Goal: Information Seeking & Learning: Learn about a topic

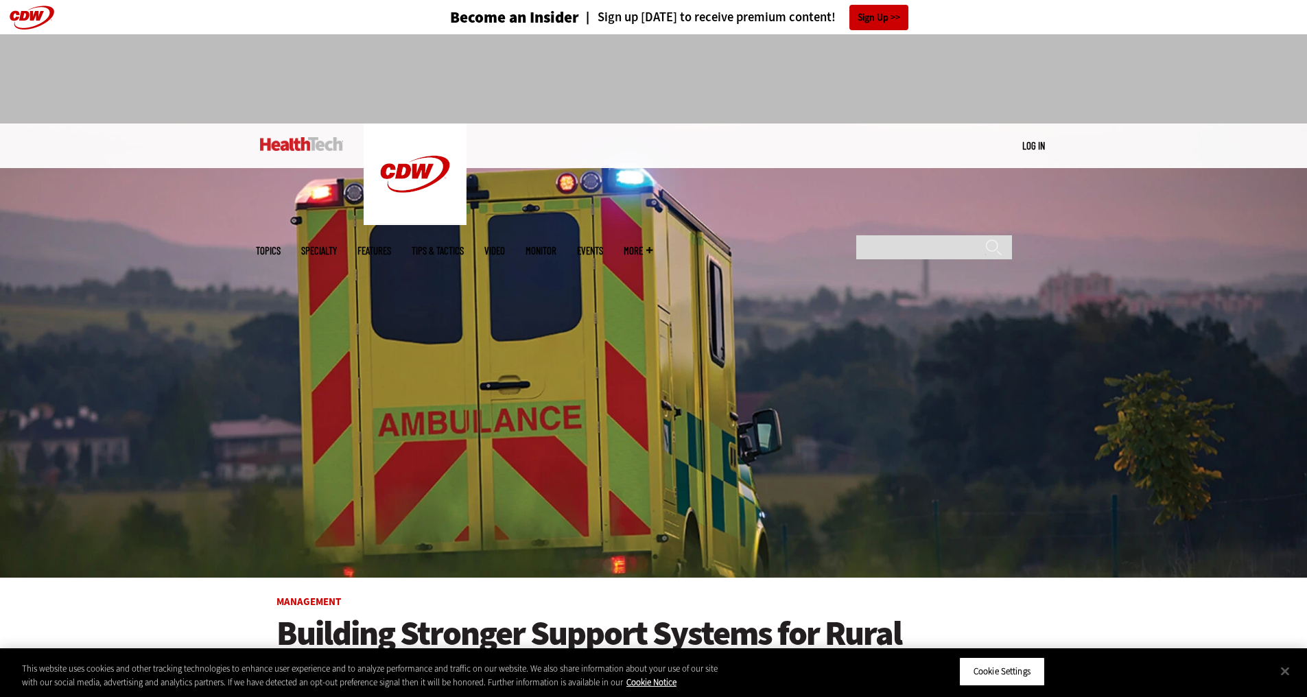
scroll to position [549, 0]
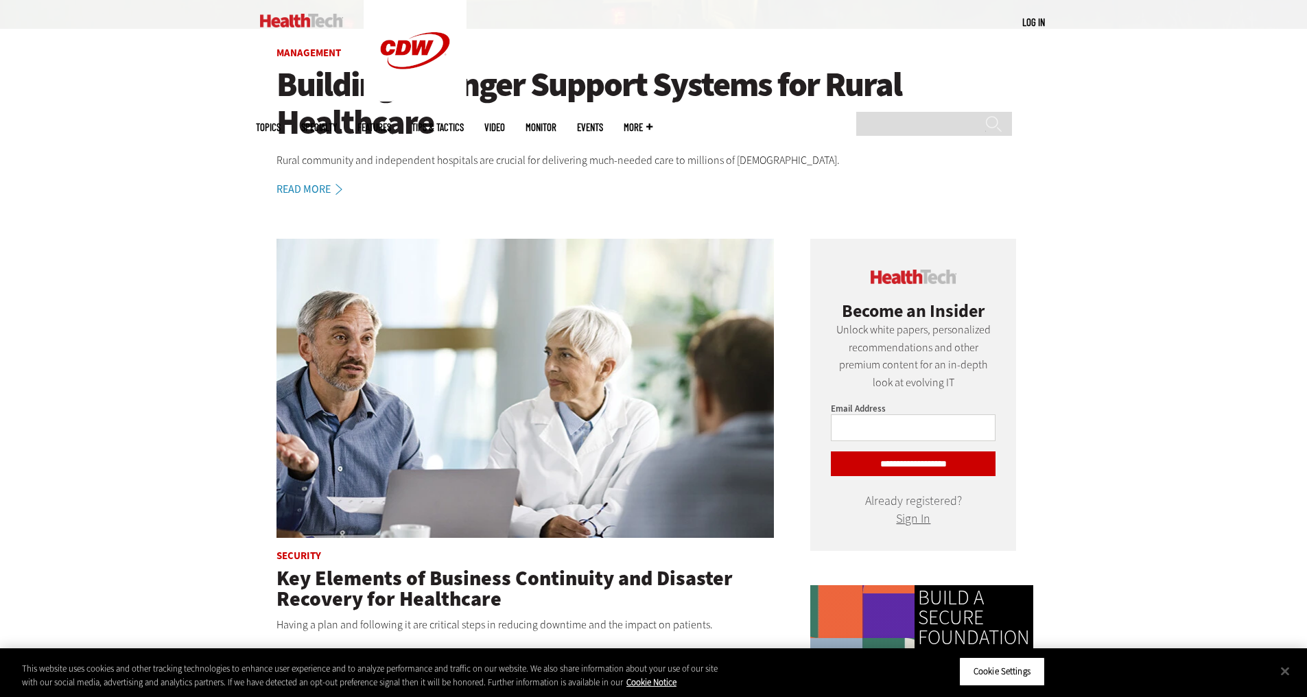
click at [460, 340] on img at bounding box center [525, 388] width 498 height 299
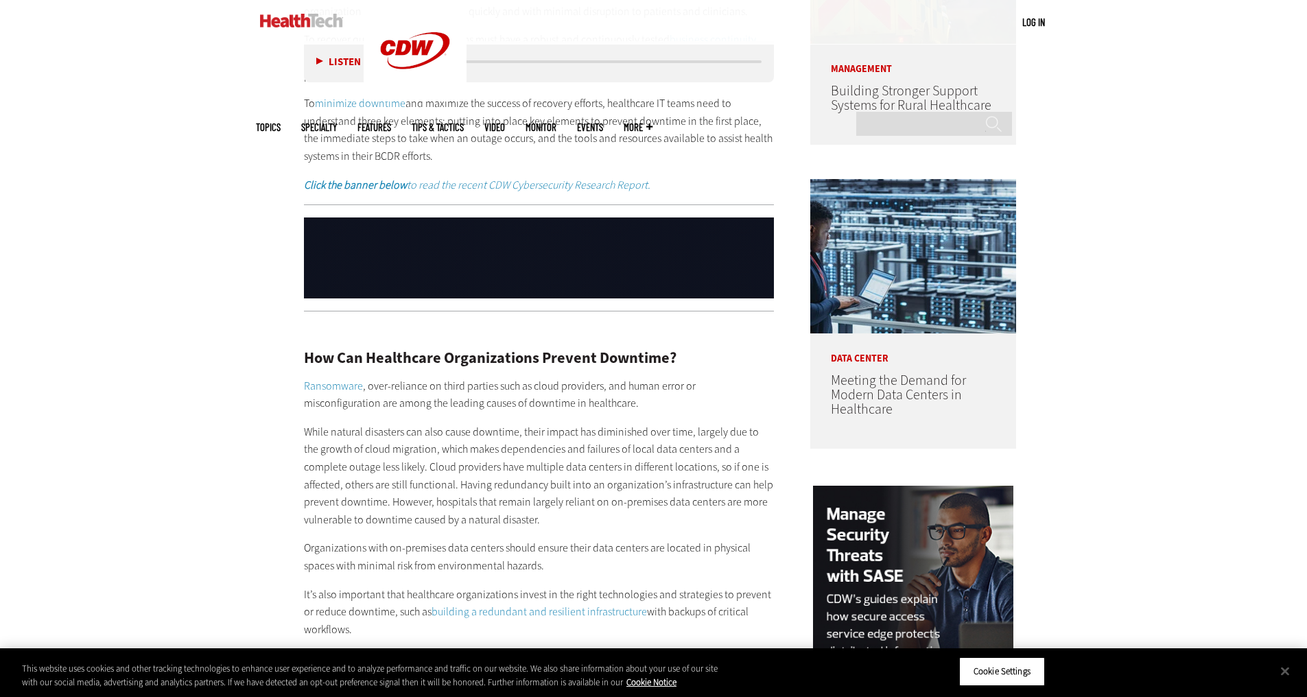
scroll to position [1029, 0]
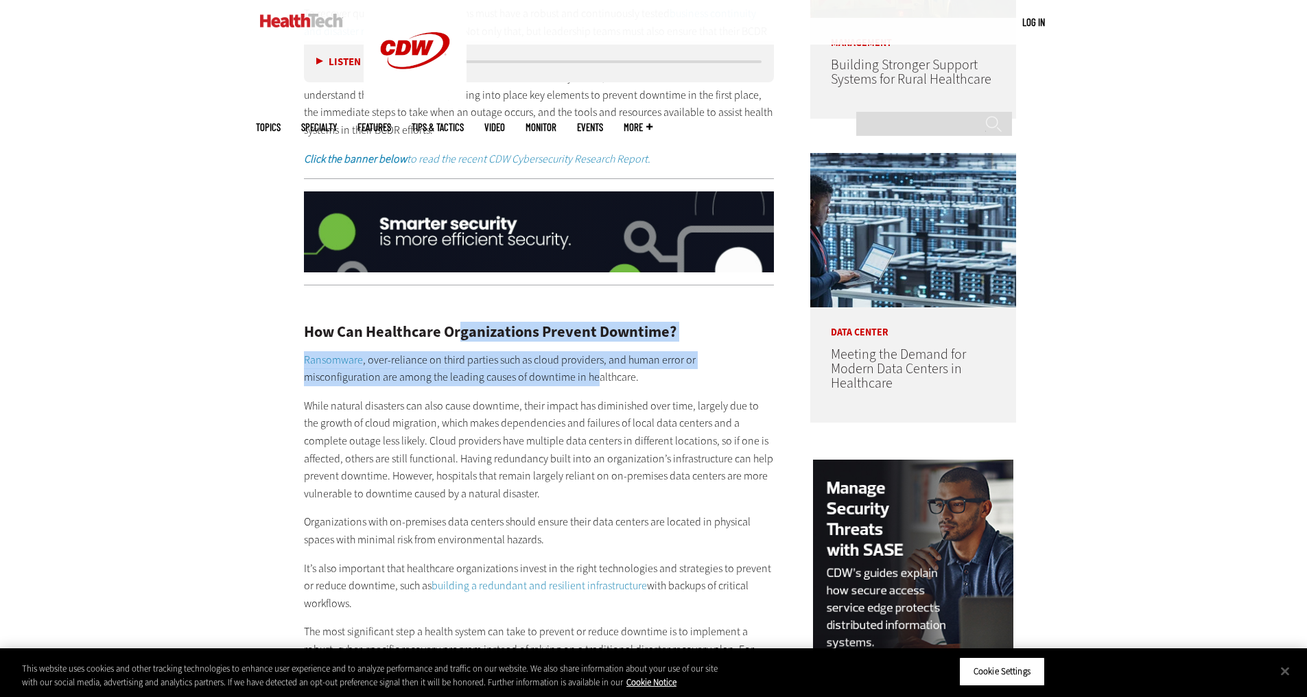
drag, startPoint x: 0, startPoint y: 0, endPoint x: 520, endPoint y: 370, distance: 638.0
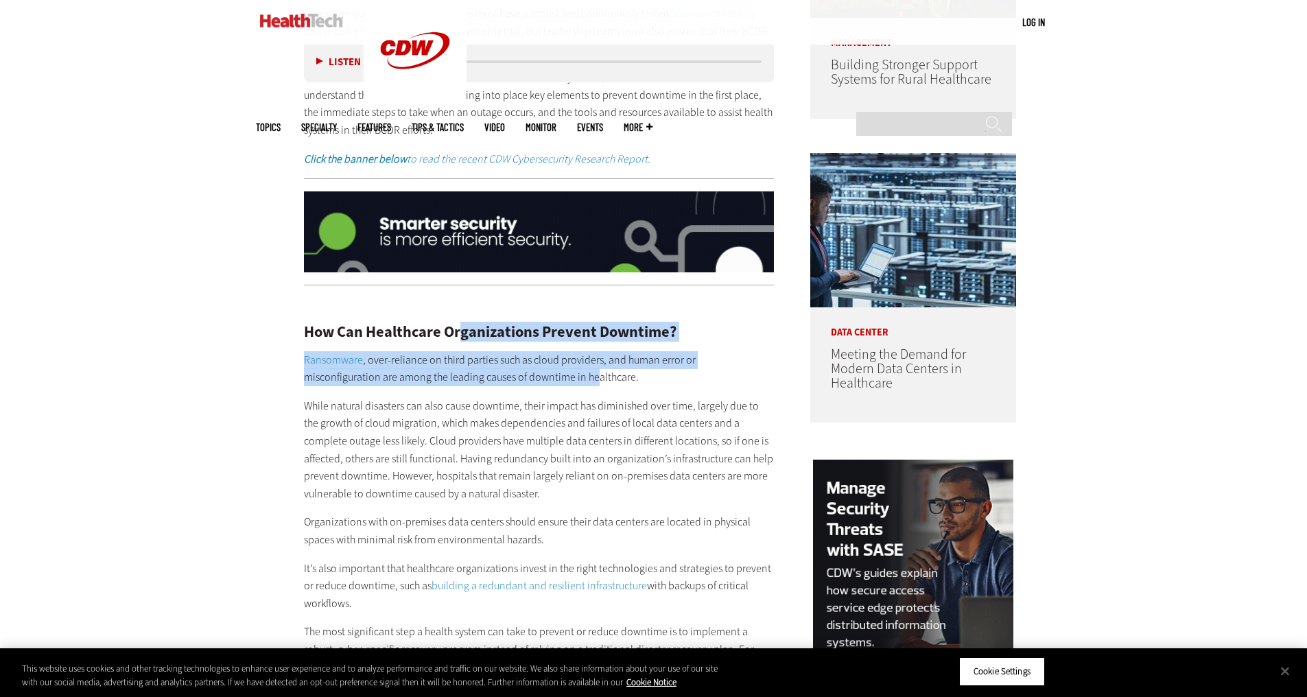
click at [520, 370] on p "Ransomware , over-reliance on third parties such as cloud providers, and human …" at bounding box center [539, 368] width 471 height 35
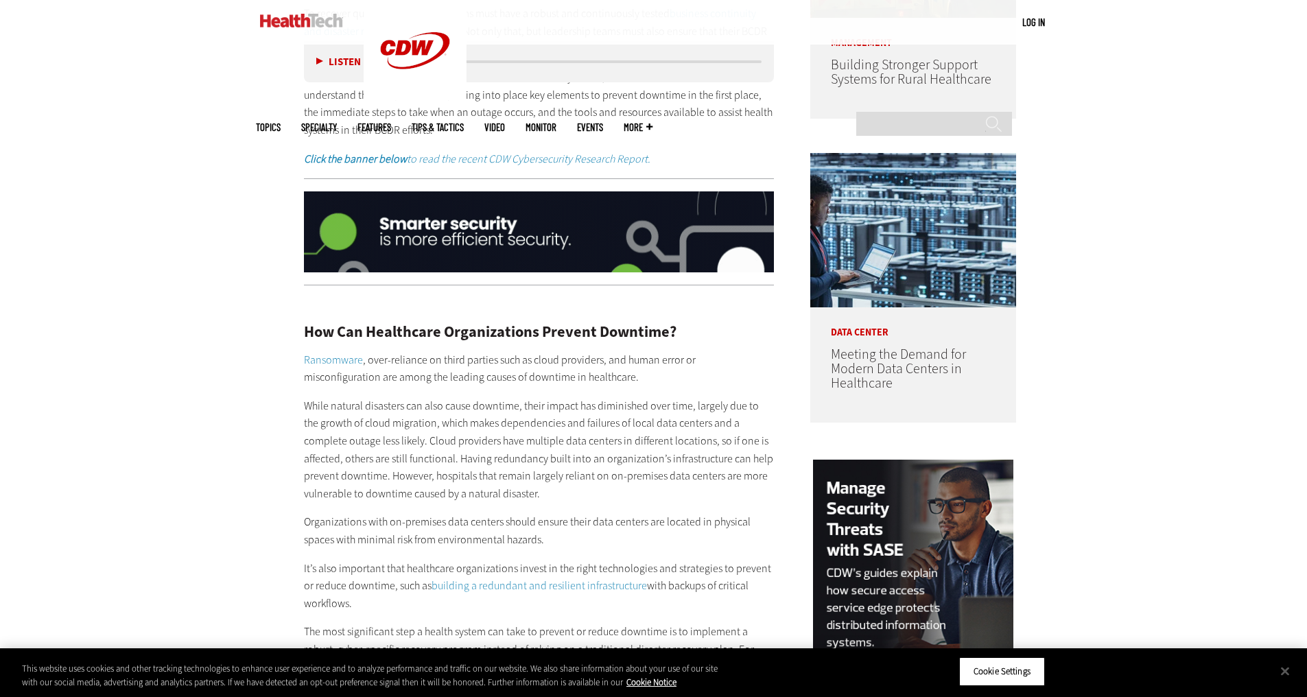
scroll to position [1440, 0]
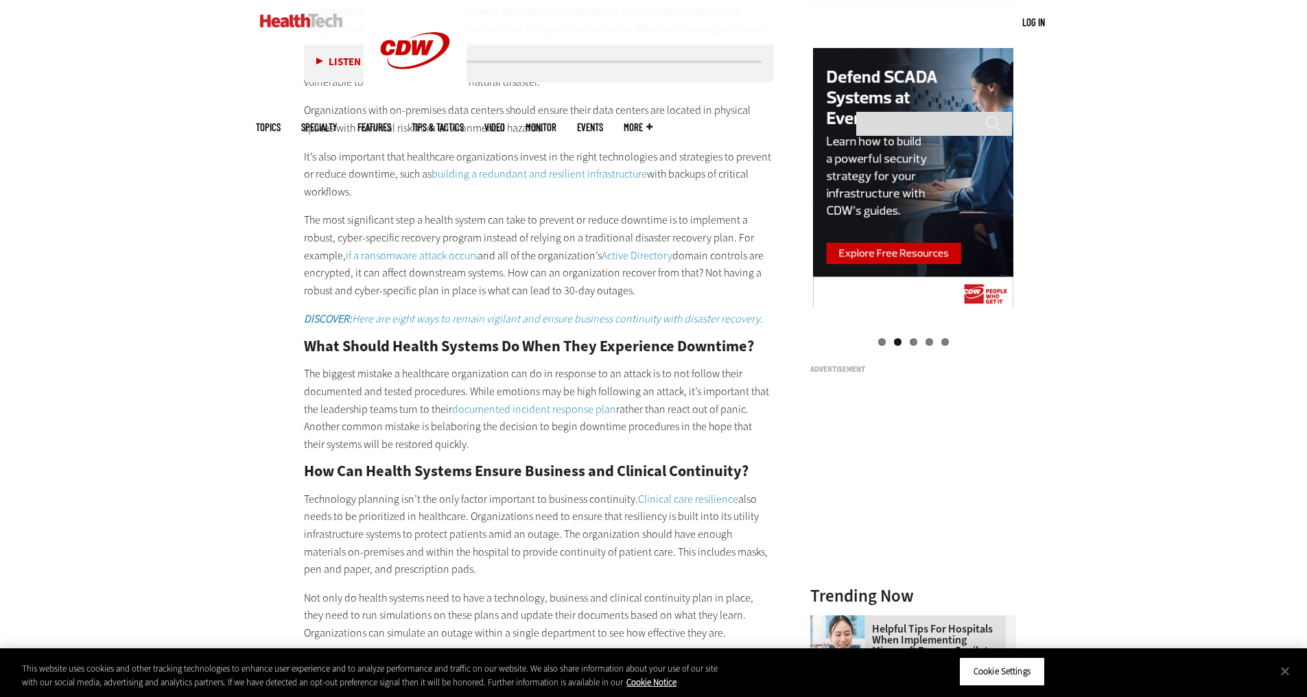
click at [520, 370] on p "The biggest mistake a healthcare organization can do in response to an attack i…" at bounding box center [539, 409] width 471 height 88
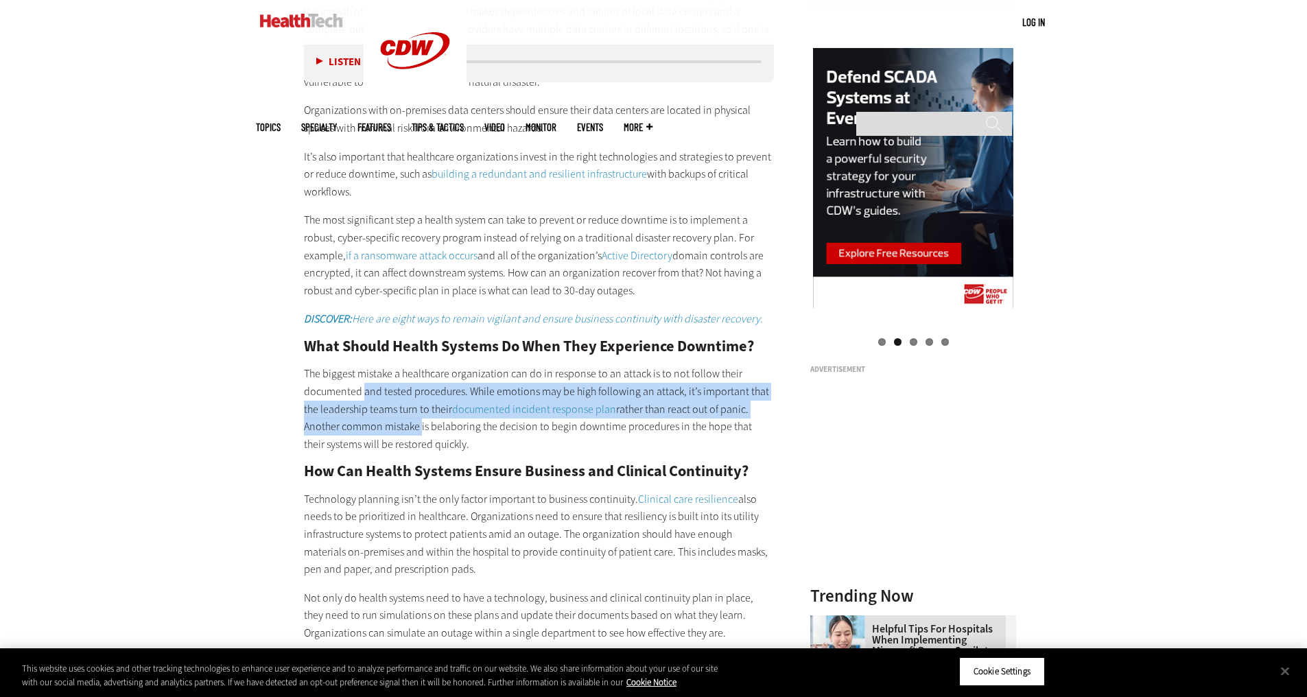
drag, startPoint x: 365, startPoint y: 384, endPoint x: 418, endPoint y: 433, distance: 72.8
click at [418, 433] on p "The biggest mistake a healthcare organization can do in response to an attack i…" at bounding box center [539, 409] width 471 height 88
drag, startPoint x: 418, startPoint y: 433, endPoint x: 355, endPoint y: 396, distance: 73.2
click at [355, 396] on p "The biggest mistake a healthcare organization can do in response to an attack i…" at bounding box center [539, 409] width 471 height 88
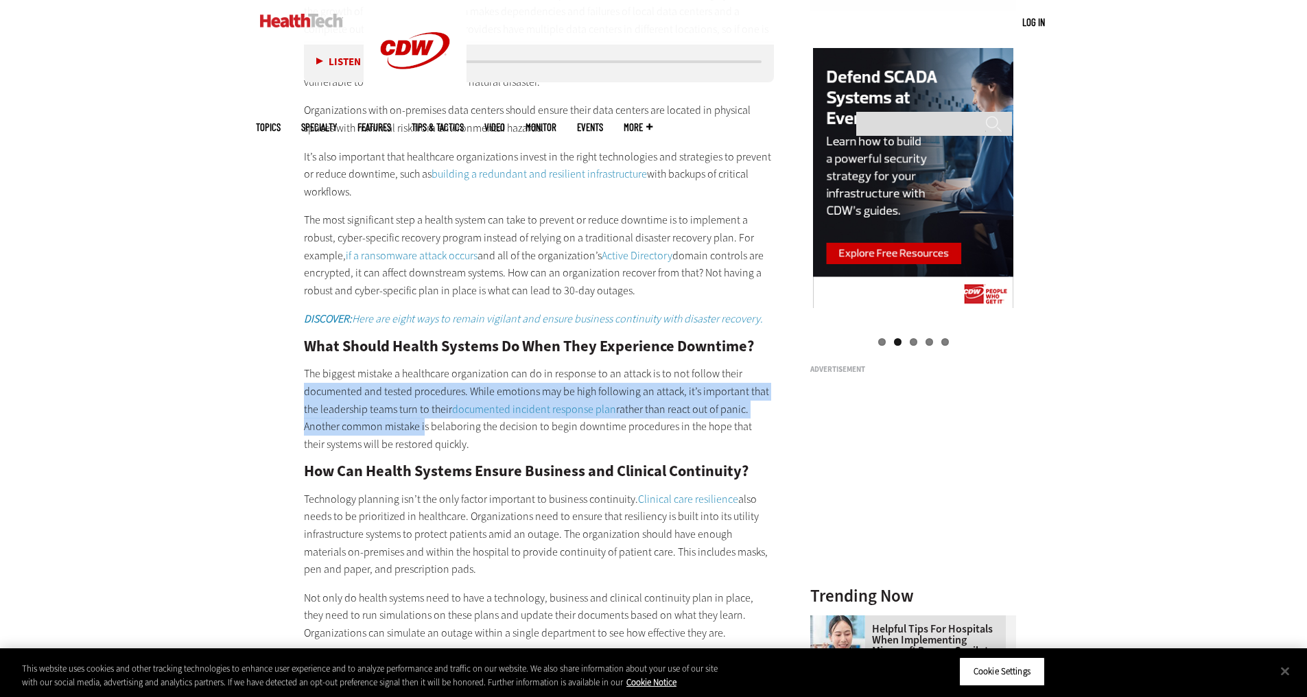
click at [355, 396] on p "The biggest mistake a healthcare organization can do in response to an attack i…" at bounding box center [539, 409] width 471 height 88
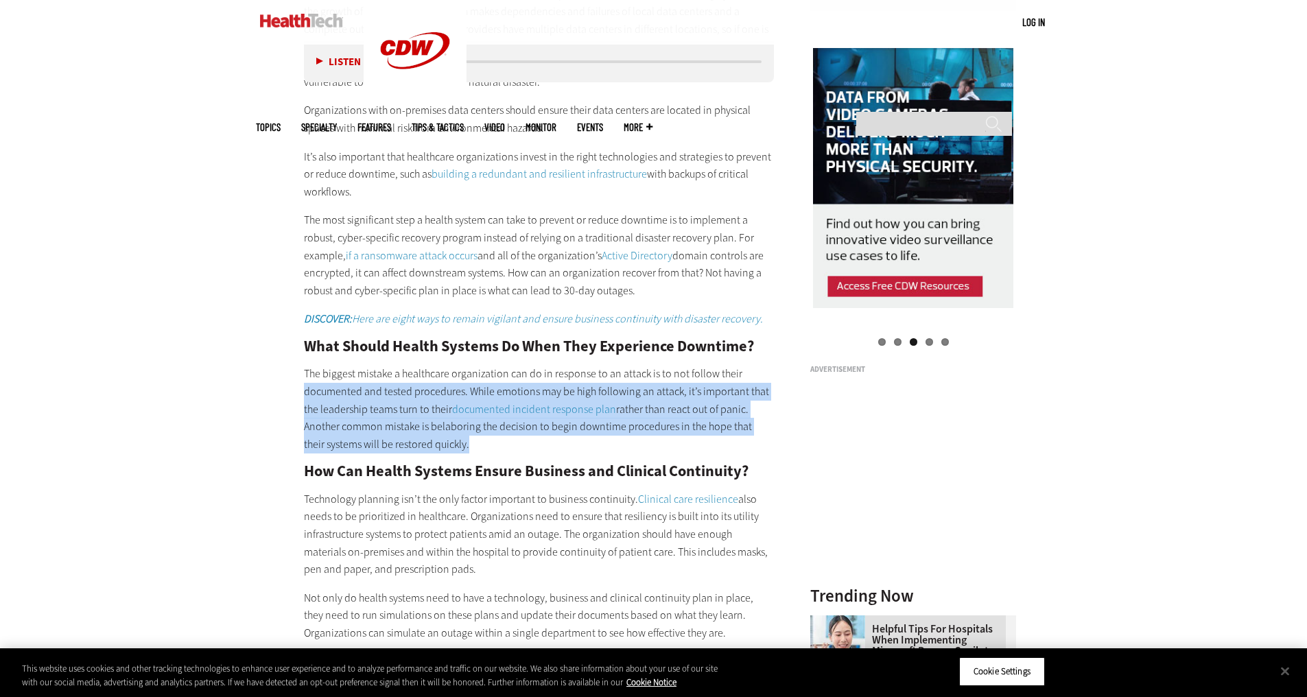
drag, startPoint x: 355, startPoint y: 396, endPoint x: 424, endPoint y: 439, distance: 80.7
click at [424, 439] on p "The biggest mistake a healthcare organization can do in response to an attack i…" at bounding box center [539, 409] width 471 height 88
drag, startPoint x: 424, startPoint y: 439, endPoint x: 348, endPoint y: 386, distance: 92.7
click at [348, 386] on p "The biggest mistake a healthcare organization can do in response to an attack i…" at bounding box center [539, 409] width 471 height 88
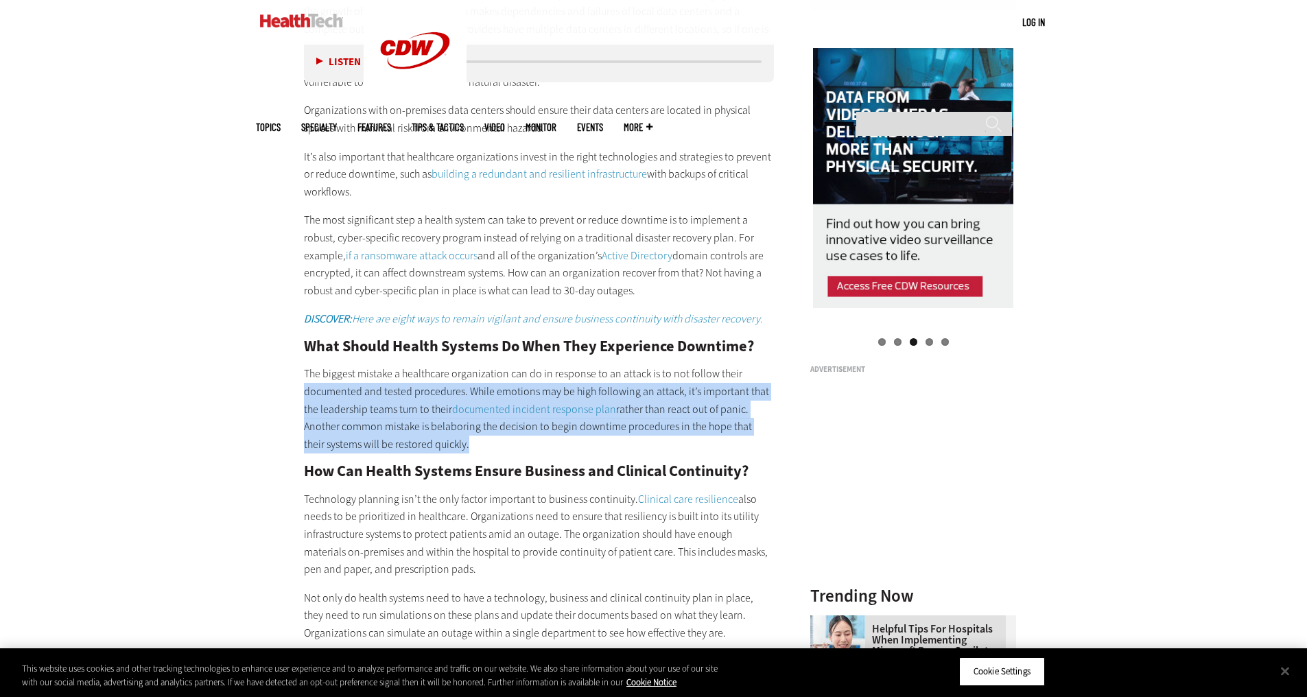
click at [348, 386] on p "The biggest mistake a healthcare organization can do in response to an attack i…" at bounding box center [539, 409] width 471 height 88
drag, startPoint x: 348, startPoint y: 386, endPoint x: 449, endPoint y: 453, distance: 120.8
click at [449, 453] on p "The biggest mistake a healthcare organization can do in response to an attack i…" at bounding box center [539, 409] width 471 height 88
drag, startPoint x: 449, startPoint y: 453, endPoint x: 327, endPoint y: 388, distance: 137.8
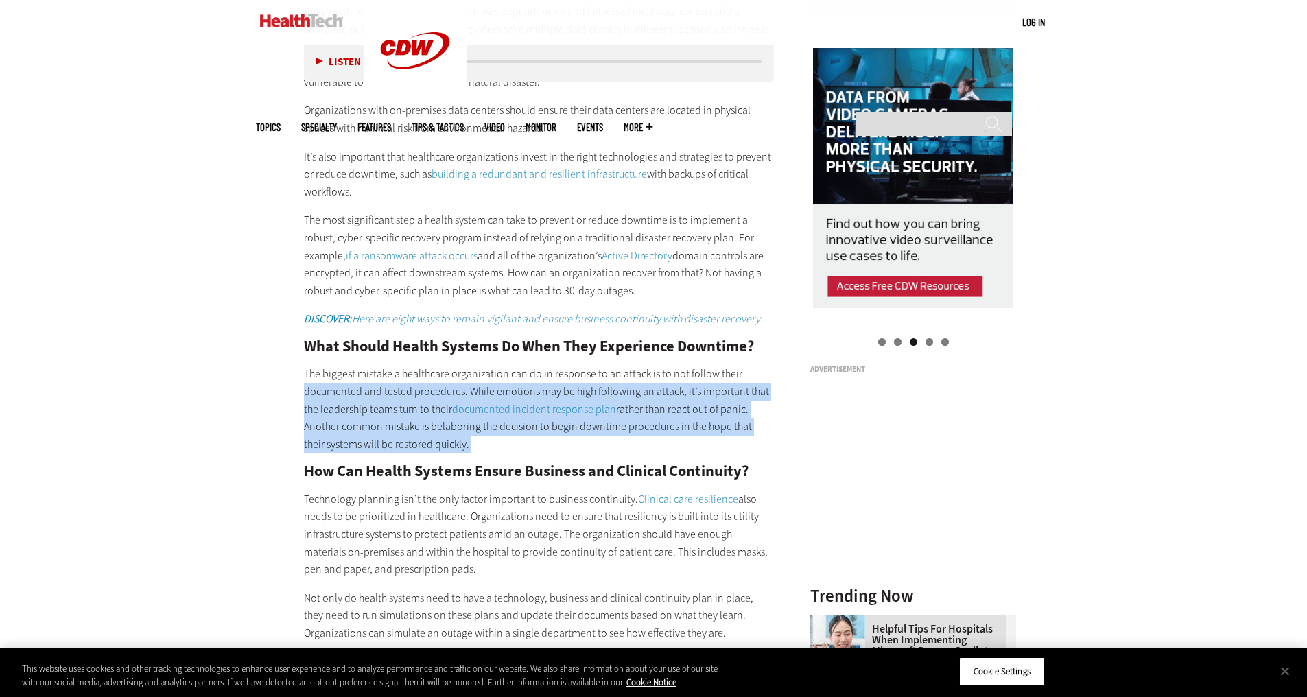
click at [327, 388] on p "The biggest mistake a healthcare organization can do in response to an attack i…" at bounding box center [539, 409] width 471 height 88
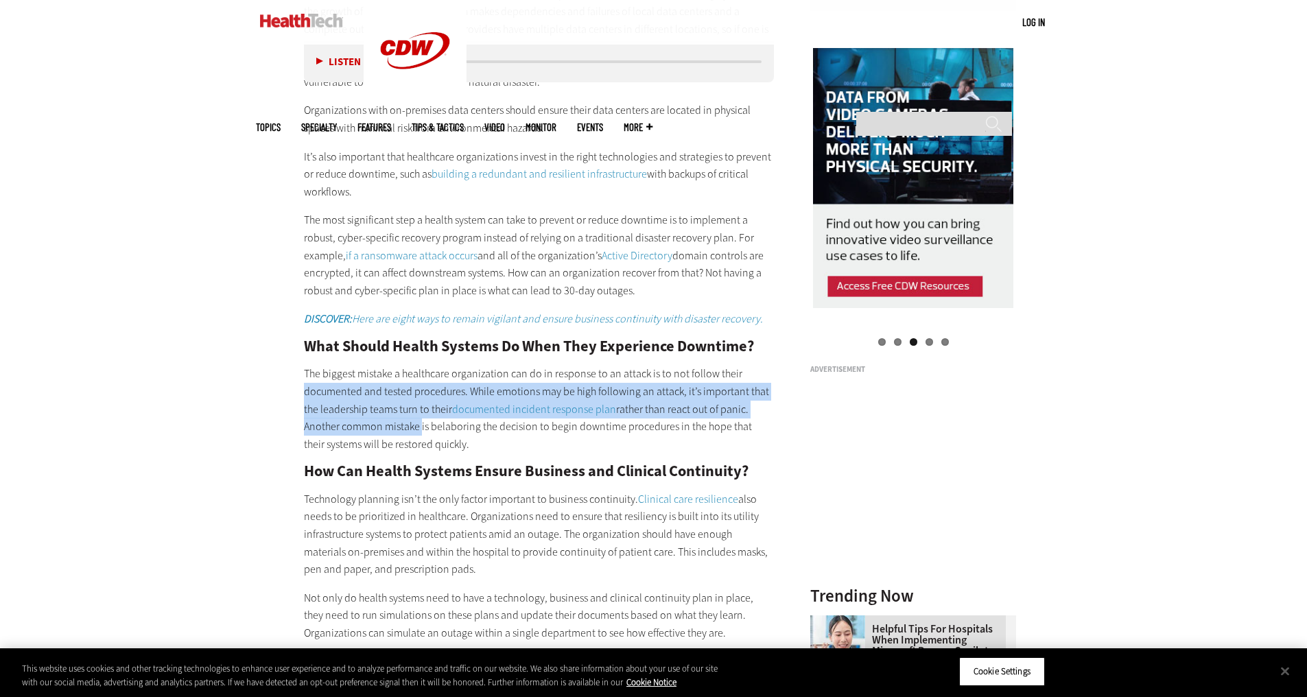
drag, startPoint x: 327, startPoint y: 388, endPoint x: 412, endPoint y: 429, distance: 94.5
click at [412, 429] on p "The biggest mistake a healthcare organization can do in response to an attack i…" at bounding box center [539, 409] width 471 height 88
drag, startPoint x: 467, startPoint y: 450, endPoint x: 385, endPoint y: 426, distance: 85.1
click at [385, 426] on p "The biggest mistake a healthcare organization can do in response to an attack i…" at bounding box center [539, 409] width 471 height 88
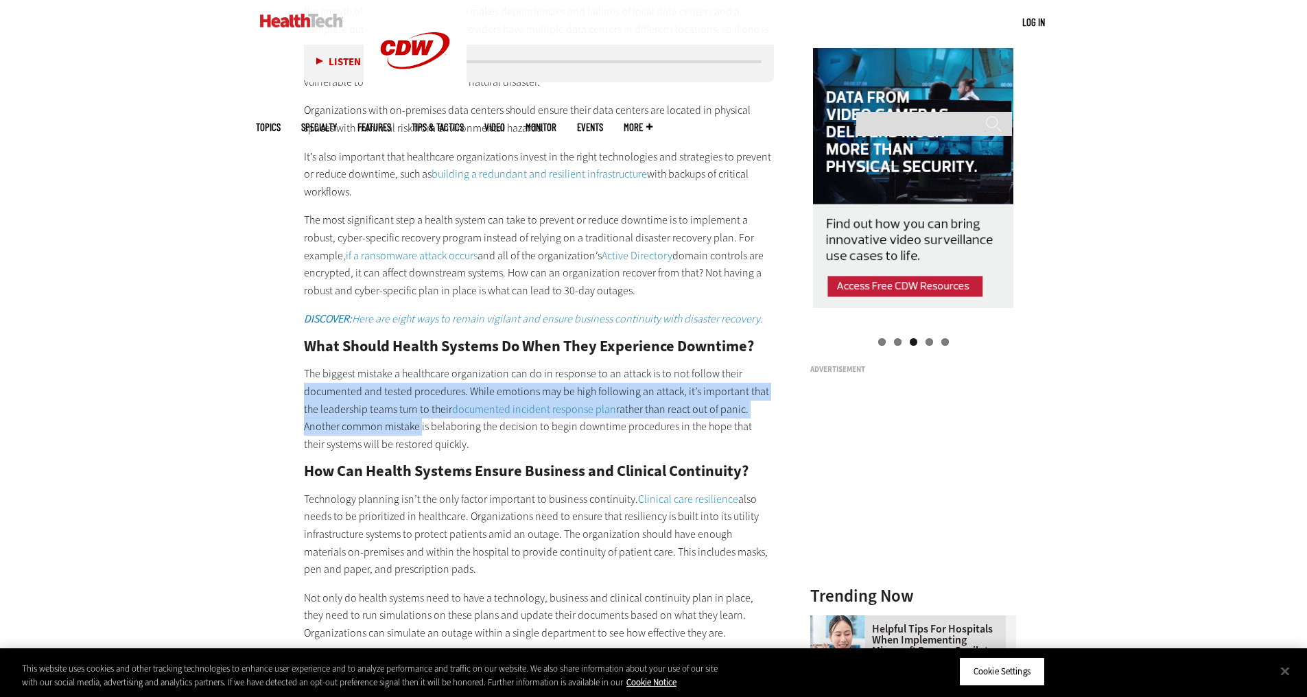
click at [385, 426] on p "The biggest mistake a healthcare organization can do in response to an attack i…" at bounding box center [539, 409] width 471 height 88
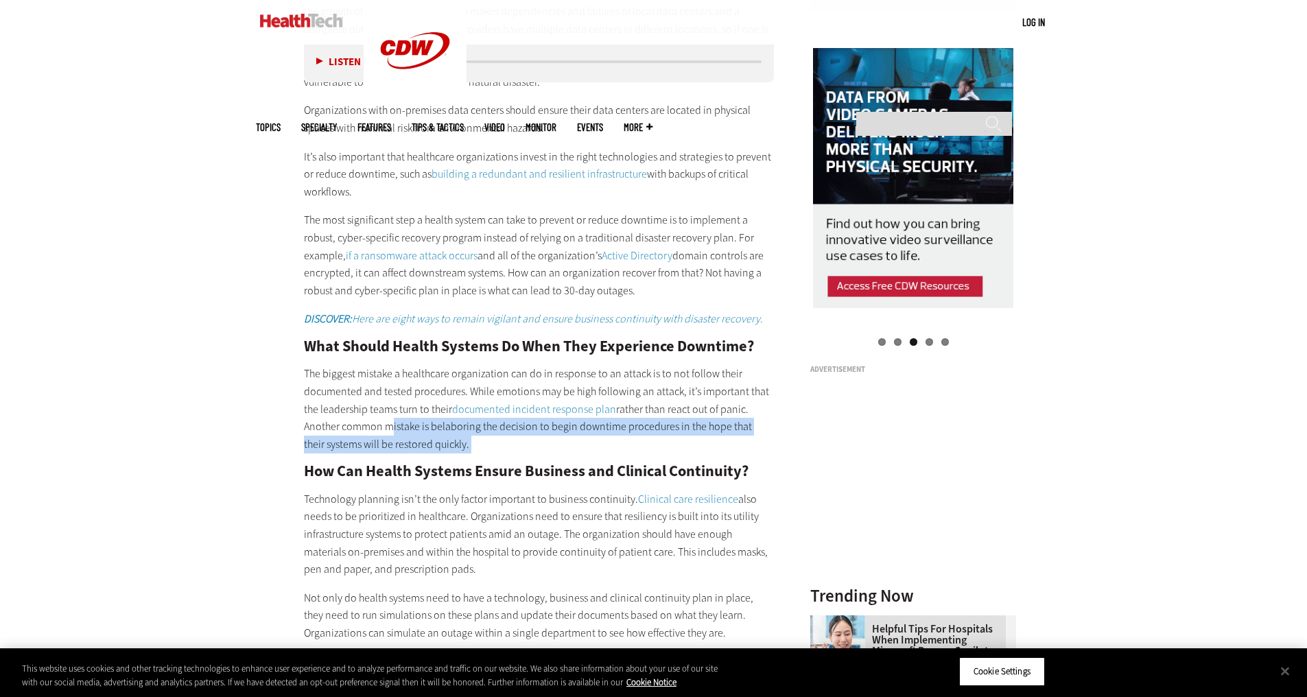
drag, startPoint x: 385, startPoint y: 426, endPoint x: 455, endPoint y: 447, distance: 72.5
click at [455, 447] on p "The biggest mistake a healthcare organization can do in response to an attack i…" at bounding box center [539, 409] width 471 height 88
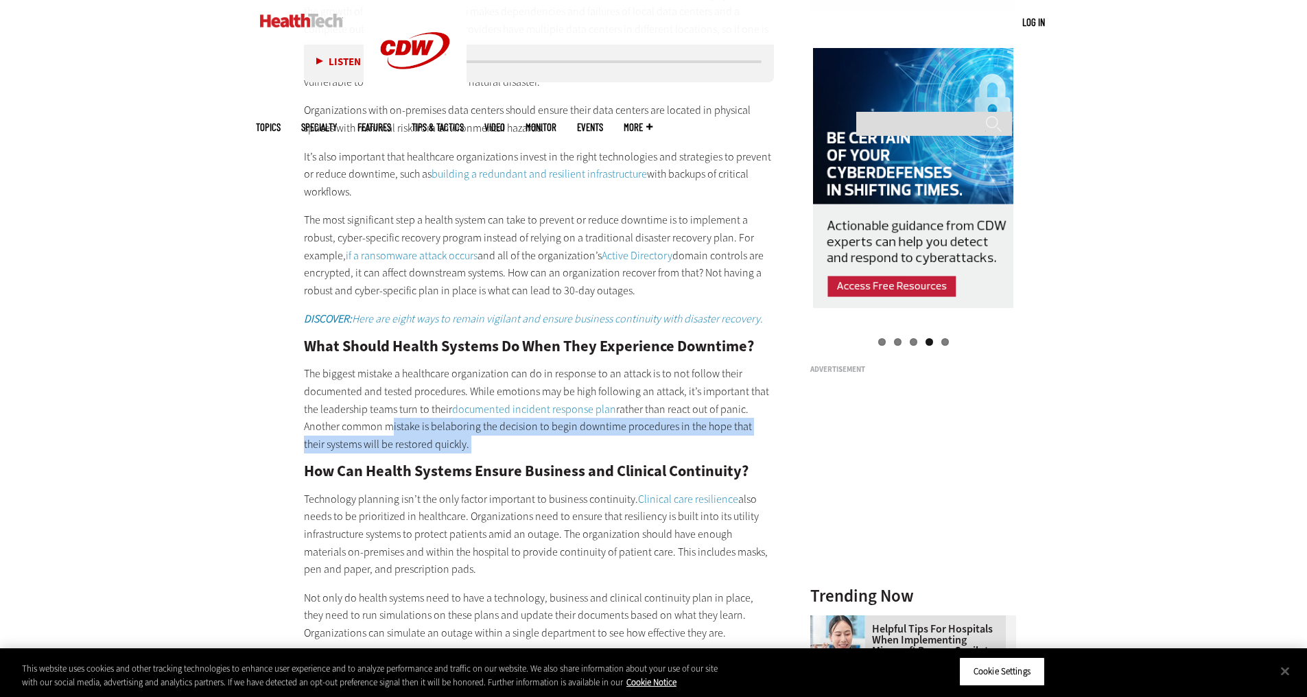
drag, startPoint x: 455, startPoint y: 447, endPoint x: 383, endPoint y: 426, distance: 74.4
click at [383, 426] on p "The biggest mistake a healthcare organization can do in response to an attack i…" at bounding box center [539, 409] width 471 height 88
drag, startPoint x: 383, startPoint y: 426, endPoint x: 516, endPoint y: 470, distance: 139.5
click at [516, 470] on div "How Can Healthcare Organizations Prevent Downtime? Ransomware , over-reliance o…" at bounding box center [539, 533] width 471 height 1297
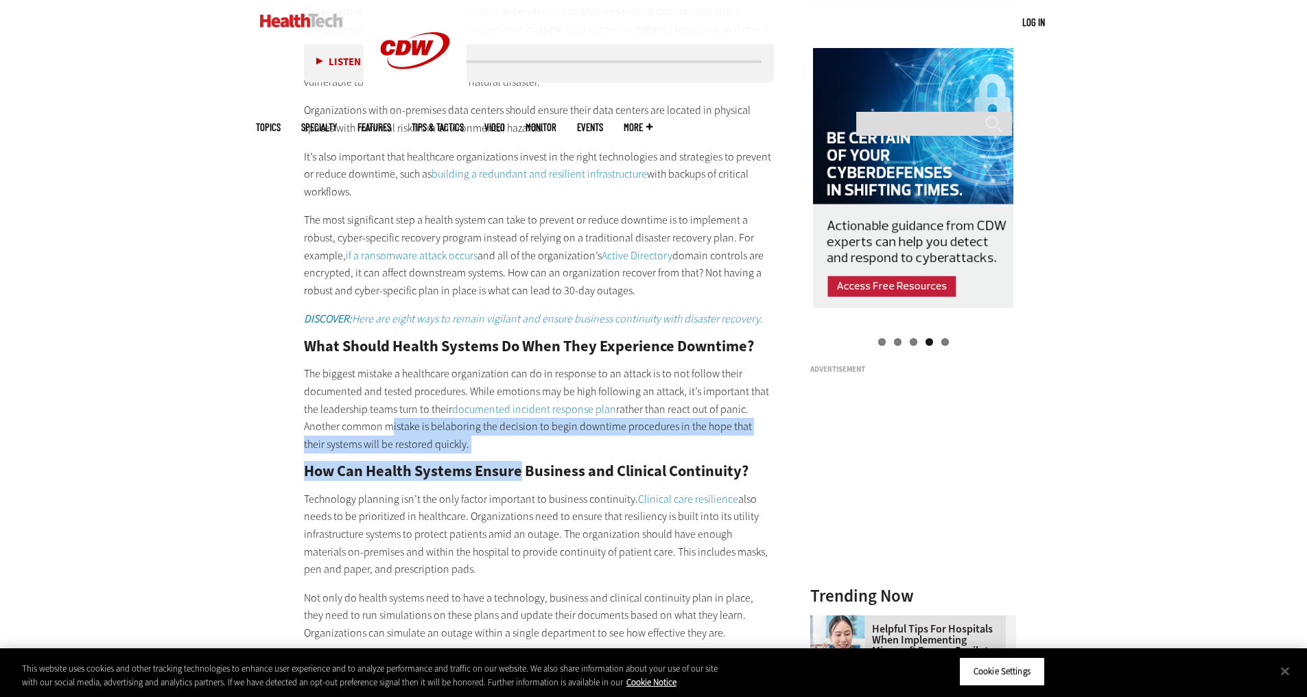
click at [516, 470] on h2 "How Can Health Systems Ensure Business and Clinical Continuity?" at bounding box center [539, 471] width 471 height 15
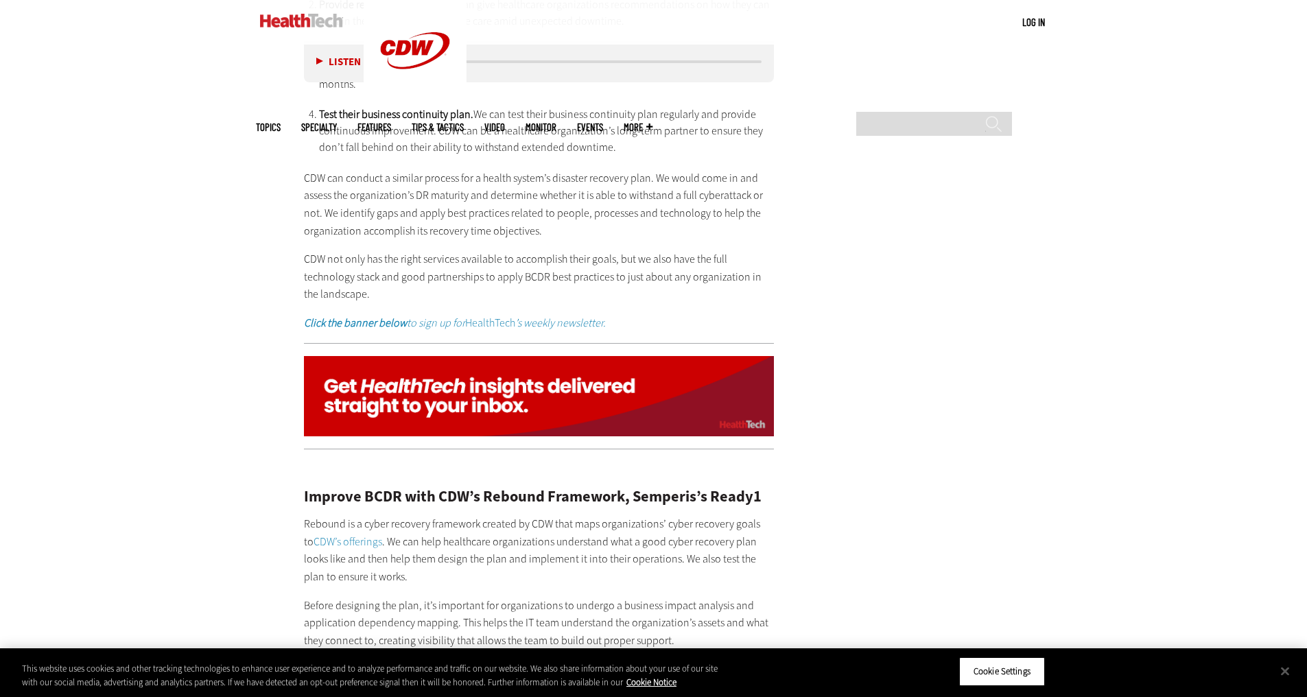
scroll to position [2401, 0]
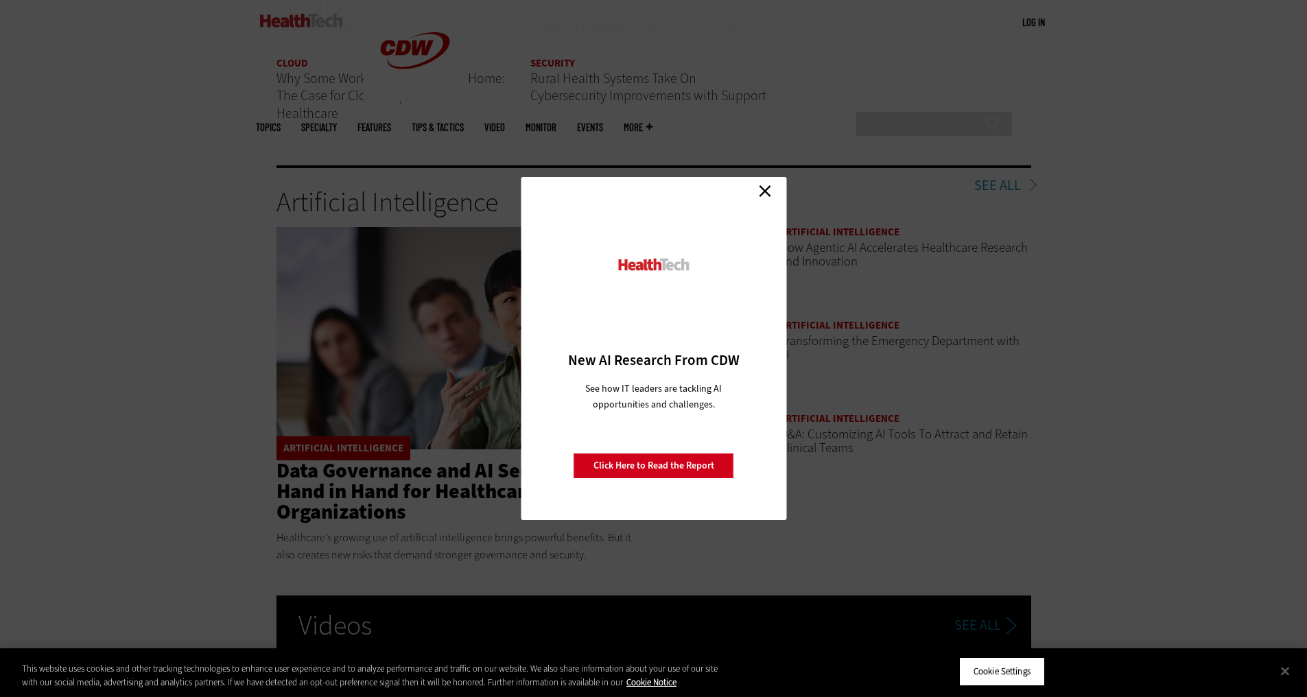
scroll to position [2058, 0]
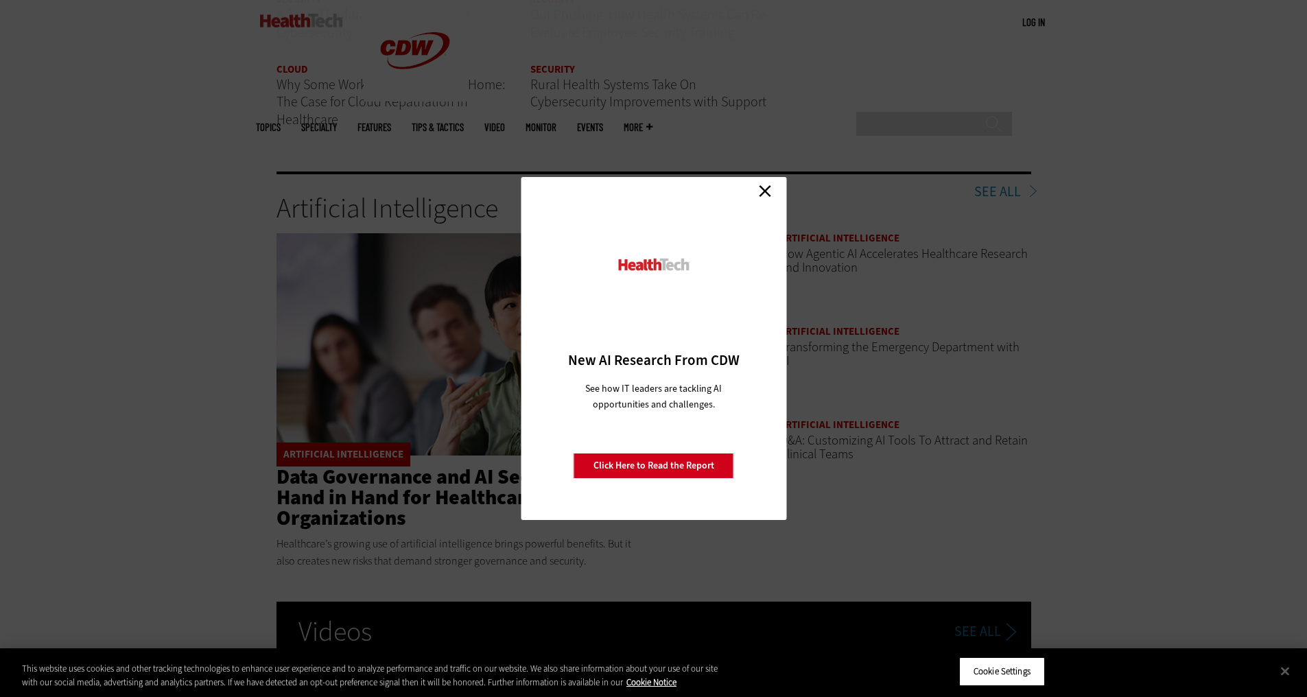
click at [768, 183] on link "Close" at bounding box center [764, 190] width 21 height 21
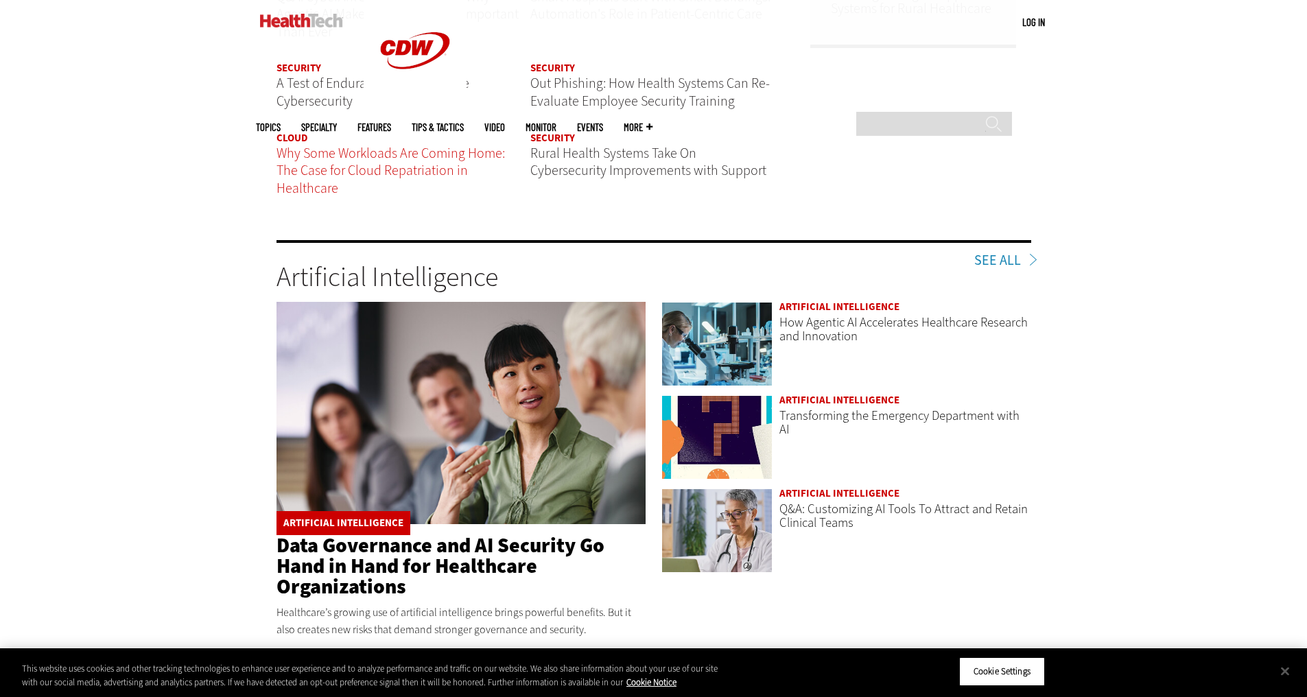
scroll to position [1921, 0]
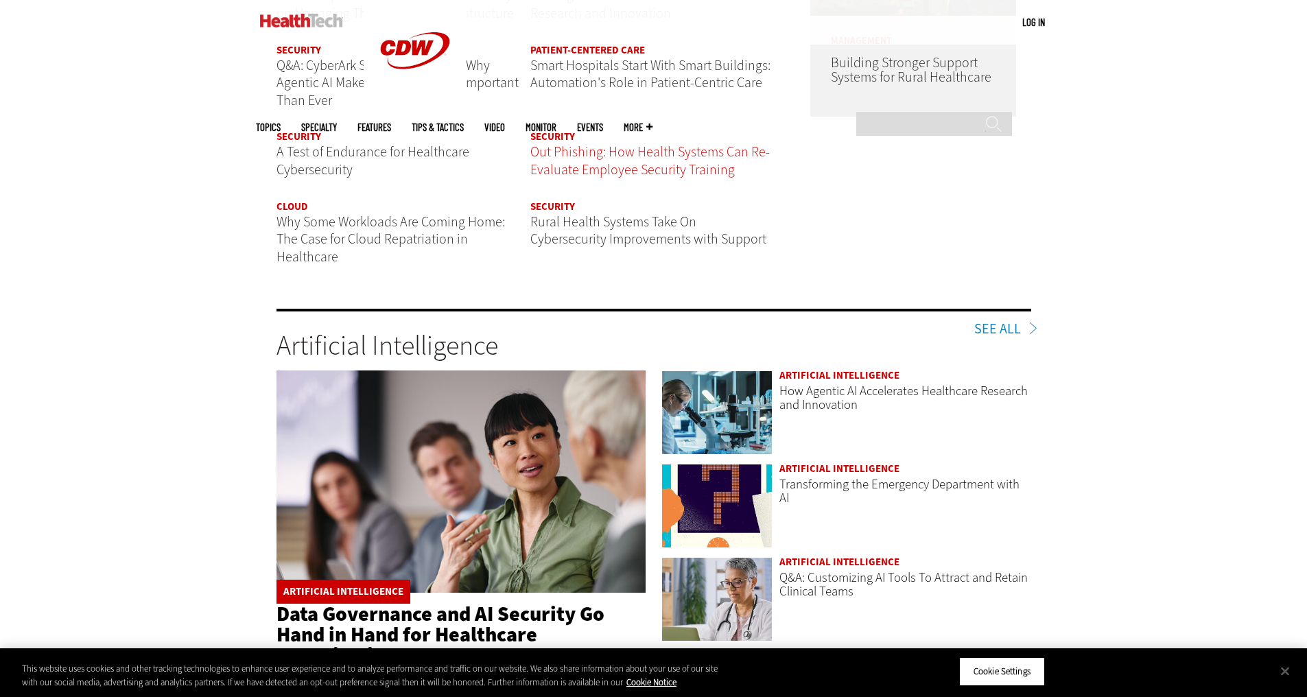
click at [603, 165] on span "Out Phishing: How Health Systems Can Re-Evaluate Employee Security Training" at bounding box center [649, 161] width 239 height 36
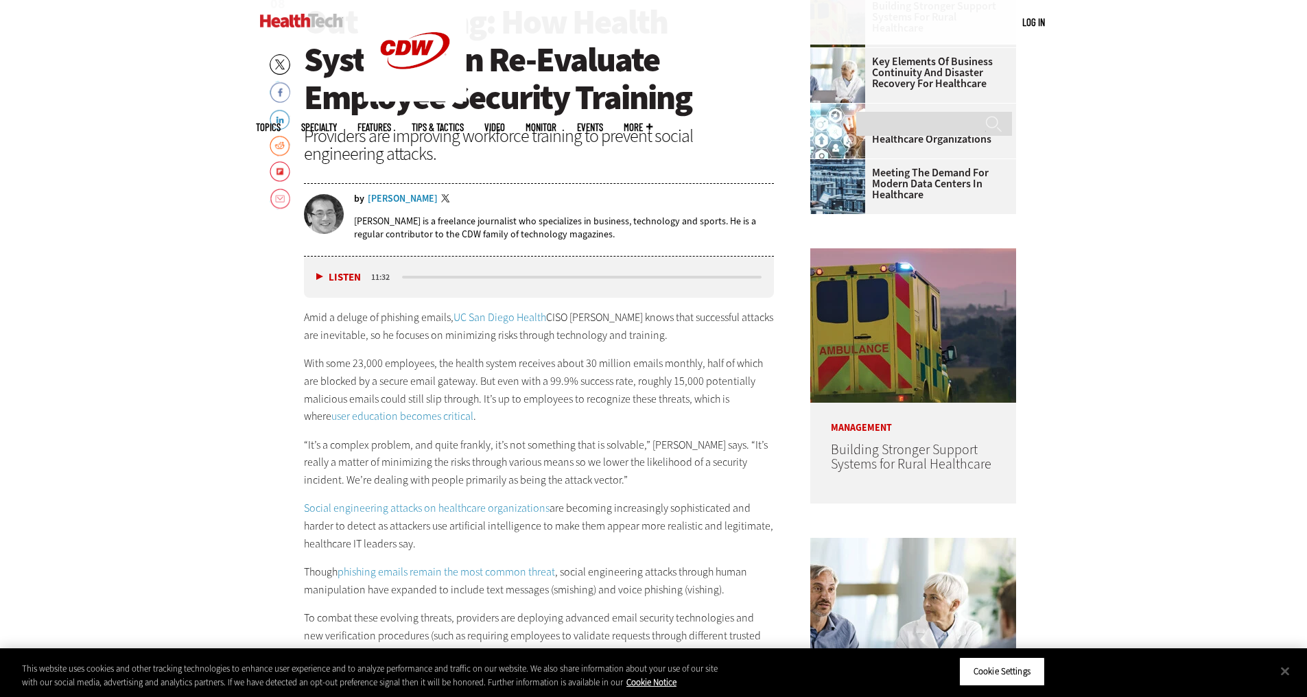
scroll to position [686, 0]
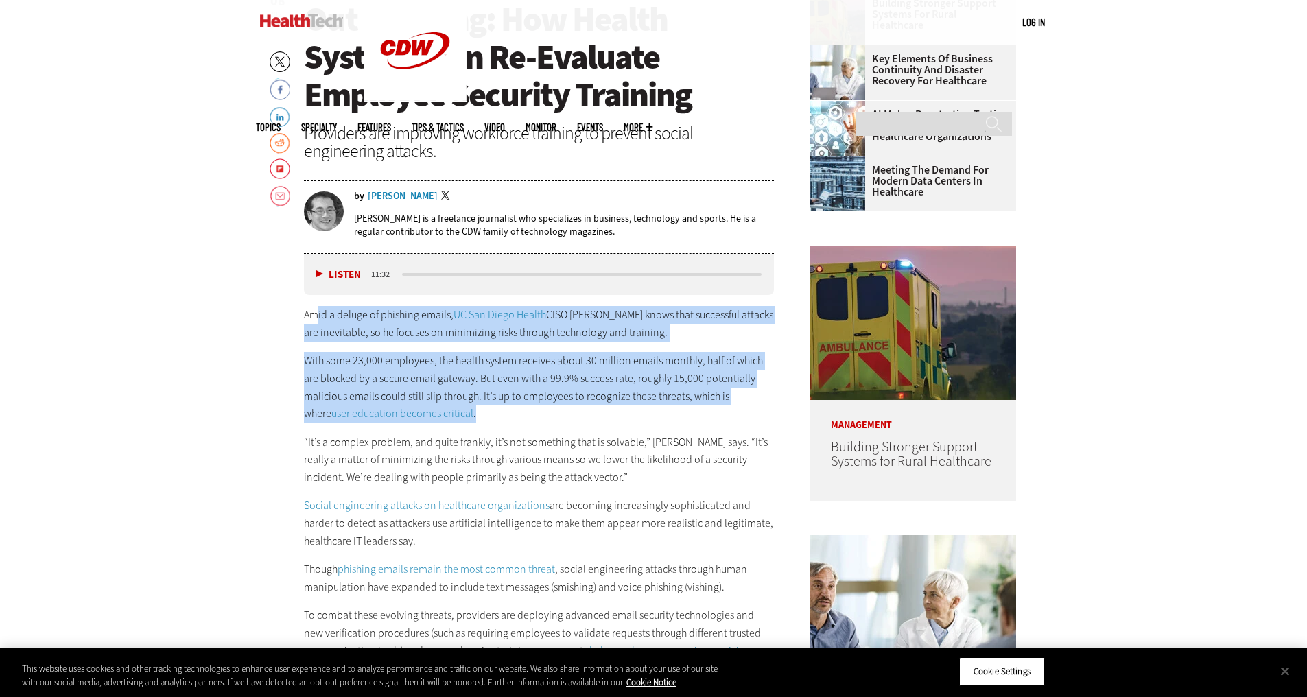
drag, startPoint x: 316, startPoint y: 319, endPoint x: 479, endPoint y: 408, distance: 186.6
click at [479, 408] on div "Amid a deluge of phishing emails, UC San Diego Health CISO Scott Currie knows t…" at bounding box center [539, 491] width 471 height 371
click at [479, 408] on p "With some 23,000 employees, the health system receives about 30 million emails …" at bounding box center [539, 387] width 471 height 70
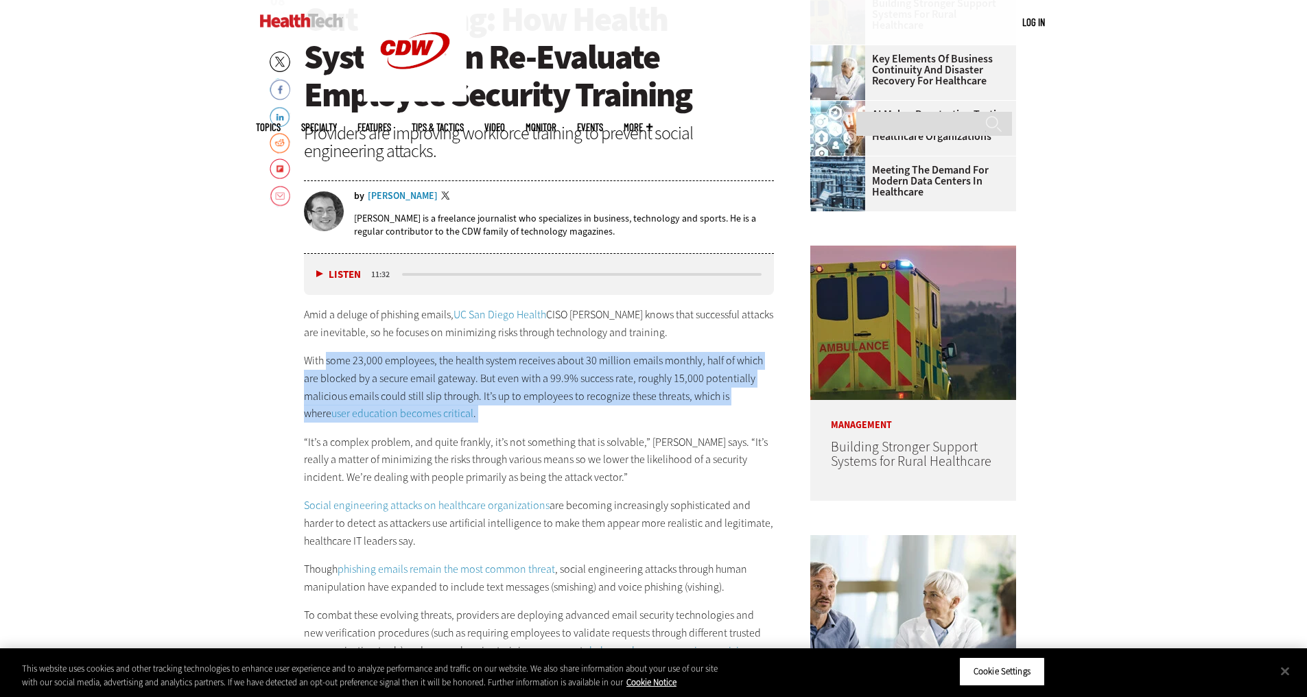
drag, startPoint x: 479, startPoint y: 408, endPoint x: 337, endPoint y: 359, distance: 150.7
click at [337, 359] on p "With some 23,000 employees, the health system receives about 30 million emails …" at bounding box center [539, 387] width 471 height 70
drag, startPoint x: 337, startPoint y: 359, endPoint x: 488, endPoint y: 407, distance: 158.4
click at [488, 407] on p "With some 23,000 employees, the health system receives about 30 million emails …" at bounding box center [539, 387] width 471 height 70
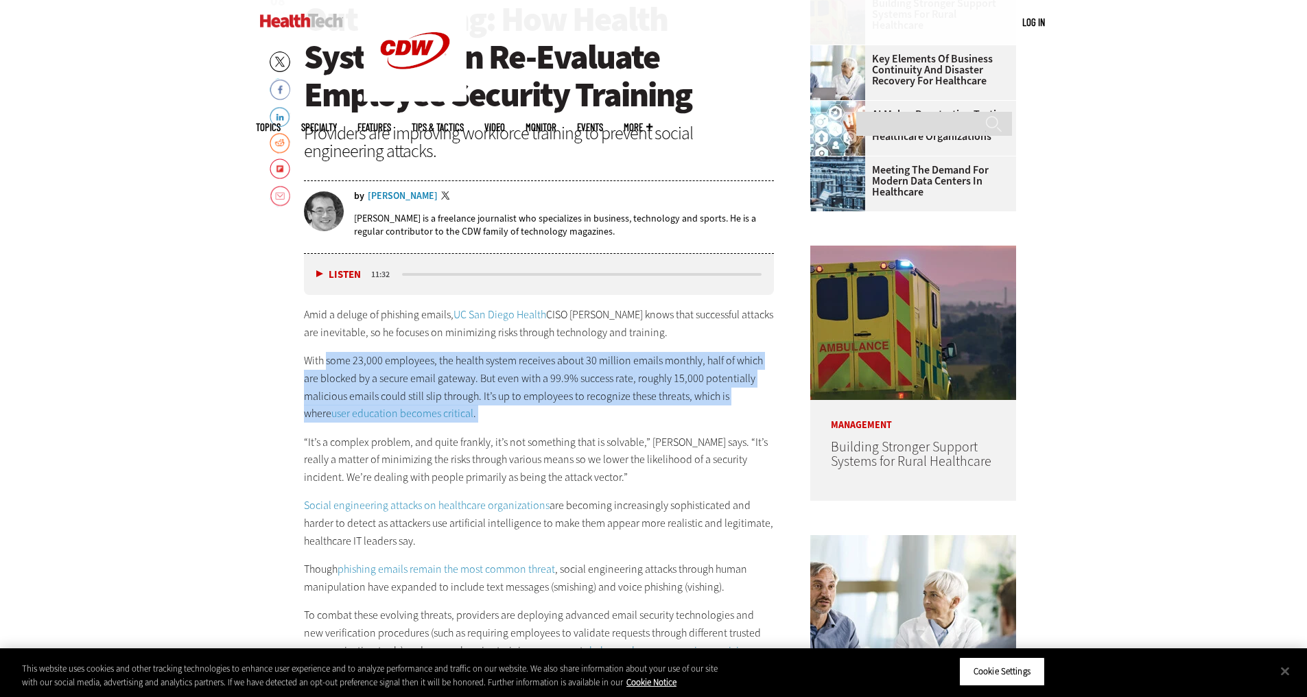
click at [488, 407] on p "With some 23,000 employees, the health system receives about 30 million emails …" at bounding box center [539, 387] width 471 height 70
drag, startPoint x: 488, startPoint y: 407, endPoint x: 407, endPoint y: 366, distance: 91.1
click at [407, 366] on p "With some 23,000 employees, the health system receives about 30 million emails …" at bounding box center [539, 387] width 471 height 70
drag, startPoint x: 407, startPoint y: 366, endPoint x: 473, endPoint y: 412, distance: 80.9
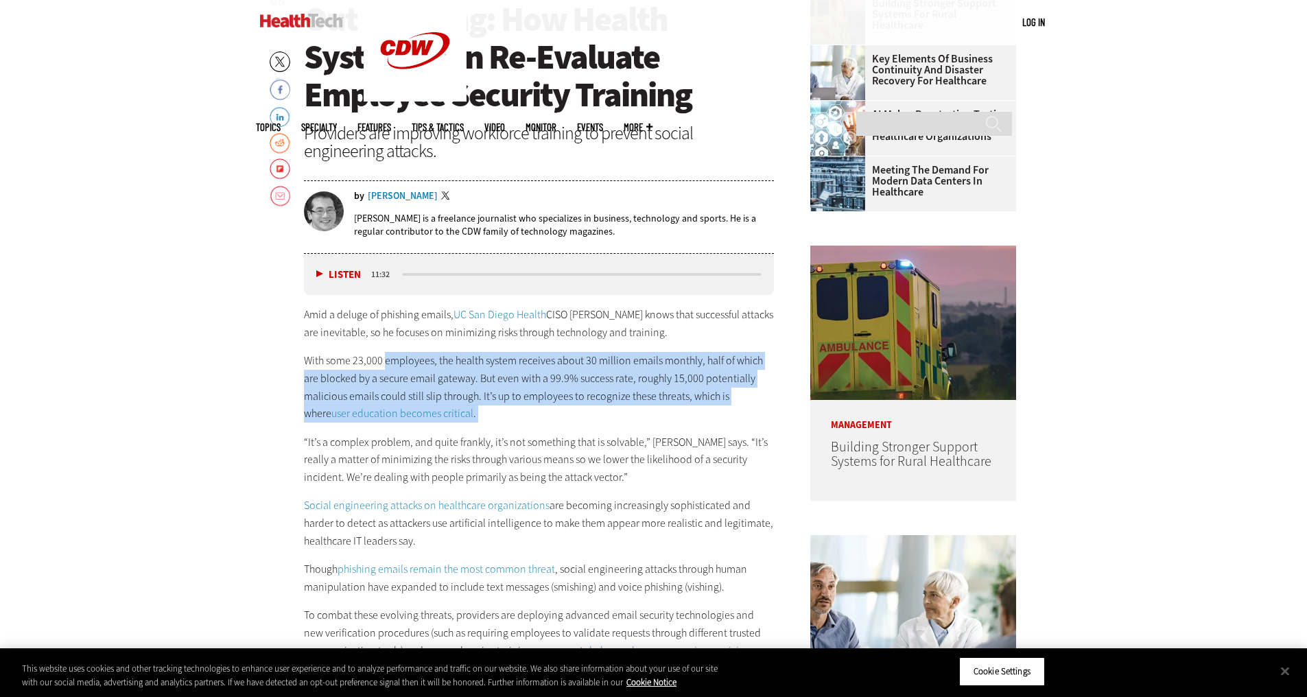
click at [473, 412] on p "With some 23,000 employees, the health system receives about 30 million emails …" at bounding box center [539, 387] width 471 height 70
drag, startPoint x: 473, startPoint y: 412, endPoint x: 376, endPoint y: 364, distance: 108.3
click at [376, 364] on p "With some 23,000 employees, the health system receives about 30 million emails …" at bounding box center [539, 387] width 471 height 70
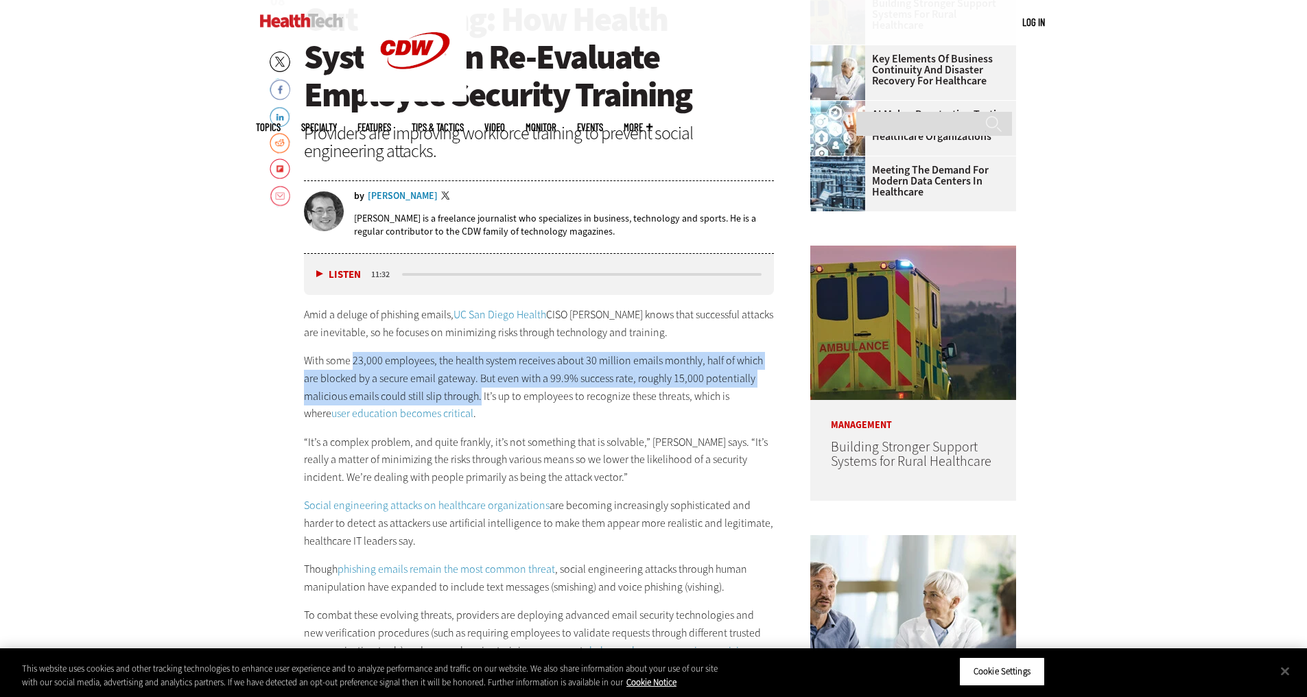
drag, startPoint x: 376, startPoint y: 364, endPoint x: 475, endPoint y: 399, distance: 105.2
click at [475, 399] on p "With some 23,000 employees, the health system receives about 30 million emails …" at bounding box center [539, 387] width 471 height 70
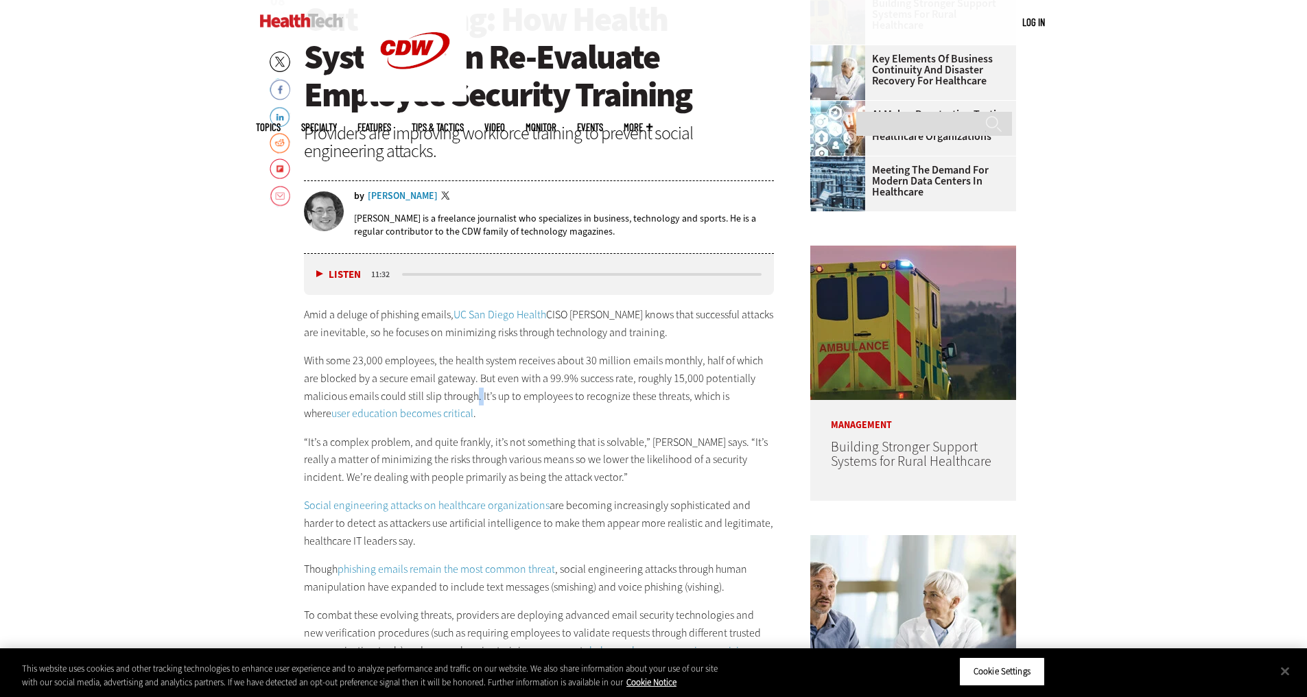
click at [475, 399] on p "With some 23,000 employees, the health system receives about 30 million emails …" at bounding box center [539, 387] width 471 height 70
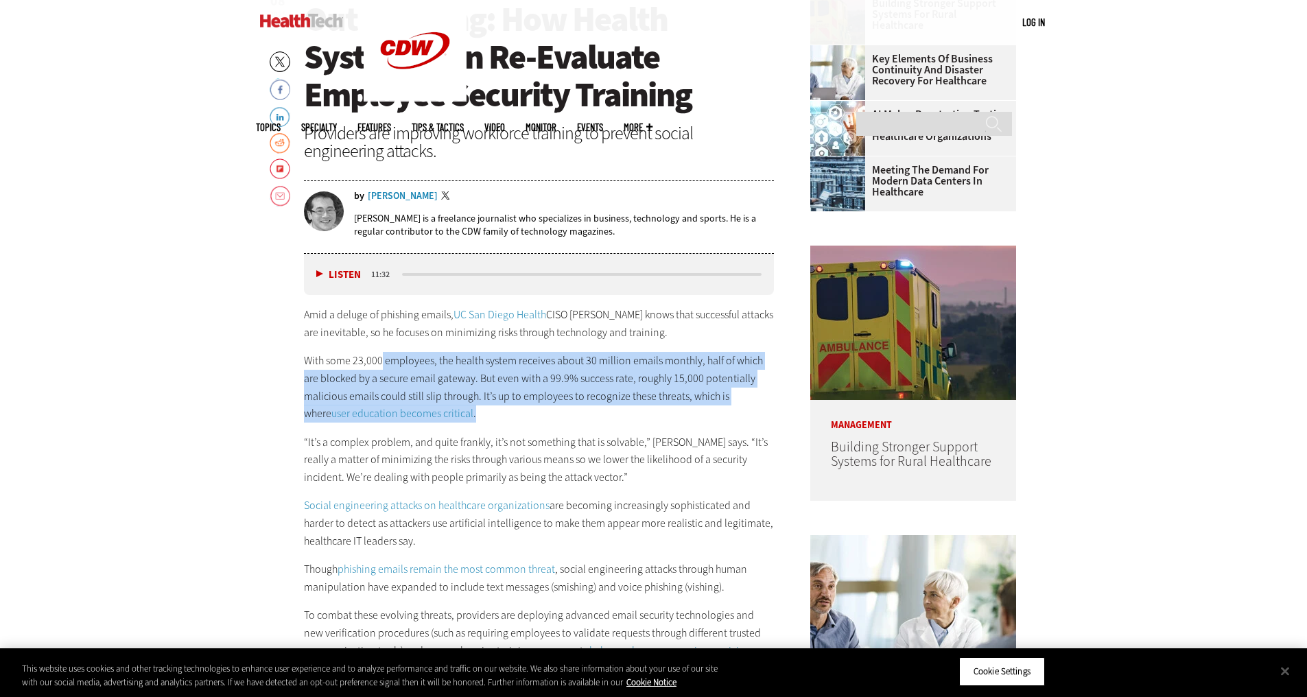
drag, startPoint x: 494, startPoint y: 408, endPoint x: 379, endPoint y: 356, distance: 125.8
click at [379, 356] on p "With some 23,000 employees, the health system receives about 30 million emails …" at bounding box center [539, 387] width 471 height 70
drag, startPoint x: 379, startPoint y: 356, endPoint x: 477, endPoint y: 400, distance: 107.5
click at [477, 400] on p "With some 23,000 employees, the health system receives about 30 million emails …" at bounding box center [539, 387] width 471 height 70
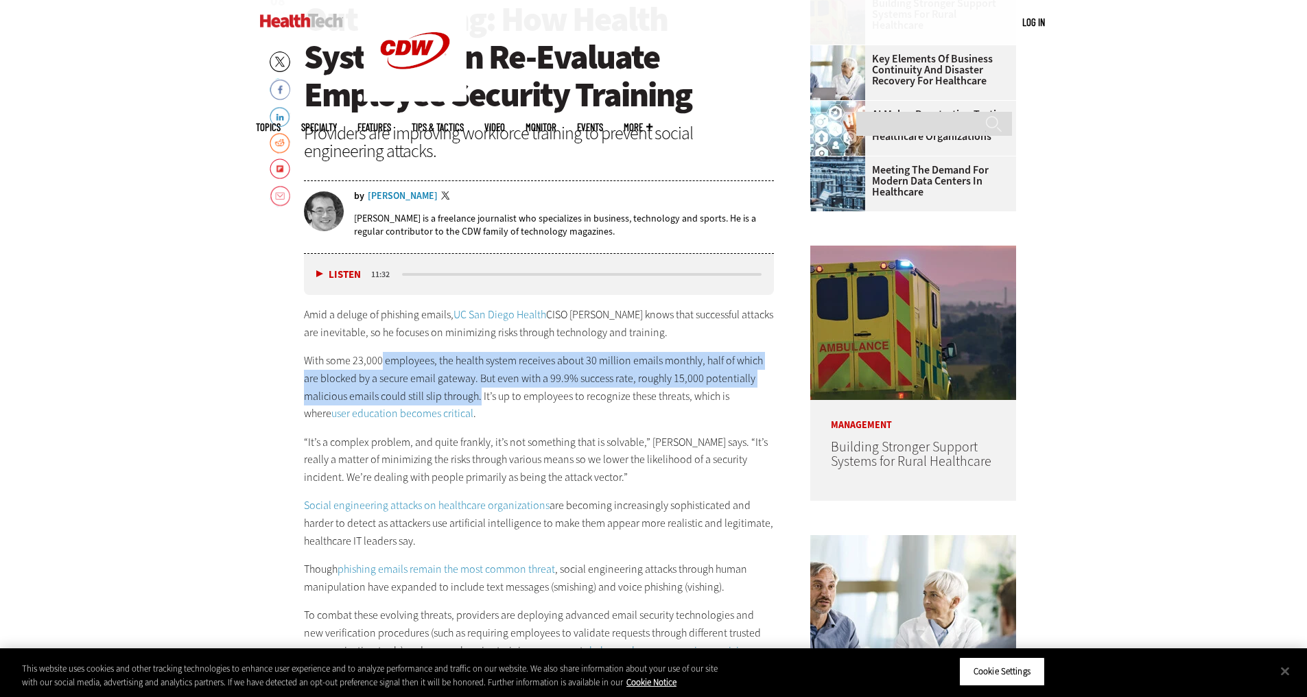
click at [477, 400] on p "With some 23,000 employees, the health system receives about 30 million emails …" at bounding box center [539, 387] width 471 height 70
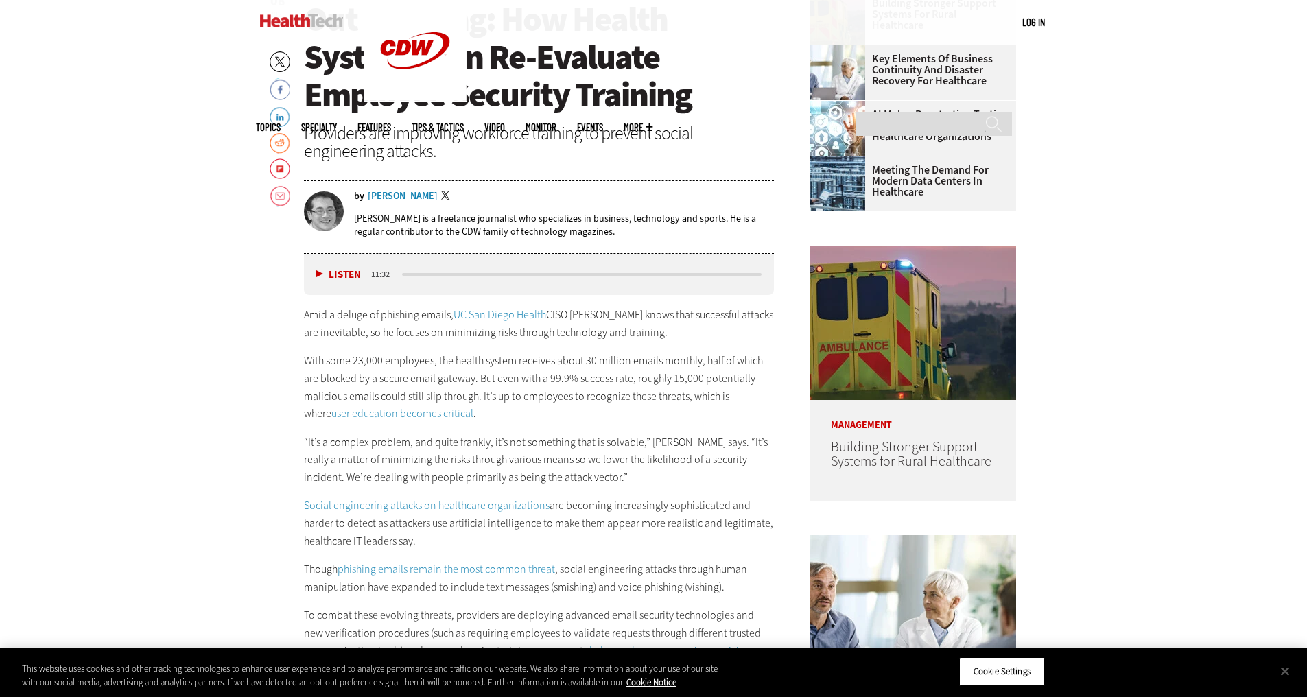
scroll to position [754, 0]
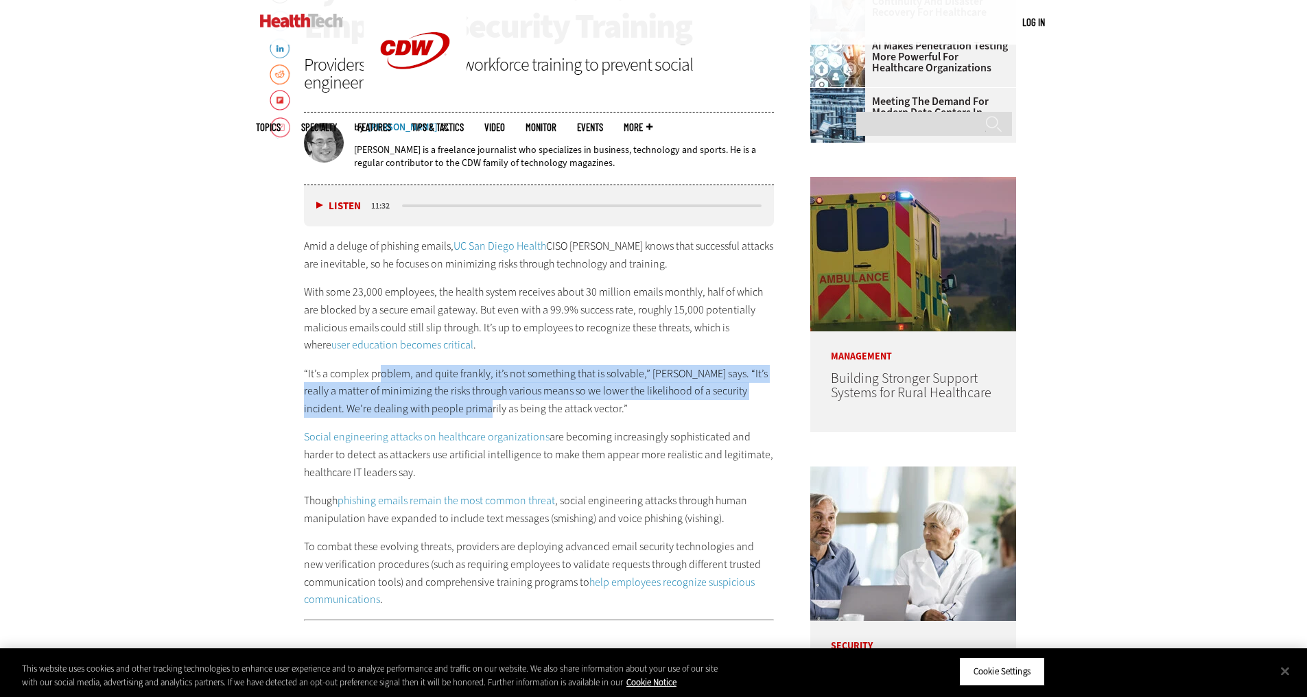
drag, startPoint x: 381, startPoint y: 382, endPoint x: 470, endPoint y: 401, distance: 90.4
click at [470, 401] on p "“It’s a complex problem, and quite frankly, it’s not something that is solvable…" at bounding box center [539, 391] width 471 height 53
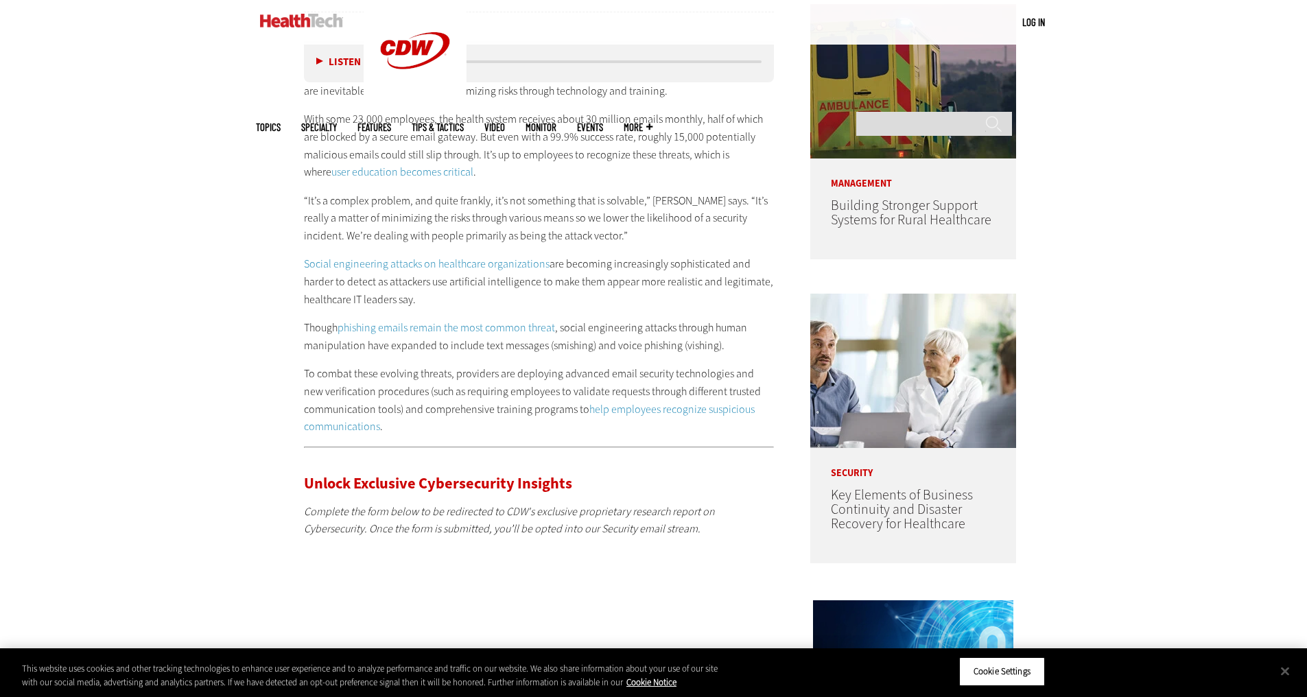
scroll to position [1029, 0]
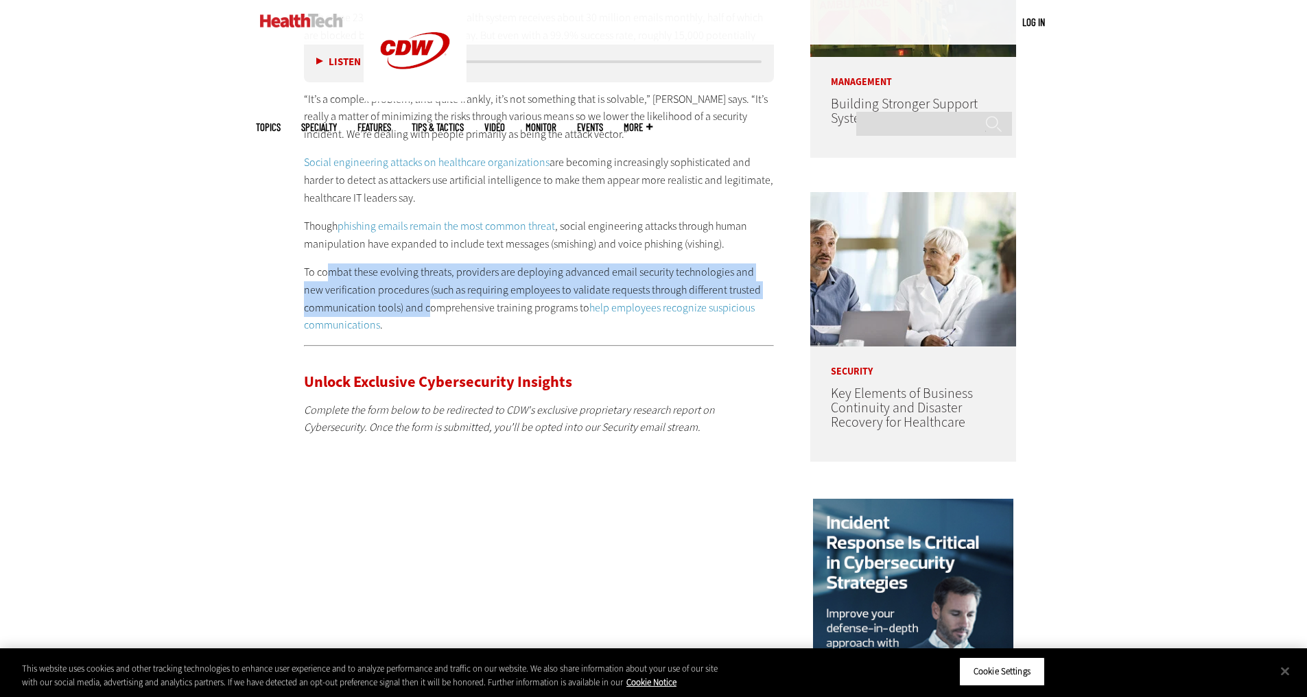
drag, startPoint x: 329, startPoint y: 270, endPoint x: 426, endPoint y: 316, distance: 107.7
click at [426, 316] on p "To combat these evolving threats, providers are deploying advanced email securi…" at bounding box center [539, 298] width 471 height 70
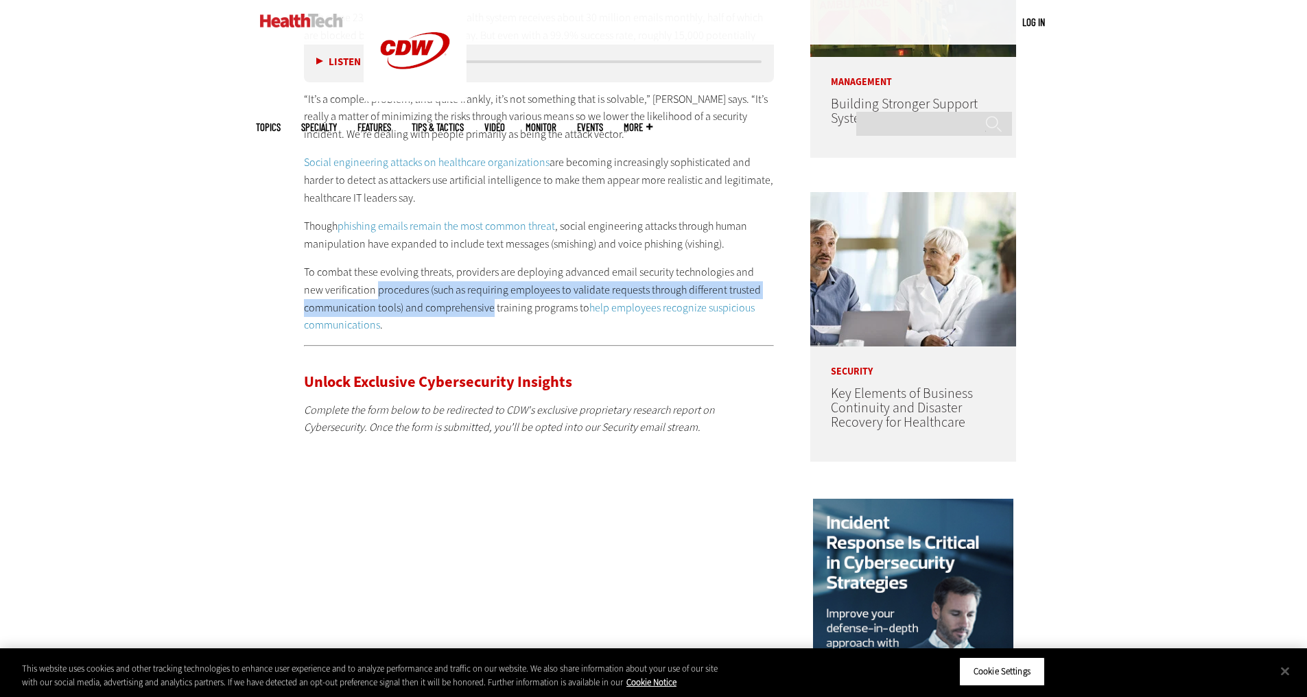
drag, startPoint x: 426, startPoint y: 316, endPoint x: 381, endPoint y: 287, distance: 53.1
click at [381, 287] on p "To combat these evolving threats, providers are deploying advanced email securi…" at bounding box center [539, 298] width 471 height 70
drag, startPoint x: 381, startPoint y: 287, endPoint x: 440, endPoint y: 313, distance: 64.5
click at [440, 313] on p "To combat these evolving threats, providers are deploying advanced email securi…" at bounding box center [539, 298] width 471 height 70
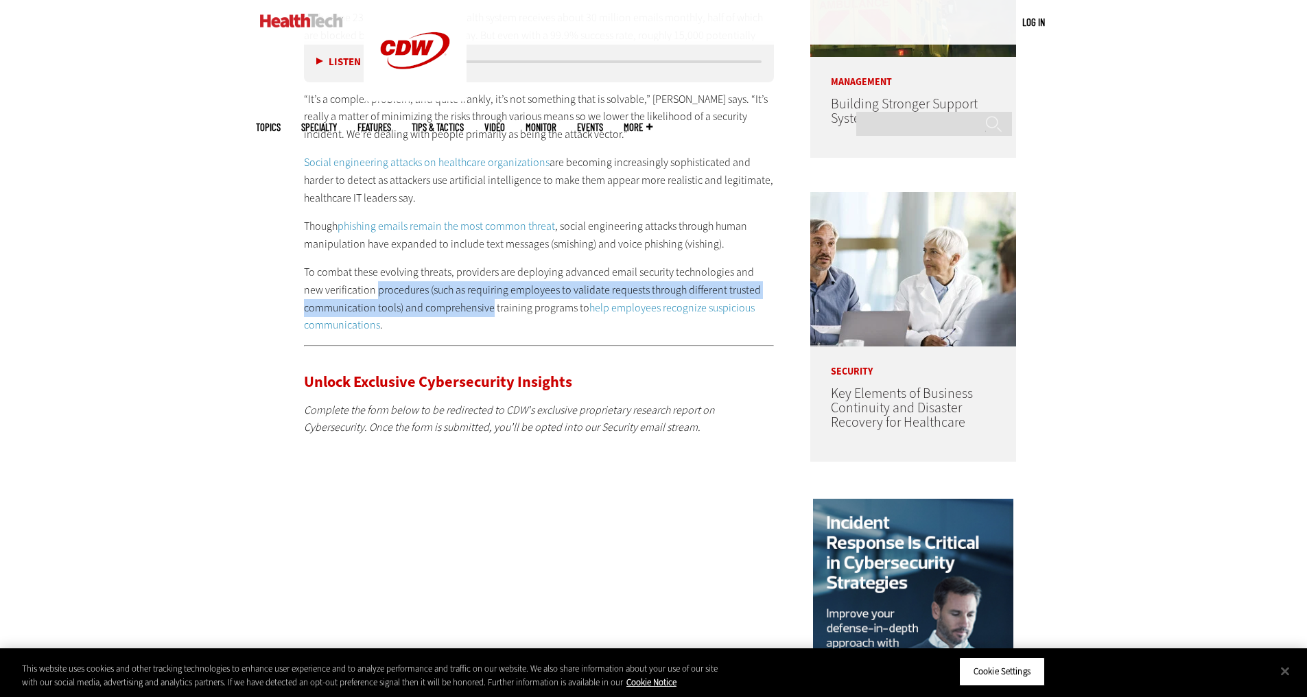
click at [440, 313] on p "To combat these evolving threats, providers are deploying advanced email securi…" at bounding box center [539, 298] width 471 height 70
drag, startPoint x: 440, startPoint y: 313, endPoint x: 350, endPoint y: 284, distance: 94.4
click at [350, 284] on p "To combat these evolving threats, providers are deploying advanced email securi…" at bounding box center [539, 298] width 471 height 70
drag, startPoint x: 350, startPoint y: 284, endPoint x: 425, endPoint y: 313, distance: 79.7
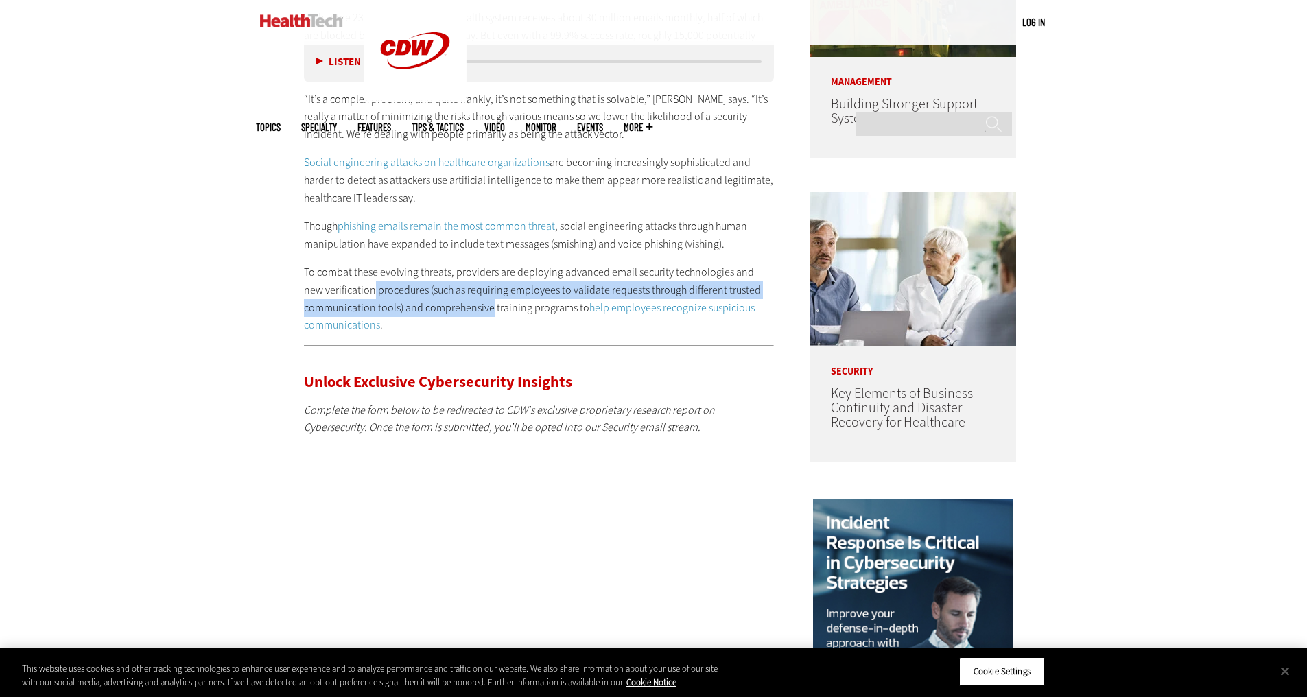
click at [425, 313] on p "To combat these evolving threats, providers are deploying advanced email securi…" at bounding box center [539, 298] width 471 height 70
drag, startPoint x: 425, startPoint y: 313, endPoint x: 349, endPoint y: 270, distance: 87.3
click at [349, 270] on p "To combat these evolving threats, providers are deploying advanced email securi…" at bounding box center [539, 298] width 471 height 70
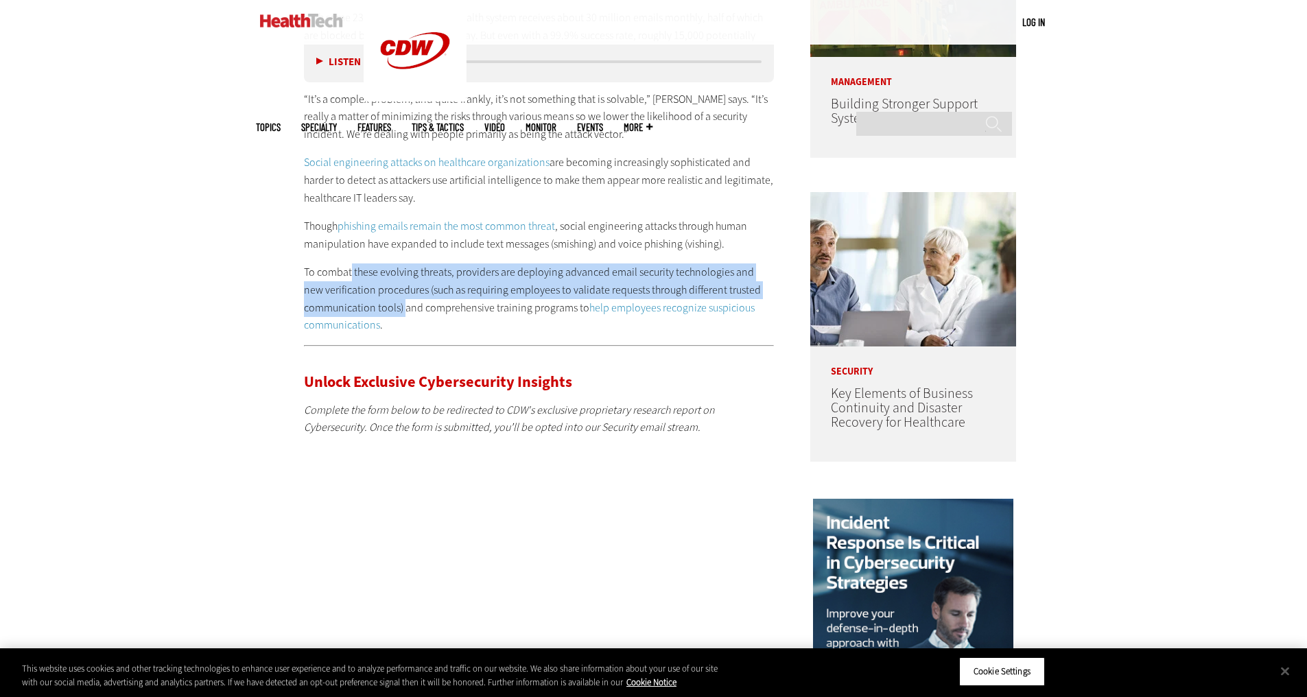
drag, startPoint x: 349, startPoint y: 270, endPoint x: 401, endPoint y: 309, distance: 64.6
click at [401, 309] on p "To combat these evolving threats, providers are deploying advanced email securi…" at bounding box center [539, 298] width 471 height 70
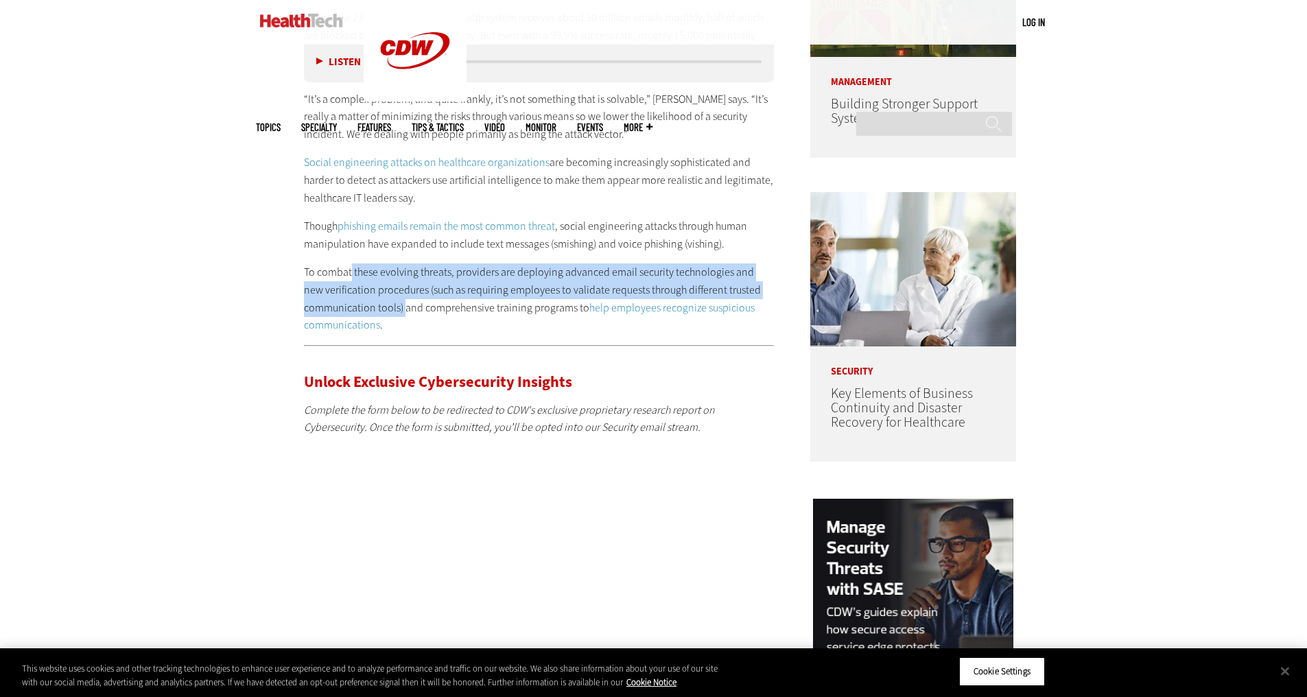
click at [401, 309] on p "To combat these evolving threats, providers are deploying advanced email securi…" at bounding box center [539, 298] width 471 height 70
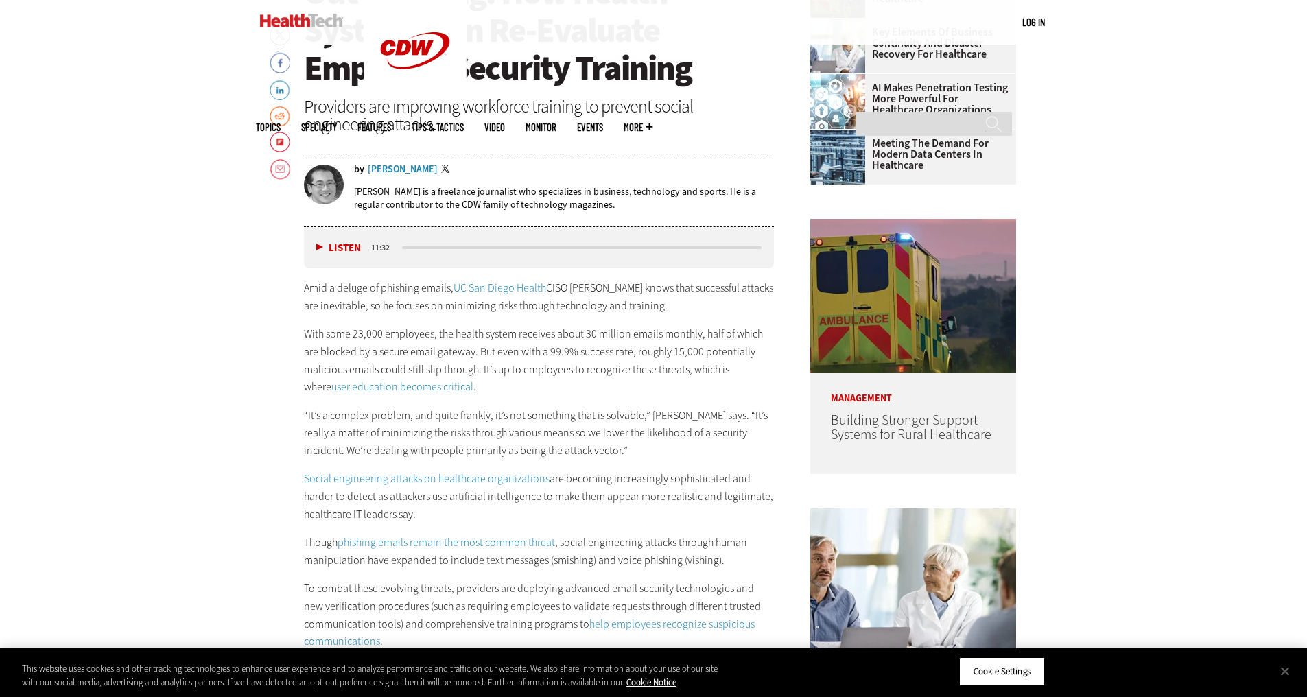
scroll to position [617, 0]
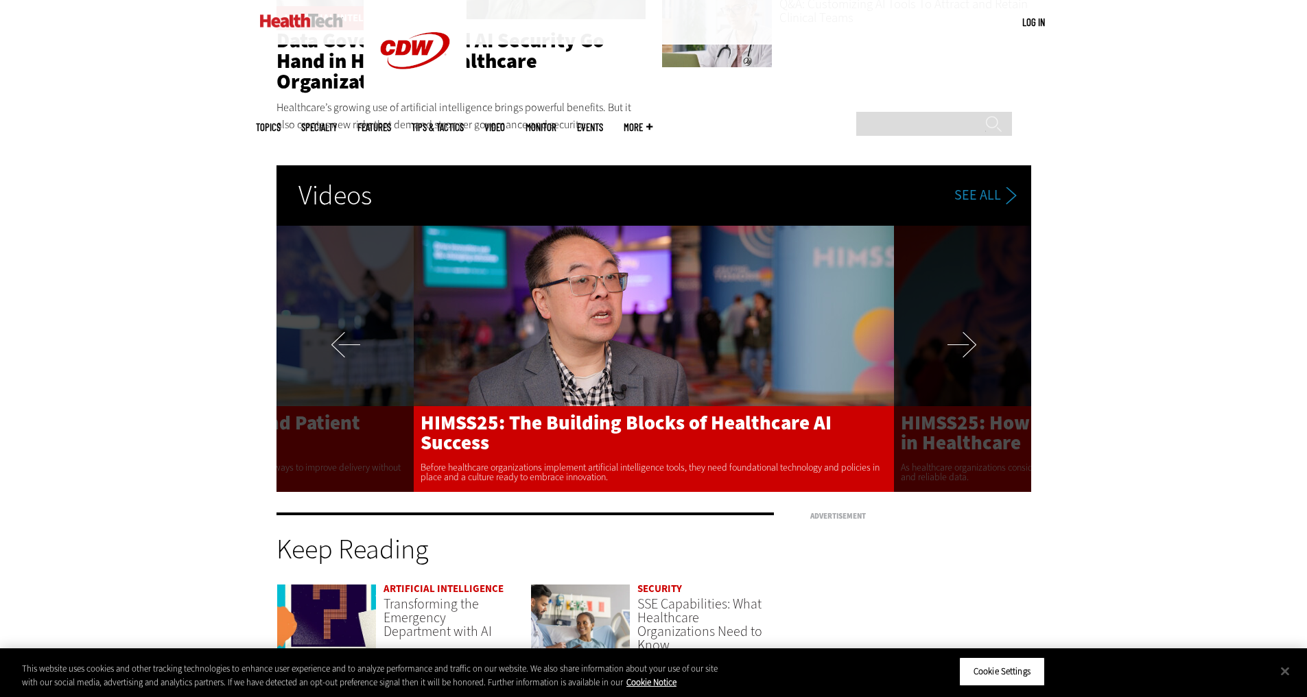
scroll to position [2881, 0]
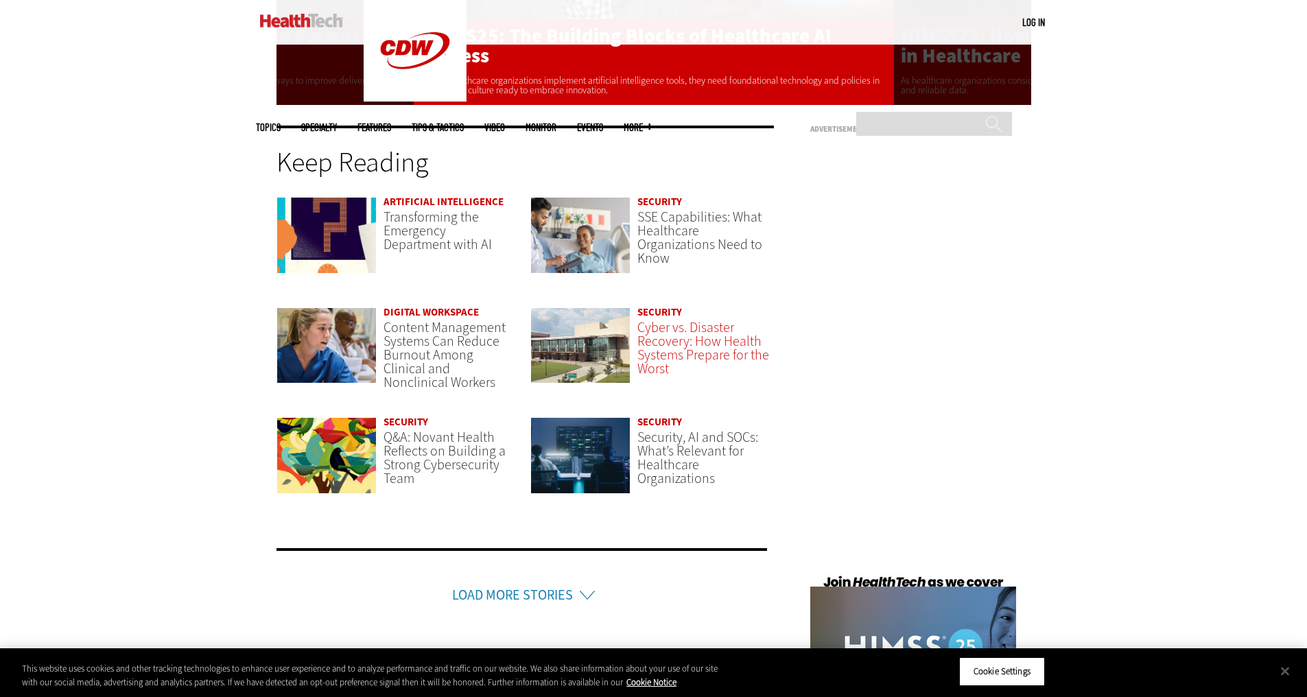
click at [699, 330] on span "Cyber vs. Disaster Recovery: How Health Systems Prepare for the Worst" at bounding box center [703, 348] width 132 height 60
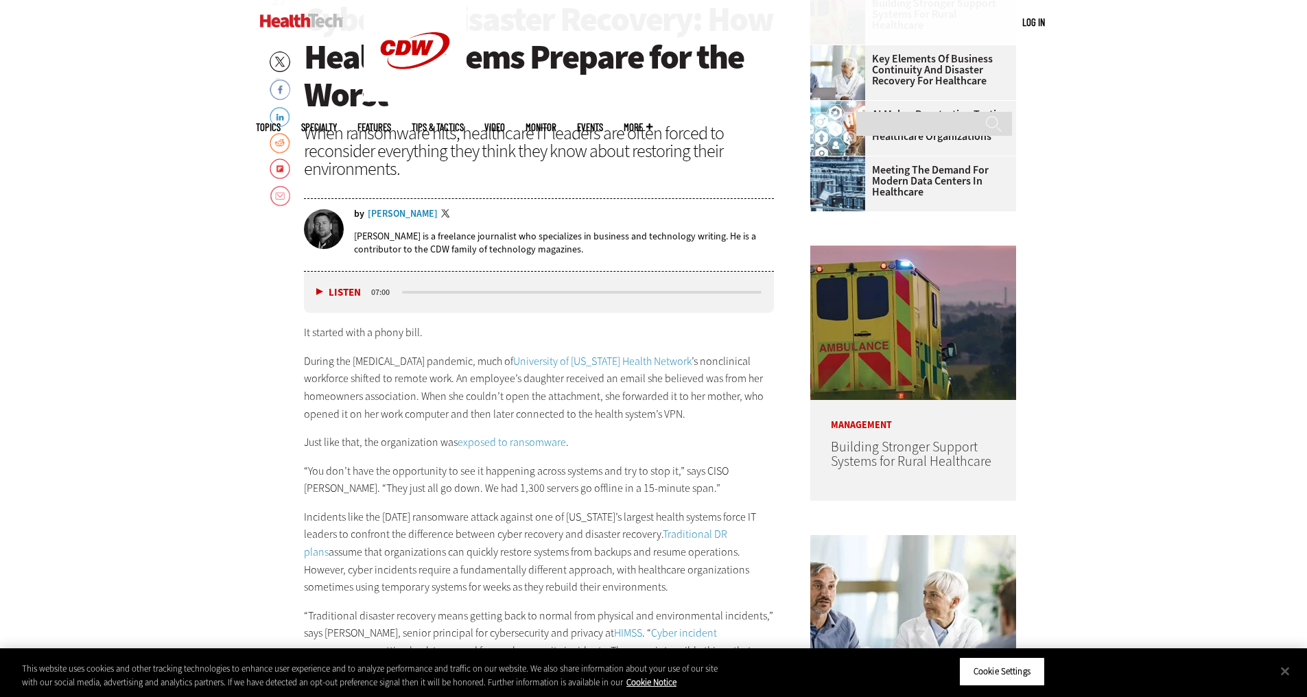
scroll to position [617, 0]
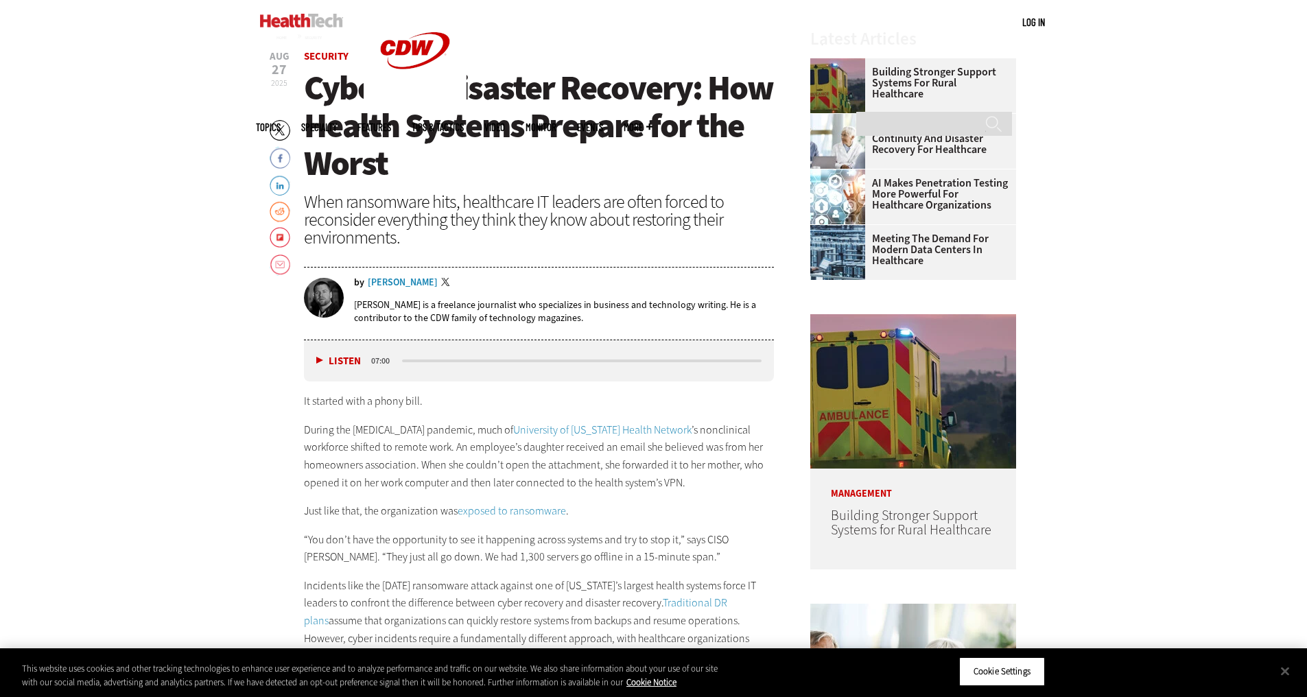
click at [488, 201] on div "When ransomware hits, healthcare IT leaders are often forced to reconsider ever…" at bounding box center [539, 219] width 471 height 53
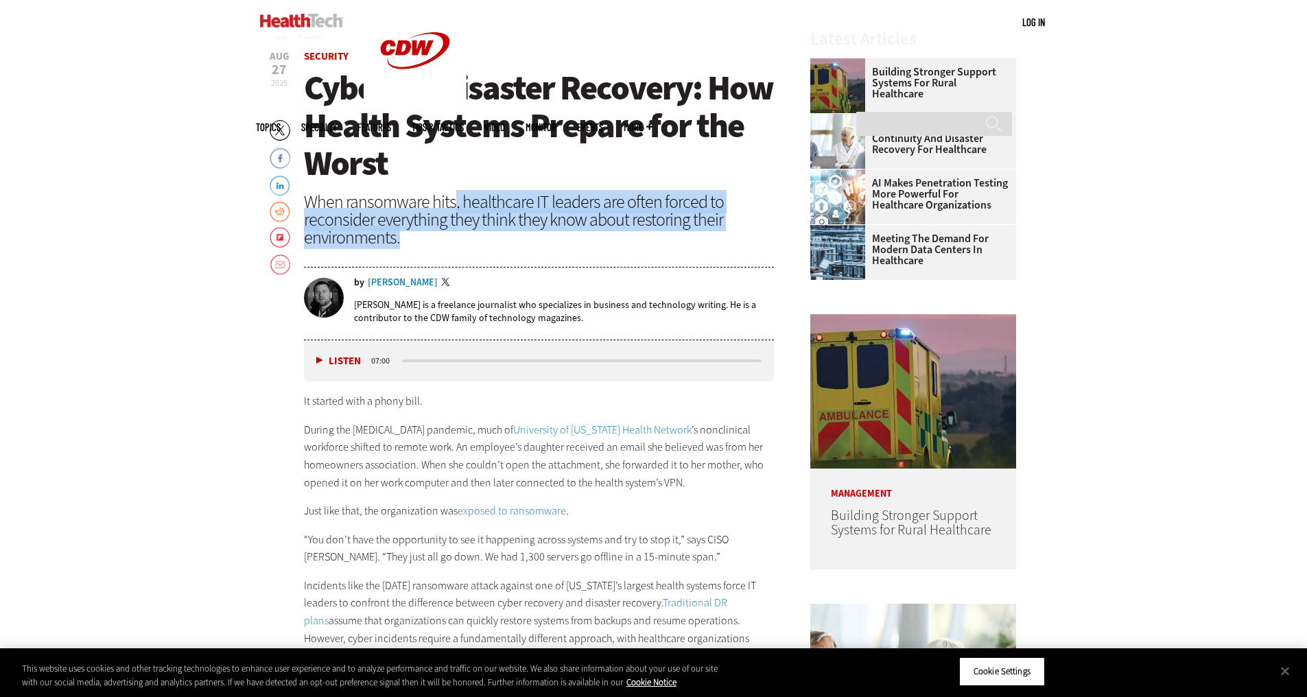
drag, startPoint x: 451, startPoint y: 201, endPoint x: 536, endPoint y: 236, distance: 91.3
click at [536, 236] on div "When ransomware hits, healthcare IT leaders are often forced to reconsider ever…" at bounding box center [539, 219] width 471 height 53
drag, startPoint x: 536, startPoint y: 236, endPoint x: 446, endPoint y: 194, distance: 99.1
click at [446, 194] on div "When ransomware hits, healthcare IT leaders are often forced to reconsider ever…" at bounding box center [539, 219] width 471 height 53
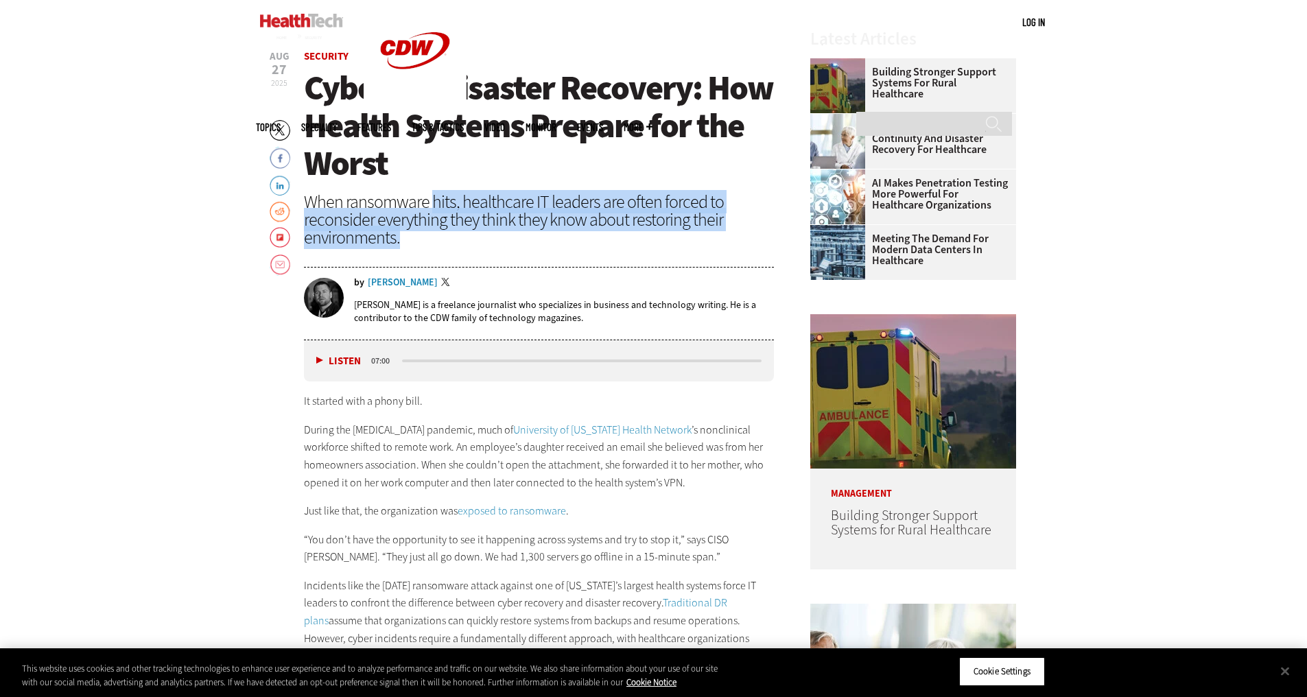
click at [446, 194] on div "When ransomware hits, healthcare IT leaders are often forced to reconsider ever…" at bounding box center [539, 219] width 471 height 53
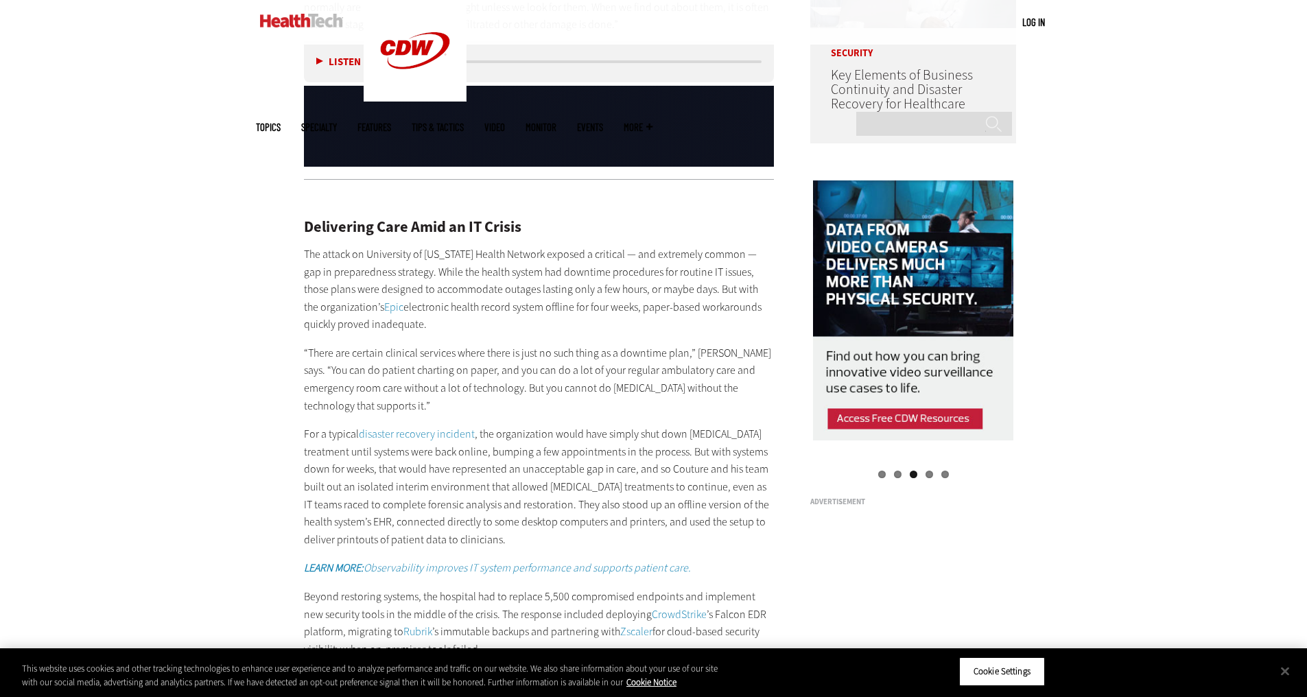
scroll to position [1372, 0]
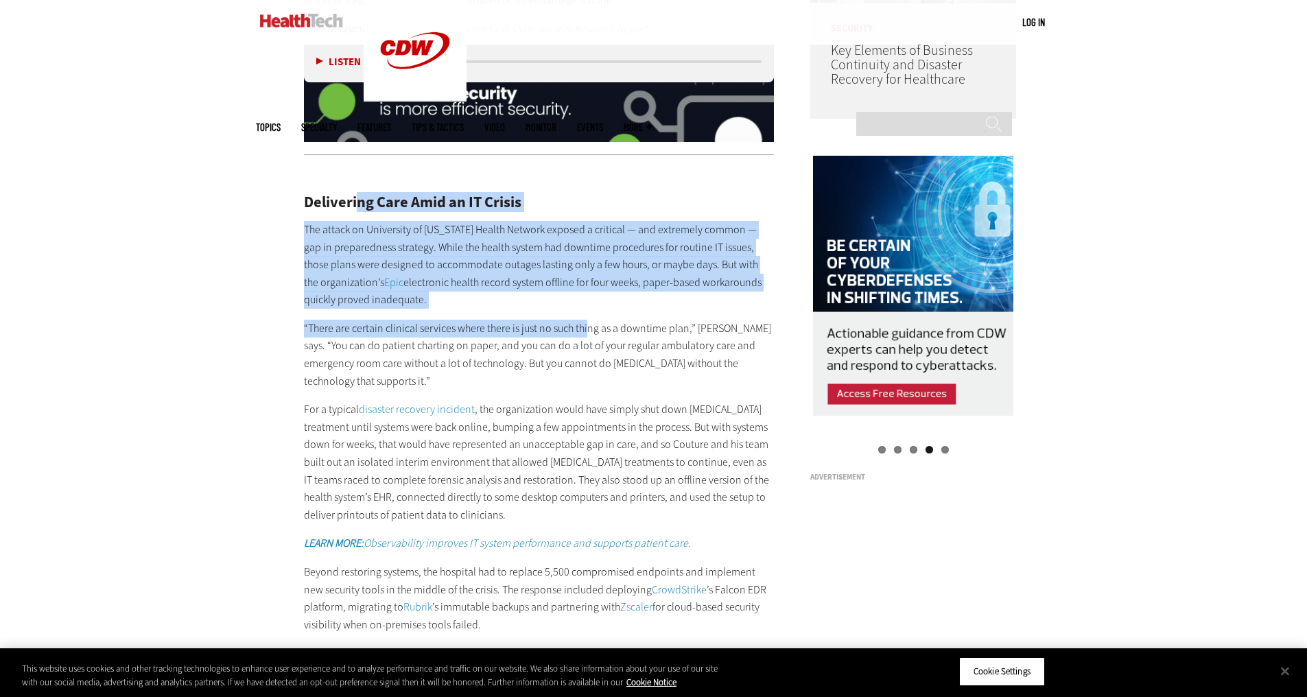
drag, startPoint x: 358, startPoint y: 211, endPoint x: 586, endPoint y: 318, distance: 251.6
click at [586, 318] on div "Delivering Care Amid an IT Crisis The attack on University of [US_STATE] Health…" at bounding box center [539, 454] width 471 height 577
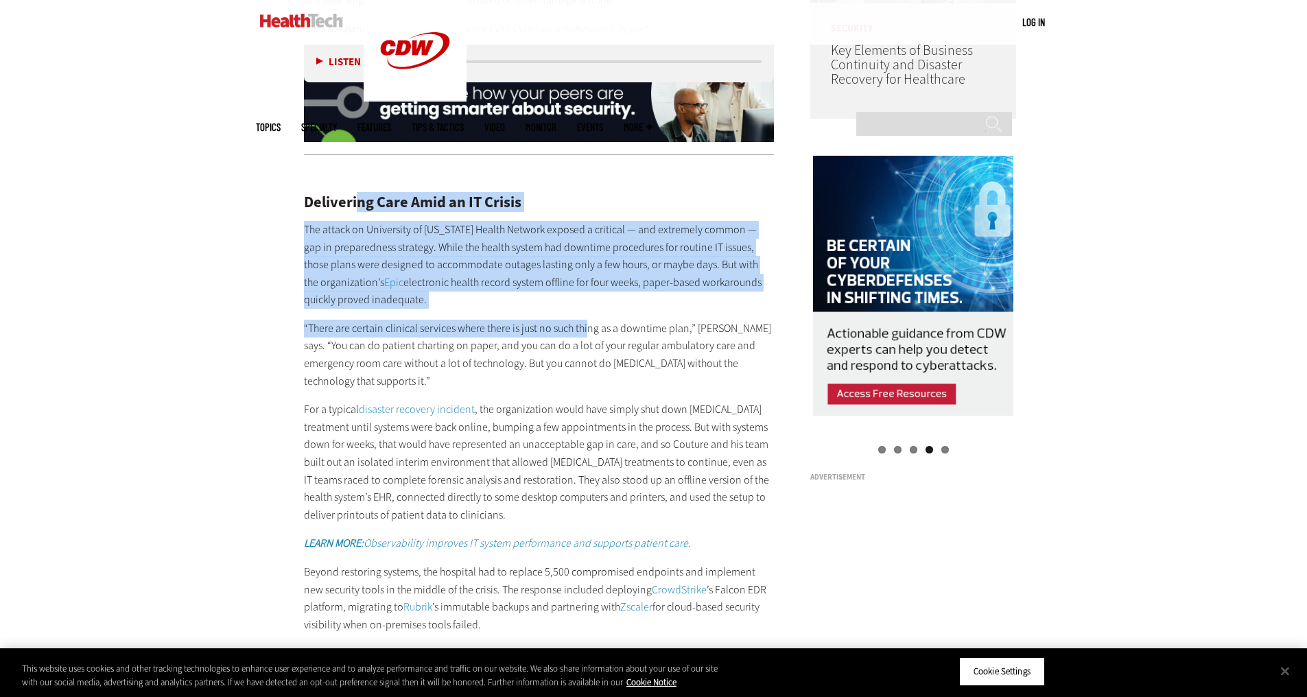
click at [586, 318] on div "Delivering Care Amid an IT Crisis The attack on University of [US_STATE] Health…" at bounding box center [539, 454] width 471 height 577
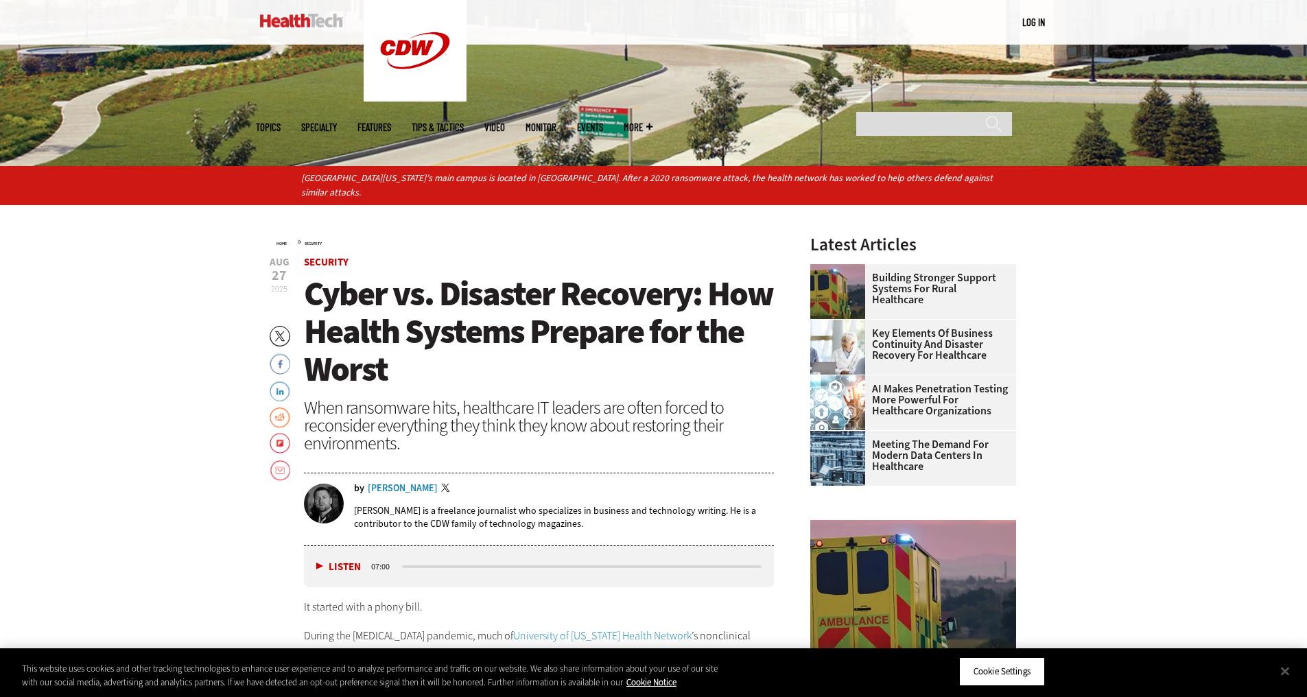
scroll to position [480, 0]
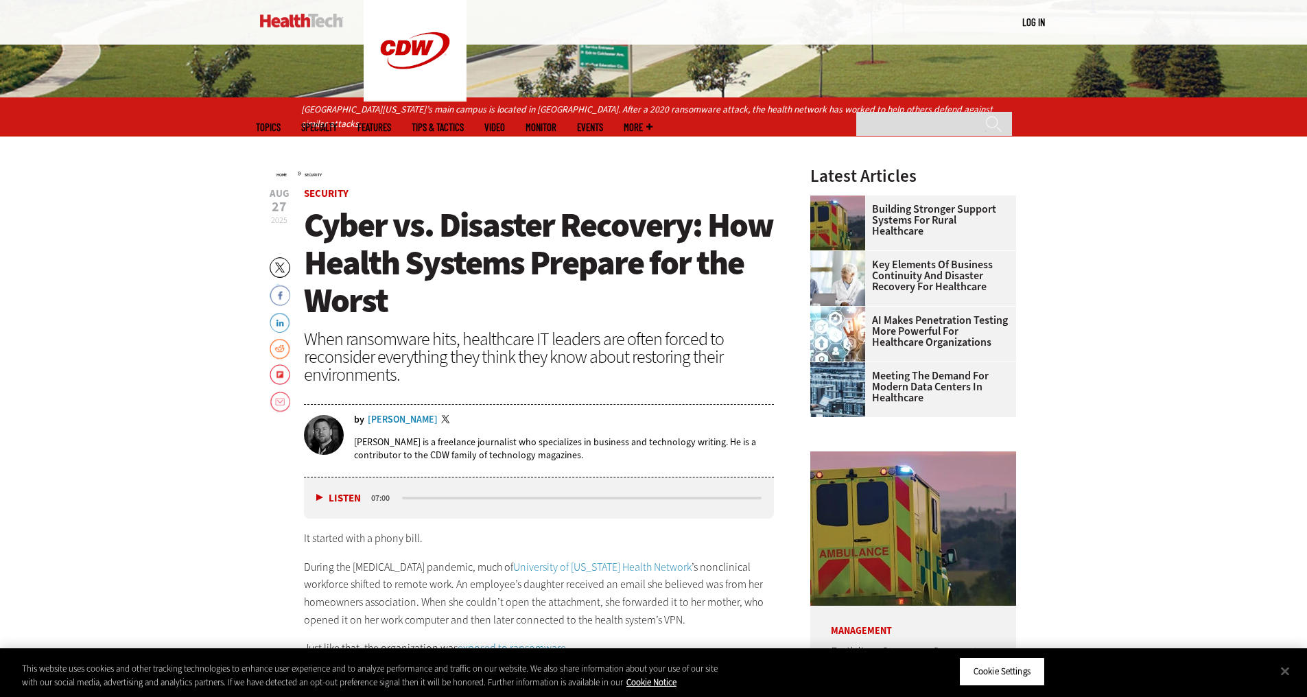
click at [586, 318] on h1 "Cyber vs. Disaster Recovery: How Health Systems Prepare for the Worst" at bounding box center [539, 262] width 471 height 113
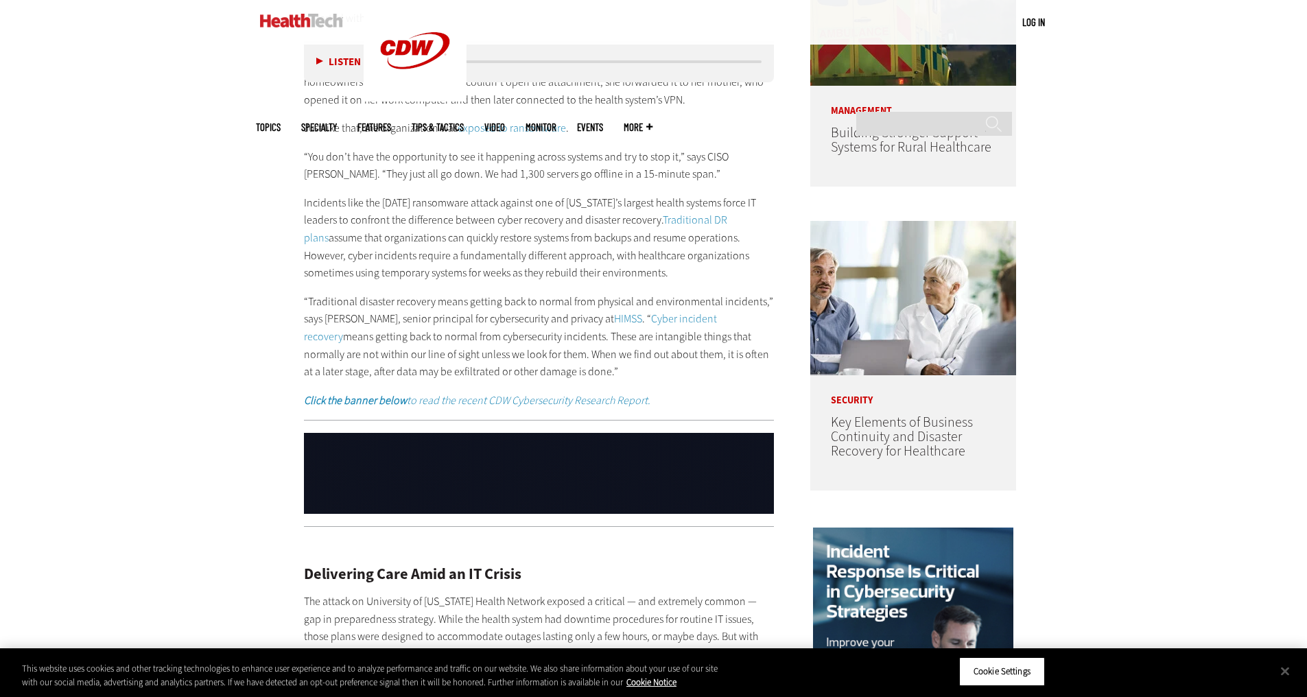
scroll to position [1029, 0]
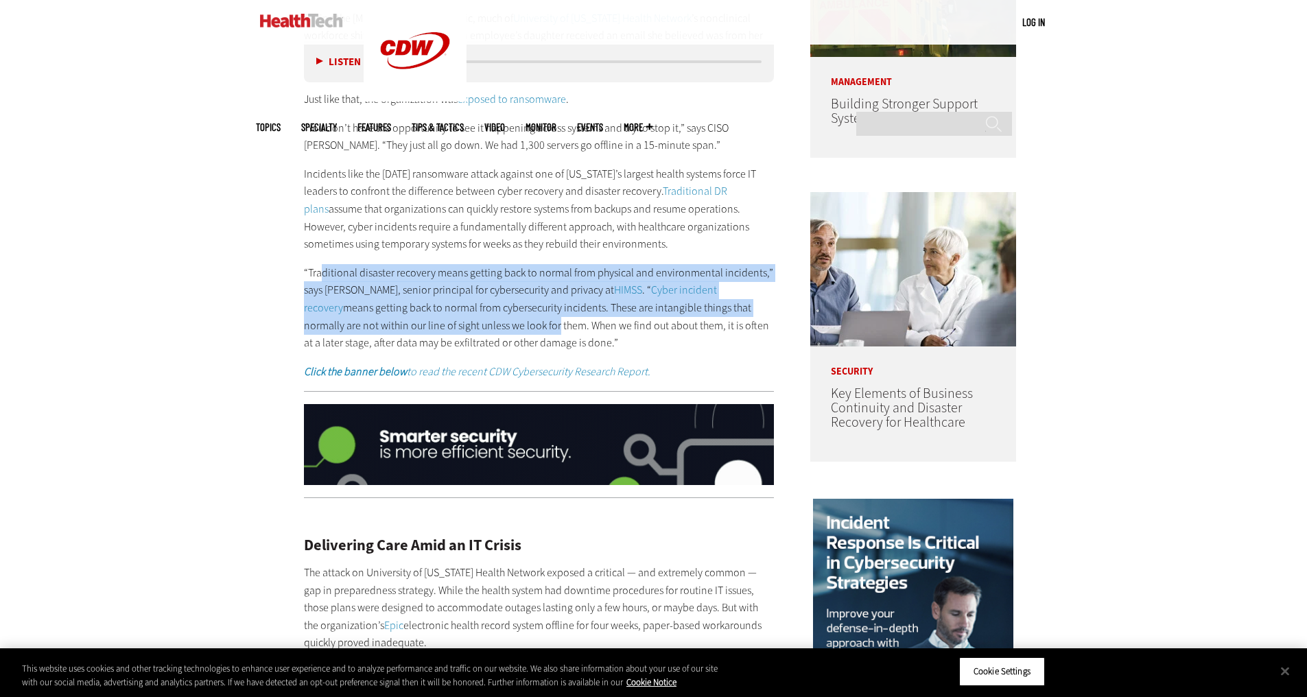
drag, startPoint x: 322, startPoint y: 271, endPoint x: 479, endPoint y: 330, distance: 167.8
click at [479, 330] on p "“Traditional disaster recovery means getting back to normal from physical and e…" at bounding box center [539, 308] width 471 height 88
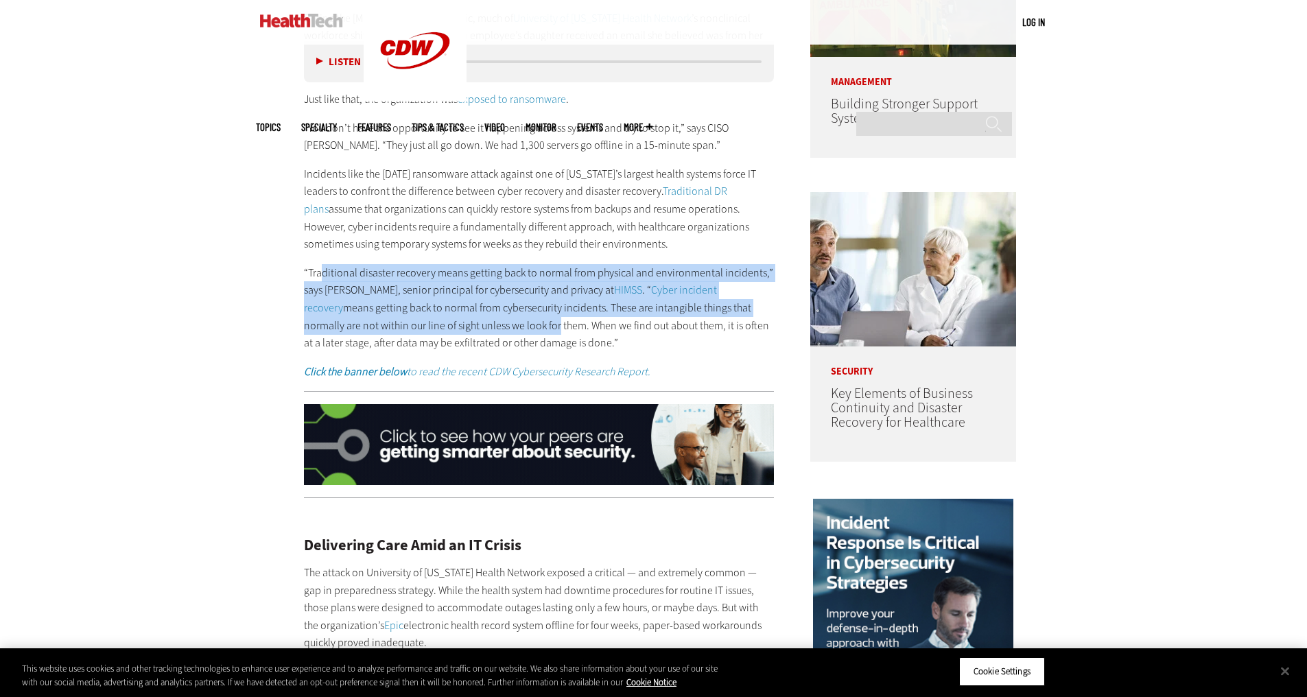
click at [479, 330] on p "“Traditional disaster recovery means getting back to normal from physical and e…" at bounding box center [539, 308] width 471 height 88
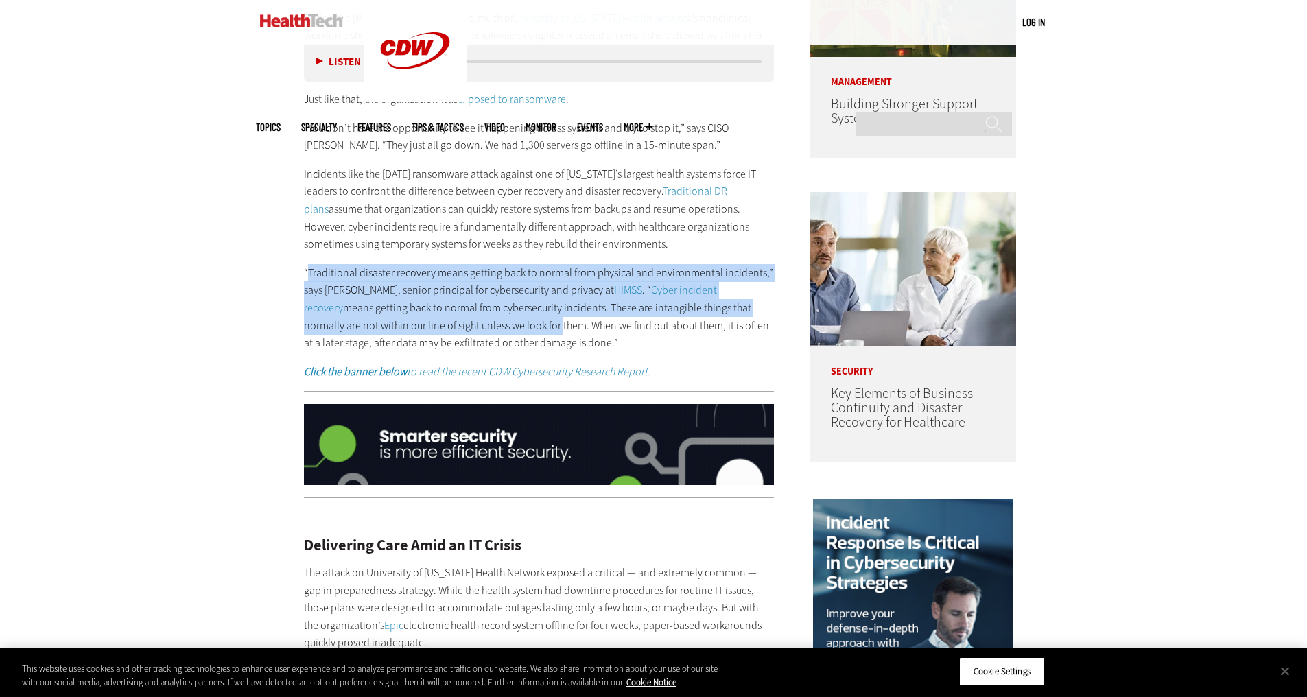
drag, startPoint x: 479, startPoint y: 330, endPoint x: 354, endPoint y: 277, distance: 136.2
click at [354, 277] on p "“Traditional disaster recovery means getting back to normal from physical and e…" at bounding box center [539, 308] width 471 height 88
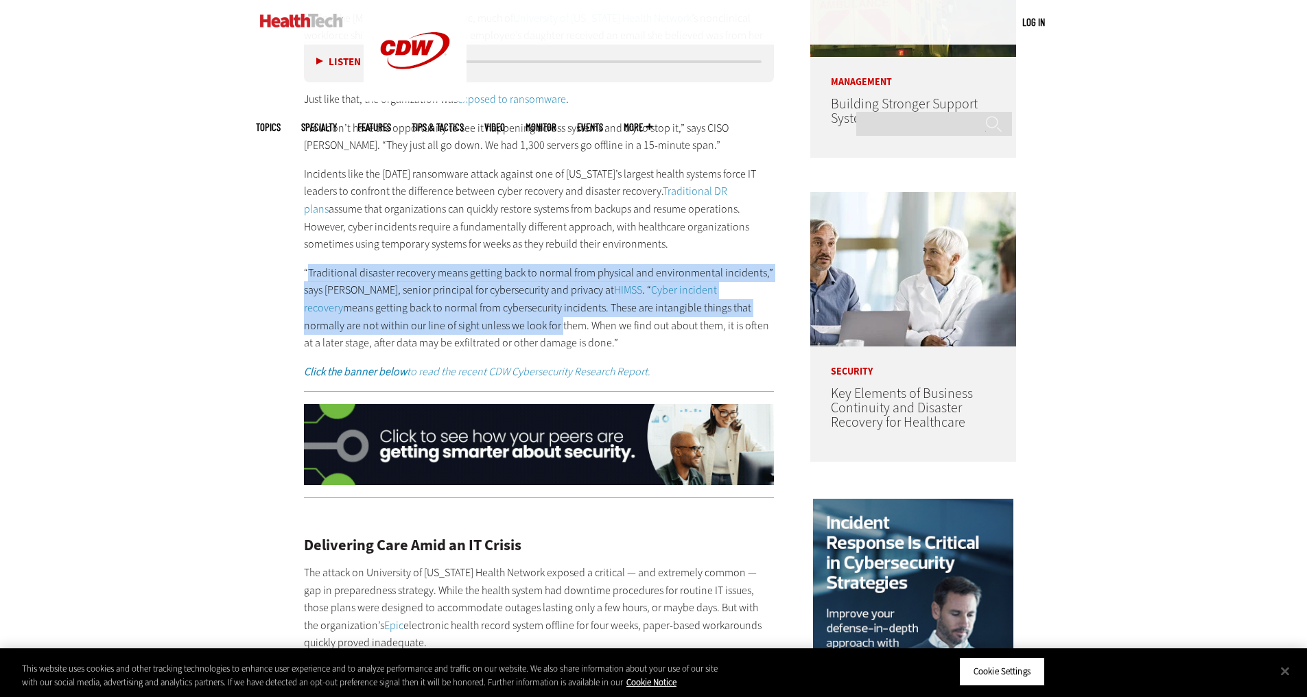
click at [354, 277] on p "“Traditional disaster recovery means getting back to normal from physical and e…" at bounding box center [539, 308] width 471 height 88
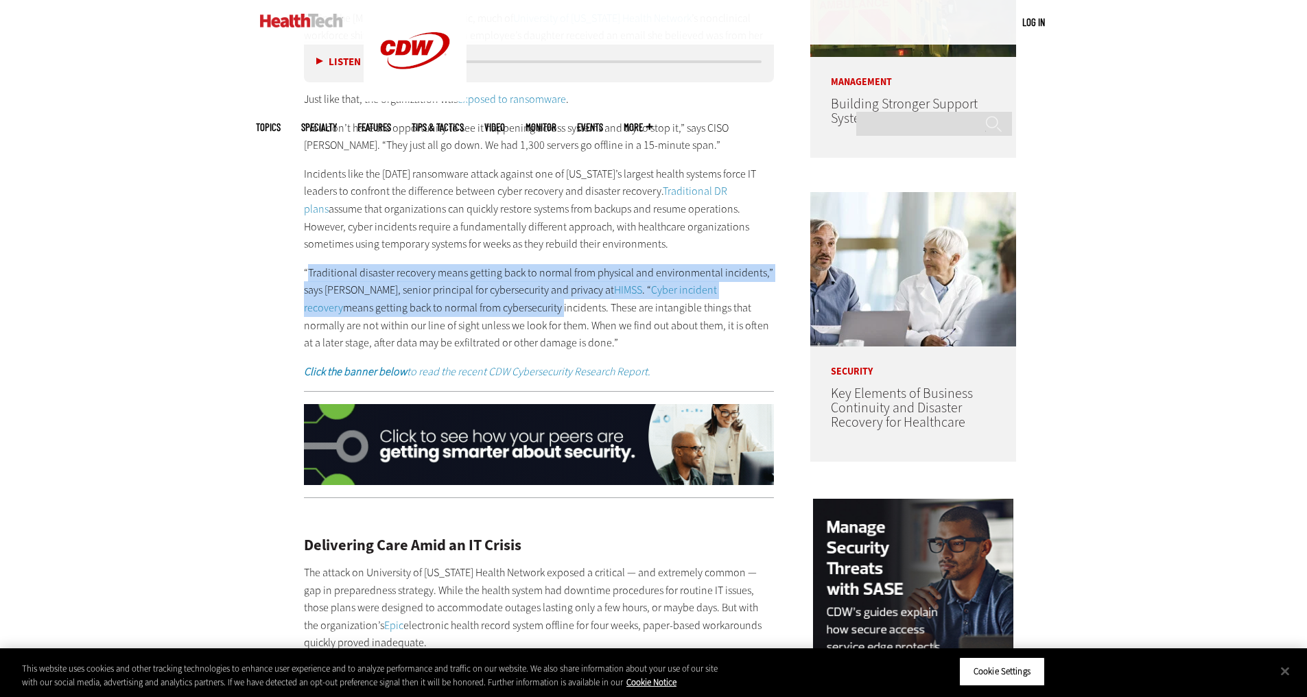
drag, startPoint x: 354, startPoint y: 277, endPoint x: 468, endPoint y: 313, distance: 119.5
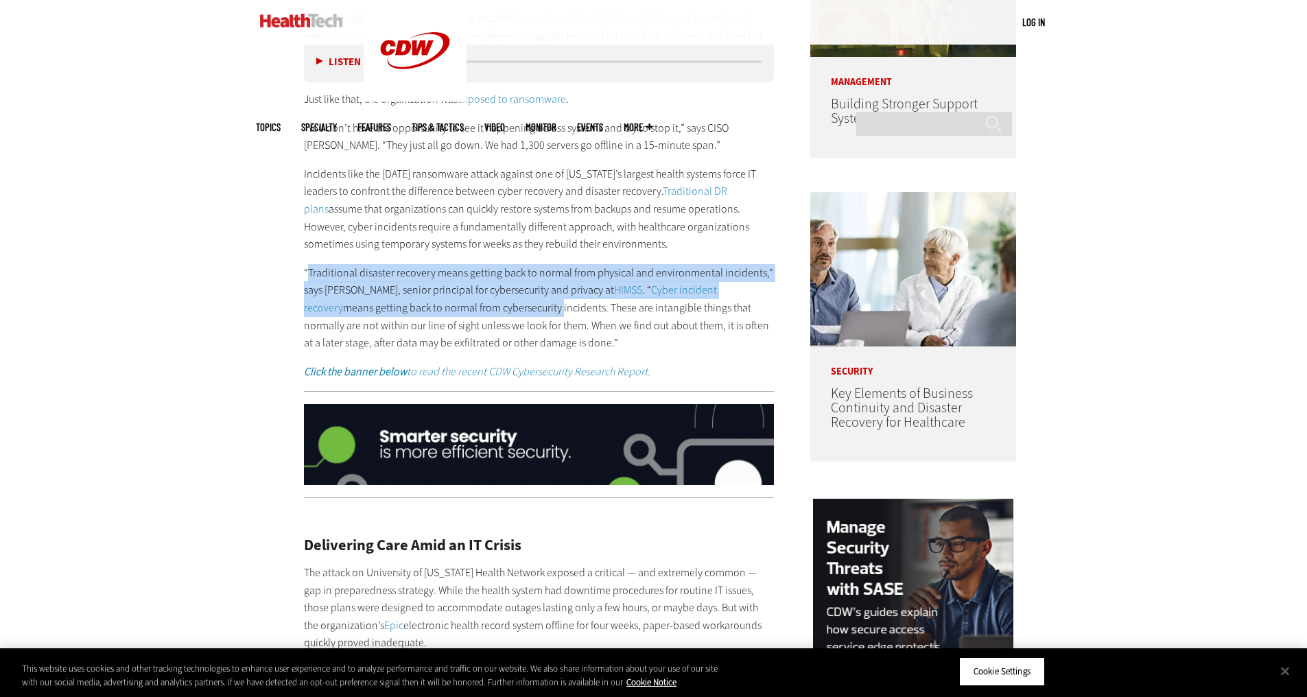
click at [468, 313] on p "“Traditional disaster recovery means getting back to normal from physical and e…" at bounding box center [539, 308] width 471 height 88
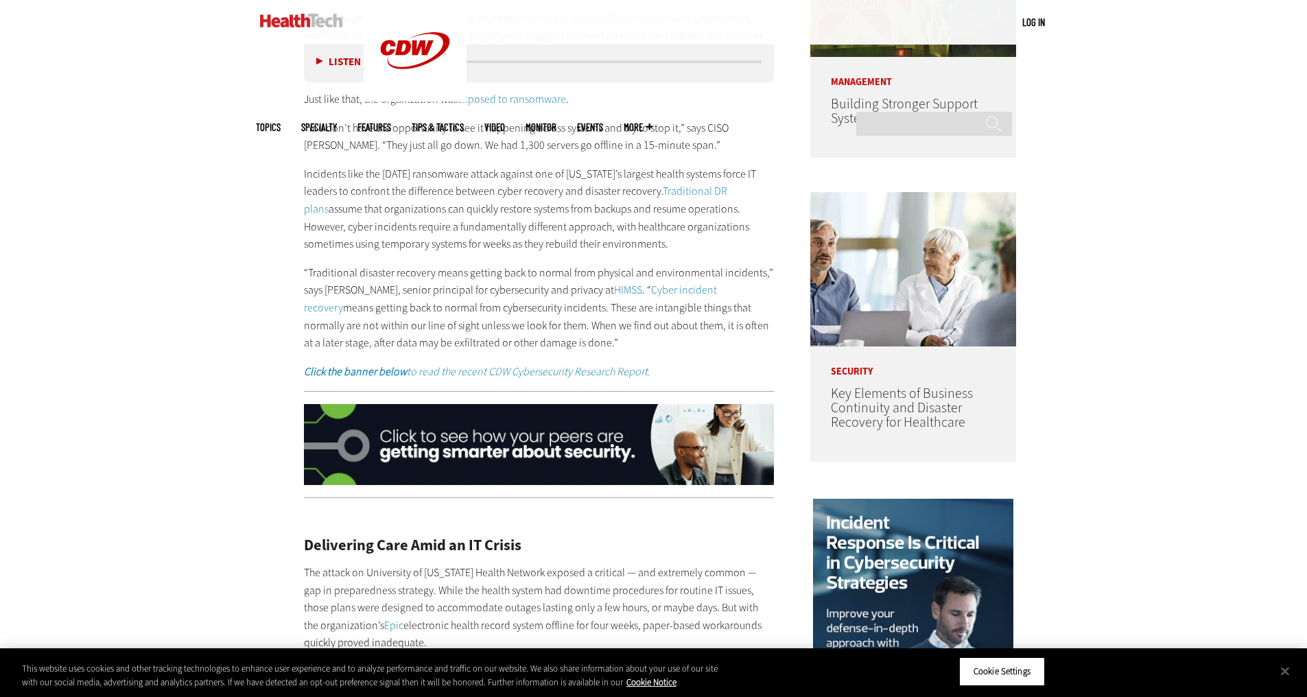
drag, startPoint x: 427, startPoint y: 269, endPoint x: 594, endPoint y: 343, distance: 182.4
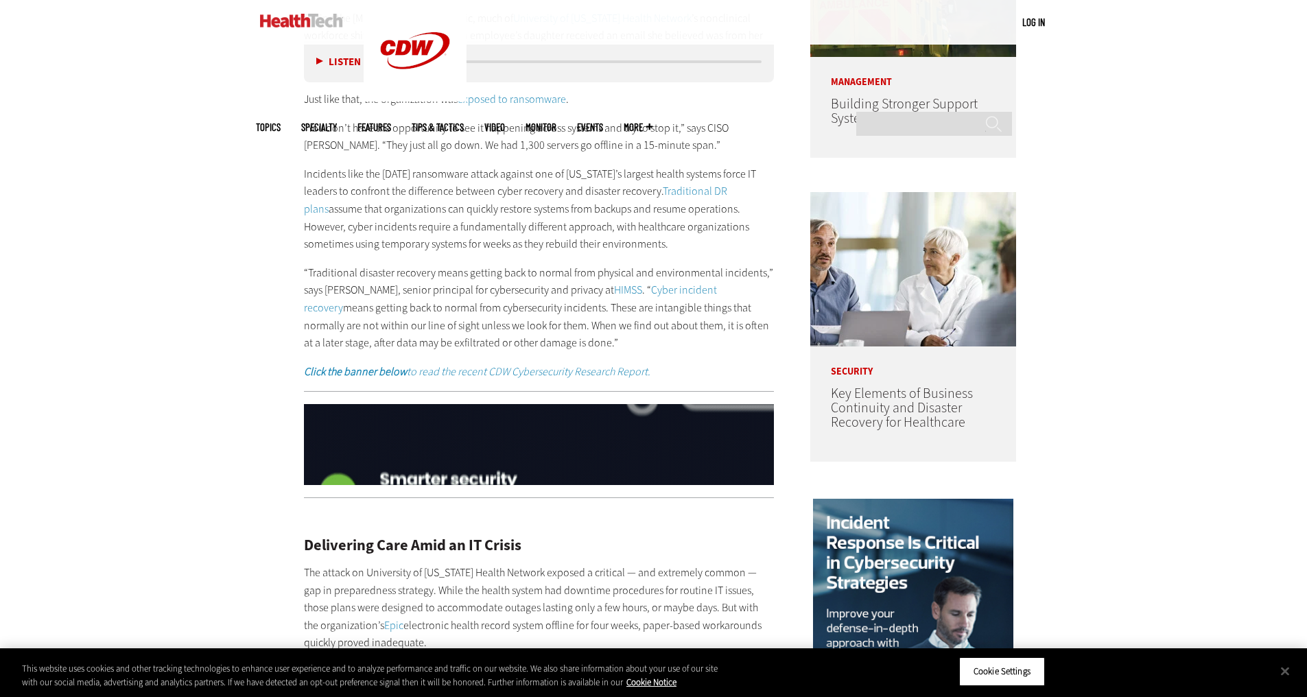
click at [594, 343] on p "“Traditional disaster recovery means getting back to normal from physical and e…" at bounding box center [539, 308] width 471 height 88
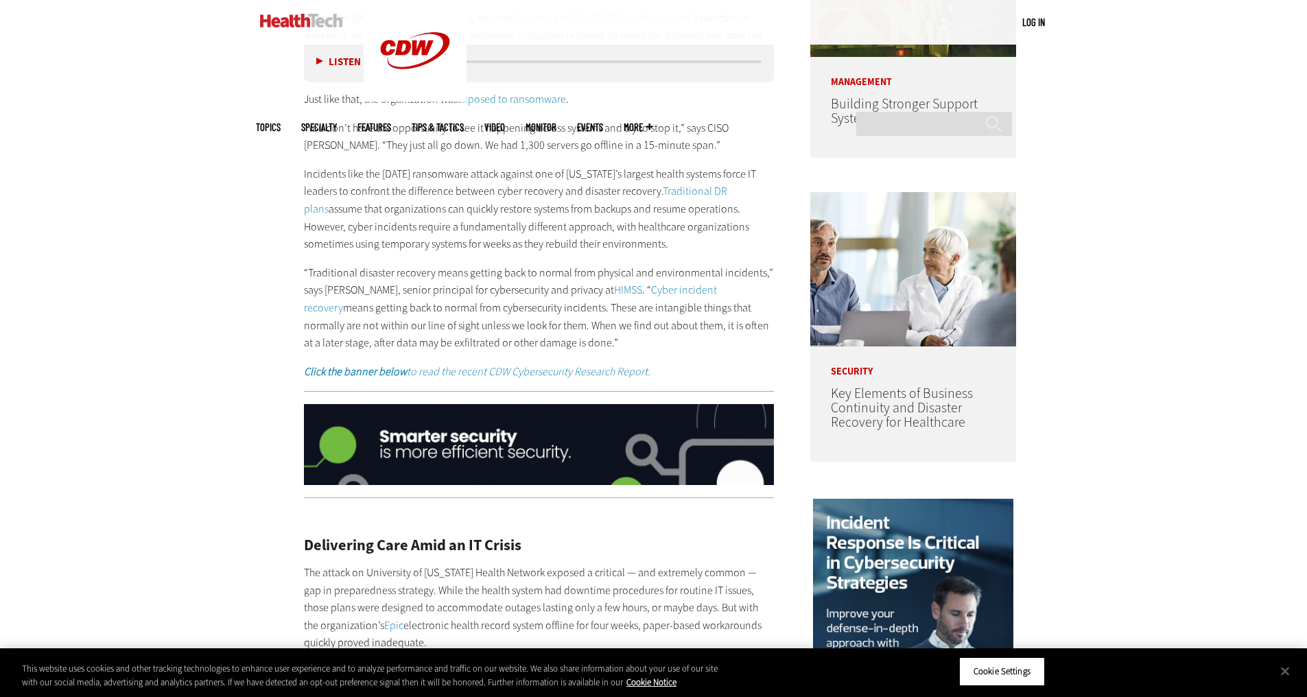
click at [594, 343] on p "“Traditional disaster recovery means getting back to normal from physical and e…" at bounding box center [539, 308] width 471 height 88
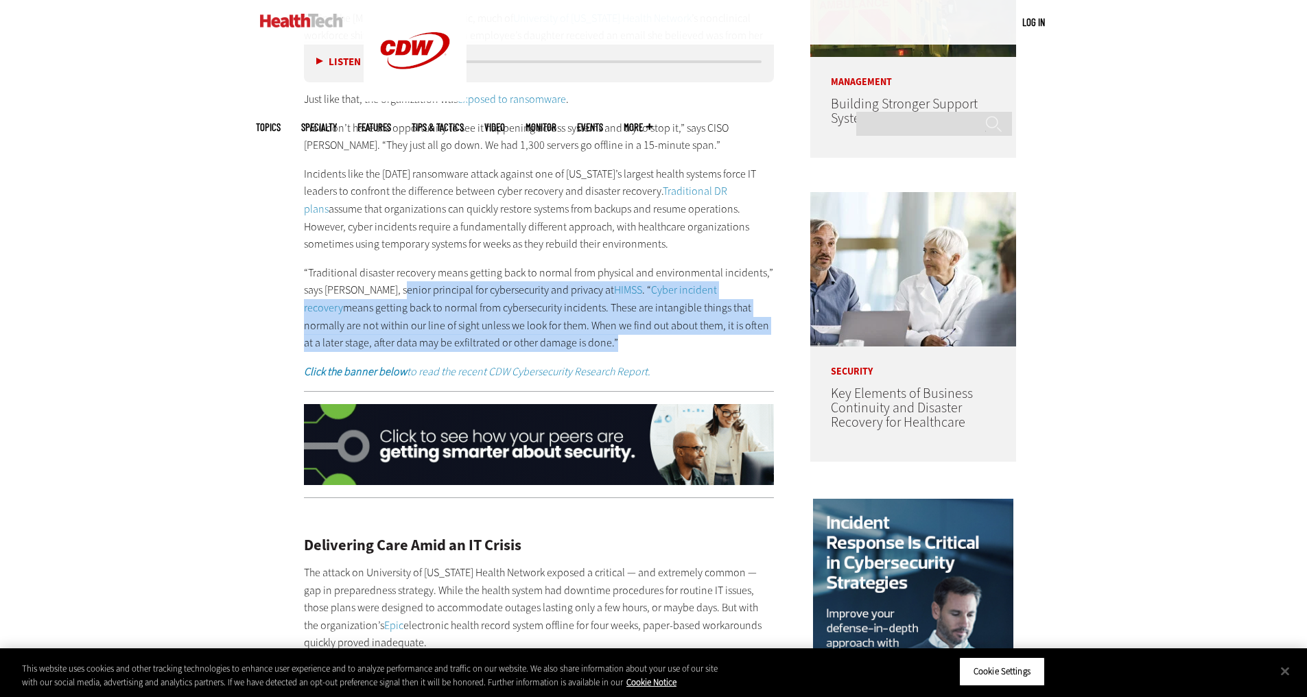
drag, startPoint x: 594, startPoint y: 343, endPoint x: 410, endPoint y: 289, distance: 191.6
click at [410, 289] on p "“Traditional disaster recovery means getting back to normal from physical and e…" at bounding box center [539, 308] width 471 height 88
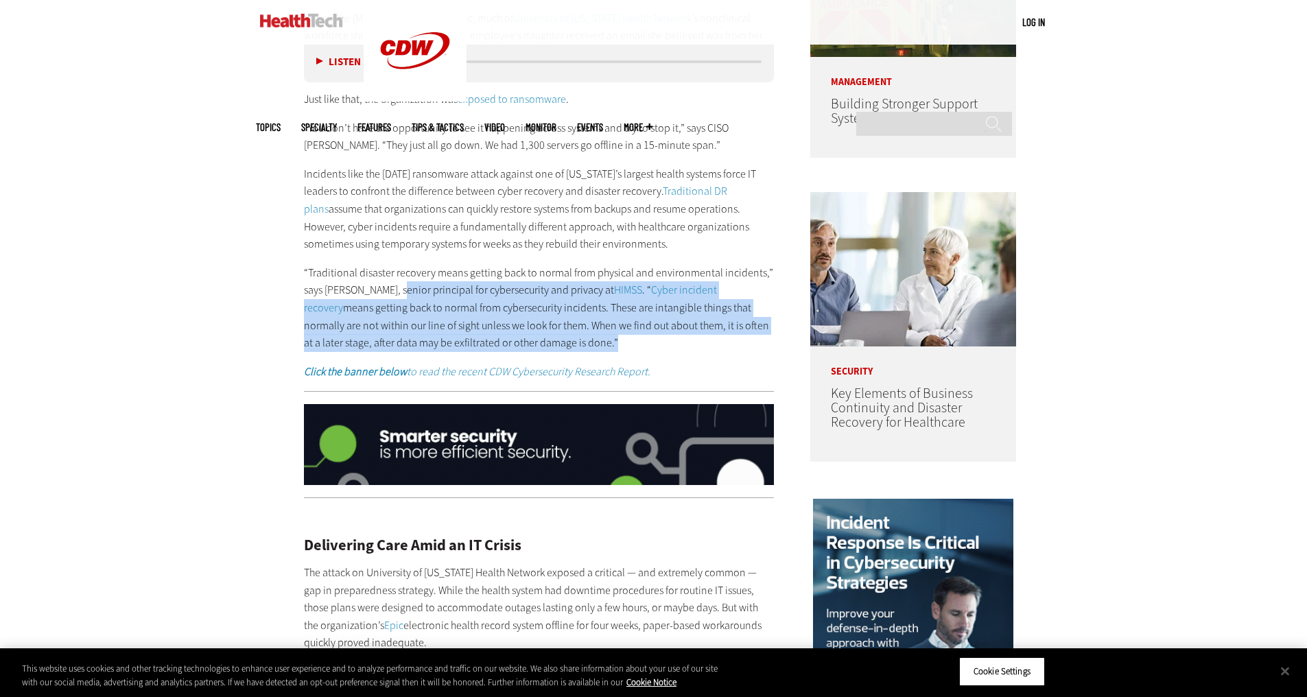
click at [410, 289] on p "“Traditional disaster recovery means getting back to normal from physical and e…" at bounding box center [539, 308] width 471 height 88
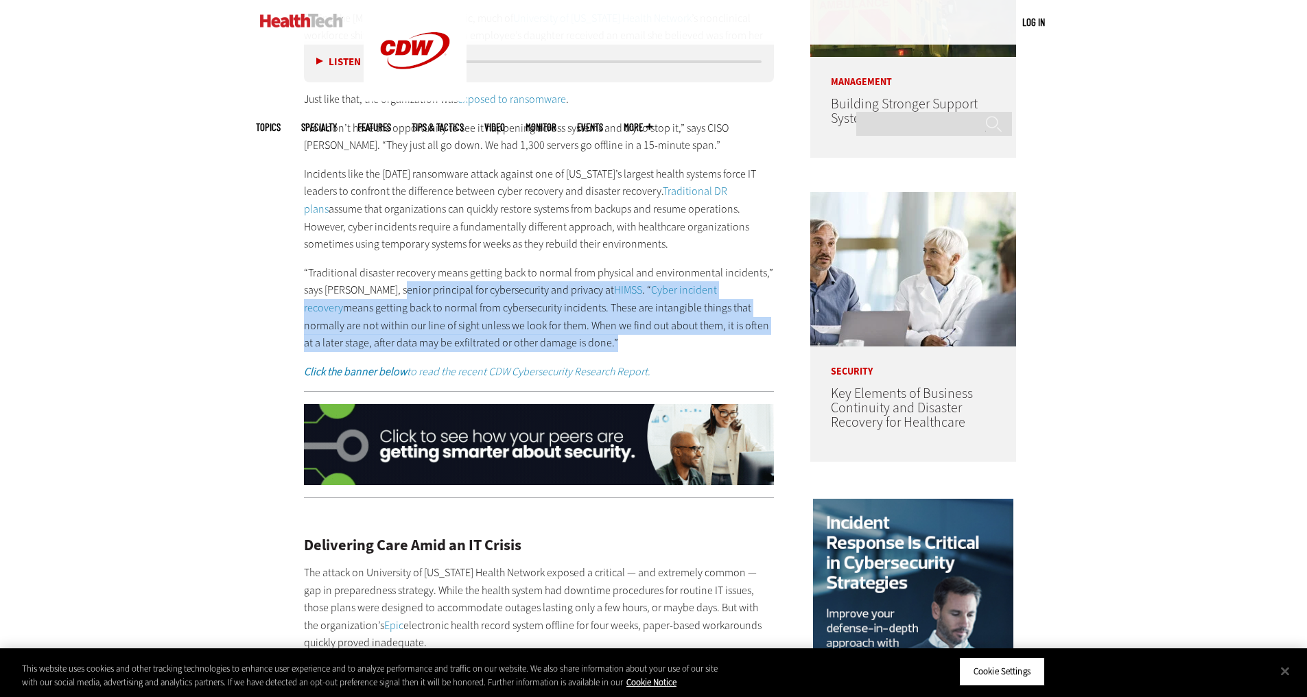
drag, startPoint x: 410, startPoint y: 289, endPoint x: 551, endPoint y: 346, distance: 152.0
click at [551, 346] on p "“Traditional disaster recovery means getting back to normal from physical and e…" at bounding box center [539, 308] width 471 height 88
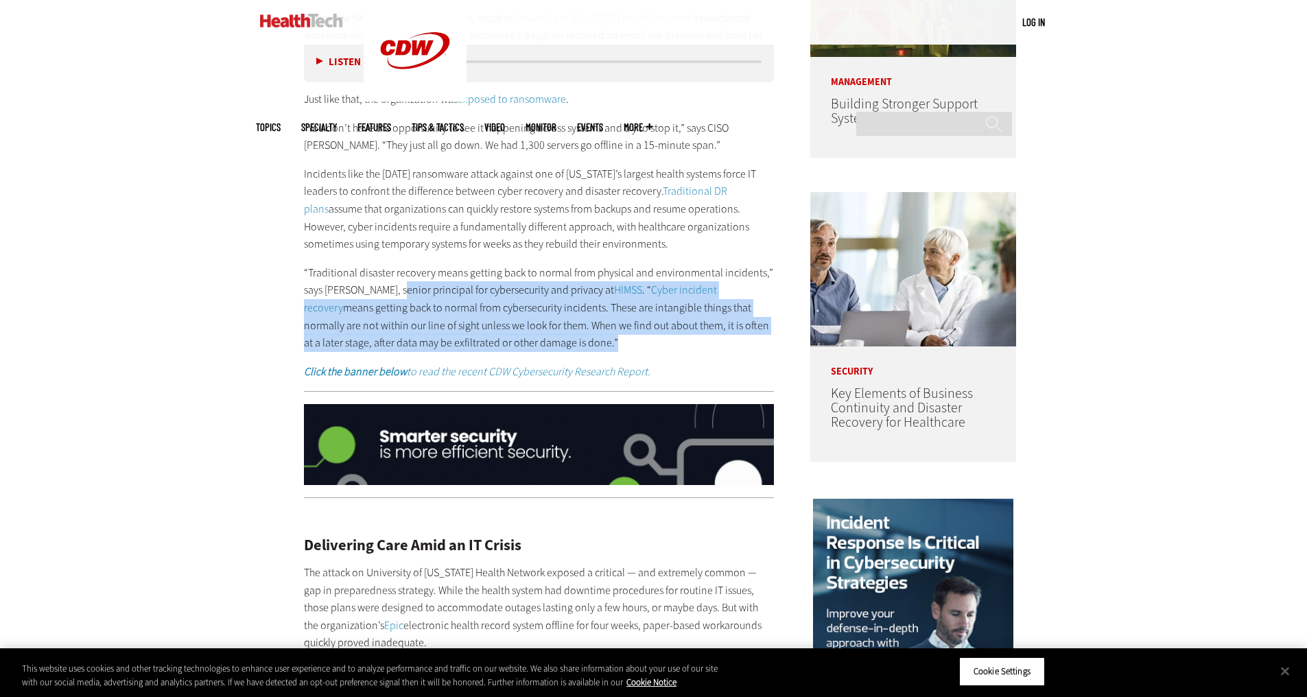
click at [551, 346] on p "“Traditional disaster recovery means getting back to normal from physical and e…" at bounding box center [539, 308] width 471 height 88
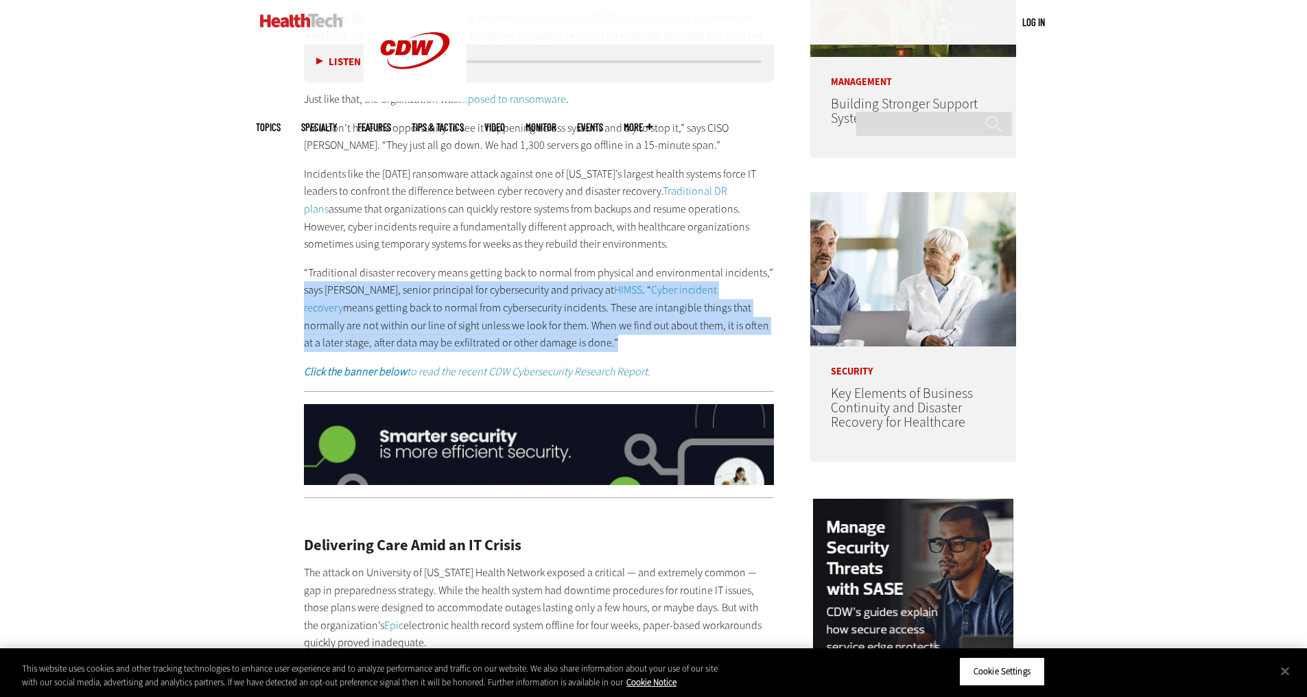
drag, startPoint x: 551, startPoint y: 346, endPoint x: 259, endPoint y: 287, distance: 298.1
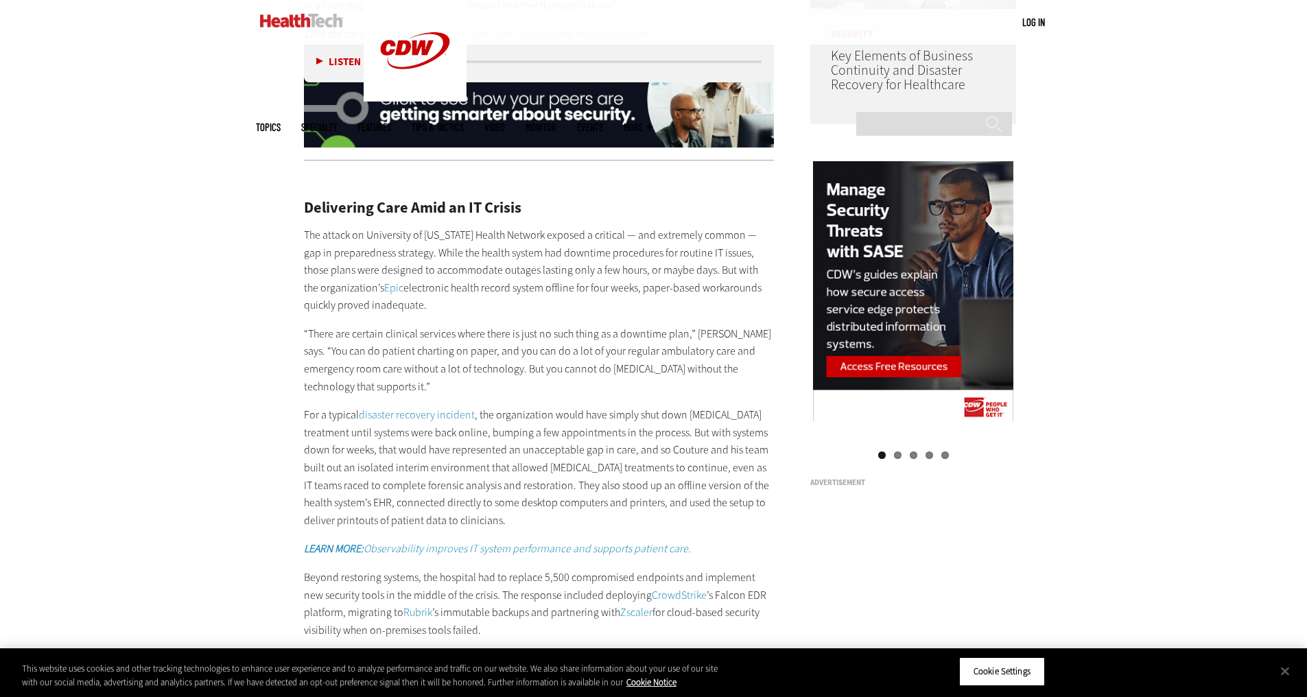
scroll to position [1372, 0]
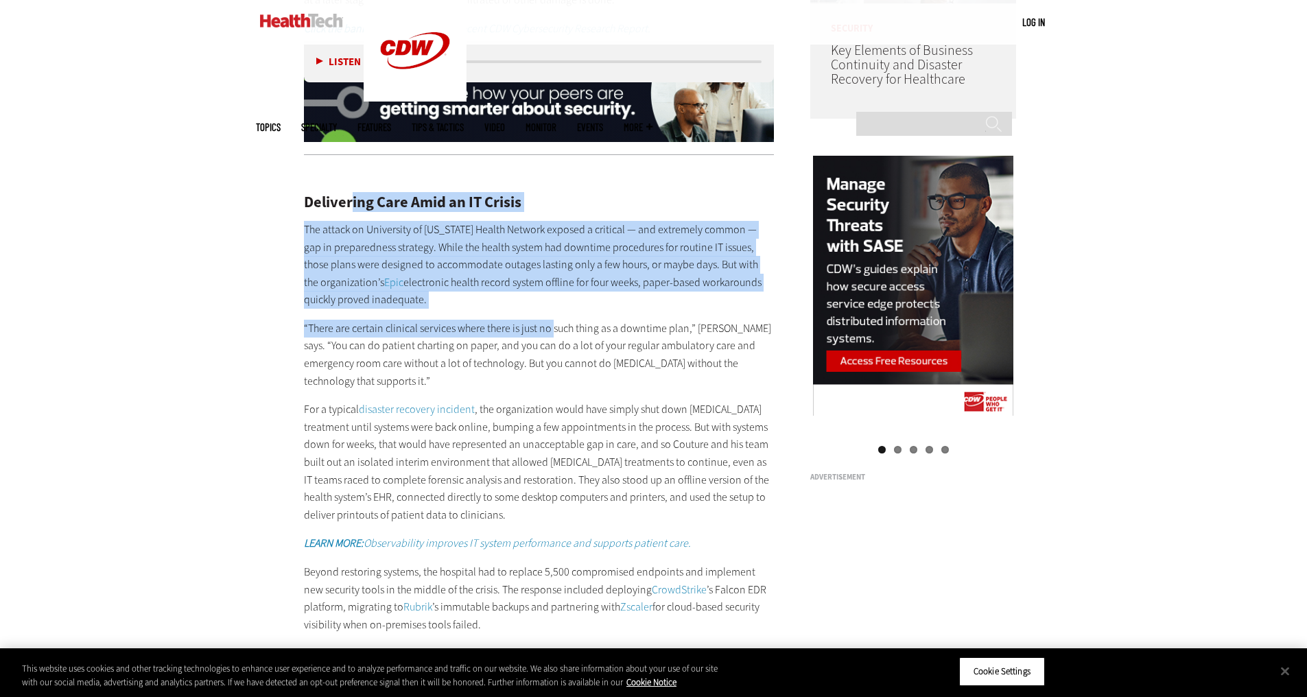
drag, startPoint x: 351, startPoint y: 190, endPoint x: 551, endPoint y: 312, distance: 234.6
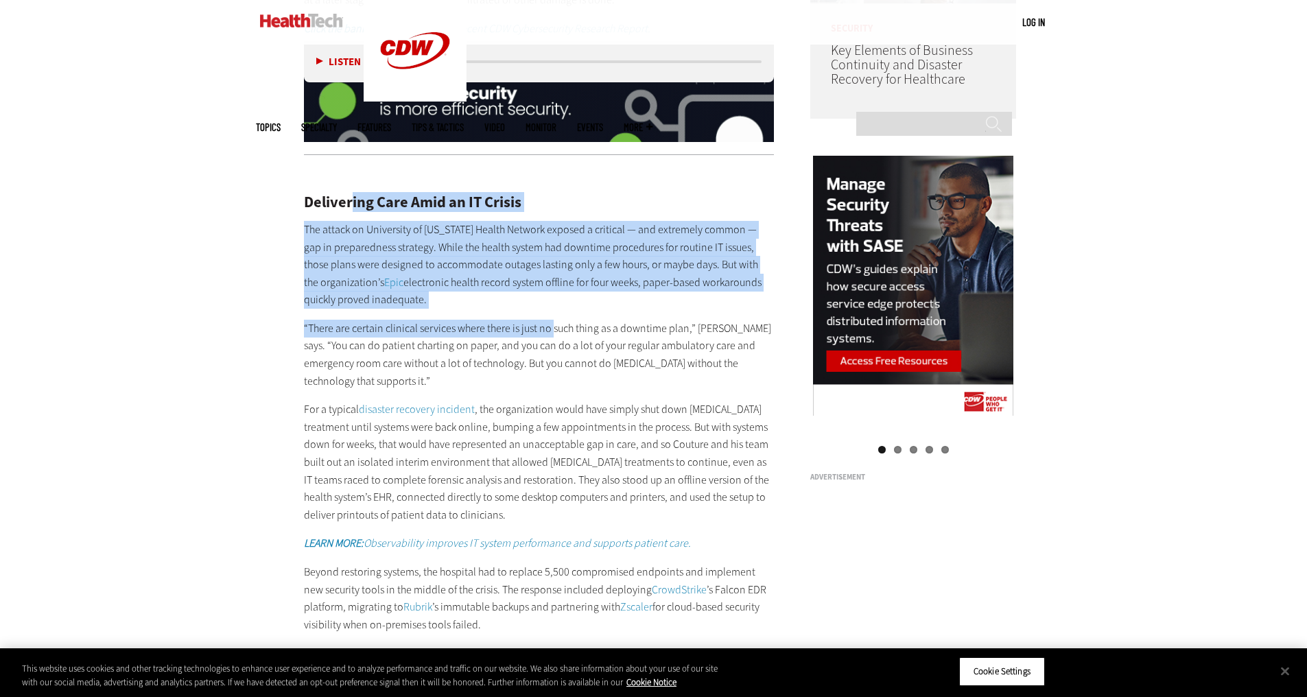
click at [551, 312] on div "Delivering Care Amid an IT Crisis The attack on University of [US_STATE] Health…" at bounding box center [539, 454] width 471 height 577
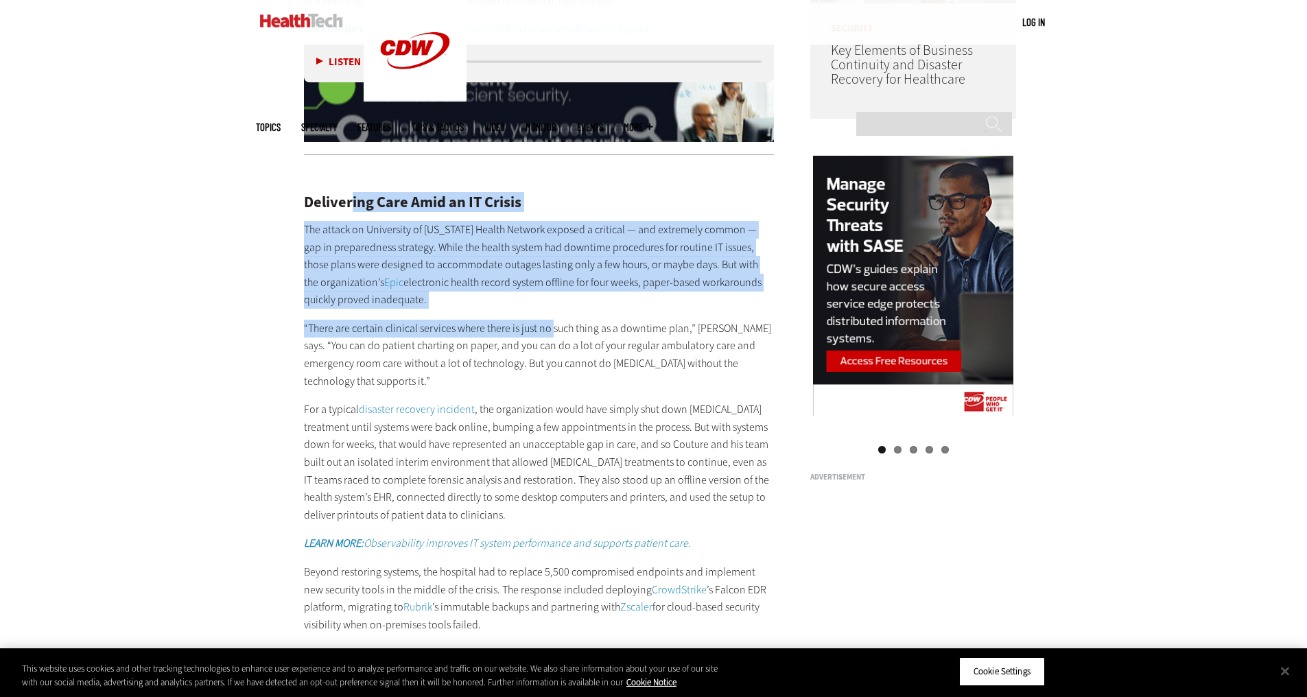
click at [551, 312] on div "Delivering Care Amid an IT Crisis The attack on University of [US_STATE] Health…" at bounding box center [539, 454] width 471 height 577
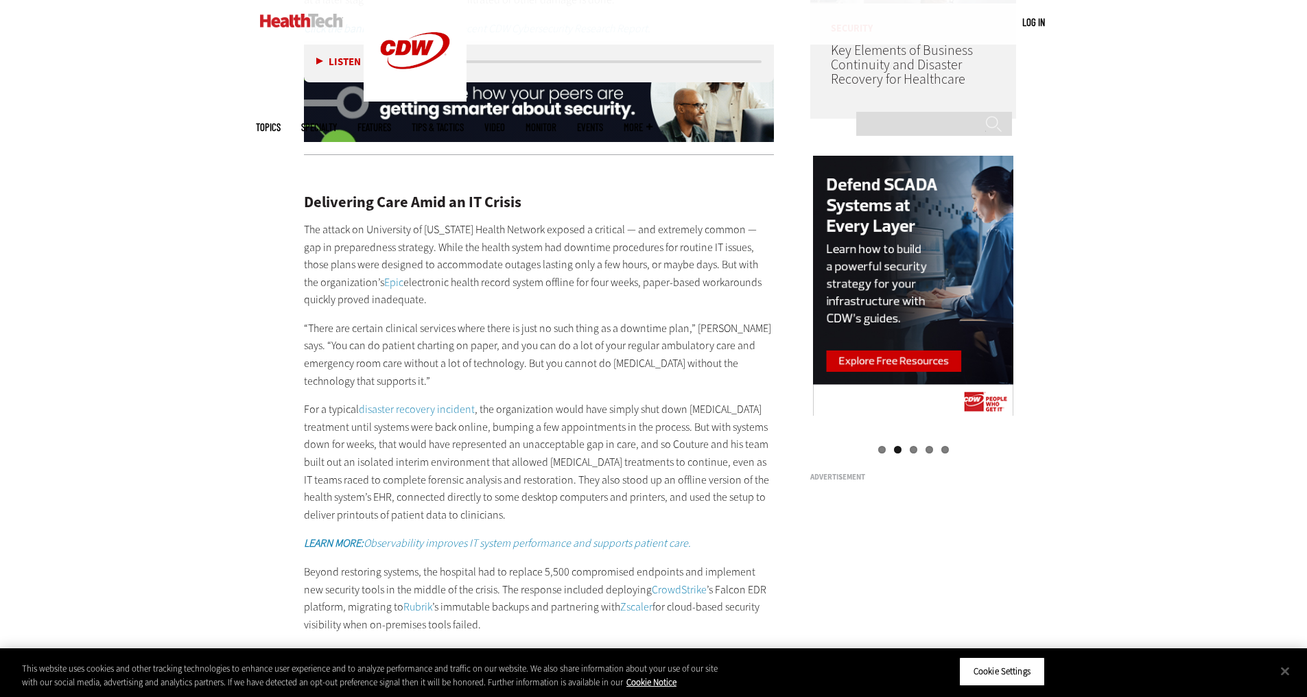
click at [573, 291] on p "The attack on University of [US_STATE] Health Network exposed a critical — and …" at bounding box center [539, 265] width 471 height 88
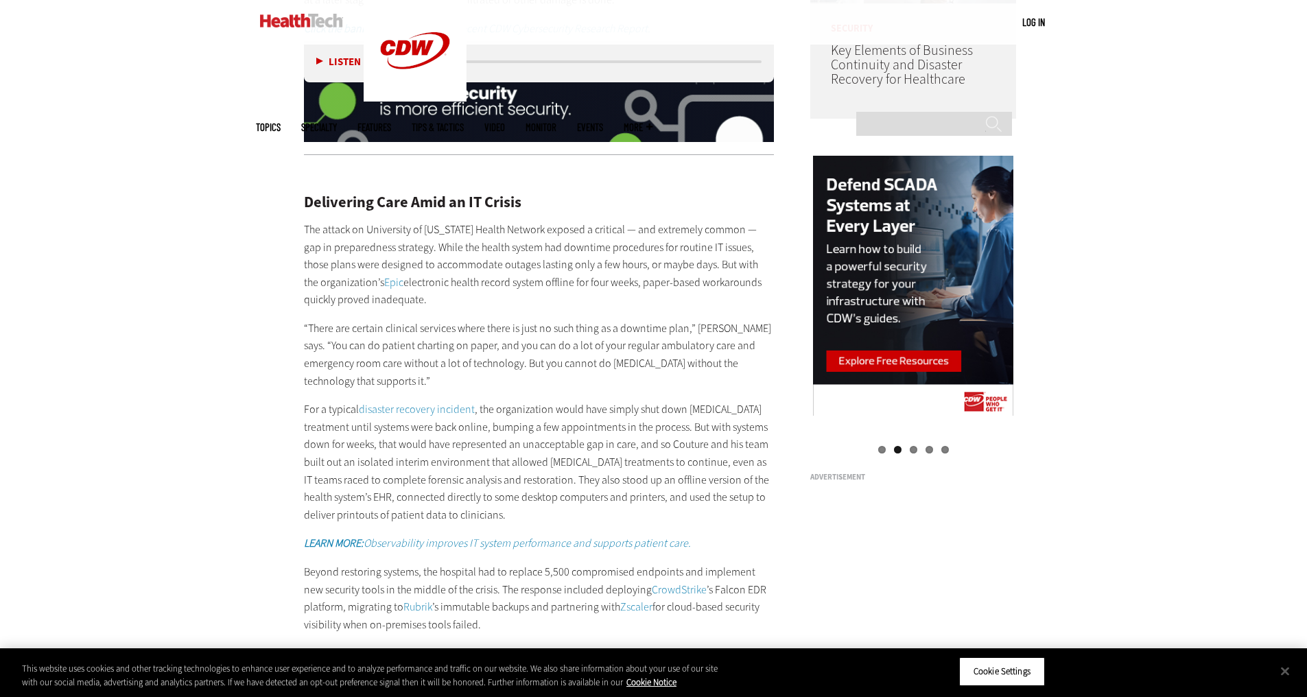
click at [573, 291] on p "The attack on University of [US_STATE] Health Network exposed a critical — and …" at bounding box center [539, 265] width 471 height 88
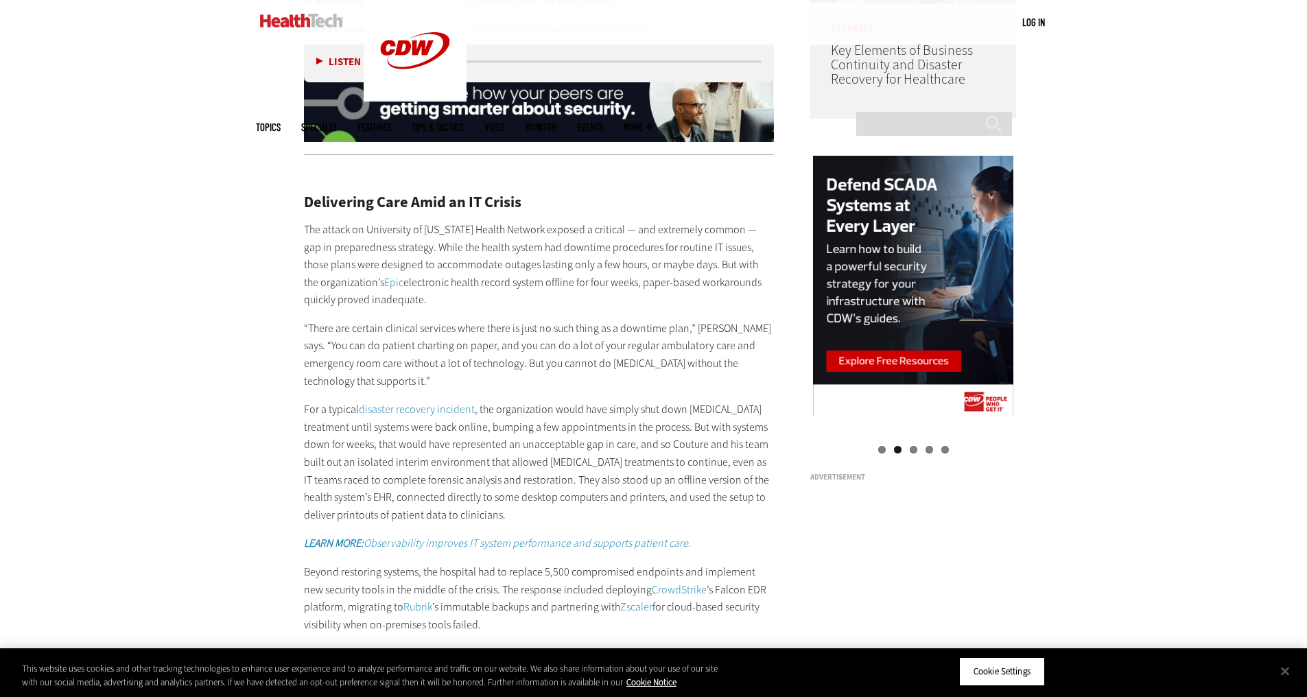
click at [573, 291] on p "The attack on University of [US_STATE] Health Network exposed a critical — and …" at bounding box center [539, 265] width 471 height 88
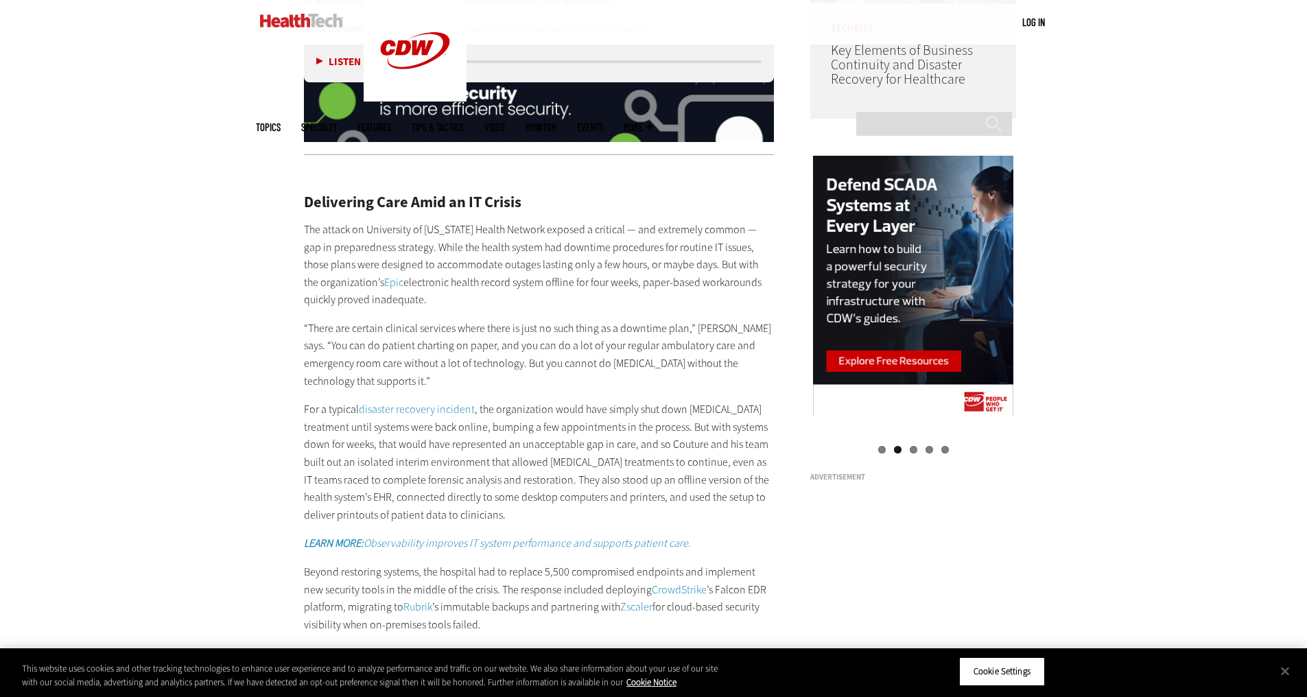
click at [573, 291] on p "The attack on University of [US_STATE] Health Network exposed a critical — and …" at bounding box center [539, 265] width 471 height 88
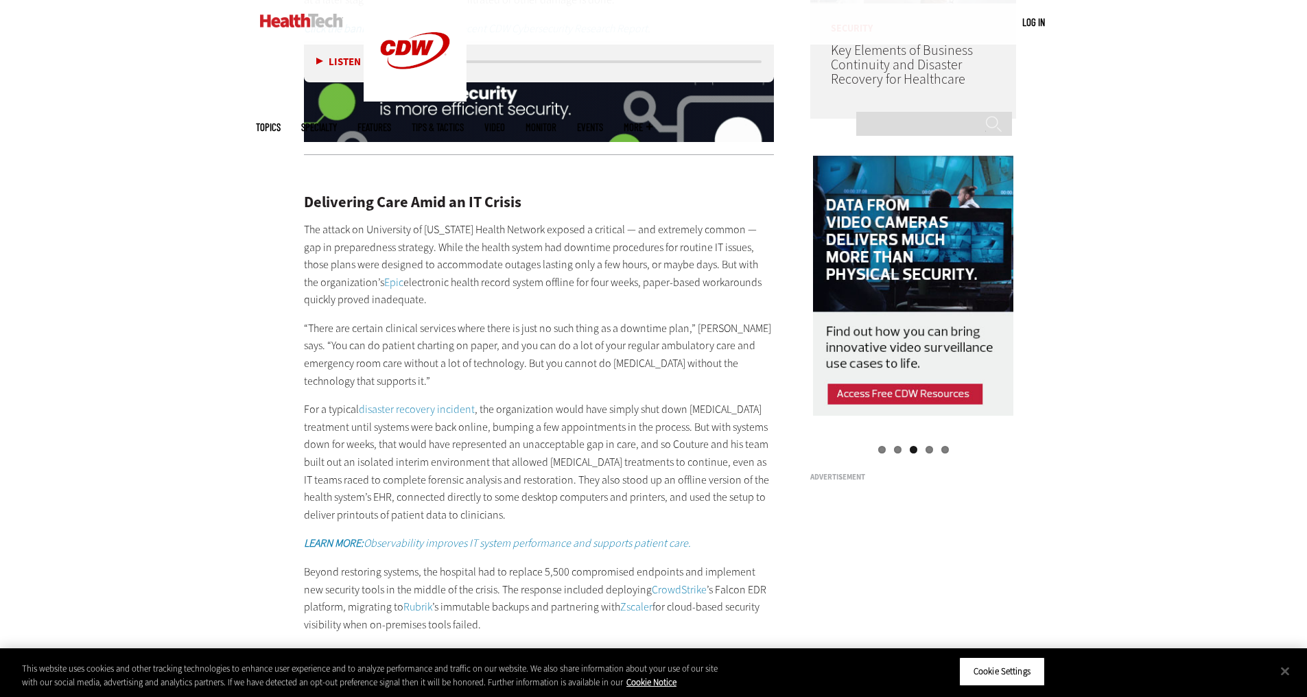
click at [599, 300] on p "The attack on University of [US_STATE] Health Network exposed a critical — and …" at bounding box center [539, 265] width 471 height 88
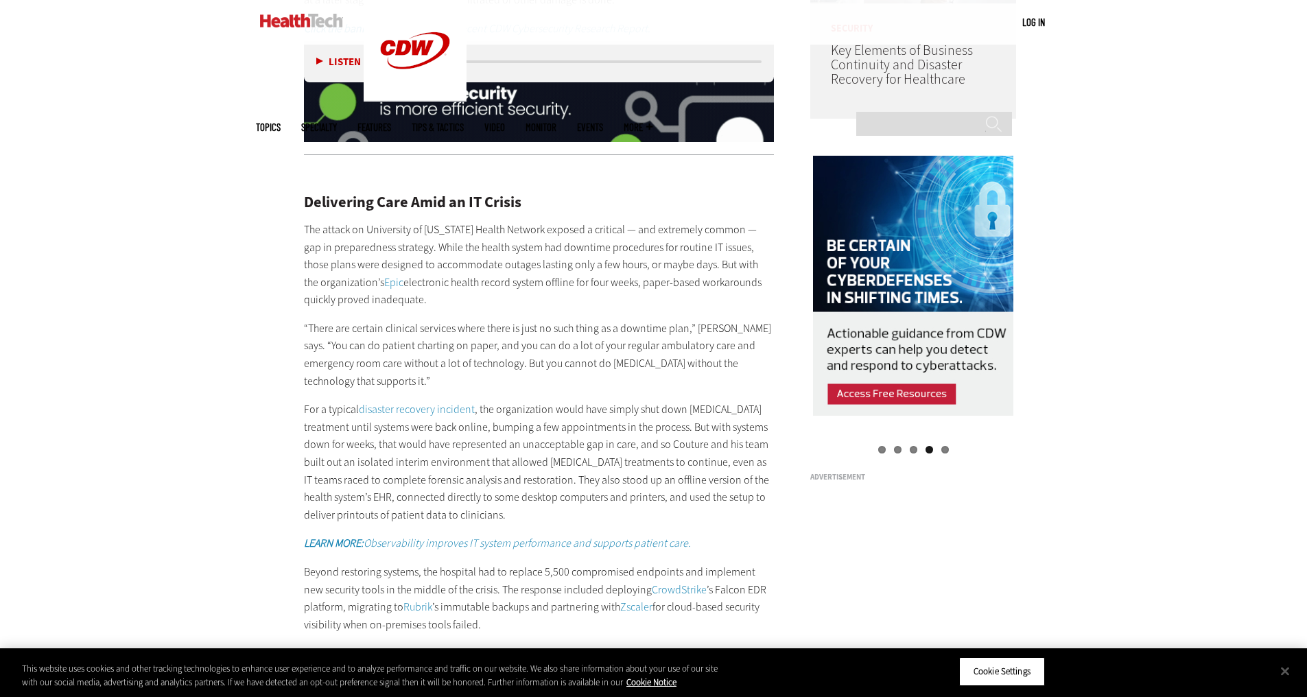
click at [599, 300] on p "The attack on University of [US_STATE] Health Network exposed a critical — and …" at bounding box center [539, 265] width 471 height 88
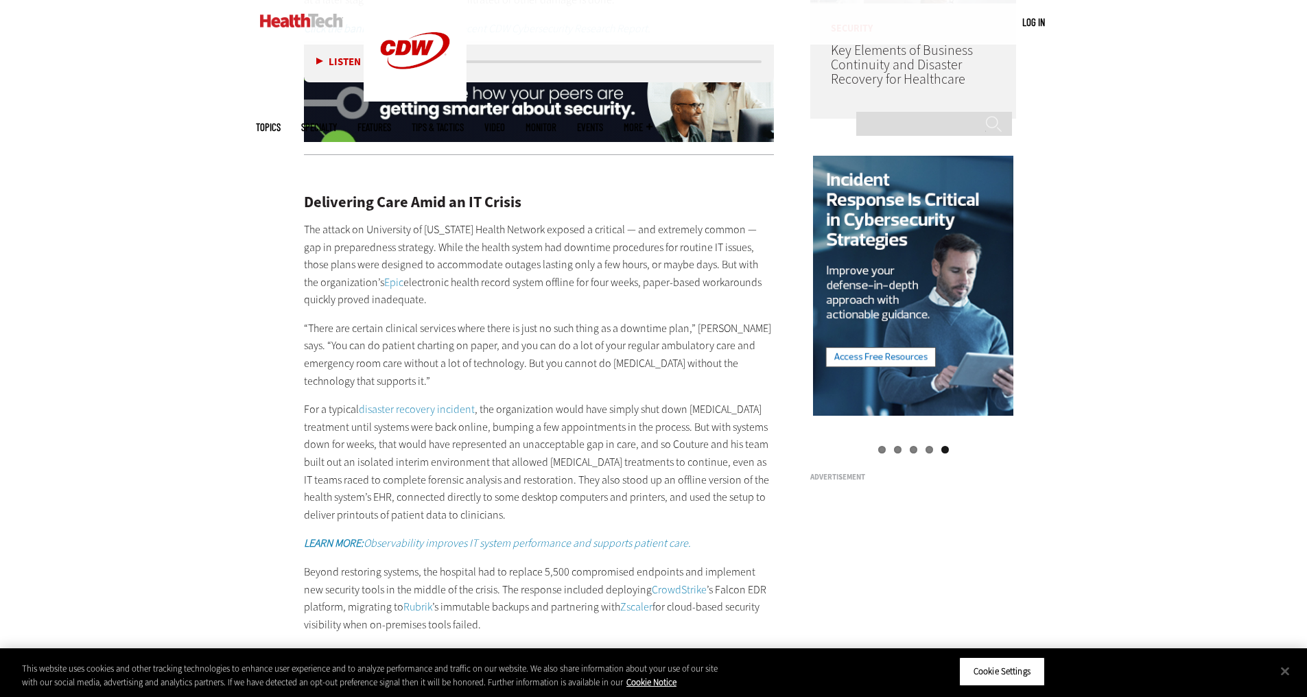
click at [599, 300] on p "The attack on University of [US_STATE] Health Network exposed a critical — and …" at bounding box center [539, 265] width 471 height 88
drag, startPoint x: 599, startPoint y: 300, endPoint x: 422, endPoint y: 265, distance: 180.4
click at [422, 265] on p "The attack on University of [US_STATE] Health Network exposed a critical — and …" at bounding box center [539, 265] width 471 height 88
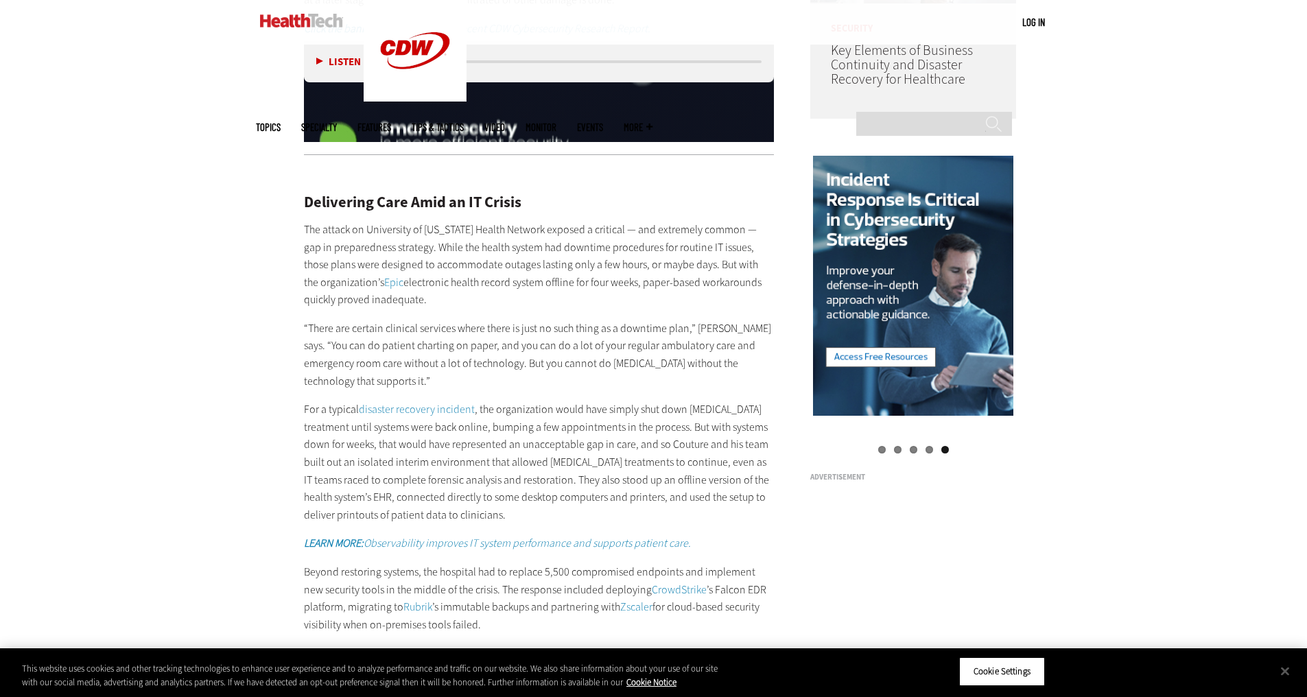
click at [422, 265] on p "The attack on University of [US_STATE] Health Network exposed a critical — and …" at bounding box center [539, 265] width 471 height 88
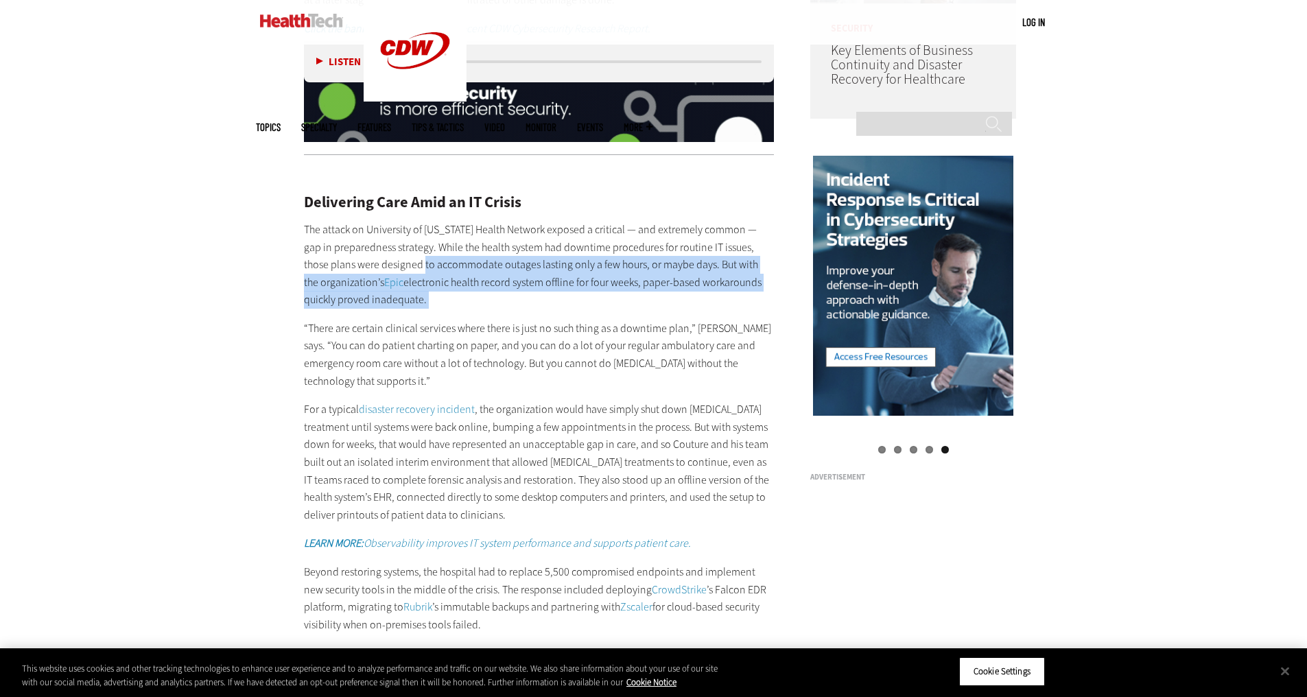
drag, startPoint x: 422, startPoint y: 265, endPoint x: 531, endPoint y: 302, distance: 115.2
click at [531, 302] on p "The attack on University of [US_STATE] Health Network exposed a critical — and …" at bounding box center [539, 265] width 471 height 88
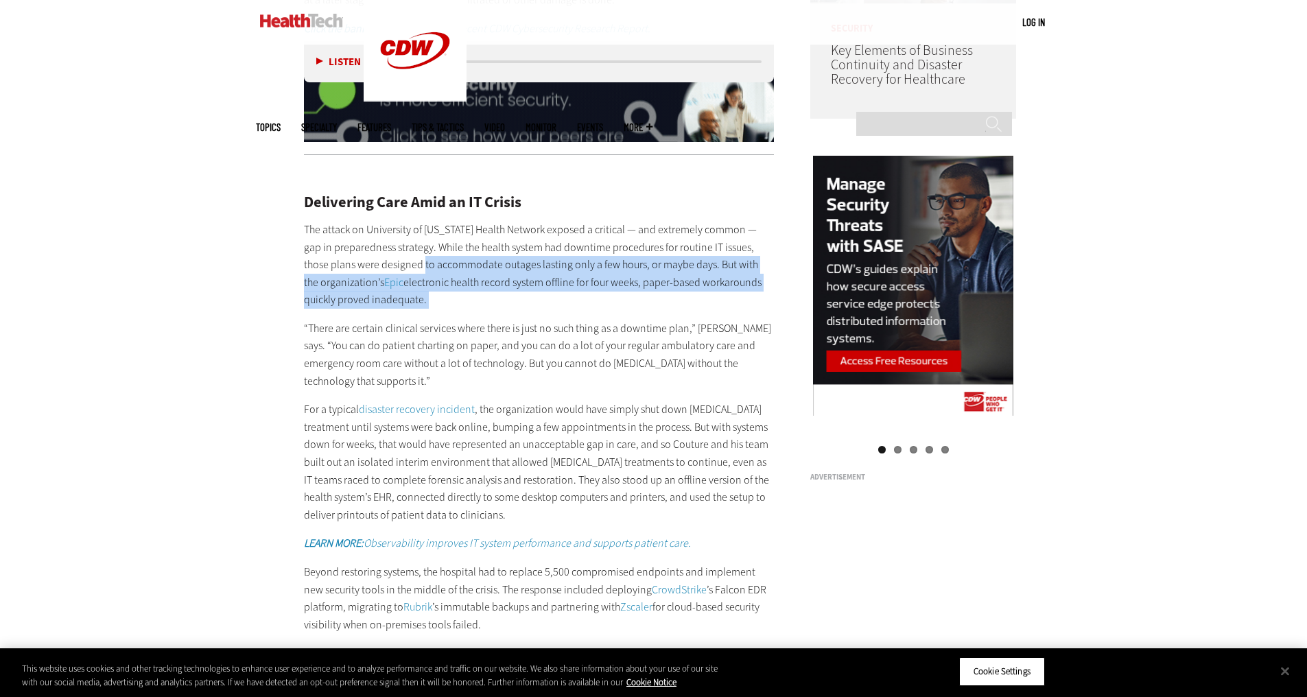
drag, startPoint x: 531, startPoint y: 302, endPoint x: 457, endPoint y: 257, distance: 86.8
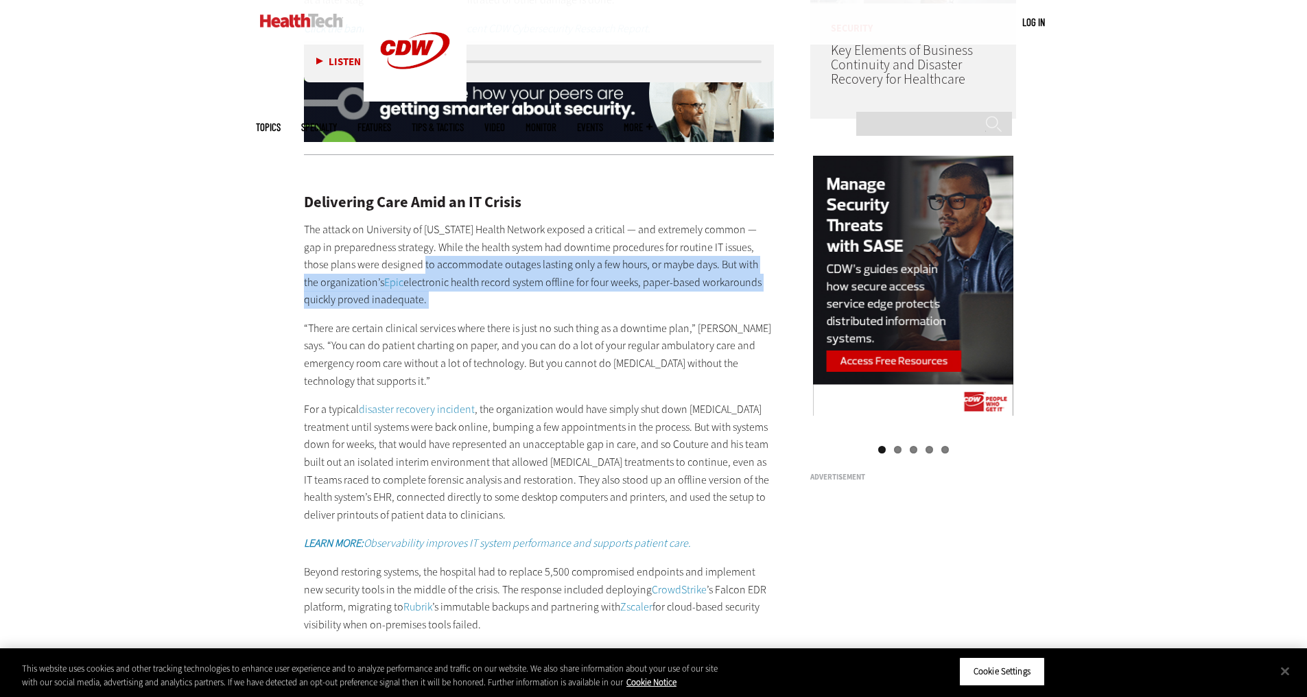
click at [457, 257] on p "The attack on University of [US_STATE] Health Network exposed a critical — and …" at bounding box center [539, 265] width 471 height 88
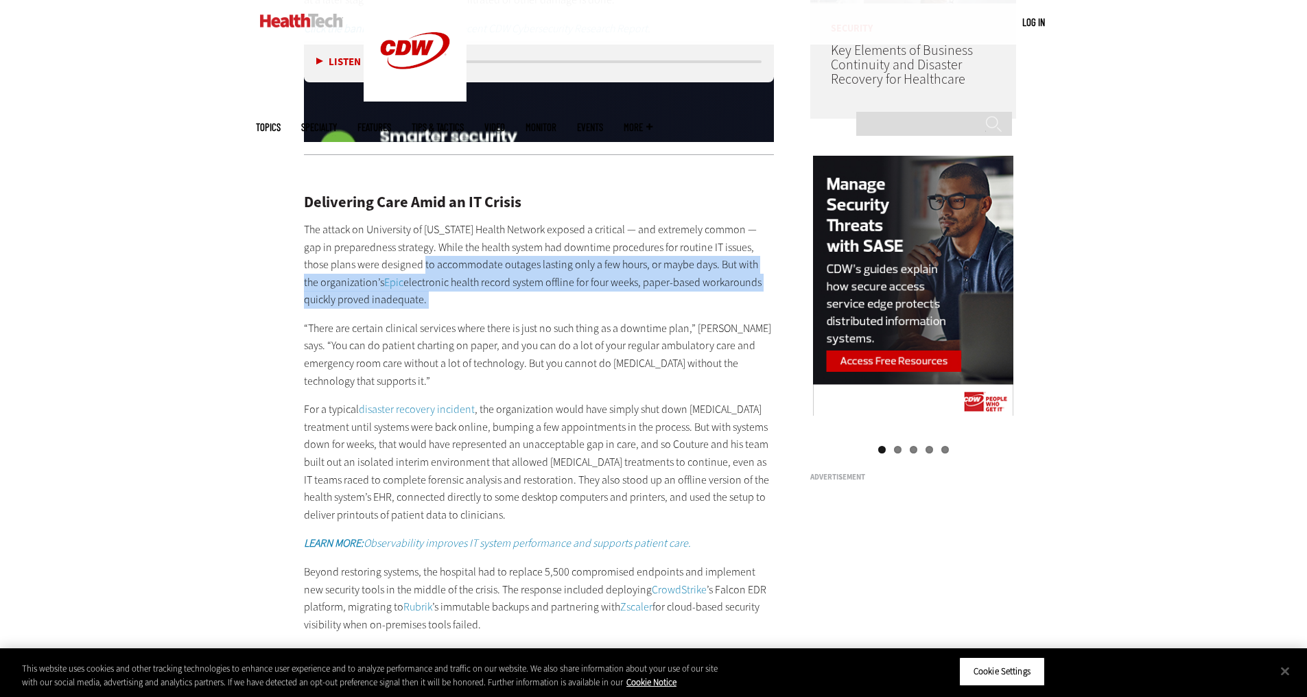
drag, startPoint x: 457, startPoint y: 257, endPoint x: 511, endPoint y: 293, distance: 65.3
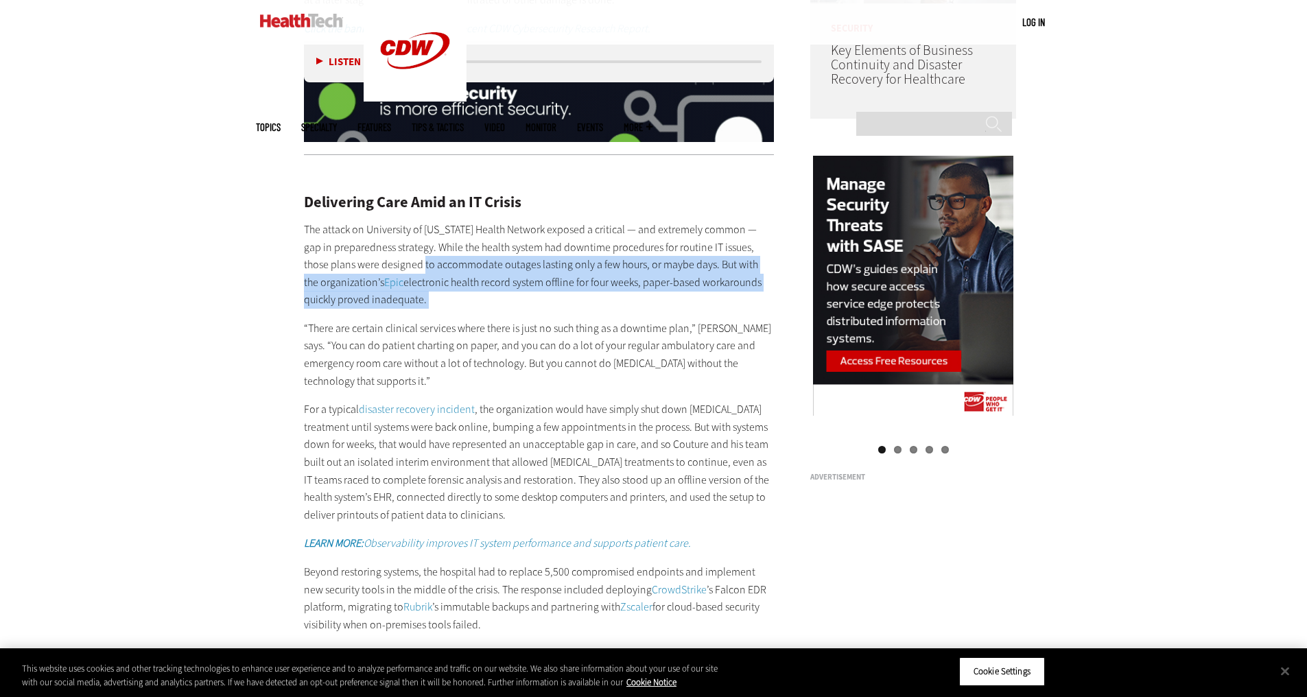
click at [511, 293] on p "The attack on University of [US_STATE] Health Network exposed a critical — and …" at bounding box center [539, 265] width 471 height 88
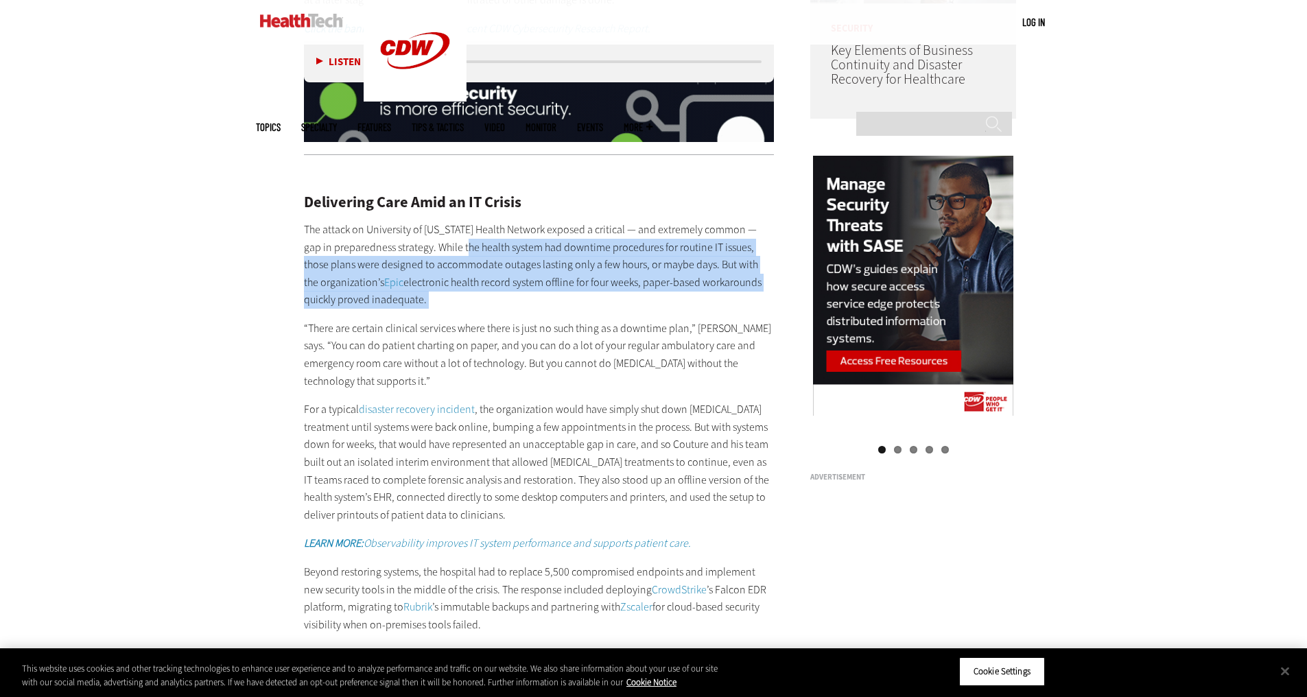
drag, startPoint x: 511, startPoint y: 293, endPoint x: 462, endPoint y: 246, distance: 67.9
click at [462, 246] on p "The attack on University of [US_STATE] Health Network exposed a critical — and …" at bounding box center [539, 265] width 471 height 88
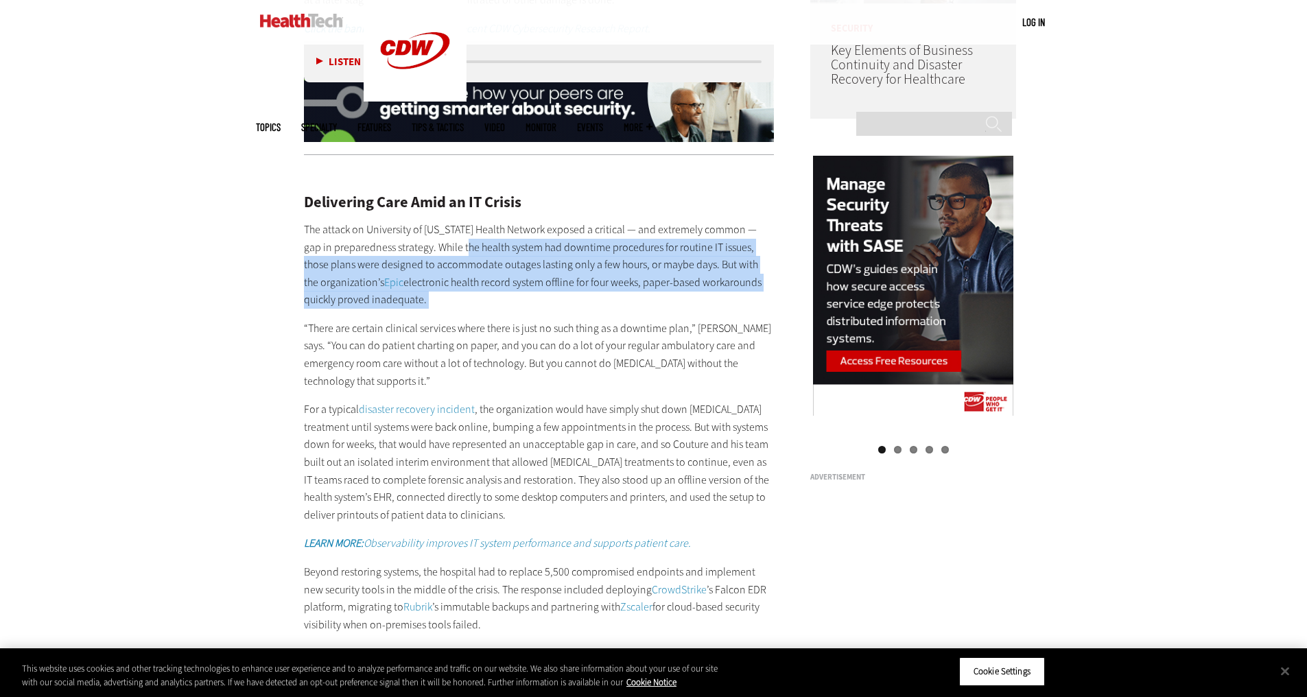
click at [462, 246] on p "The attack on University of [US_STATE] Health Network exposed a critical — and …" at bounding box center [539, 265] width 471 height 88
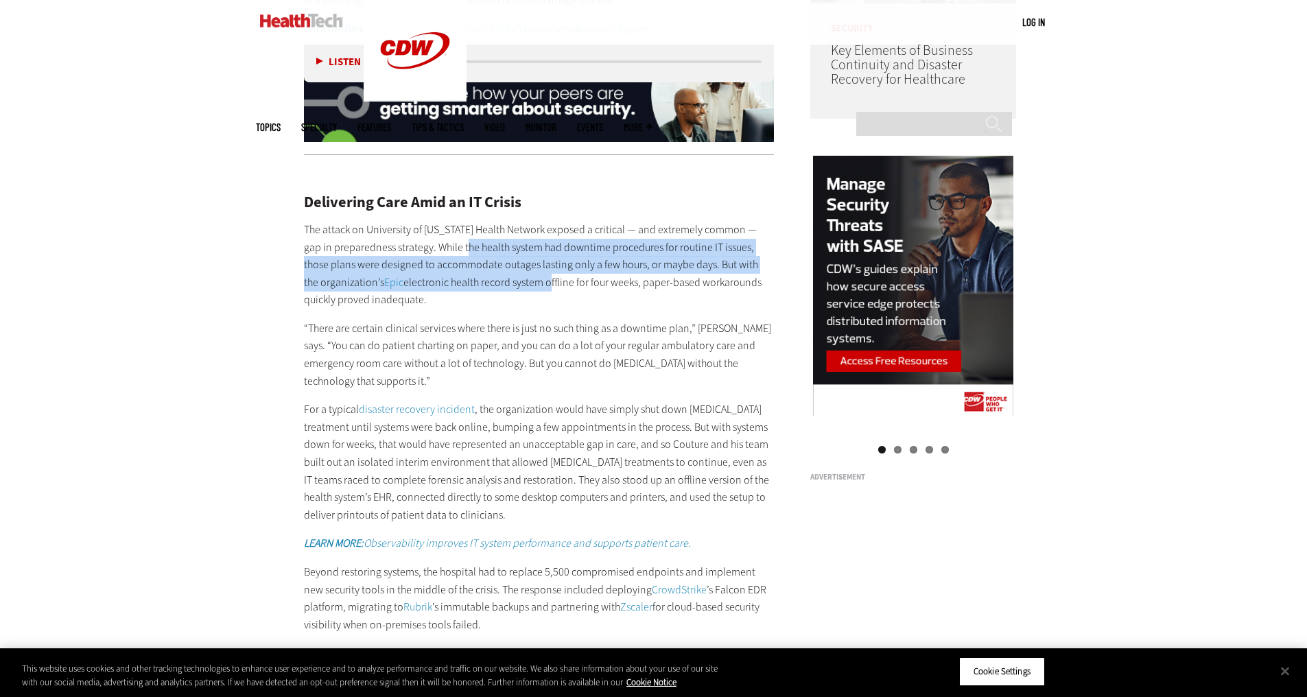
drag, startPoint x: 462, startPoint y: 246, endPoint x: 527, endPoint y: 284, distance: 75.0
click at [527, 284] on p "The attack on University of [US_STATE] Health Network exposed a critical — and …" at bounding box center [539, 265] width 471 height 88
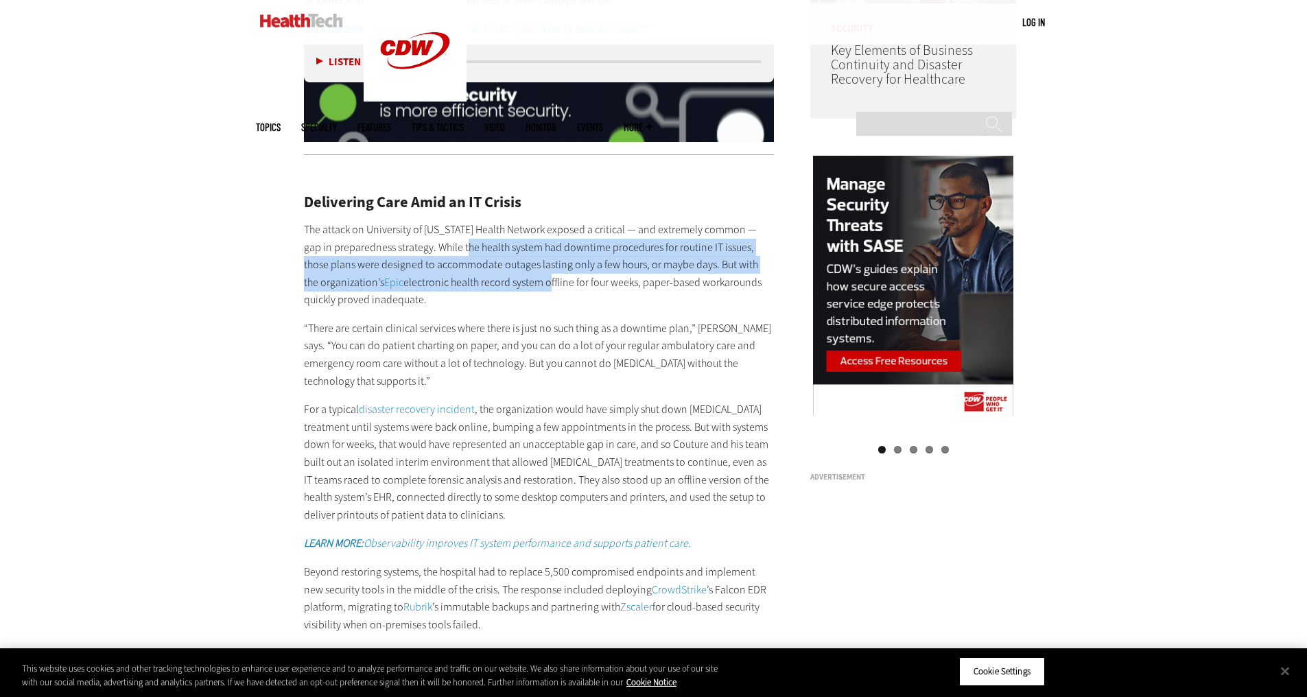
click at [527, 284] on p "The attack on University of [US_STATE] Health Network exposed a critical — and …" at bounding box center [539, 265] width 471 height 88
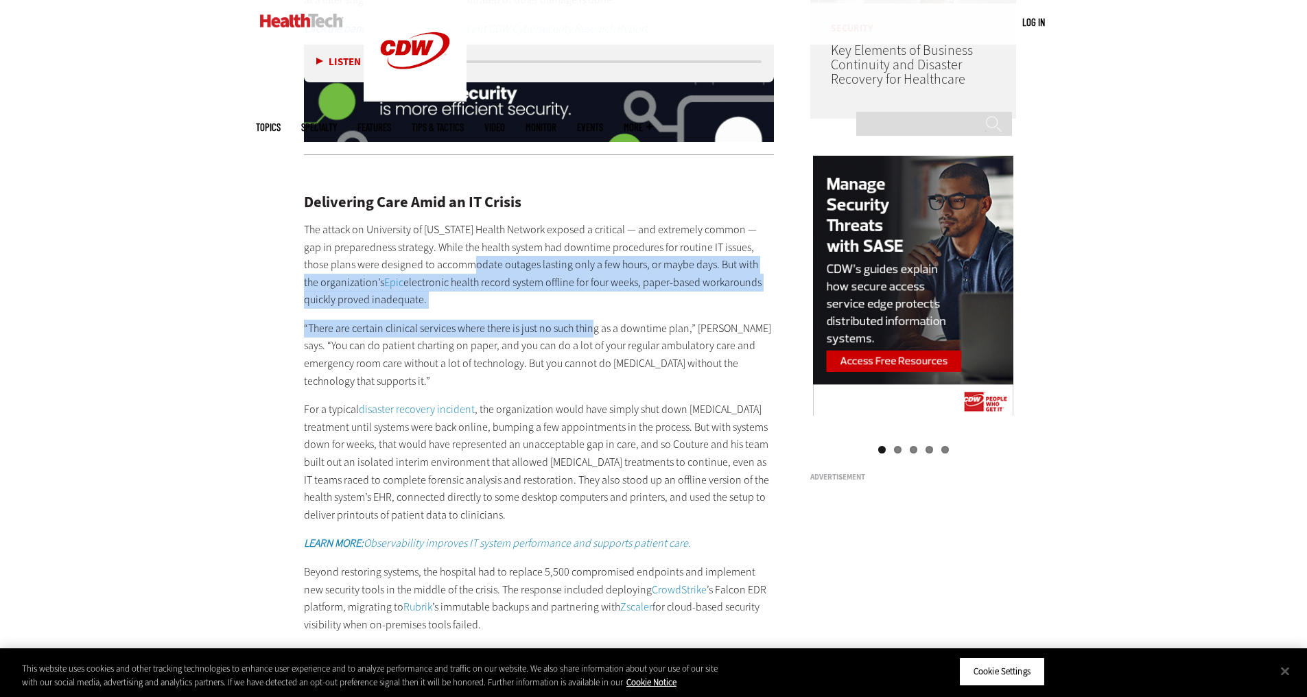
drag, startPoint x: 592, startPoint y: 309, endPoint x: 462, endPoint y: 257, distance: 140.4
click at [462, 257] on div "Delivering Care Amid an IT Crisis The attack on University of [US_STATE] Health…" at bounding box center [539, 454] width 471 height 577
click at [462, 257] on p "The attack on University of [US_STATE] Health Network exposed a critical — and …" at bounding box center [539, 265] width 471 height 88
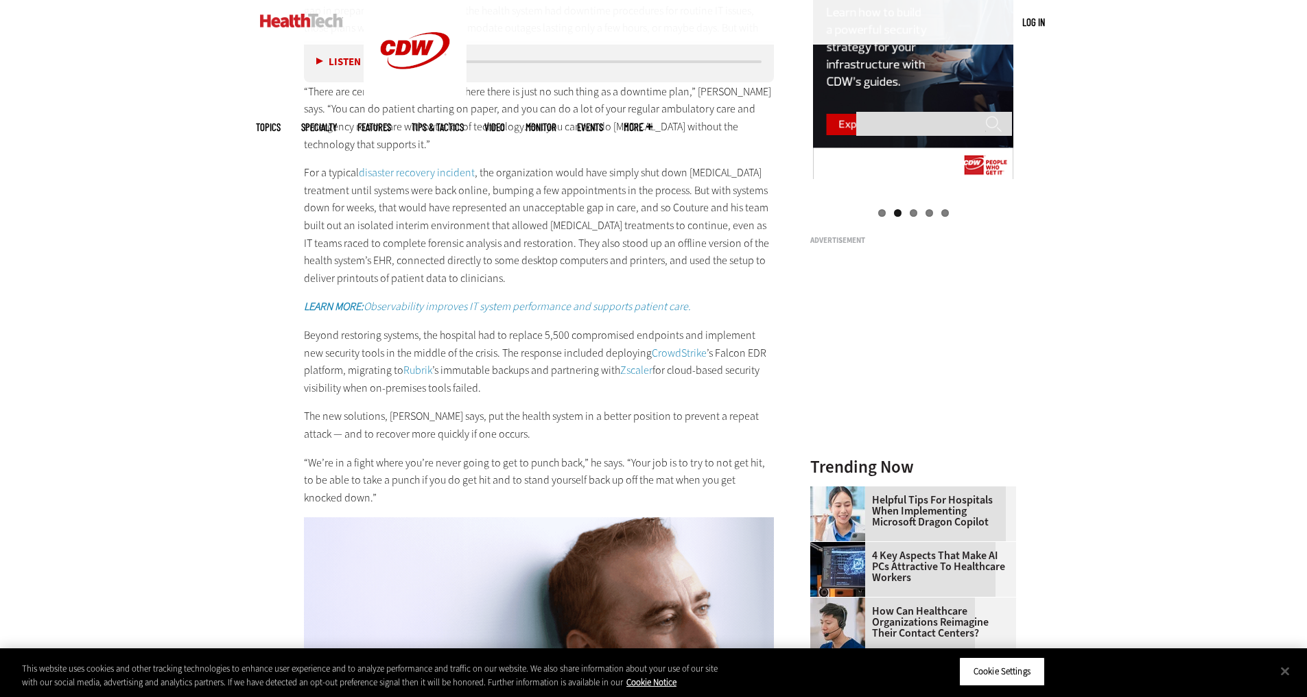
scroll to position [1783, 0]
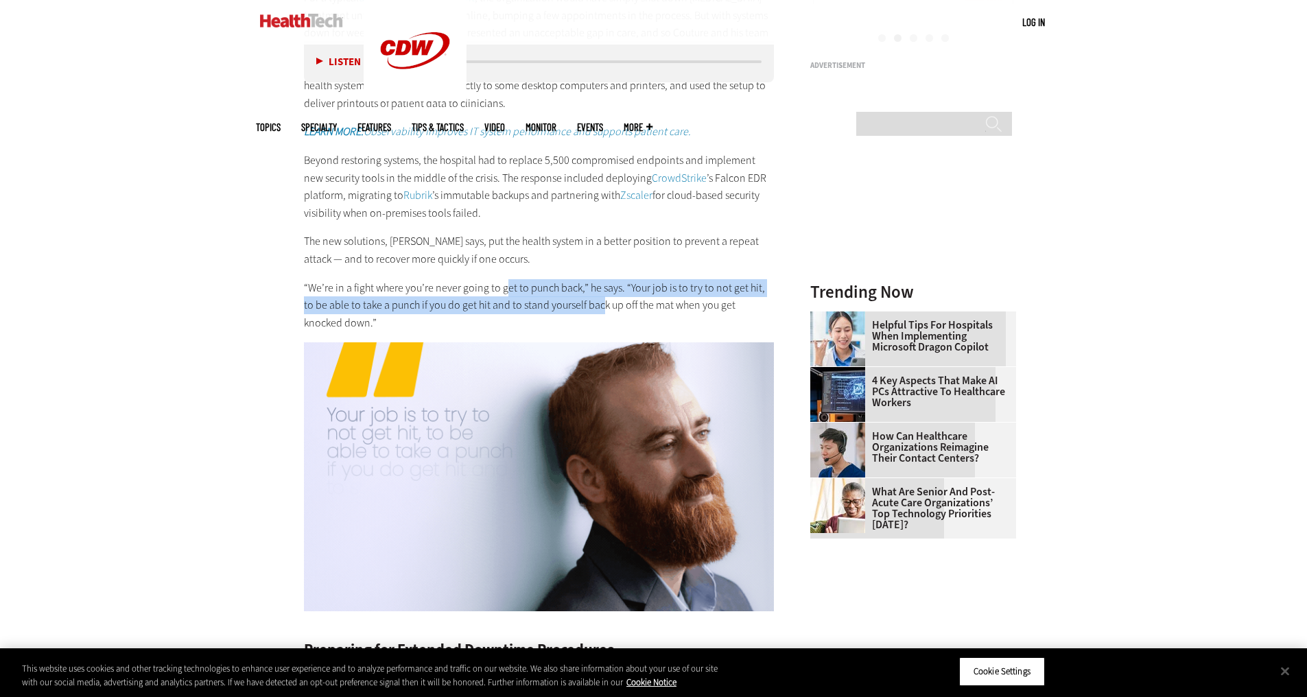
drag, startPoint x: 502, startPoint y: 275, endPoint x: 591, endPoint y: 299, distance: 91.7
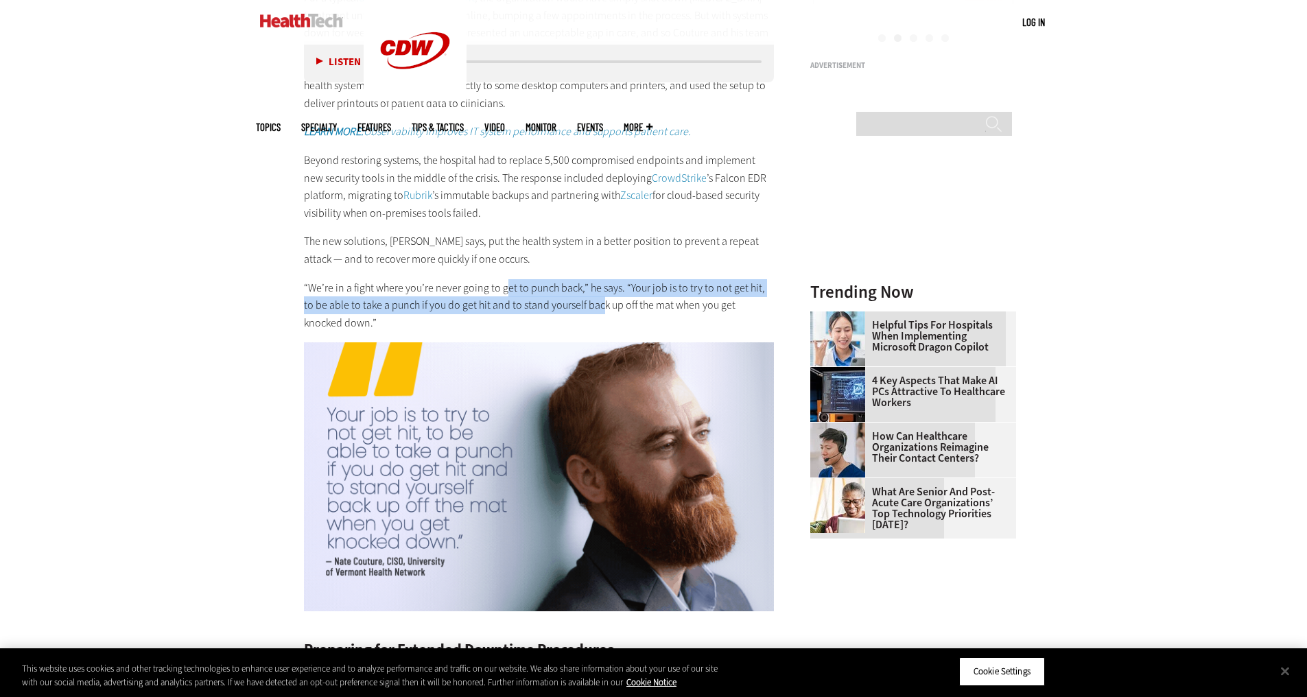
click at [591, 299] on div "Delivering Care Amid an IT Crisis The attack on University of [US_STATE] Health…" at bounding box center [539, 42] width 471 height 577
click at [591, 299] on p "“We’re in a fight where you’re never going to get to punch back,” he says. “You…" at bounding box center [539, 305] width 471 height 53
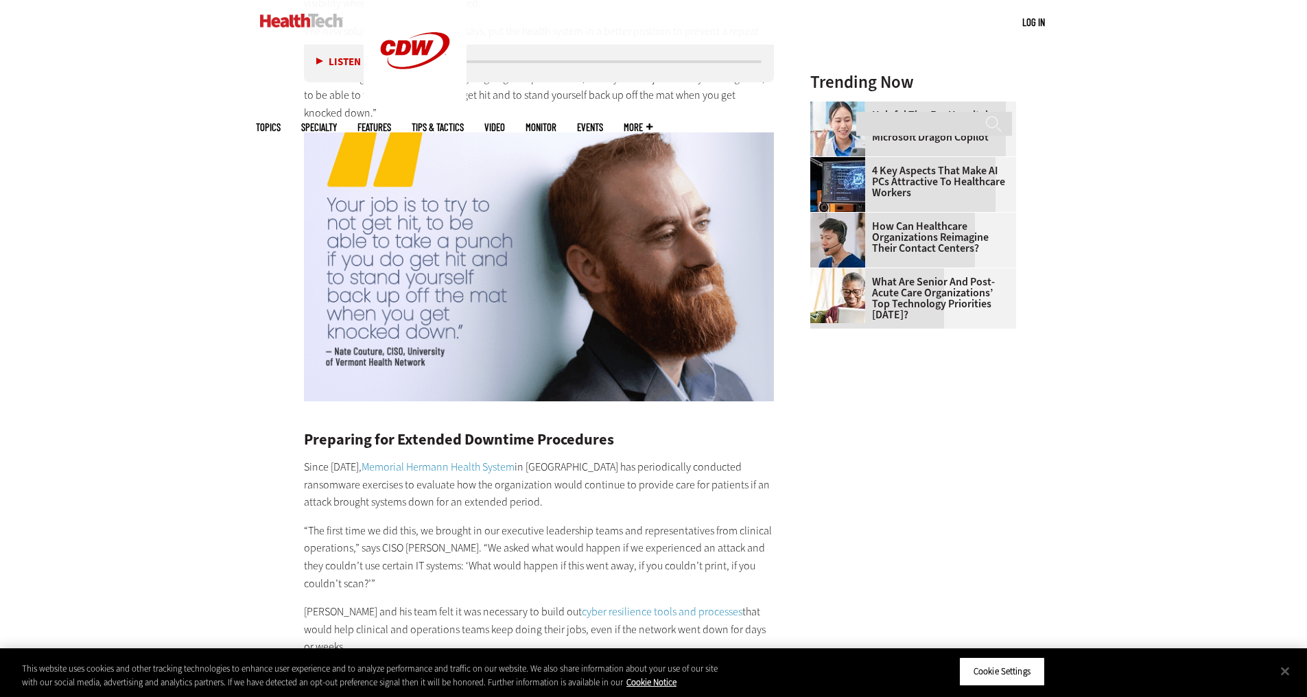
scroll to position [2195, 0]
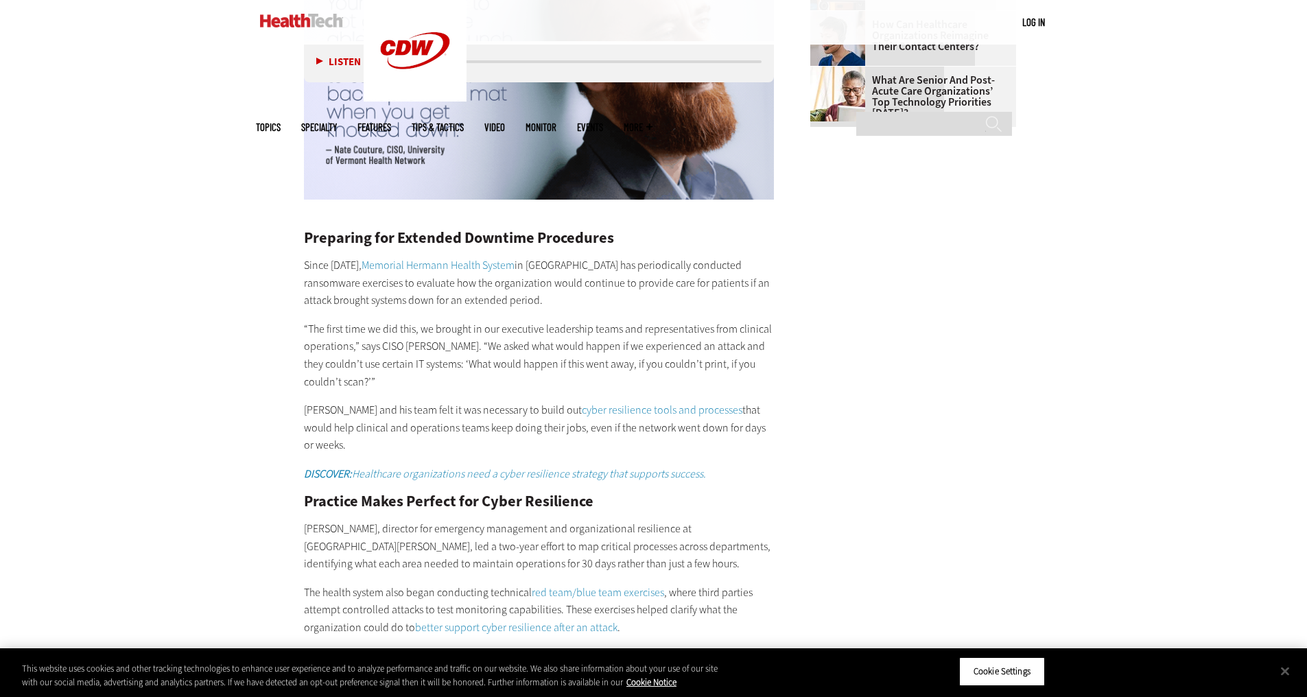
click at [591, 299] on p "Since [DATE], Memorial Hermann Health System in [GEOGRAPHIC_DATA] has periodica…" at bounding box center [539, 283] width 471 height 53
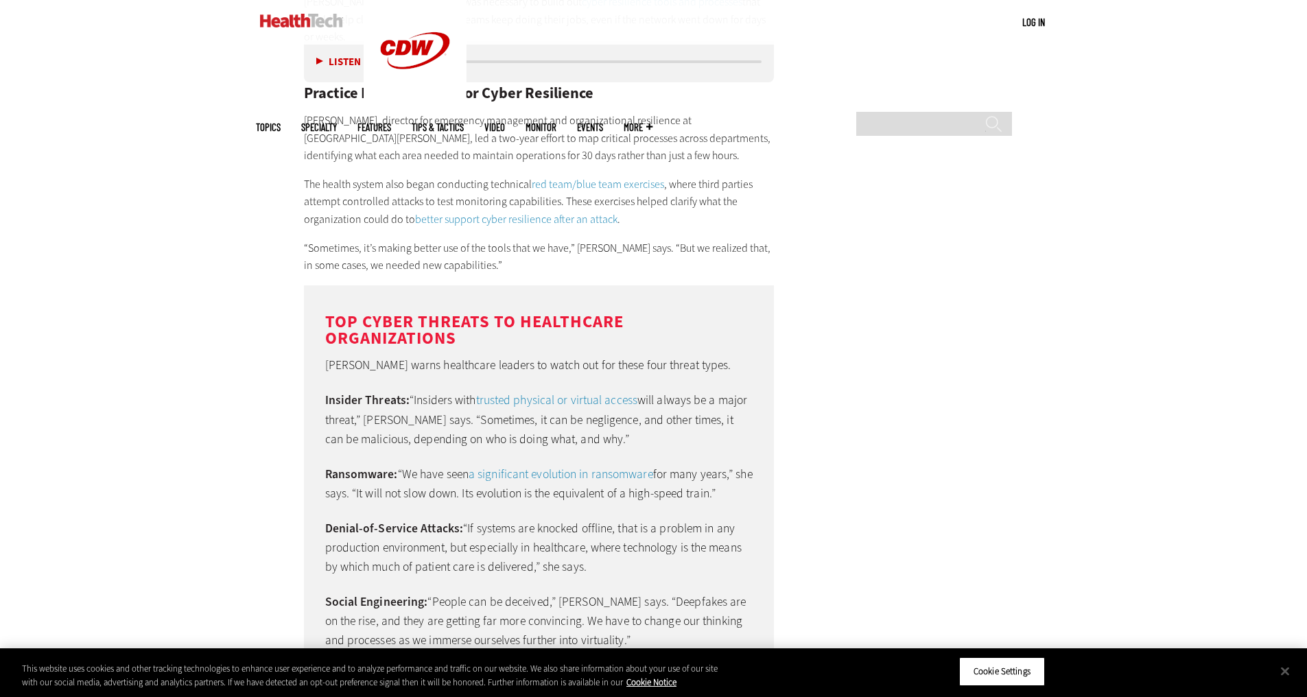
scroll to position [2606, 0]
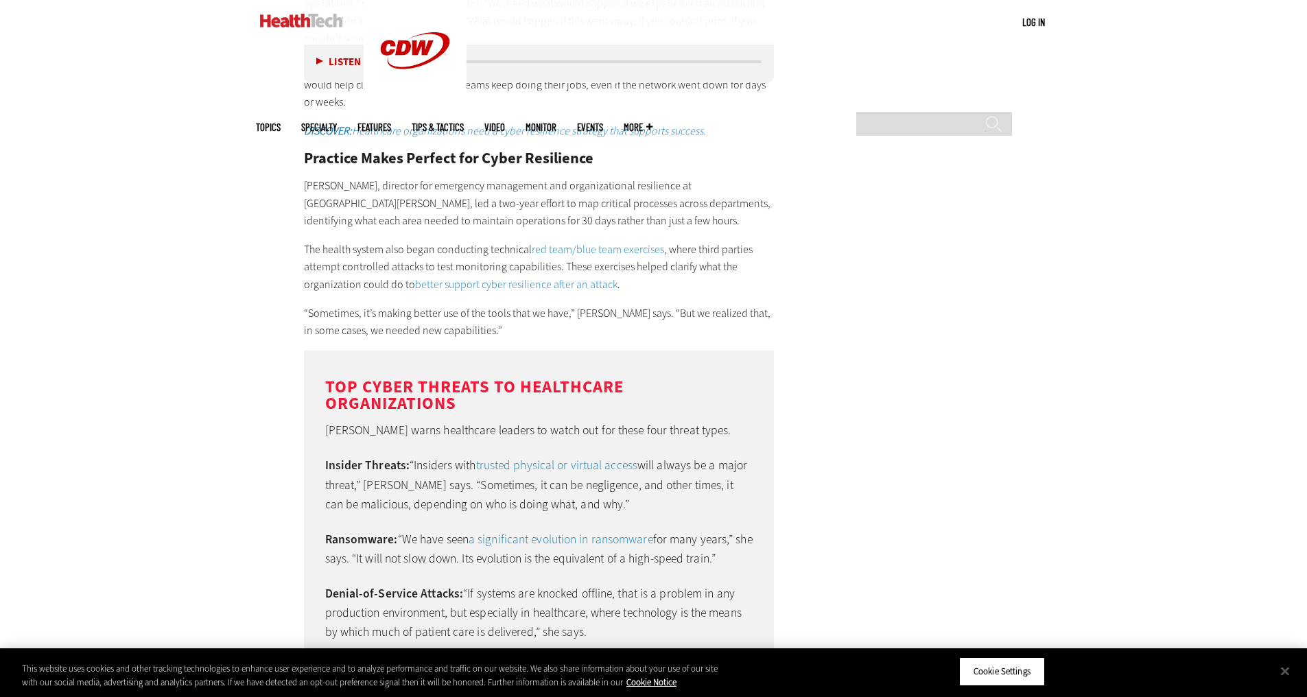
scroll to position [2195, 0]
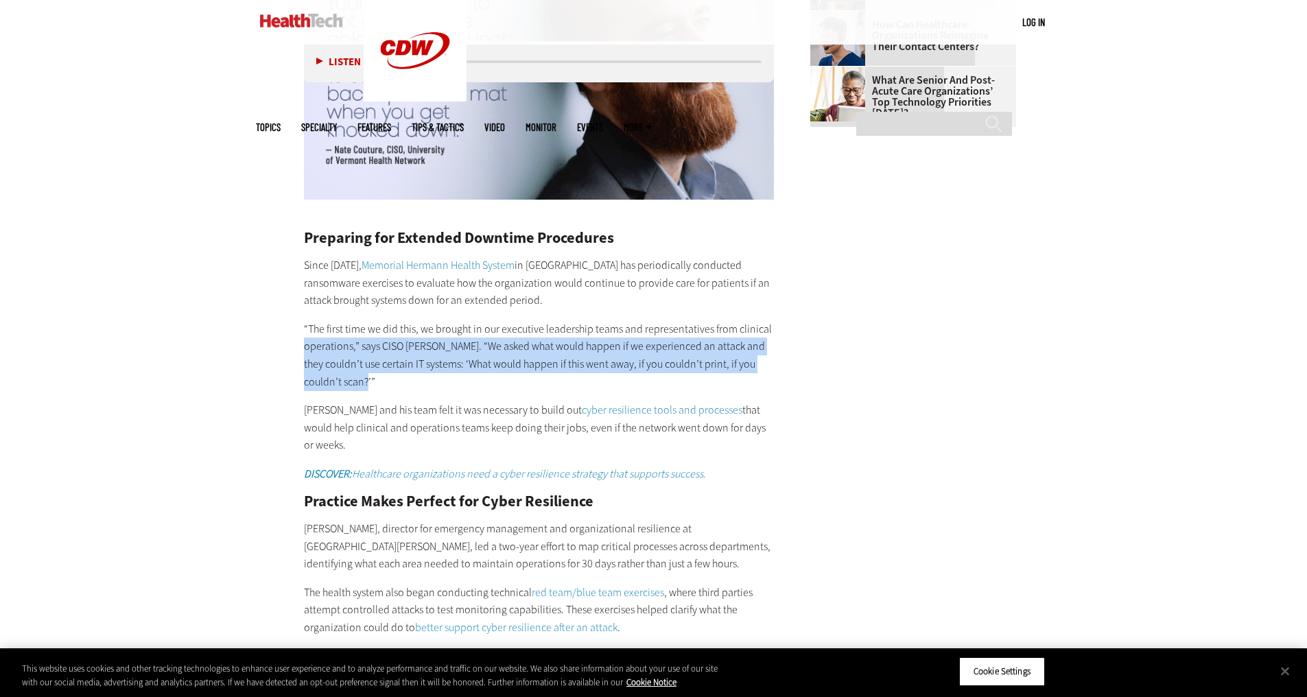
drag, startPoint x: 55, startPoint y: 341, endPoint x: 340, endPoint y: 382, distance: 288.3
click at [340, 382] on p "“The first time we did this, we brought in our executive leadership teams and r…" at bounding box center [539, 355] width 471 height 70
drag, startPoint x: 340, startPoint y: 382, endPoint x: 327, endPoint y: 350, distance: 34.8
click at [327, 350] on p "“The first time we did this, we brought in our executive leadership teams and r…" at bounding box center [539, 355] width 471 height 70
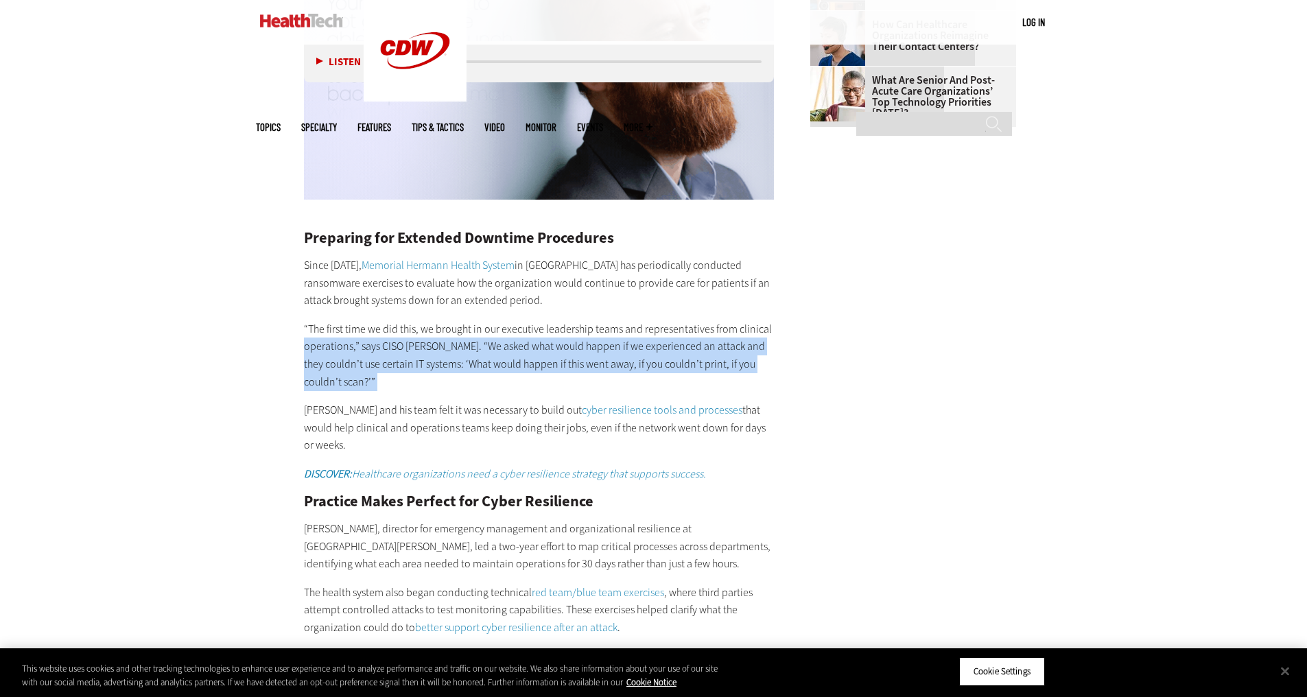
click at [327, 350] on p "“The first time we did this, we brought in our executive leadership teams and r…" at bounding box center [539, 355] width 471 height 70
drag, startPoint x: 327, startPoint y: 350, endPoint x: 405, endPoint y: 381, distance: 83.7
click at [405, 381] on p "“The first time we did this, we brought in our executive leadership teams and r…" at bounding box center [539, 355] width 471 height 70
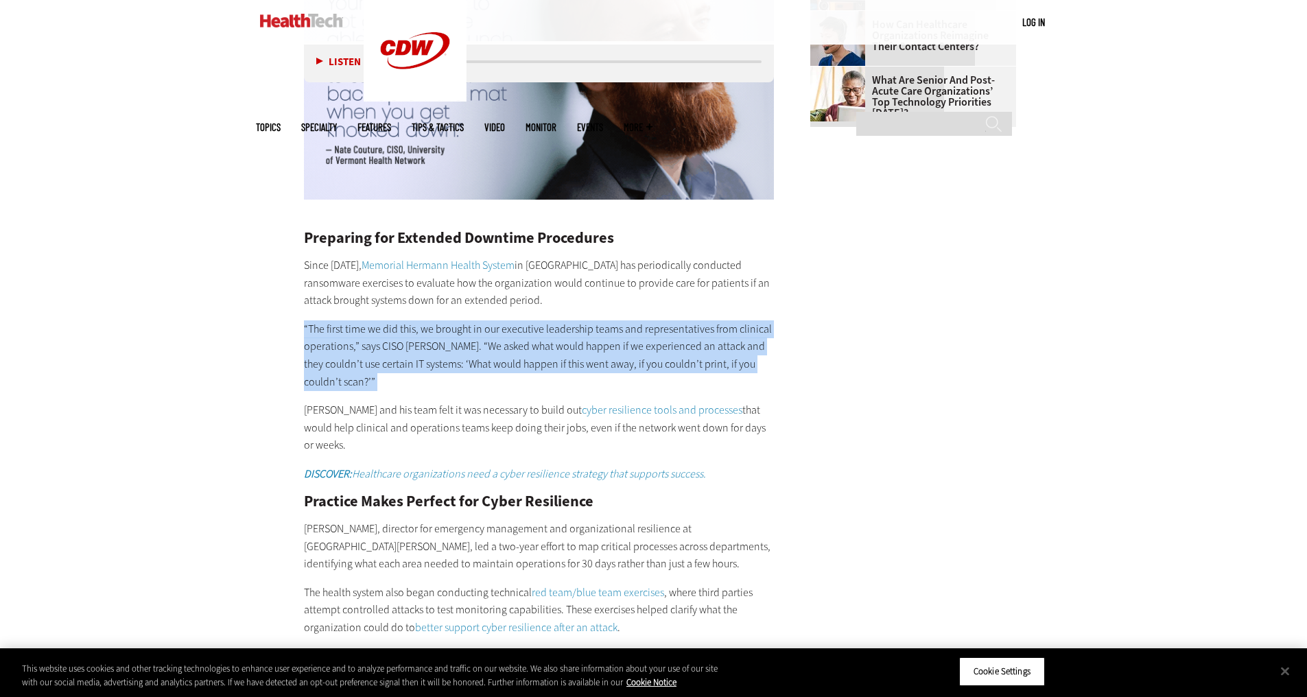
drag, startPoint x: 405, startPoint y: 381, endPoint x: 284, endPoint y: 333, distance: 130.2
click at [284, 333] on article "[DATE] Twitter Facebook LinkedIn Reddit Flipboard Email Security Cyber vs. Disa…" at bounding box center [525, 47] width 498 height 3146
drag, startPoint x: 425, startPoint y: 370, endPoint x: 436, endPoint y: 373, distance: 10.8
click at [436, 373] on article "[DATE] Twitter Facebook LinkedIn Reddit Flipboard Email Security Cyber vs. Disa…" at bounding box center [525, 47] width 498 height 3146
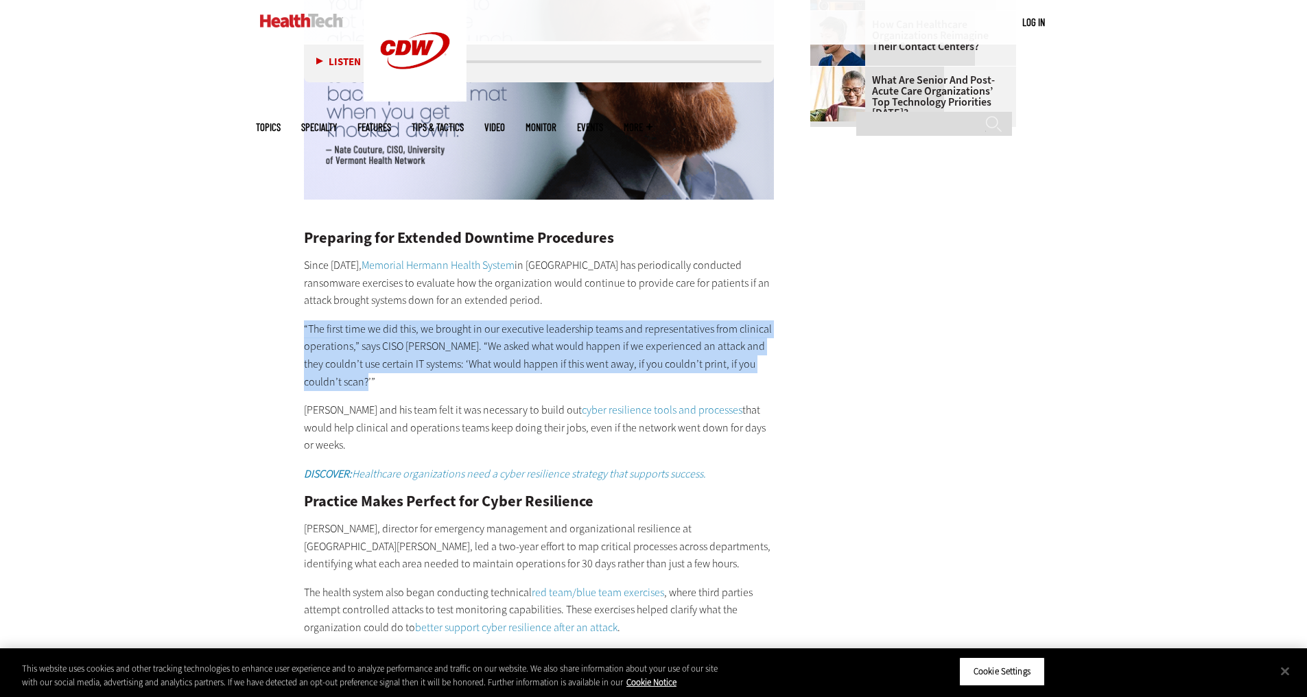
click at [436, 373] on p "“The first time we did this, we brought in our executive leadership teams and r…" at bounding box center [539, 355] width 471 height 70
drag, startPoint x: 560, startPoint y: 390, endPoint x: 442, endPoint y: 337, distance: 129.9
click at [442, 337] on div "Preparing for Extended Downtime Procedures Since [DATE], Memorial Hermann Healt…" at bounding box center [539, 442] width 471 height 481
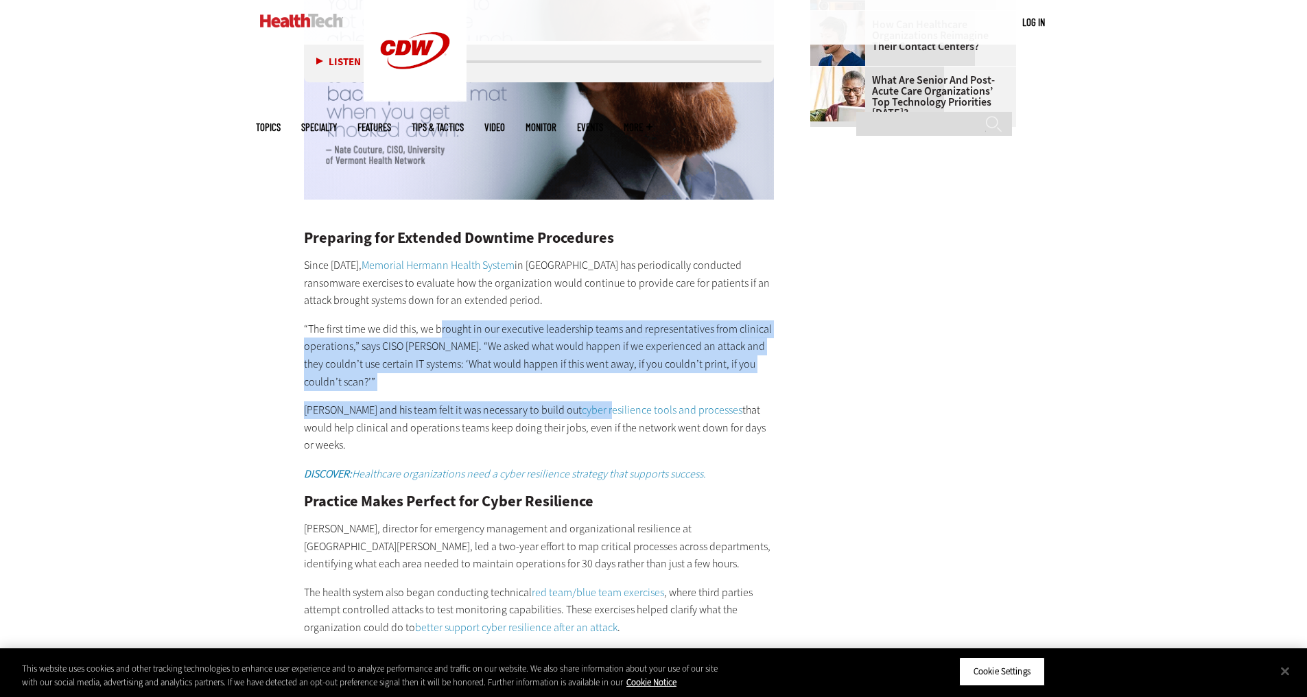
click at [442, 337] on p "“The first time we did this, we brought in our executive leadership teams and r…" at bounding box center [539, 355] width 471 height 70
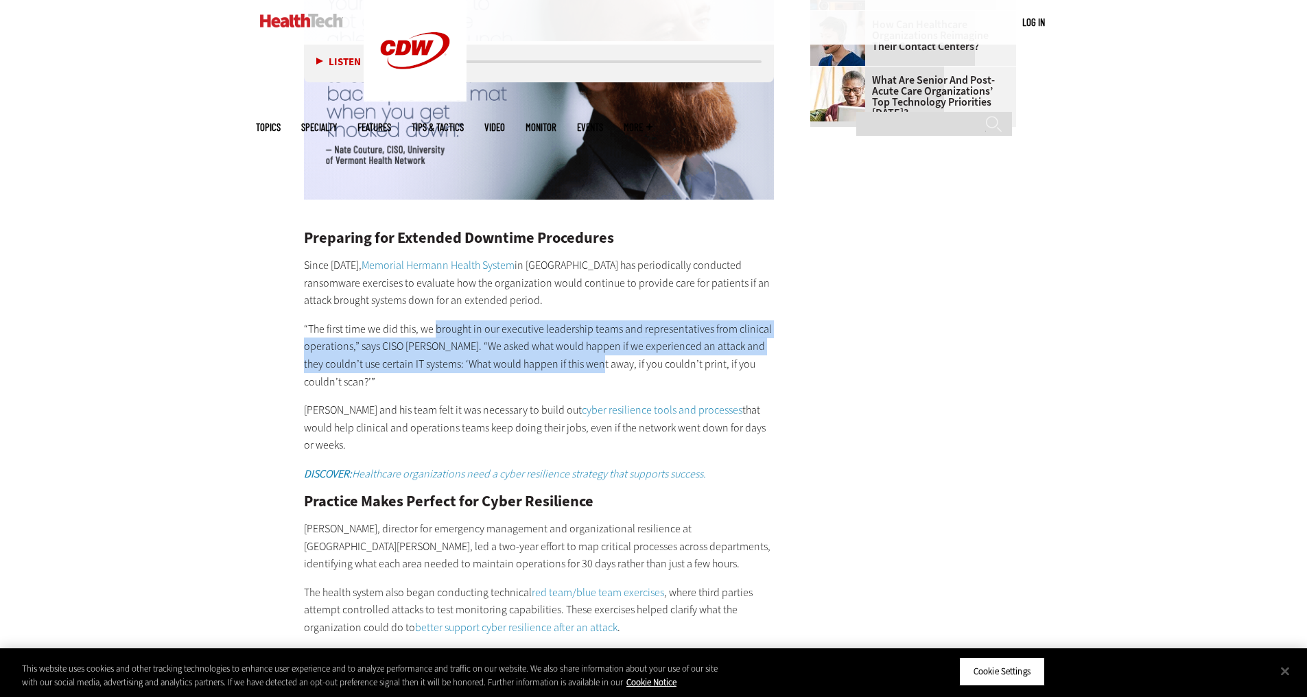
drag, startPoint x: 442, startPoint y: 337, endPoint x: 584, endPoint y: 366, distance: 145.5
click at [584, 366] on p "“The first time we did this, we brought in our executive leadership teams and r…" at bounding box center [539, 355] width 471 height 70
drag, startPoint x: 584, startPoint y: 366, endPoint x: 368, endPoint y: 351, distance: 216.5
click at [368, 351] on p "“The first time we did this, we brought in our executive leadership teams and r…" at bounding box center [539, 355] width 471 height 70
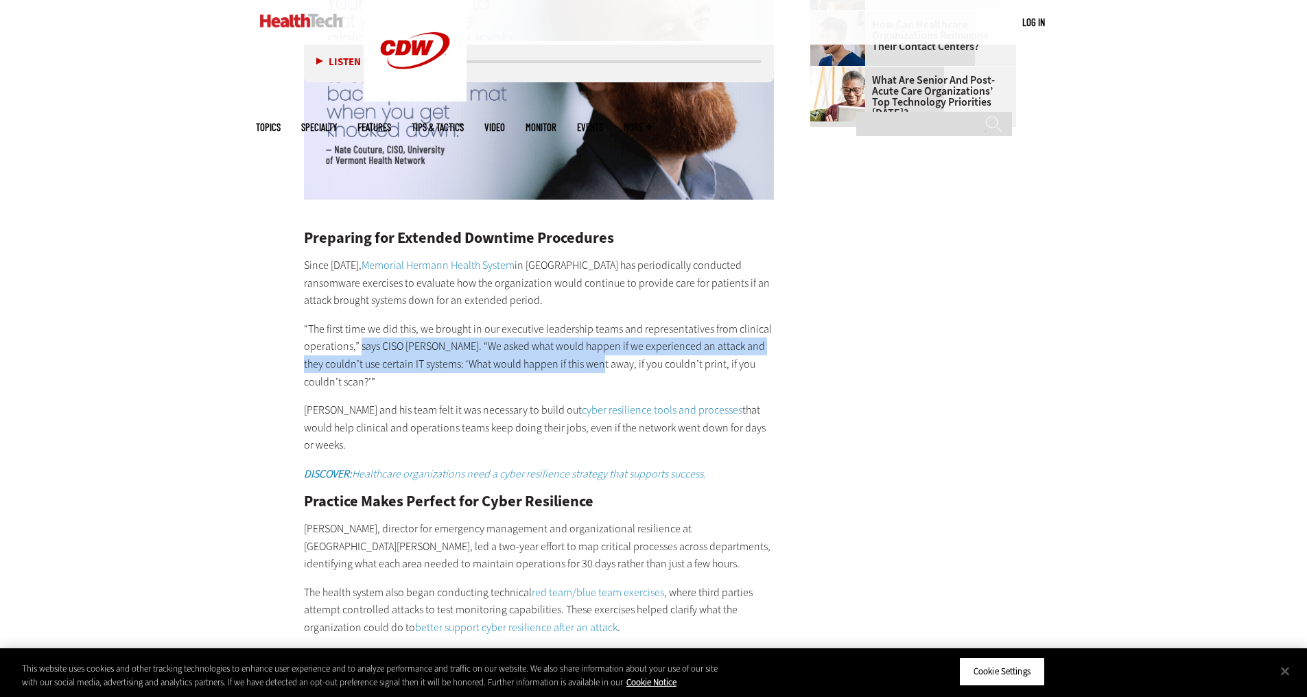
click at [370, 351] on p "“The first time we did this, we brought in our executive leadership teams and r…" at bounding box center [539, 355] width 471 height 70
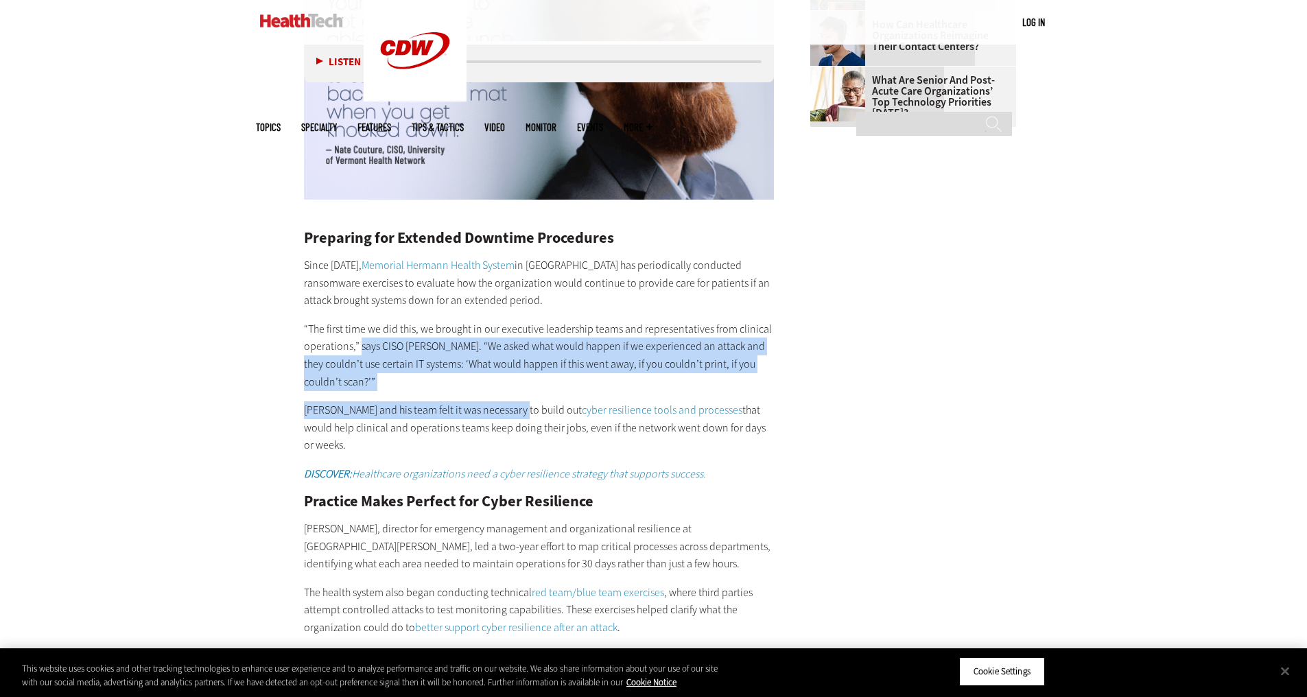
drag, startPoint x: 370, startPoint y: 351, endPoint x: 507, endPoint y: 399, distance: 144.5
click at [507, 399] on div "Preparing for Extended Downtime Procedures Since [DATE], Memorial Hermann Healt…" at bounding box center [539, 442] width 471 height 481
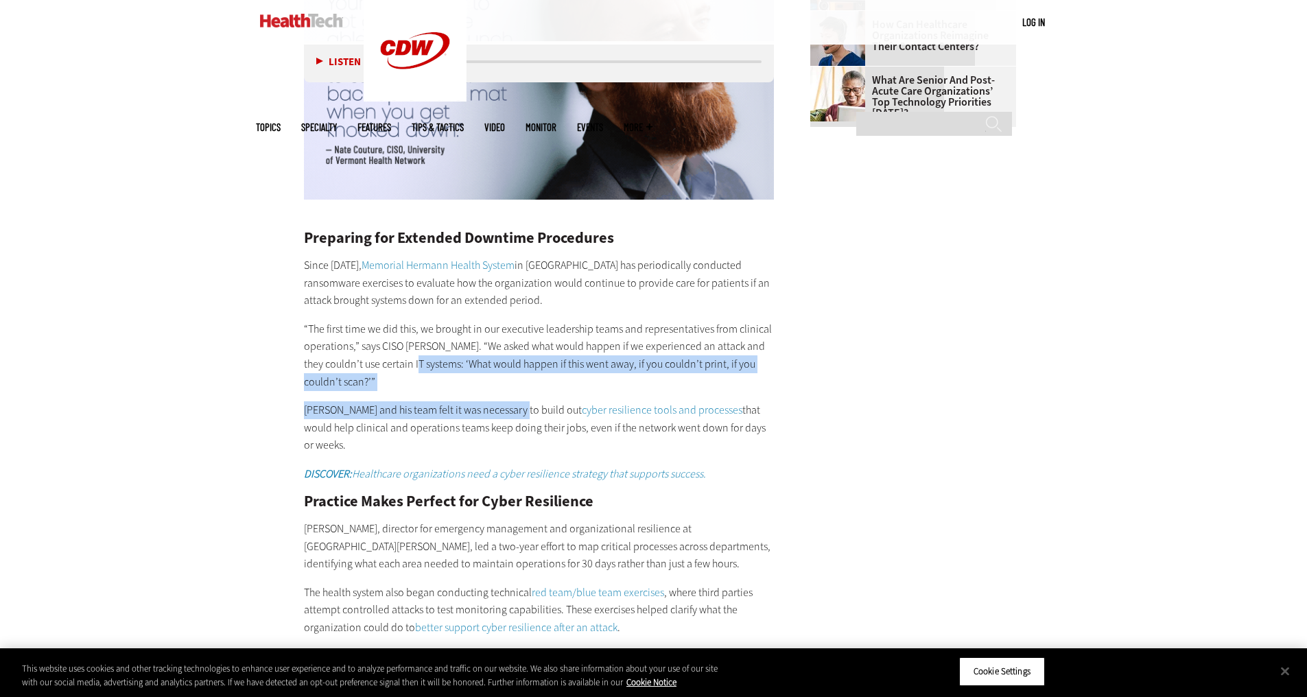
drag, startPoint x: 507, startPoint y: 399, endPoint x: 420, endPoint y: 366, distance: 93.1
click at [420, 366] on div "Preparing for Extended Downtime Procedures Since [DATE], Memorial Hermann Healt…" at bounding box center [539, 442] width 471 height 481
click at [420, 366] on p "“The first time we did this, we brought in our executive leadership teams and r…" at bounding box center [539, 355] width 471 height 70
drag, startPoint x: 420, startPoint y: 366, endPoint x: 470, endPoint y: 414, distance: 69.4
click at [470, 414] on div "Preparing for Extended Downtime Procedures Since [DATE], Memorial Hermann Healt…" at bounding box center [539, 442] width 471 height 481
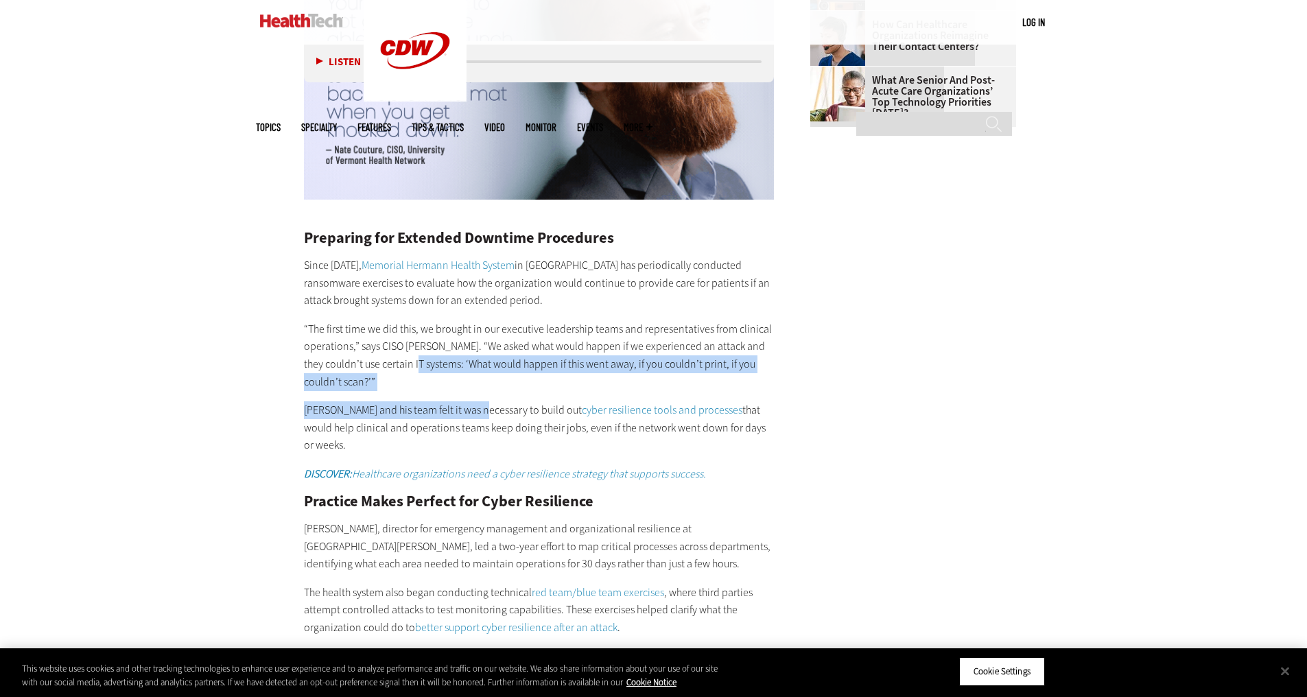
click at [470, 414] on p "[PERSON_NAME] and his team felt it was necessary to build out cyber resilience …" at bounding box center [539, 427] width 471 height 53
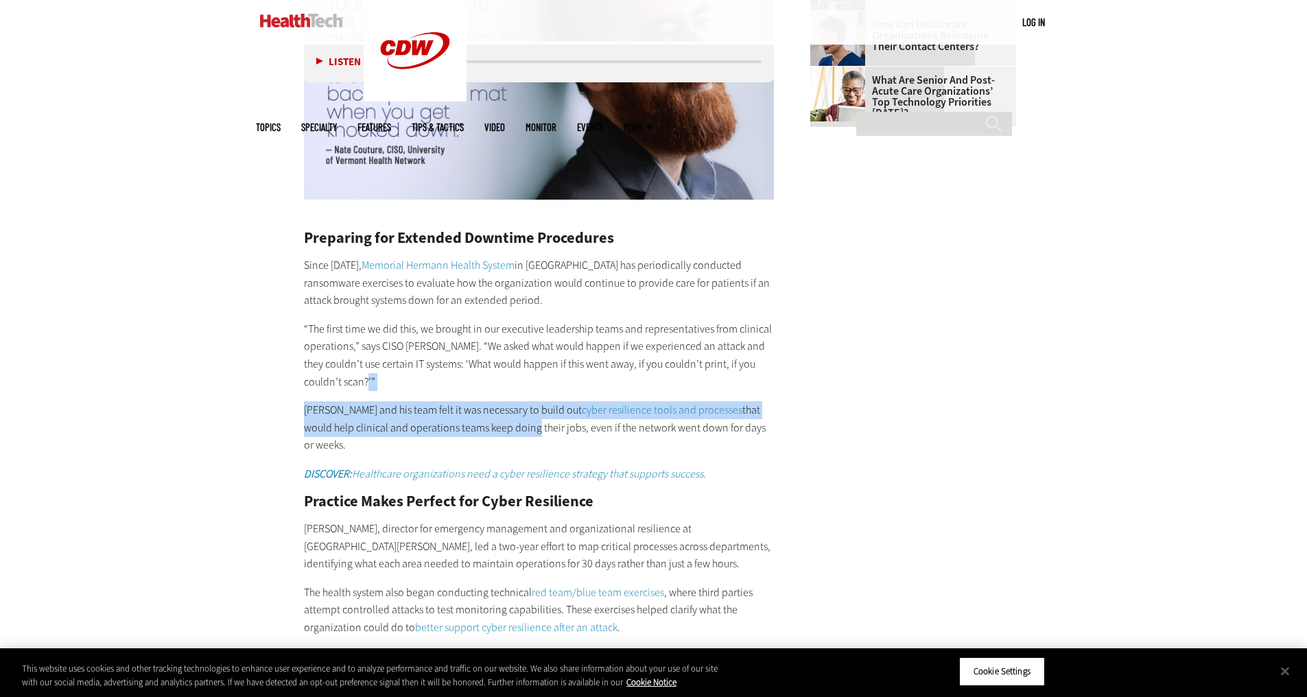
drag, startPoint x: 483, startPoint y: 428, endPoint x: 419, endPoint y: 376, distance: 82.4
click at [419, 376] on div "Preparing for Extended Downtime Procedures Since [DATE], Memorial Hermann Healt…" at bounding box center [539, 442] width 471 height 481
click at [419, 376] on p "“The first time we did this, we brought in our executive leadership teams and r…" at bounding box center [539, 355] width 471 height 70
drag, startPoint x: 419, startPoint y: 376, endPoint x: 479, endPoint y: 440, distance: 87.3
click at [479, 440] on div "Preparing for Extended Downtime Procedures Since [DATE], Memorial Hermann Healt…" at bounding box center [539, 442] width 471 height 481
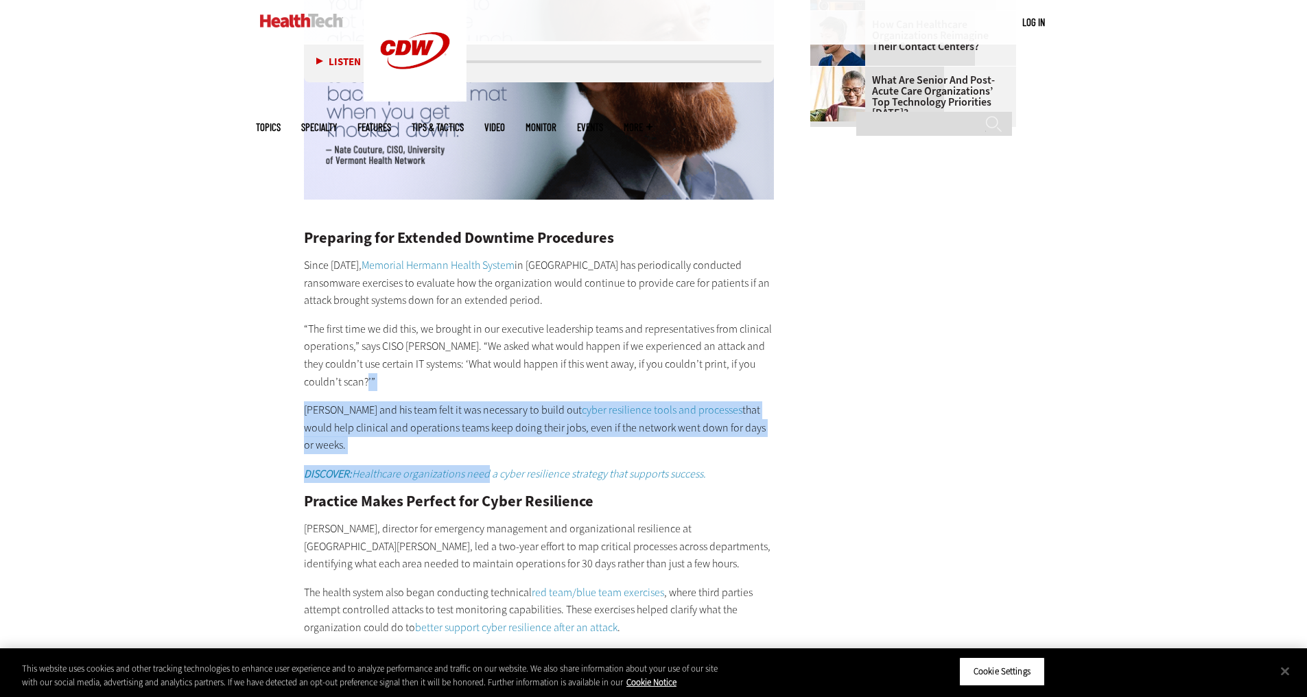
click at [479, 440] on div "Preparing for Extended Downtime Procedures Since [DATE], Memorial Hermann Healt…" at bounding box center [539, 442] width 471 height 481
drag, startPoint x: 479, startPoint y: 440, endPoint x: 399, endPoint y: 401, distance: 88.7
click at [399, 401] on div "Preparing for Extended Downtime Procedures Since [DATE], Memorial Hermann Healt…" at bounding box center [539, 442] width 471 height 481
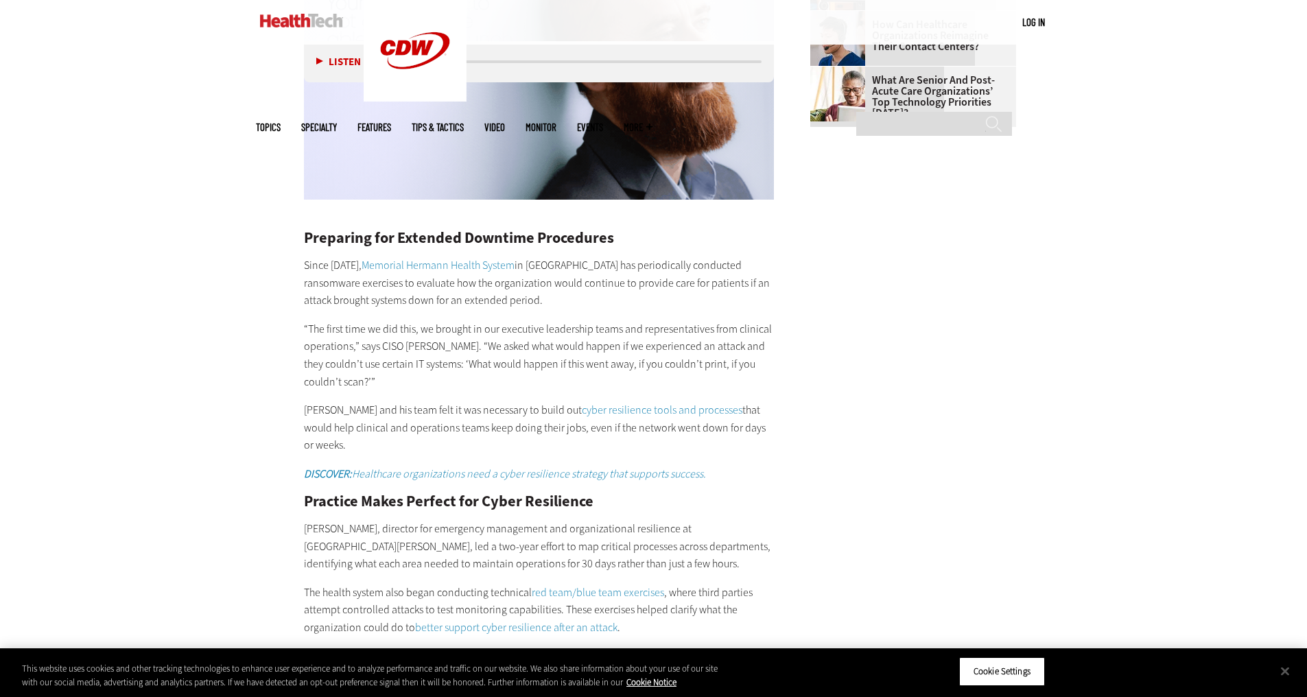
click at [399, 401] on div "Preparing for Extended Downtime Procedures Since [DATE], Memorial Hermann Healt…" at bounding box center [539, 442] width 471 height 481
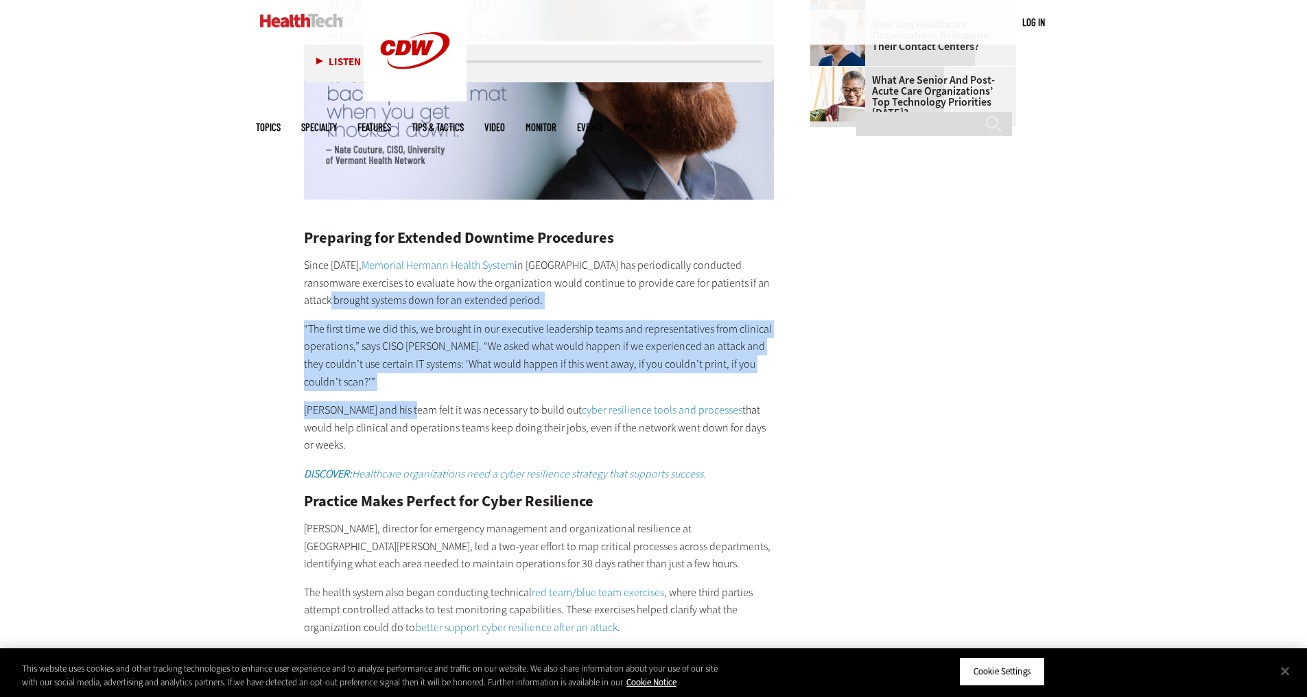
drag, startPoint x: 399, startPoint y: 401, endPoint x: 313, endPoint y: 294, distance: 137.0
click at [313, 294] on div "Preparing for Extended Downtime Procedures Since [DATE], Memorial Hermann Healt…" at bounding box center [539, 442] width 471 height 481
click at [313, 294] on p "Since [DATE], Memorial Hermann Health System in [GEOGRAPHIC_DATA] has periodica…" at bounding box center [539, 283] width 471 height 53
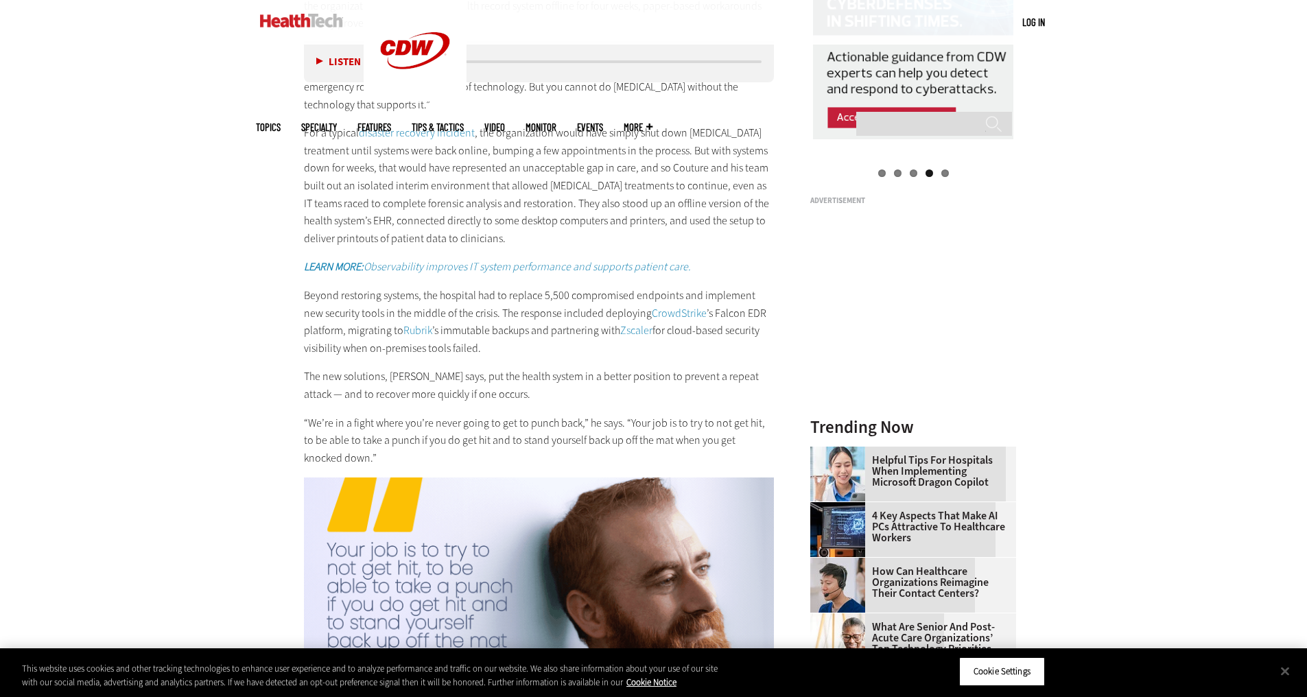
scroll to position [1646, 0]
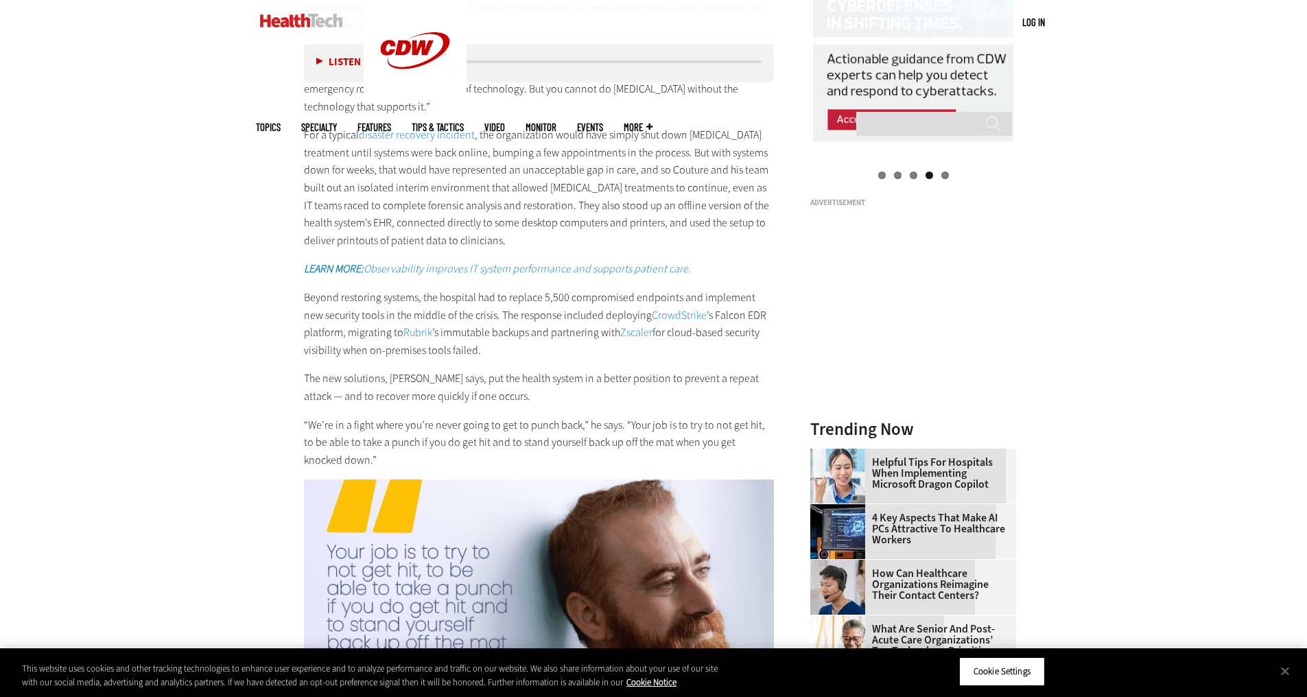
click at [313, 294] on p "Beyond restoring systems, the hospital had to replace 5,500 compromised endpoin…" at bounding box center [539, 324] width 471 height 70
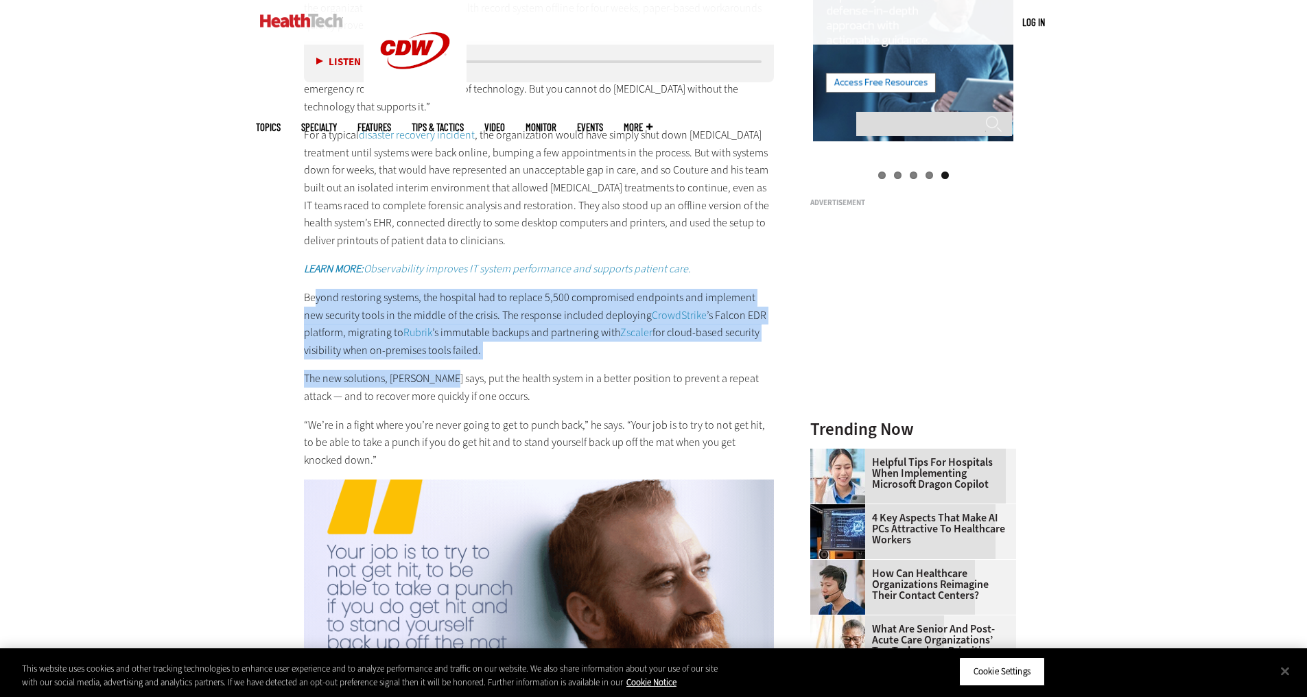
drag, startPoint x: 313, startPoint y: 294, endPoint x: 444, endPoint y: 379, distance: 156.2
click at [444, 379] on div "Delivering Care Amid an IT Crisis The attack on University of [US_STATE] Health…" at bounding box center [539, 180] width 471 height 577
click at [444, 379] on p "The new solutions, [PERSON_NAME] says, put the health system in a better positi…" at bounding box center [539, 387] width 471 height 35
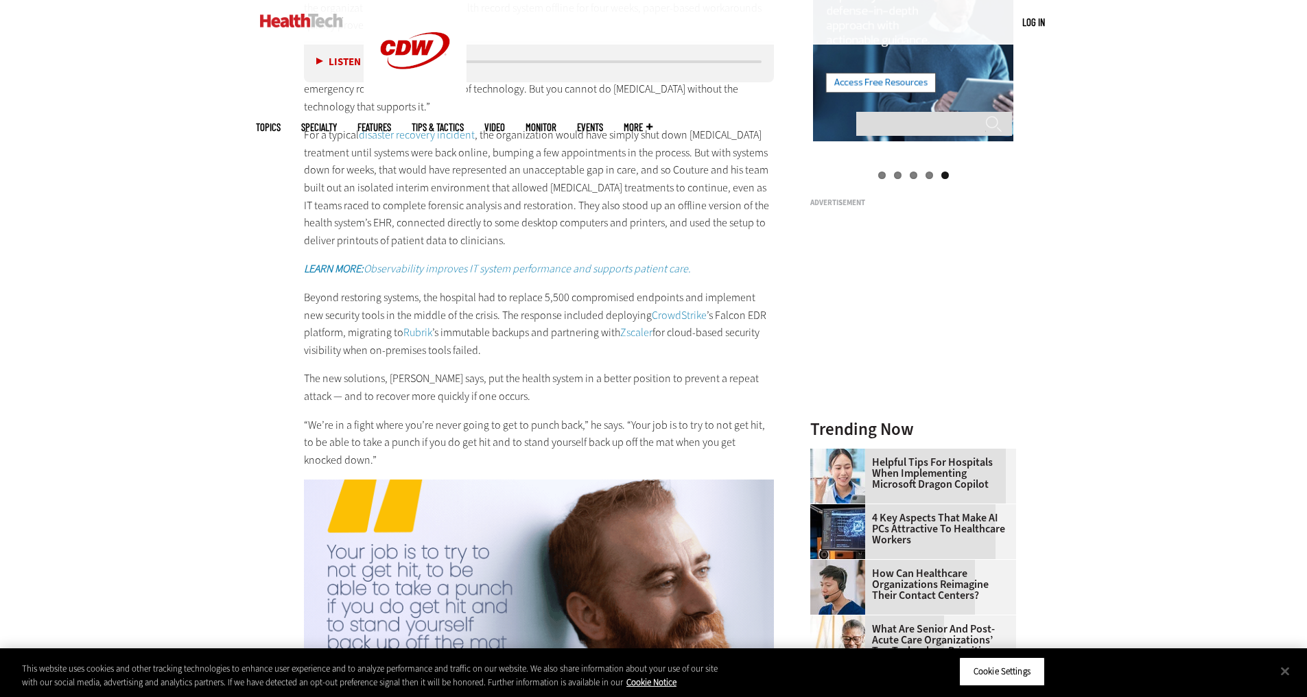
click at [444, 379] on p "The new solutions, [PERSON_NAME] says, put the health system in a better positi…" at bounding box center [539, 387] width 471 height 35
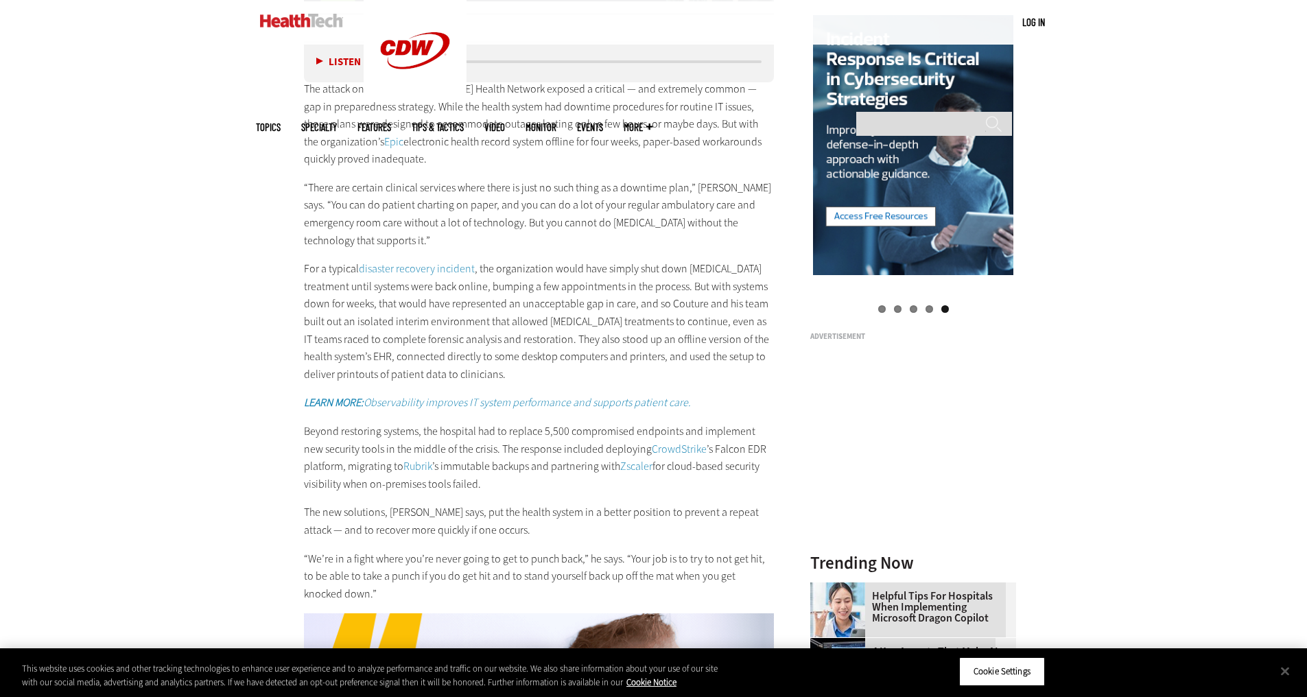
scroll to position [1509, 0]
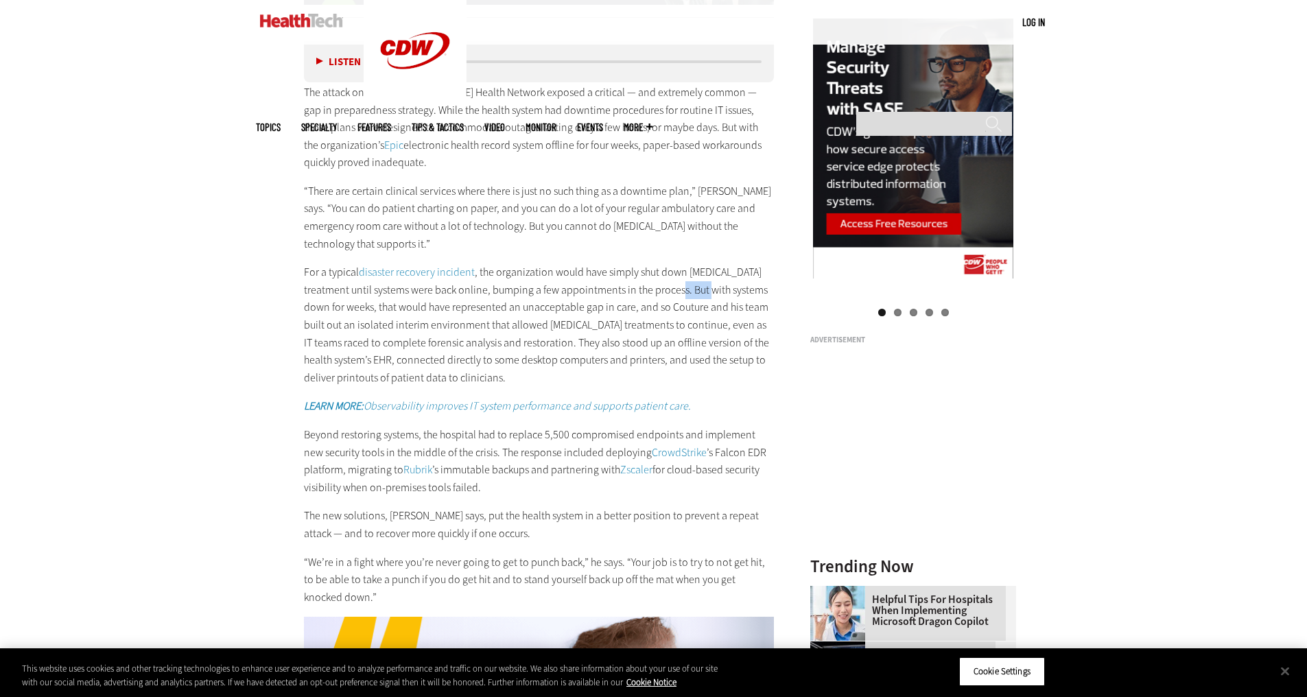
drag, startPoint x: 689, startPoint y: 297, endPoint x: 659, endPoint y: 286, distance: 31.5
click at [659, 286] on p "For a typical disaster recovery incident , the organization would have simply s…" at bounding box center [539, 324] width 471 height 123
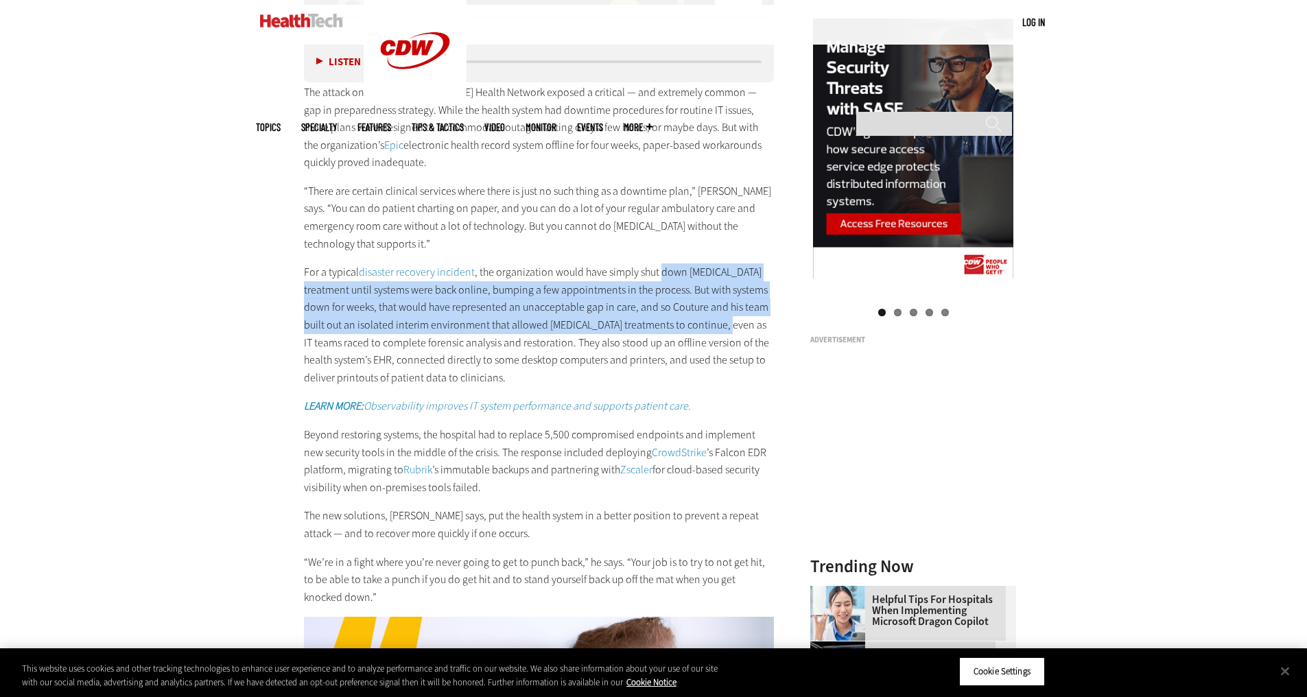
drag, startPoint x: 660, startPoint y: 263, endPoint x: 702, endPoint y: 324, distance: 74.0
click at [702, 324] on p "For a typical disaster recovery incident , the organization would have simply s…" at bounding box center [539, 324] width 471 height 123
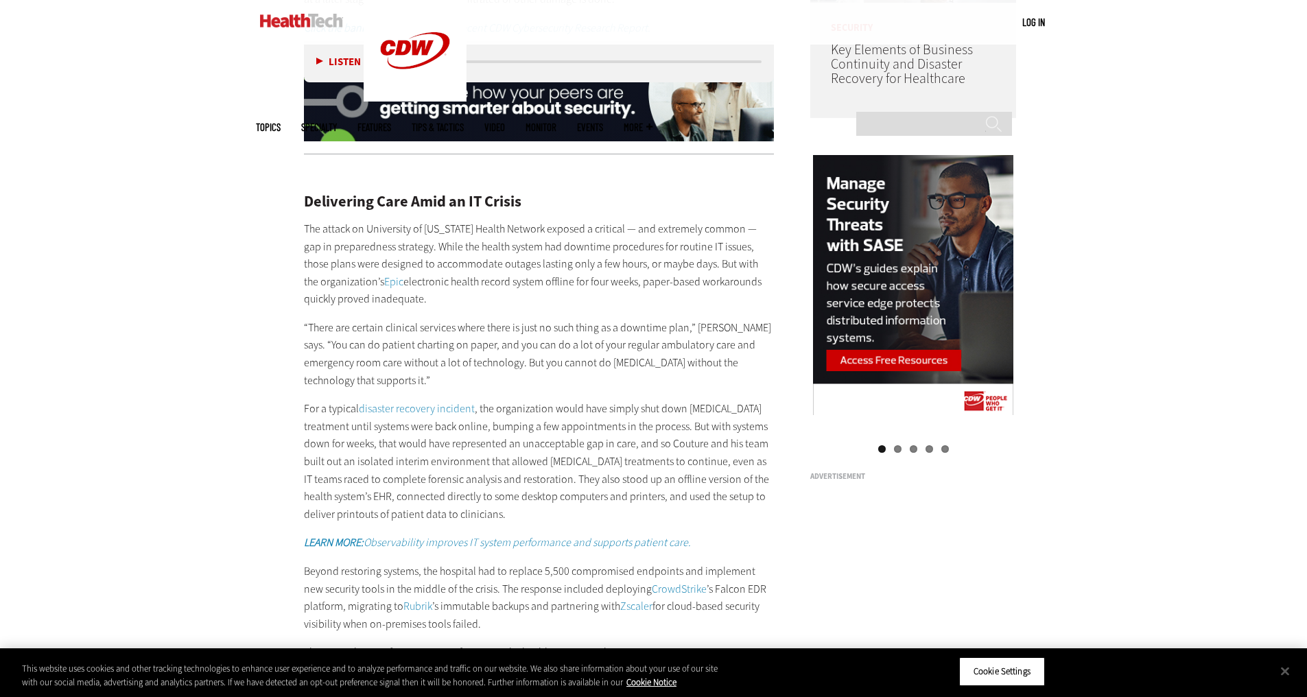
scroll to position [1372, 0]
click at [702, 324] on p "“There are certain clinical services where there is just no such thing as a dow…" at bounding box center [539, 355] width 471 height 70
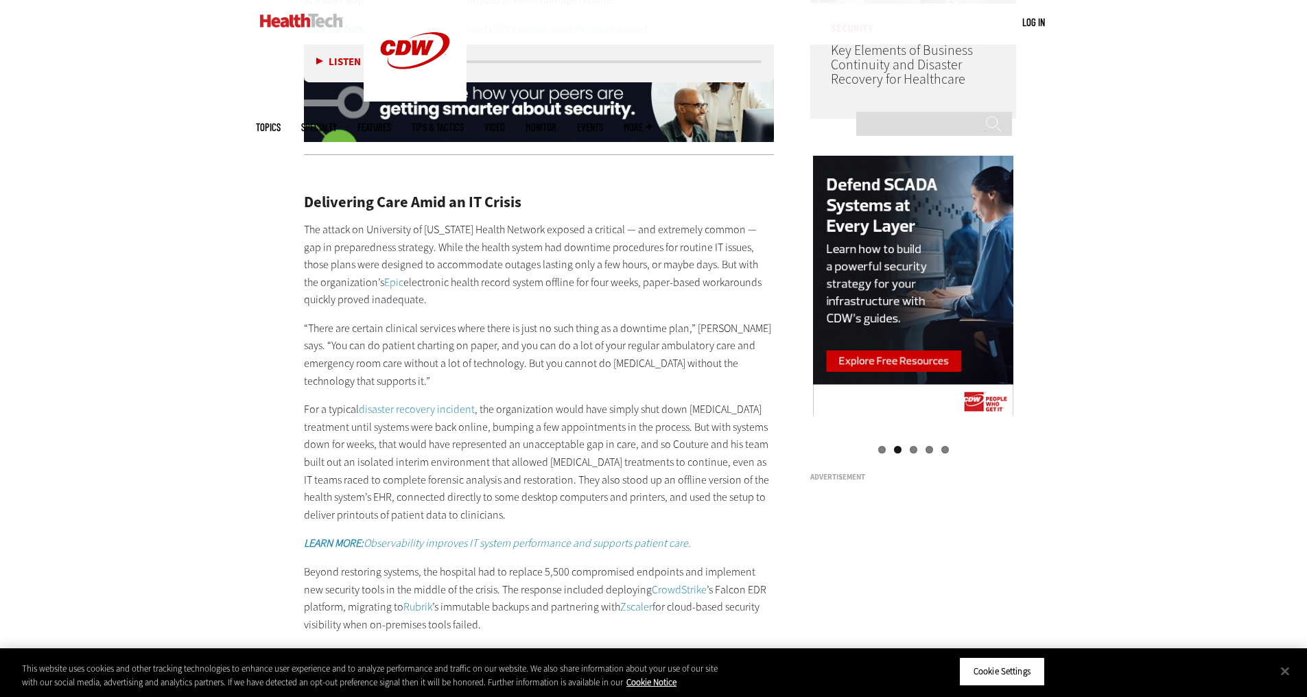
click at [702, 324] on p "“There are certain clinical services where there is just no such thing as a dow…" at bounding box center [539, 355] width 471 height 70
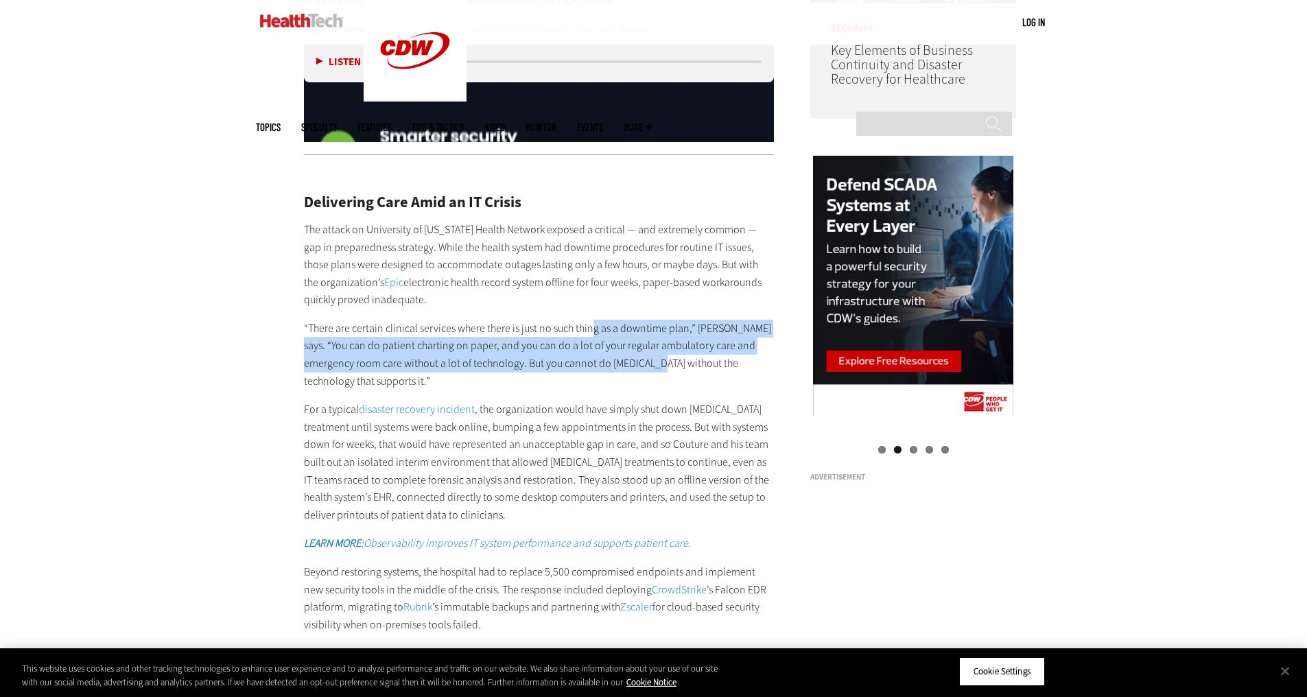
drag, startPoint x: 594, startPoint y: 333, endPoint x: 682, endPoint y: 370, distance: 95.6
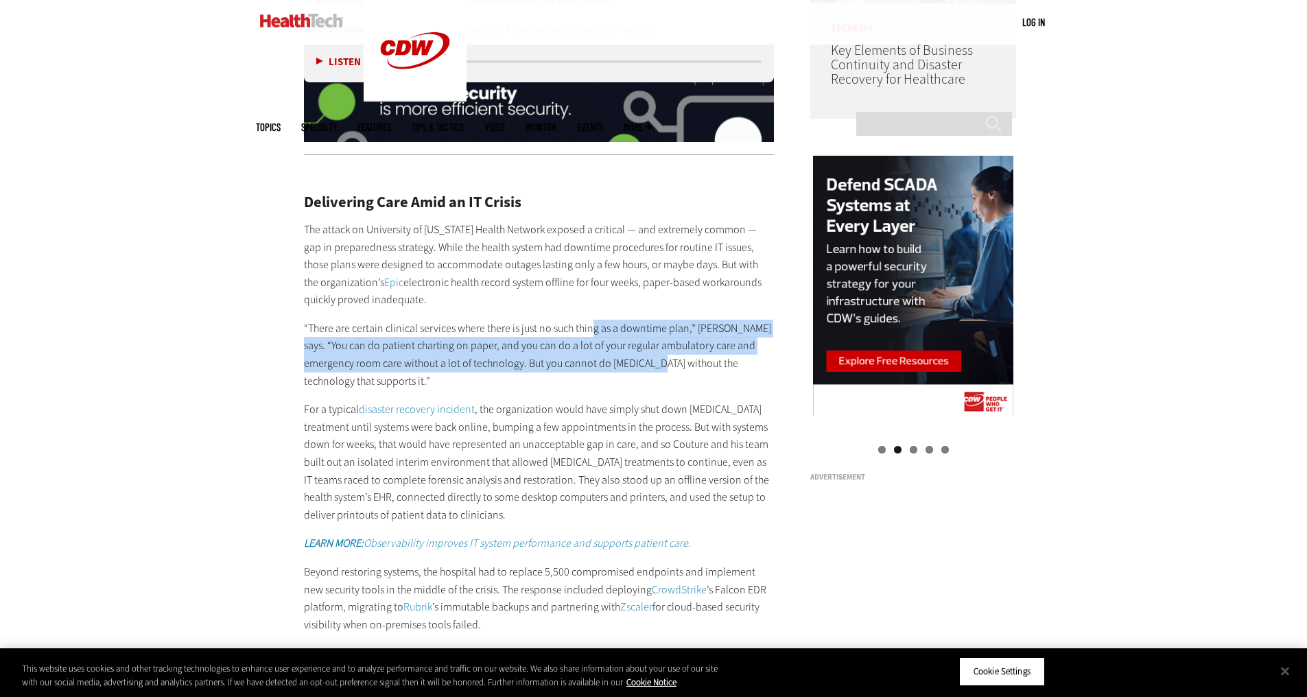
click at [682, 370] on p "“There are certain clinical services where there is just no such thing as a dow…" at bounding box center [539, 355] width 471 height 70
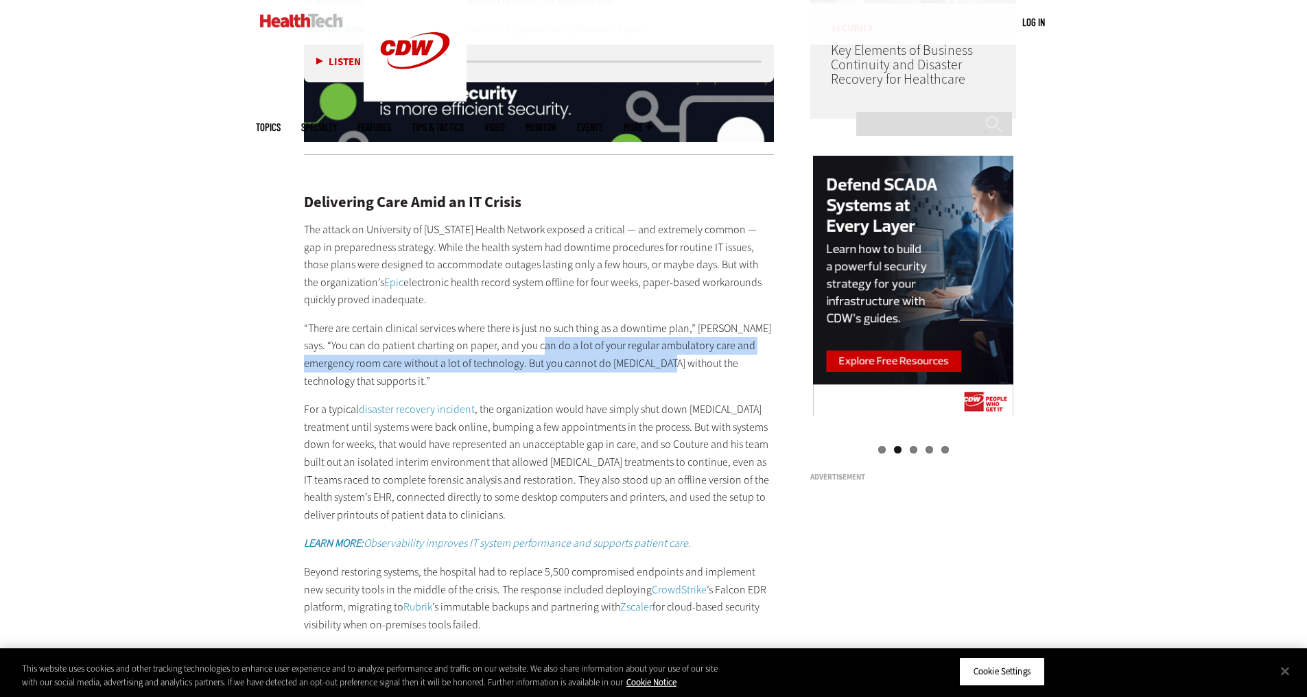
drag, startPoint x: 682, startPoint y: 370, endPoint x: 545, endPoint y: 344, distance: 139.0
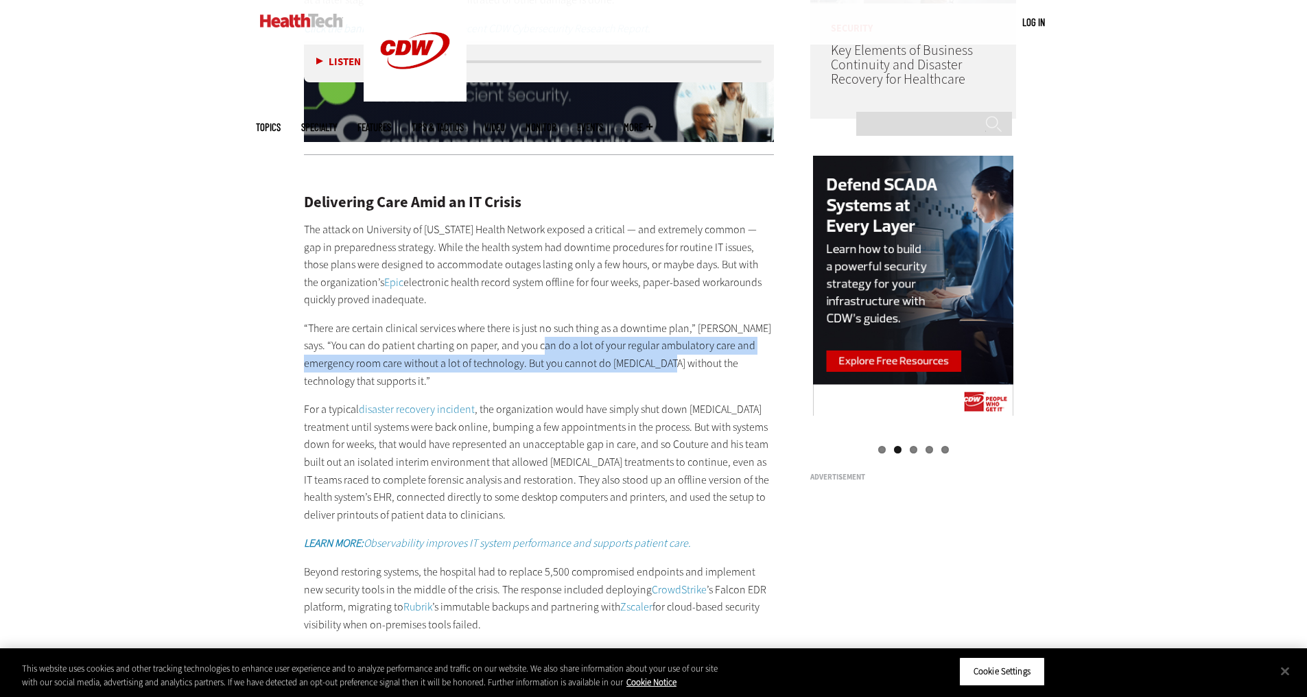
click at [545, 344] on p "“There are certain clinical services where there is just no such thing as a dow…" at bounding box center [539, 355] width 471 height 70
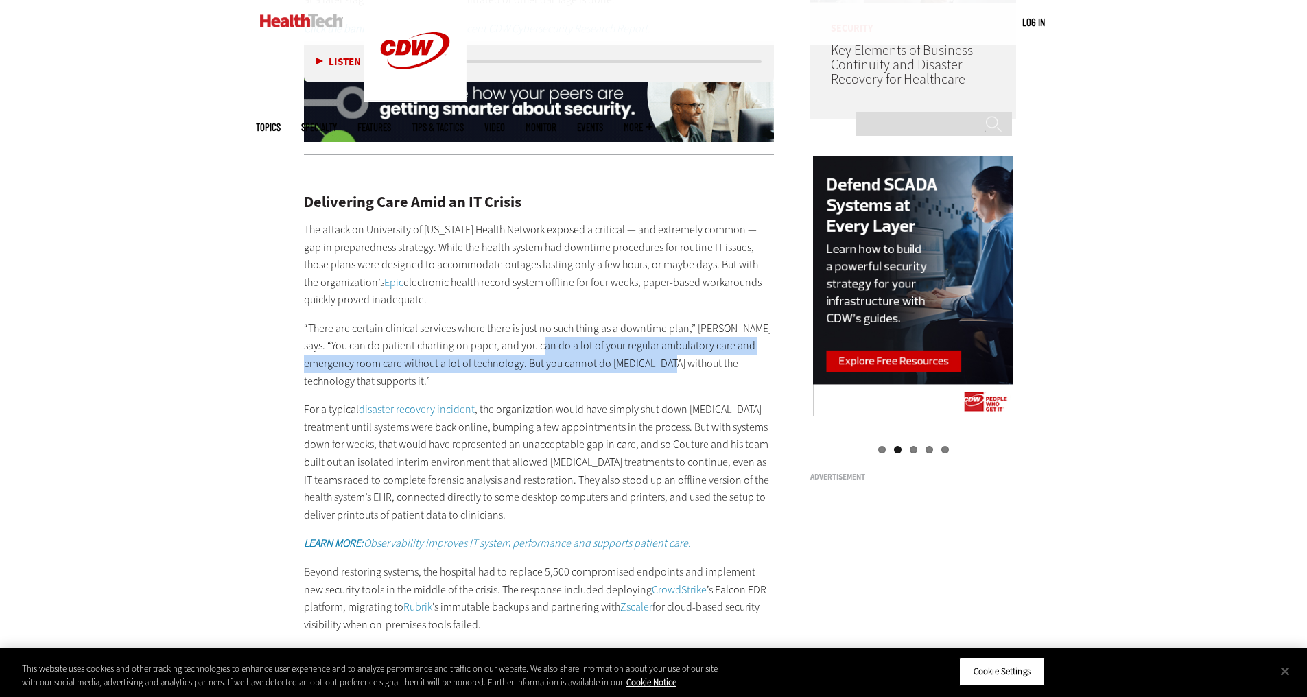
click at [545, 344] on p "“There are certain clinical services where there is just no such thing as a dow…" at bounding box center [539, 355] width 471 height 70
drag, startPoint x: 545, startPoint y: 344, endPoint x: 667, endPoint y: 378, distance: 126.6
click at [667, 378] on p "“There are certain clinical services where there is just no such thing as a dow…" at bounding box center [539, 355] width 471 height 70
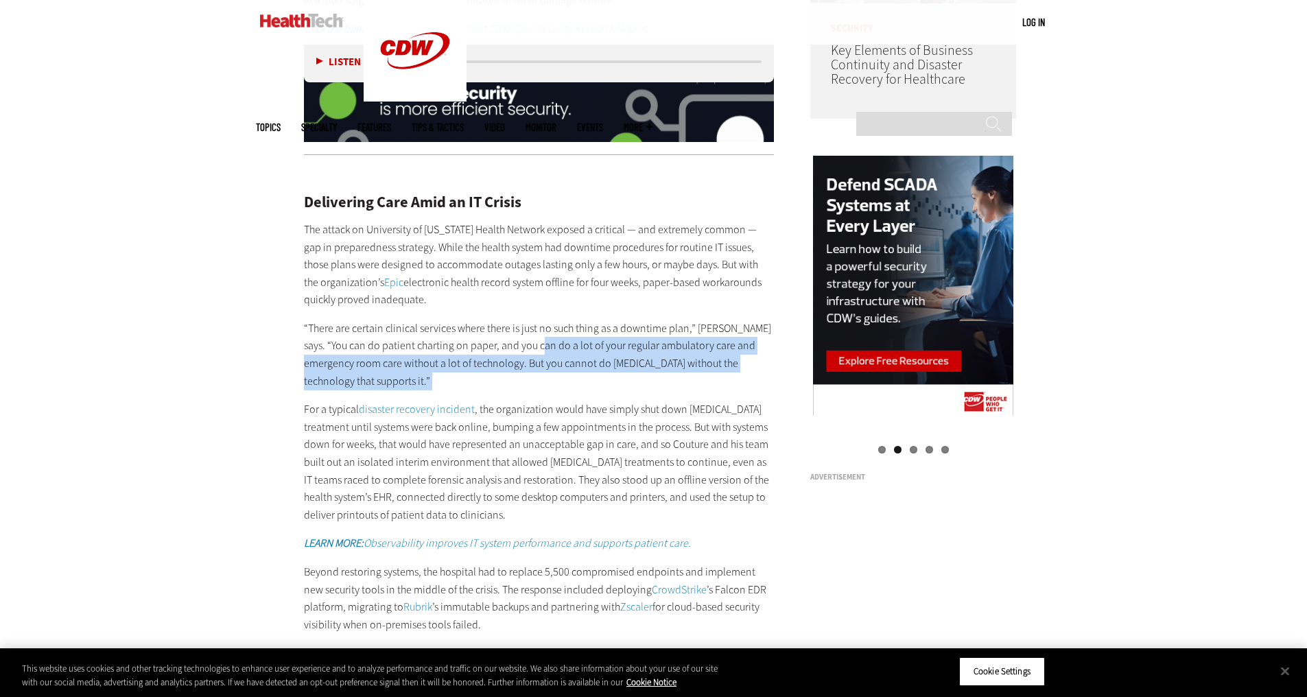
click at [667, 378] on p "“There are certain clinical services where there is just no such thing as a dow…" at bounding box center [539, 355] width 471 height 70
drag, startPoint x: 667, startPoint y: 378, endPoint x: 562, endPoint y: 343, distance: 111.3
click at [562, 343] on p "“There are certain clinical services where there is just no such thing as a dow…" at bounding box center [539, 355] width 471 height 70
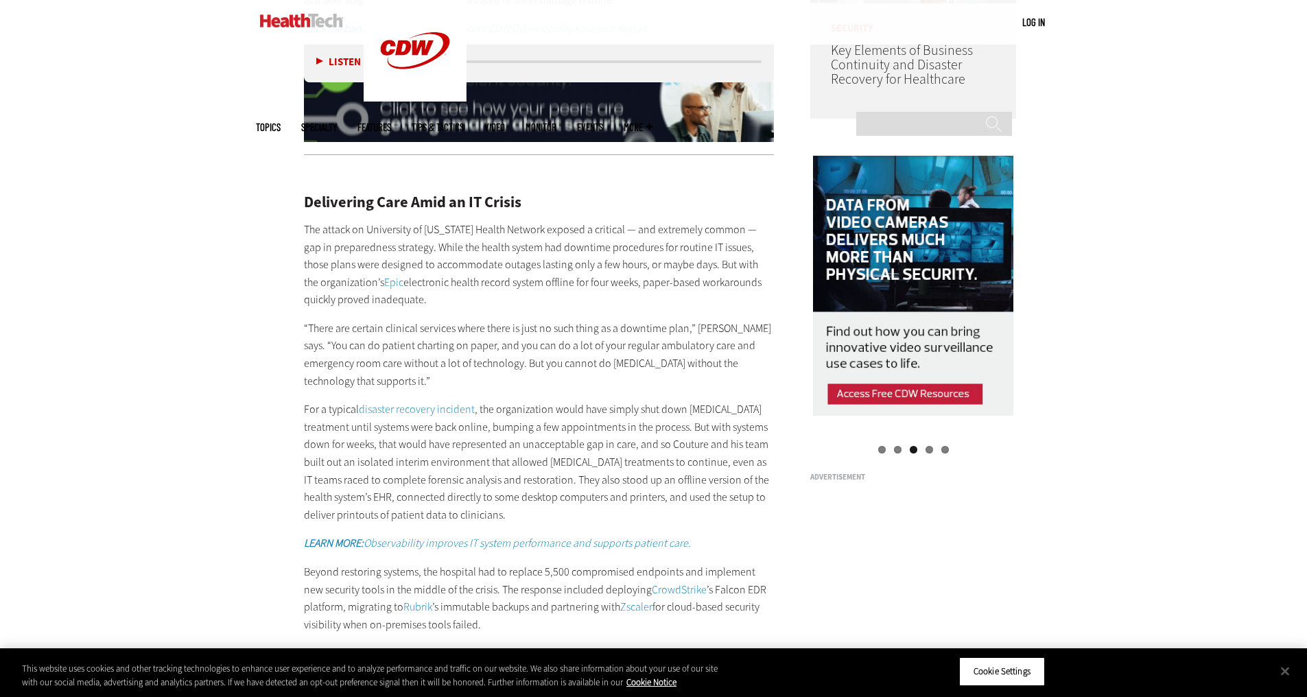
click at [562, 343] on p "“There are certain clinical services where there is just no such thing as a dow…" at bounding box center [539, 355] width 471 height 70
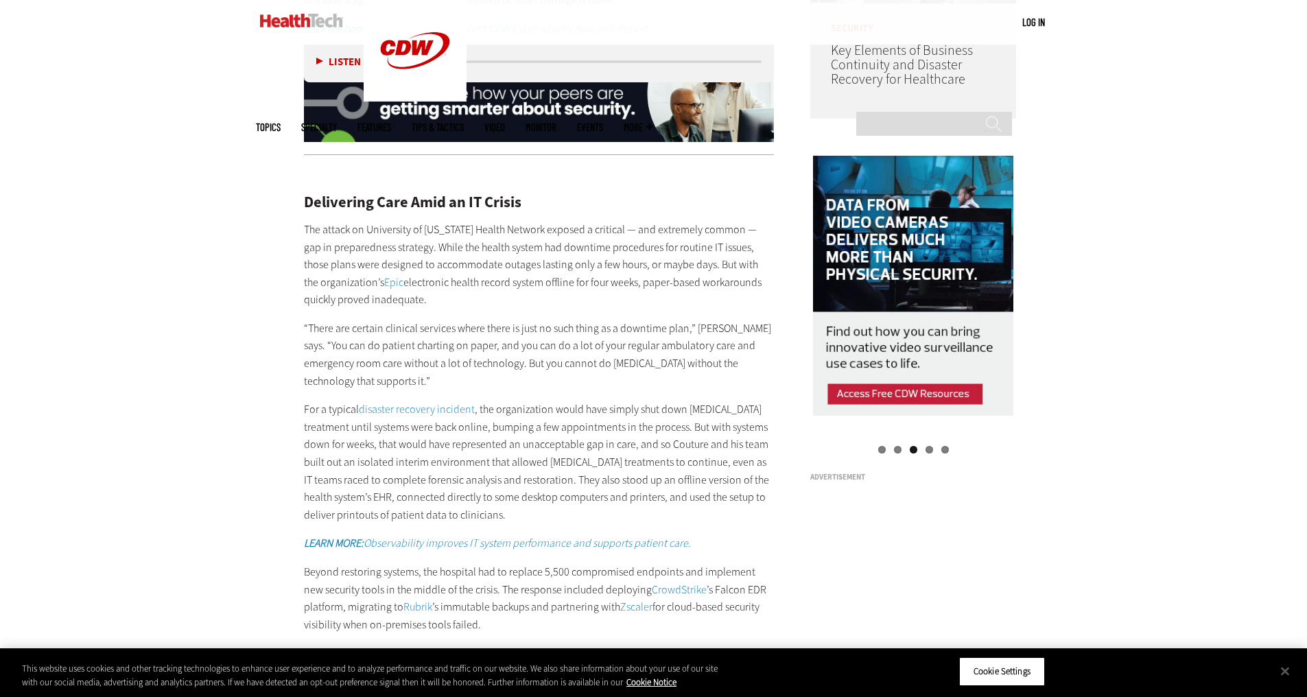
drag, startPoint x: 562, startPoint y: 343, endPoint x: 498, endPoint y: 302, distance: 75.5
click at [498, 302] on div "Delivering Care Amid an IT Crisis The attack on University of [US_STATE] Health…" at bounding box center [539, 454] width 471 height 577
click at [498, 302] on p "The attack on University of [US_STATE] Health Network exposed a critical — and …" at bounding box center [539, 265] width 471 height 88
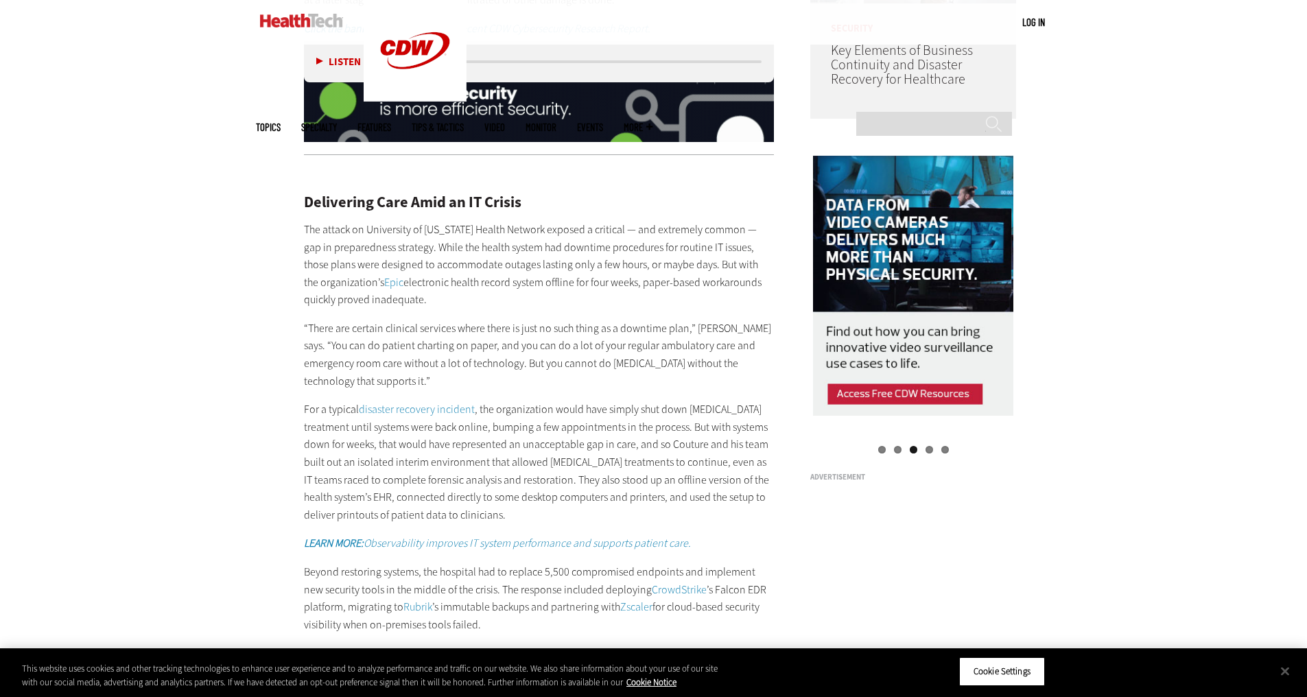
drag, startPoint x: 498, startPoint y: 302, endPoint x: 580, endPoint y: 364, distance: 102.3
click at [580, 364] on div "Delivering Care Amid an IT Crisis The attack on University of [US_STATE] Health…" at bounding box center [539, 454] width 471 height 577
click at [580, 364] on p "“There are certain clinical services where there is just no such thing as a dow…" at bounding box center [539, 355] width 471 height 70
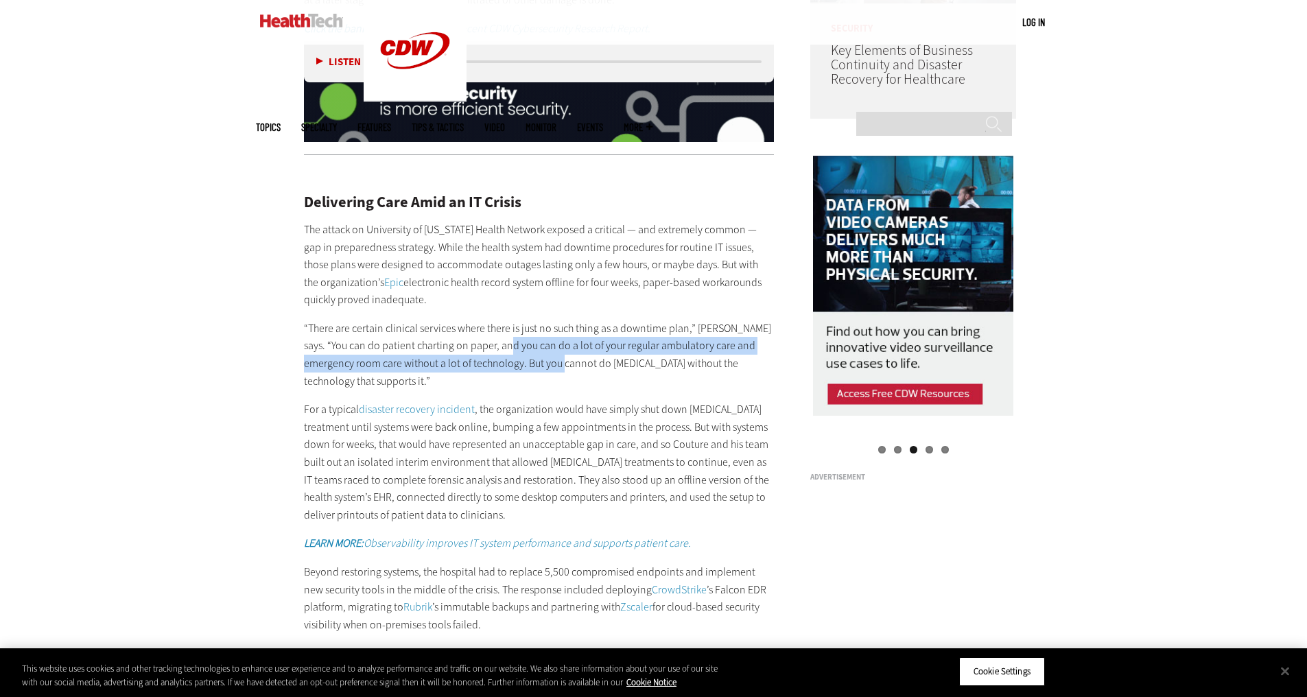
drag, startPoint x: 580, startPoint y: 364, endPoint x: 525, endPoint y: 339, distance: 60.5
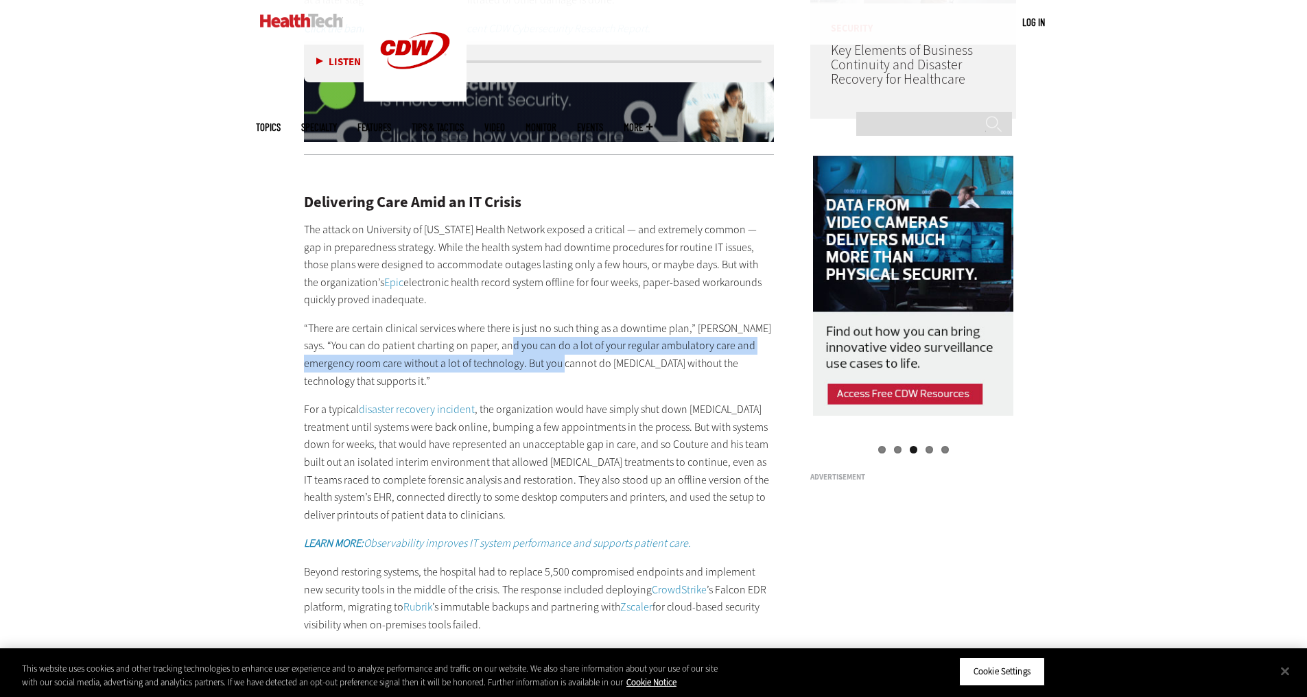
click at [525, 339] on p "“There are certain clinical services where there is just no such thing as a dow…" at bounding box center [539, 355] width 471 height 70
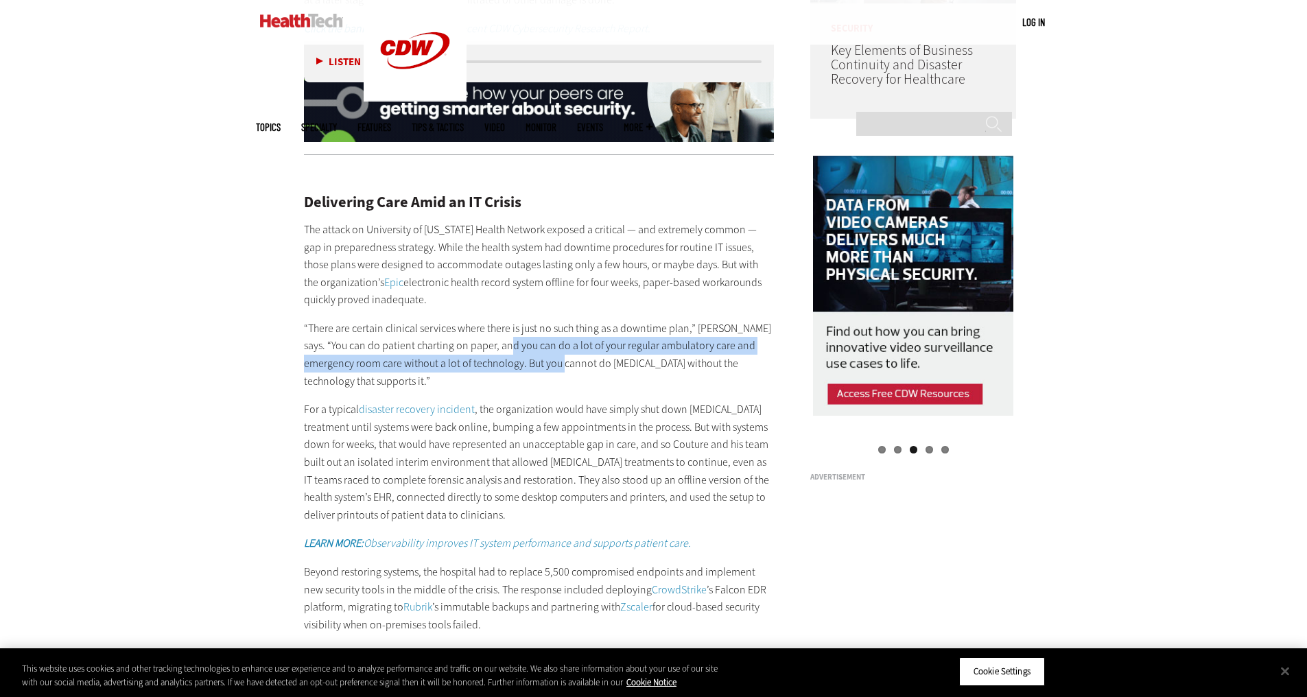
click at [525, 339] on p "“There are certain clinical services where there is just no such thing as a dow…" at bounding box center [539, 355] width 471 height 70
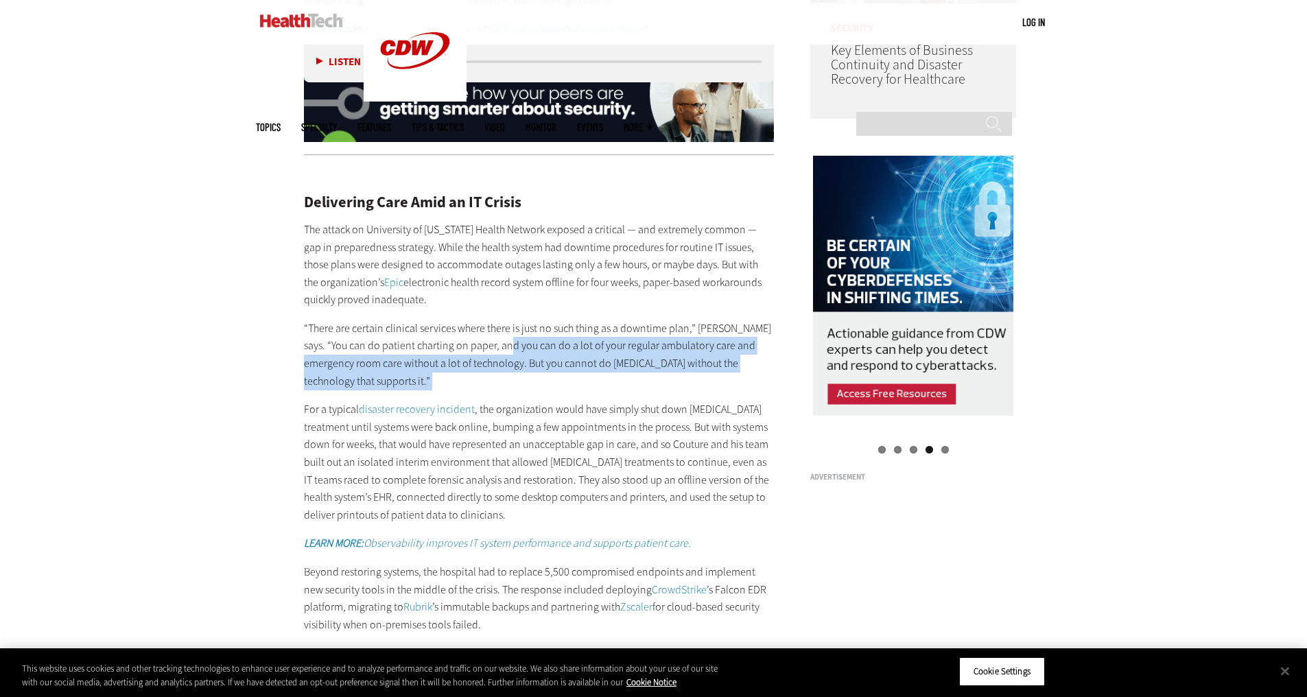
drag, startPoint x: 525, startPoint y: 339, endPoint x: 644, endPoint y: 377, distance: 125.4
click at [644, 377] on p "“There are certain clinical services where there is just no such thing as a dow…" at bounding box center [539, 355] width 471 height 70
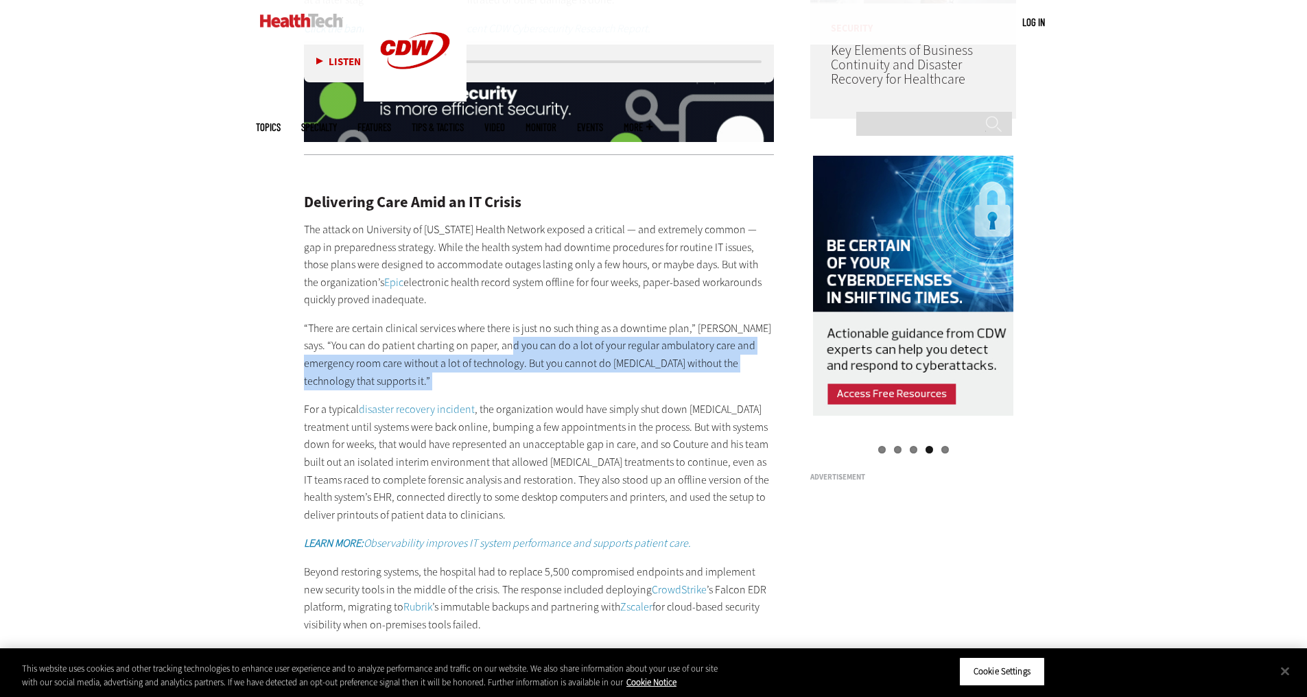
click at [644, 377] on p "“There are certain clinical services where there is just no such thing as a dow…" at bounding box center [539, 355] width 471 height 70
drag, startPoint x: 644, startPoint y: 377, endPoint x: 492, endPoint y: 337, distance: 157.4
click at [492, 337] on p "“There are certain clinical services where there is just no such thing as a dow…" at bounding box center [539, 355] width 471 height 70
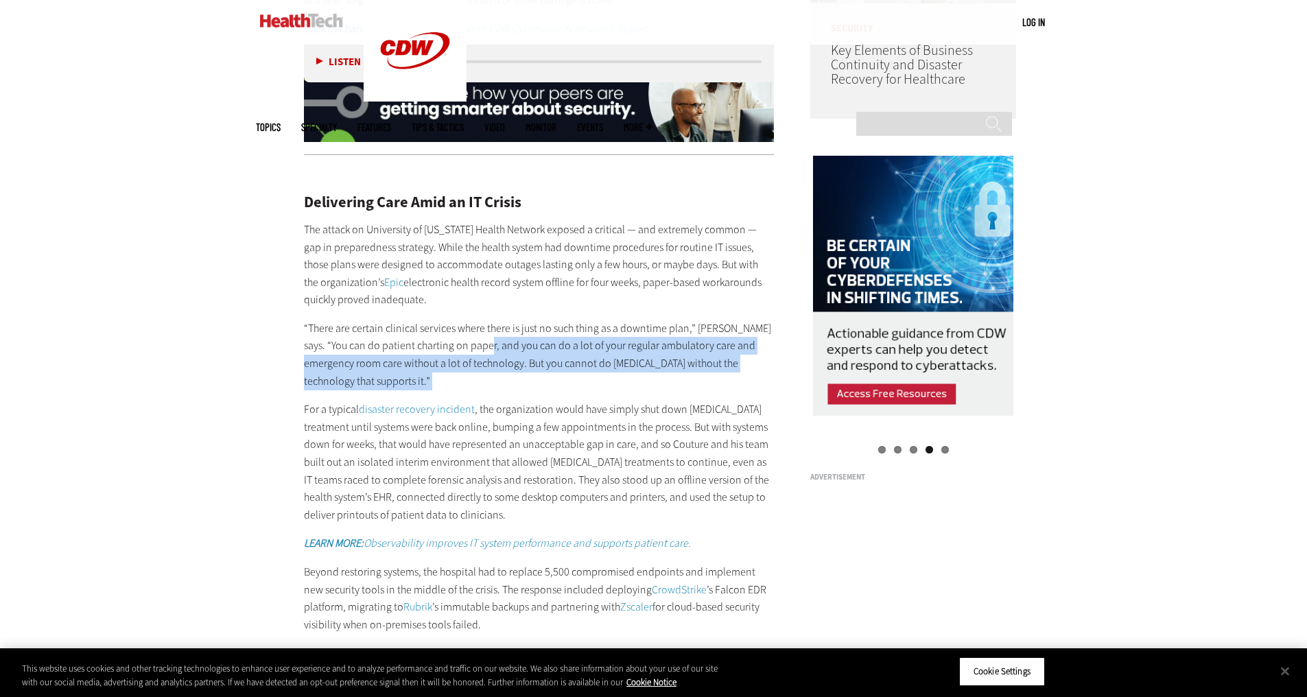
drag, startPoint x: 492, startPoint y: 337, endPoint x: 573, endPoint y: 385, distance: 94.4
click at [573, 385] on p "“There are certain clinical services where there is just no such thing as a dow…" at bounding box center [539, 355] width 471 height 70
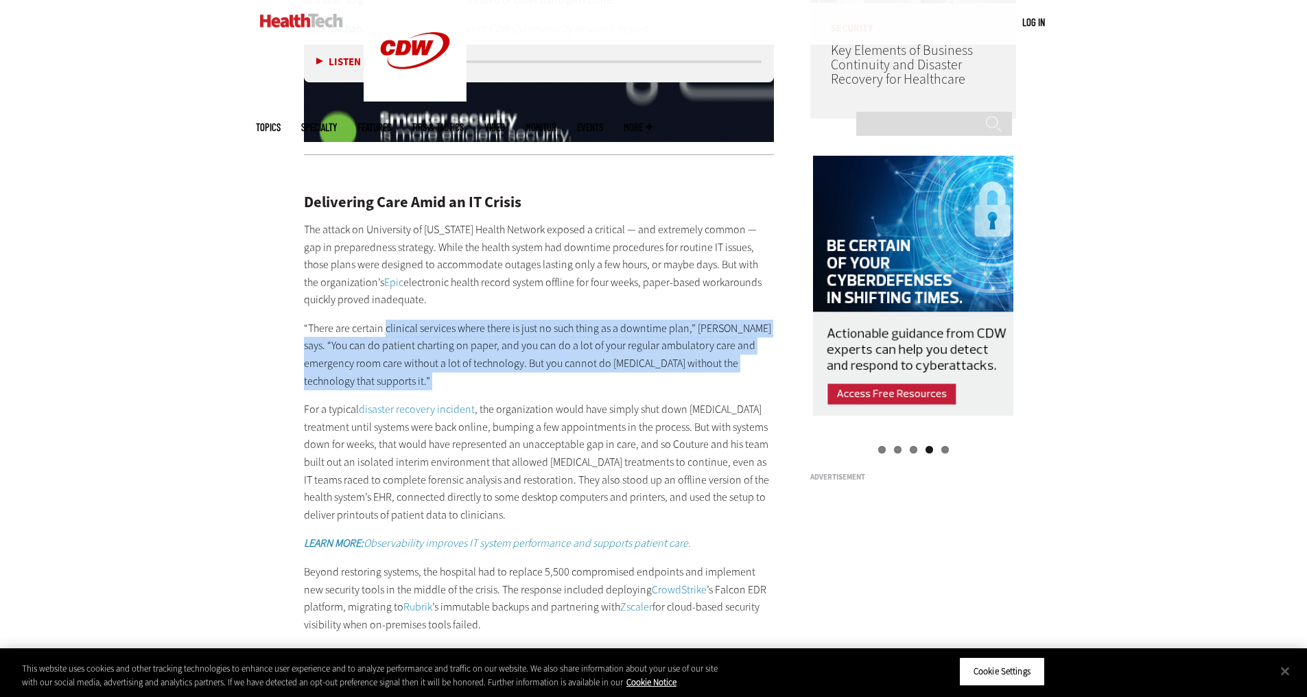
drag, startPoint x: 573, startPoint y: 385, endPoint x: 409, endPoint y: 328, distance: 174.2
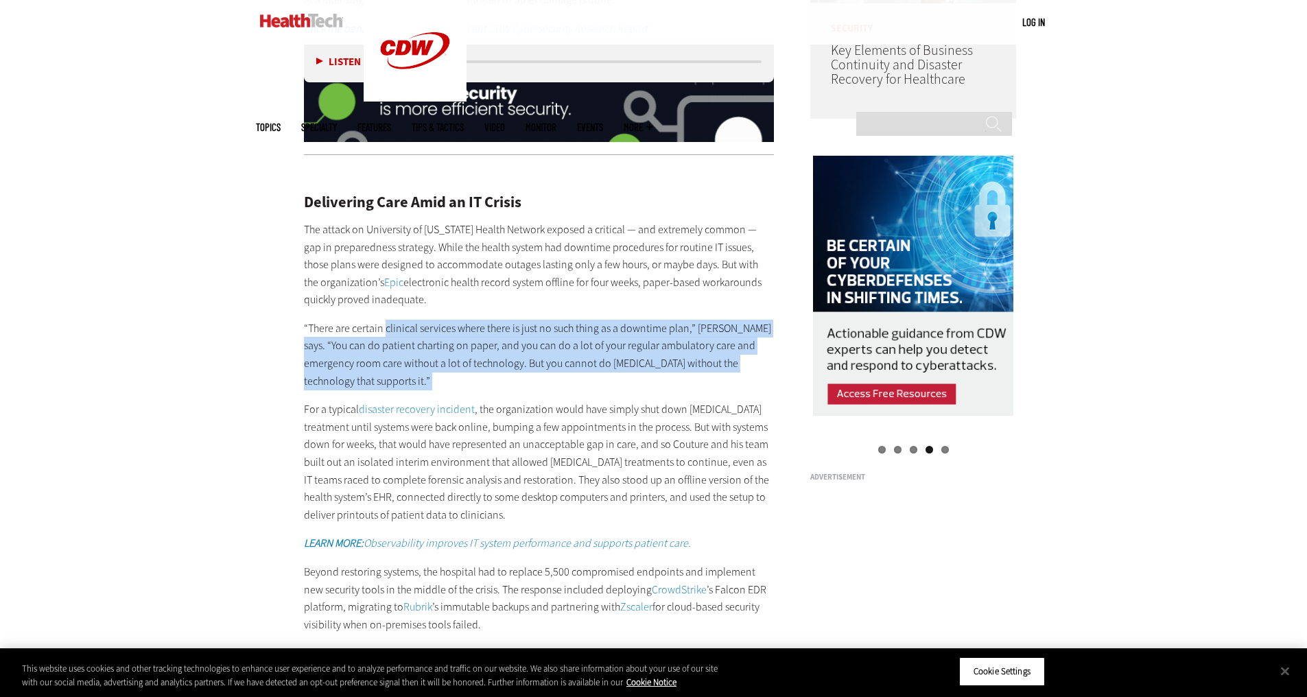
click at [409, 328] on p "“There are certain clinical services where there is just no such thing as a dow…" at bounding box center [539, 355] width 471 height 70
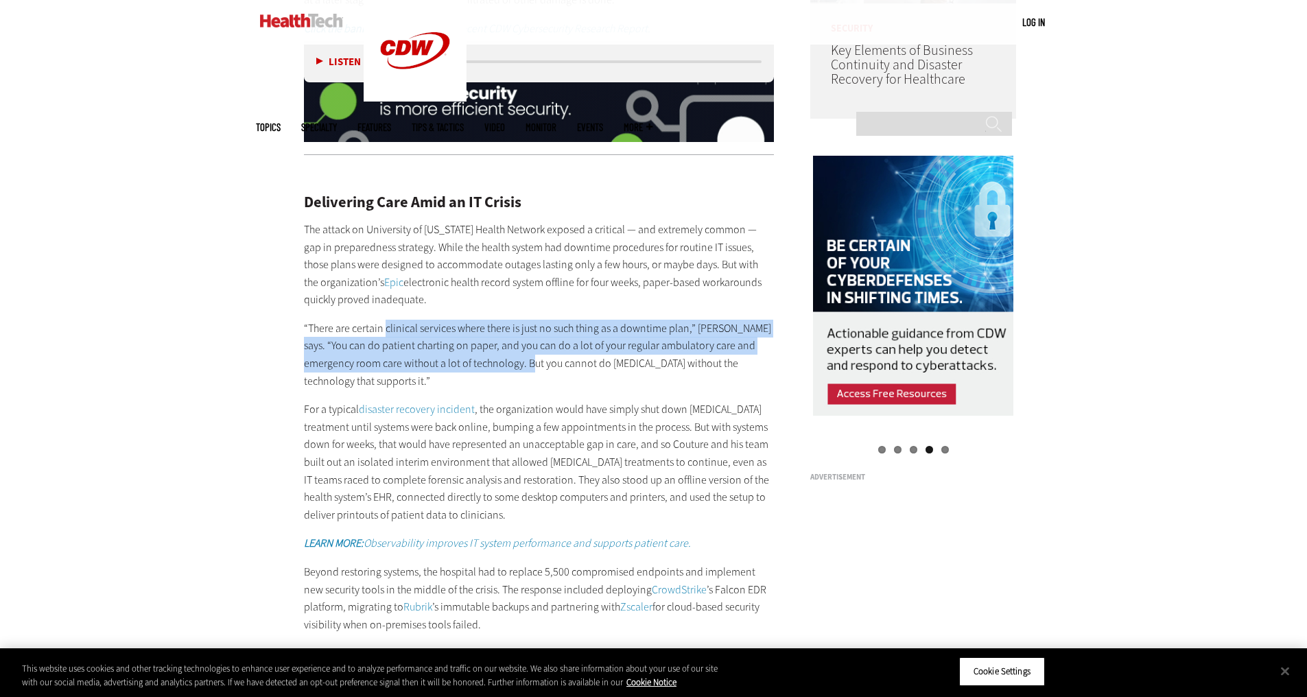
drag, startPoint x: 409, startPoint y: 328, endPoint x: 545, endPoint y: 362, distance: 140.7
click at [545, 362] on p "“There are certain clinical services where there is just no such thing as a dow…" at bounding box center [539, 355] width 471 height 70
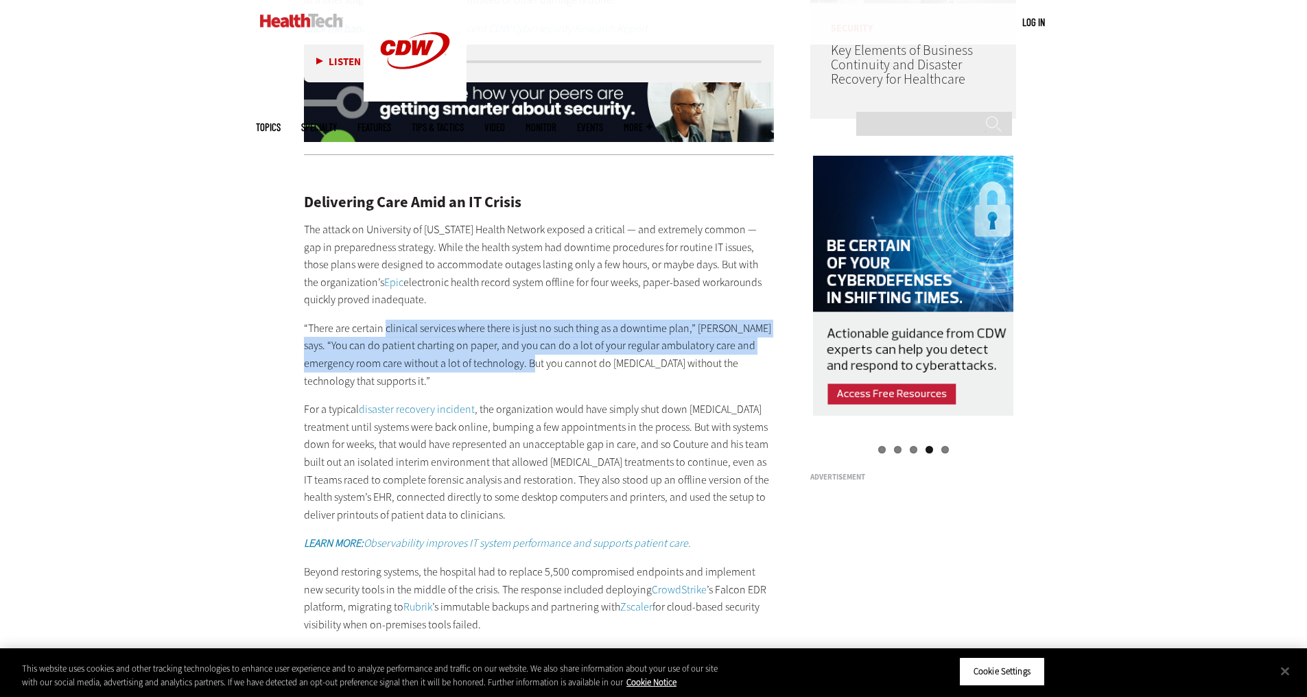
click at [545, 362] on p "“There are certain clinical services where there is just no such thing as a dow…" at bounding box center [539, 355] width 471 height 70
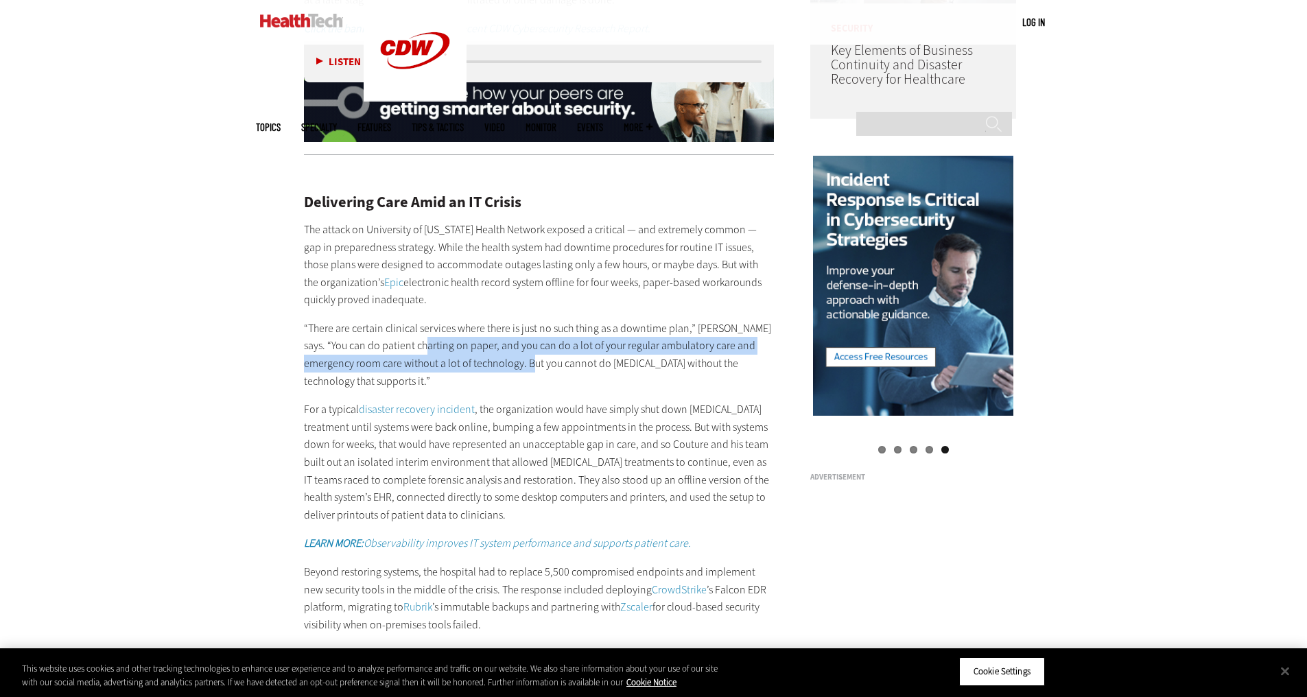
drag
click at [427, 346] on p "“There are certain clinical services where there is just no such thing as a dow…" at bounding box center [539, 355] width 471 height 70
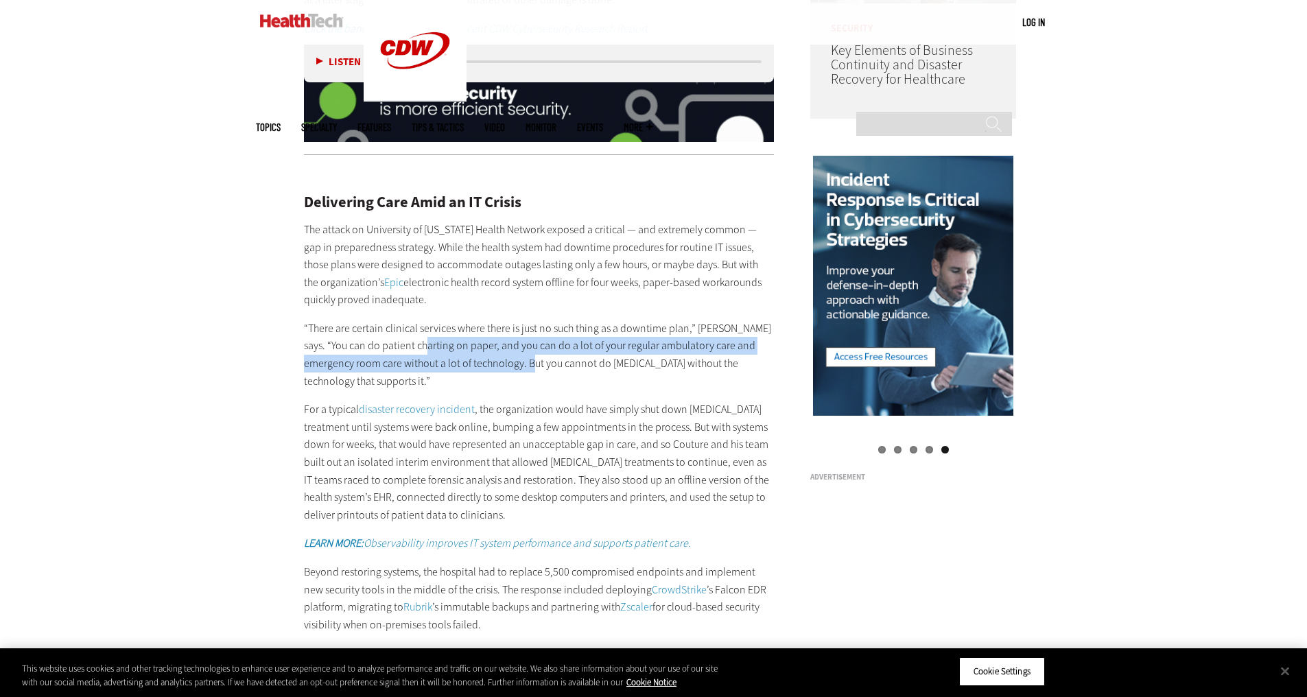
click at [427, 346] on p "“There are certain clinical services where there is just no such thing as a dow…" at bounding box center [539, 355] width 471 height 70
click at [503, 378] on p "“There are certain clinical services where there is just no such thing as a dow…" at bounding box center [539, 355] width 471 height 70
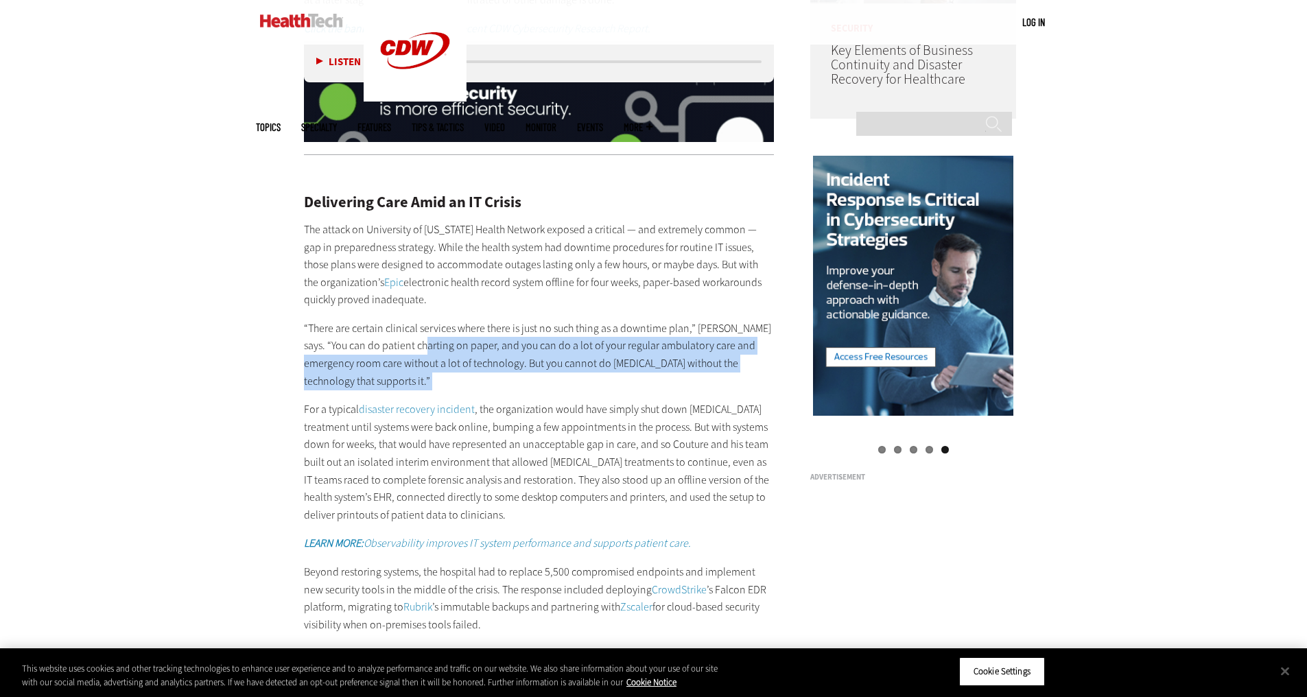
click at [428, 350] on p "“There are certain clinical services where there is just no such thing as a dow…" at bounding box center [539, 355] width 471 height 70
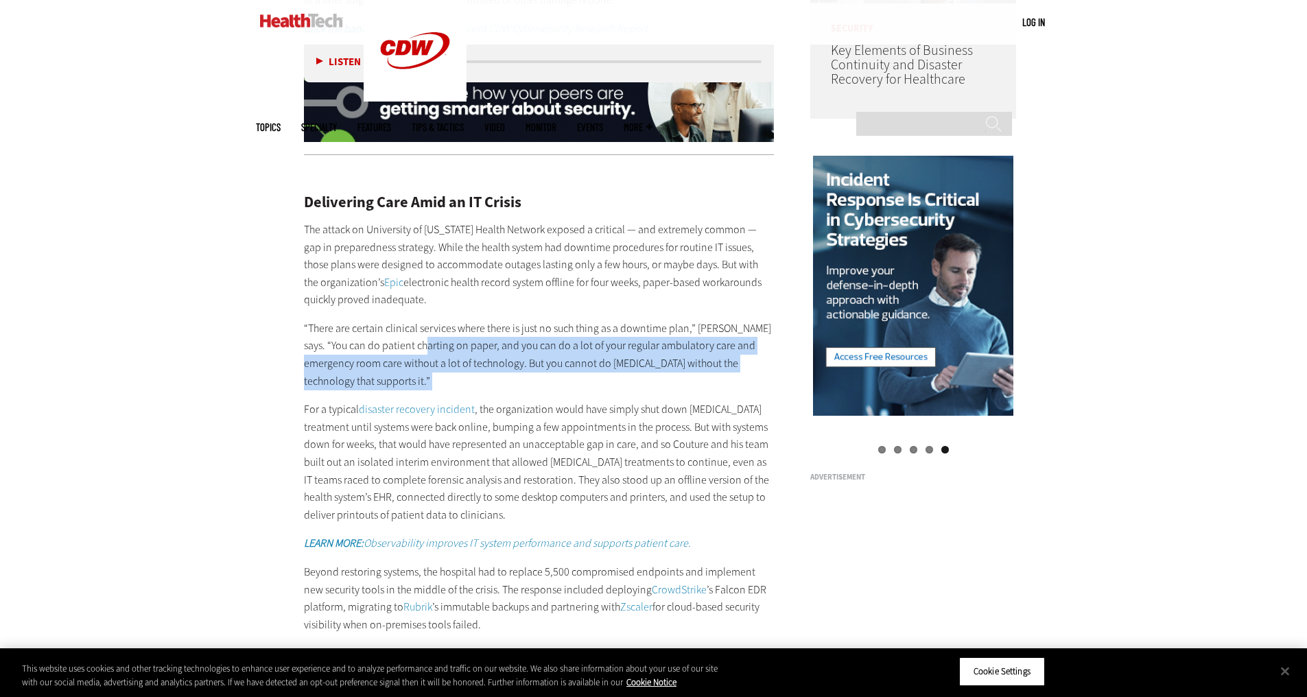
click at [428, 350] on p "“There are certain clinical services where there is just no such thing as a dow…" at bounding box center [539, 355] width 471 height 70
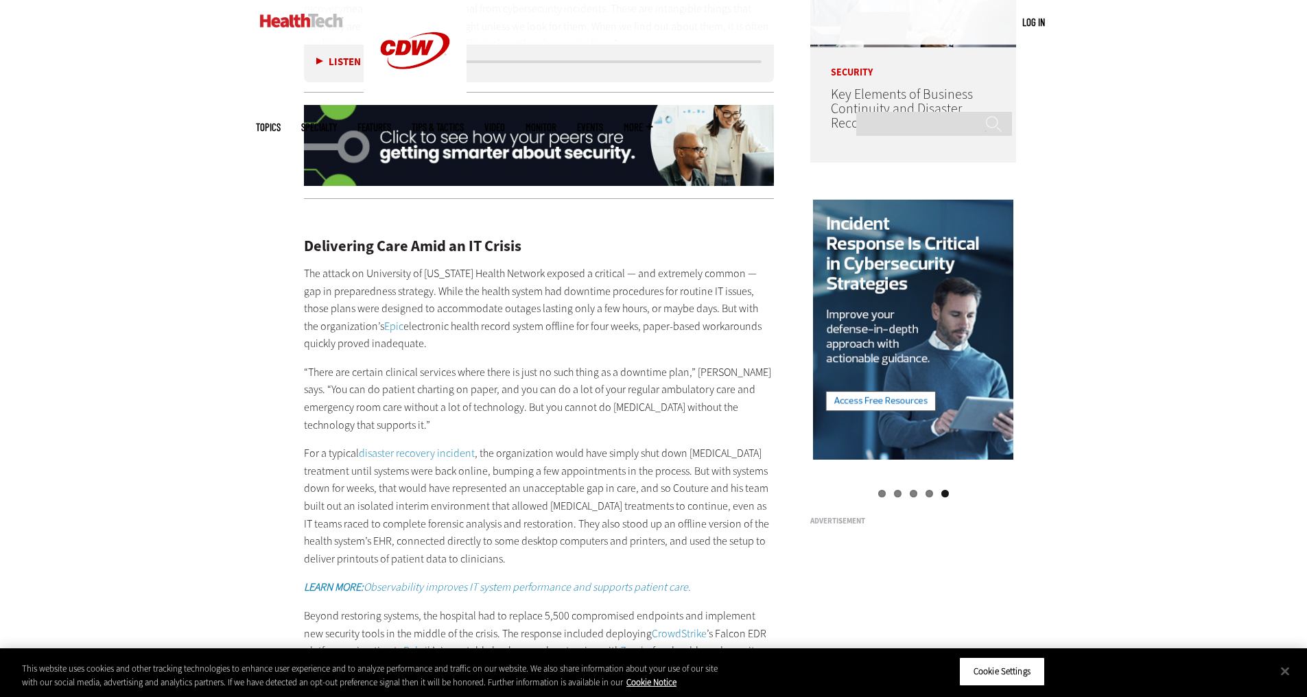
scroll to position [1303, 0]
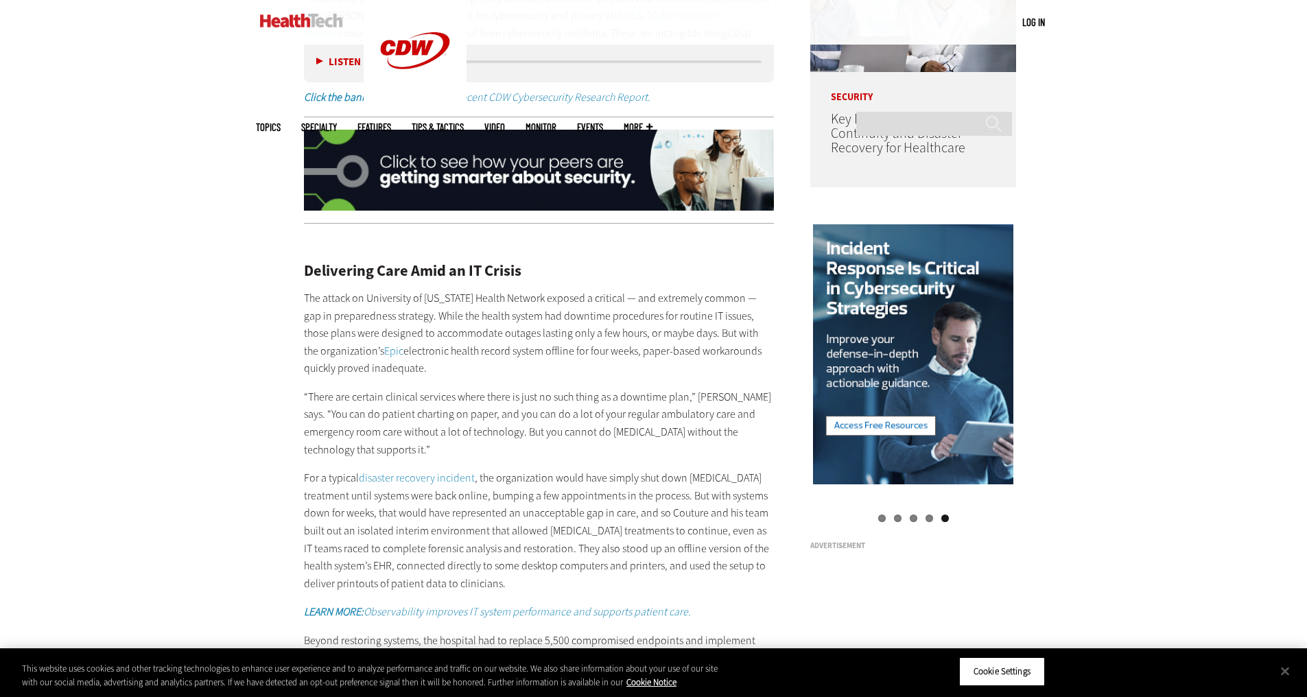
click at [534, 362] on p "The attack on University of [US_STATE] Health Network exposed a critical — and …" at bounding box center [539, 333] width 471 height 88
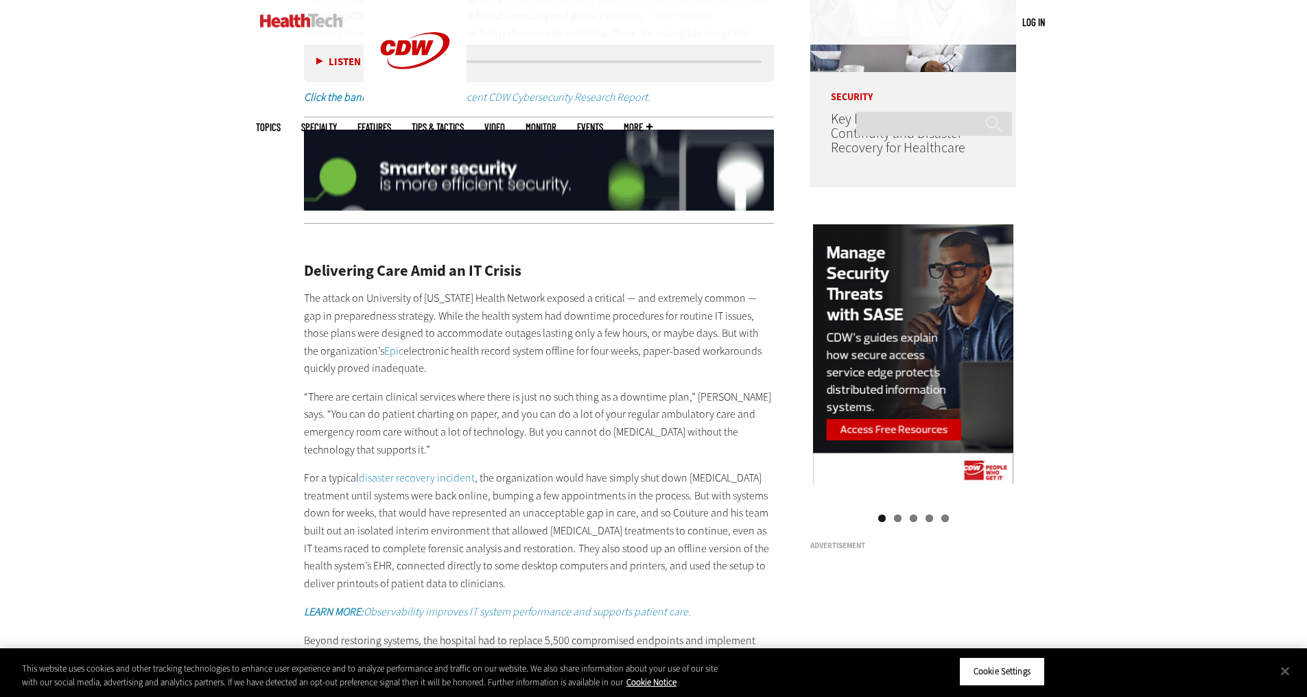
click at [534, 362] on p "The attack on University of [US_STATE] Health Network exposed a critical — and …" at bounding box center [539, 333] width 471 height 88
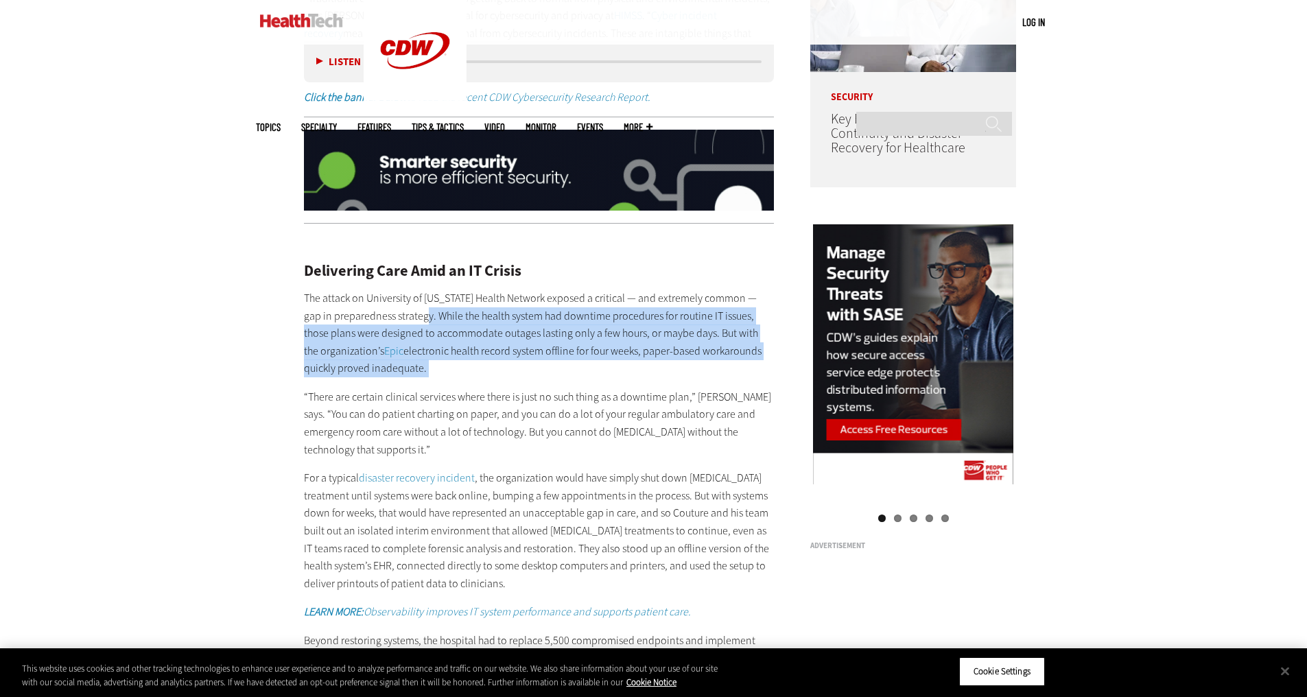
click at [413, 322] on p "The attack on University of [US_STATE] Health Network exposed a critical — and …" at bounding box center [539, 333] width 471 height 88
click at [534, 362] on p "The attack on University of [US_STATE] Health Network exposed a critical — and …" at bounding box center [539, 333] width 471 height 88
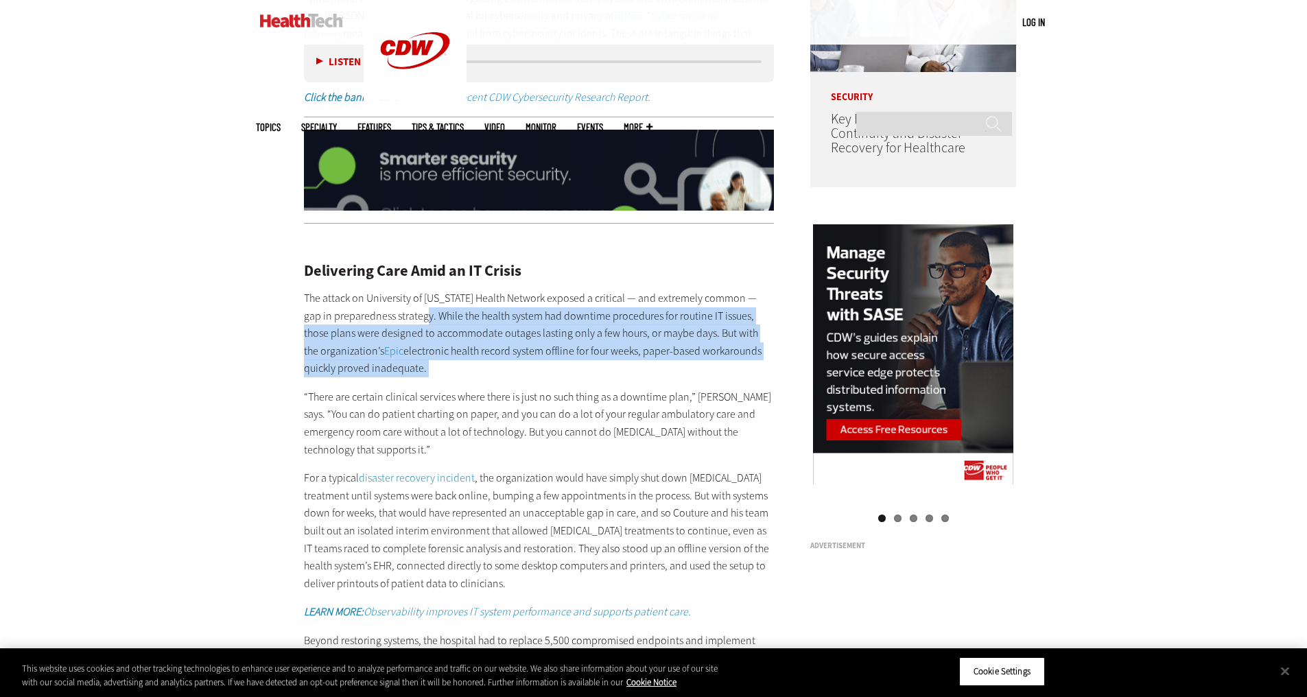
click at [534, 362] on p "The attack on University of [US_STATE] Health Network exposed a critical — and …" at bounding box center [539, 333] width 471 height 88
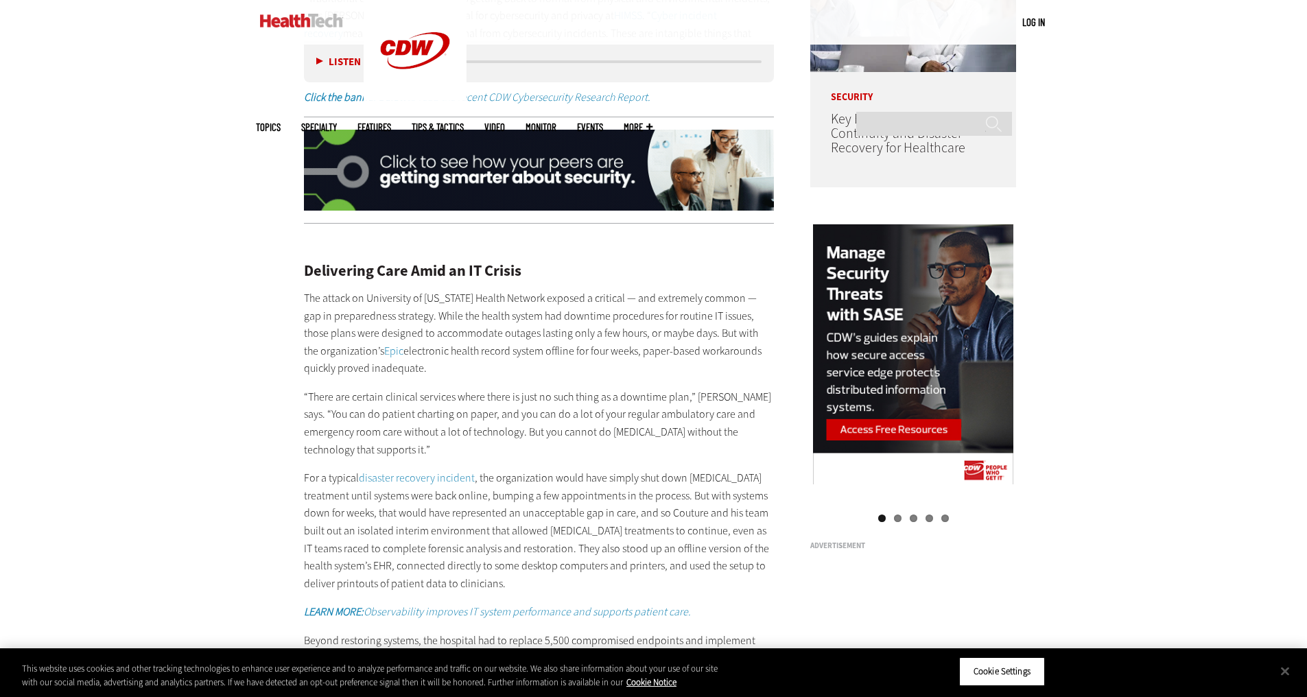
click at [534, 362] on p "The attack on University of [US_STATE] Health Network exposed a critical — and …" at bounding box center [539, 333] width 471 height 88
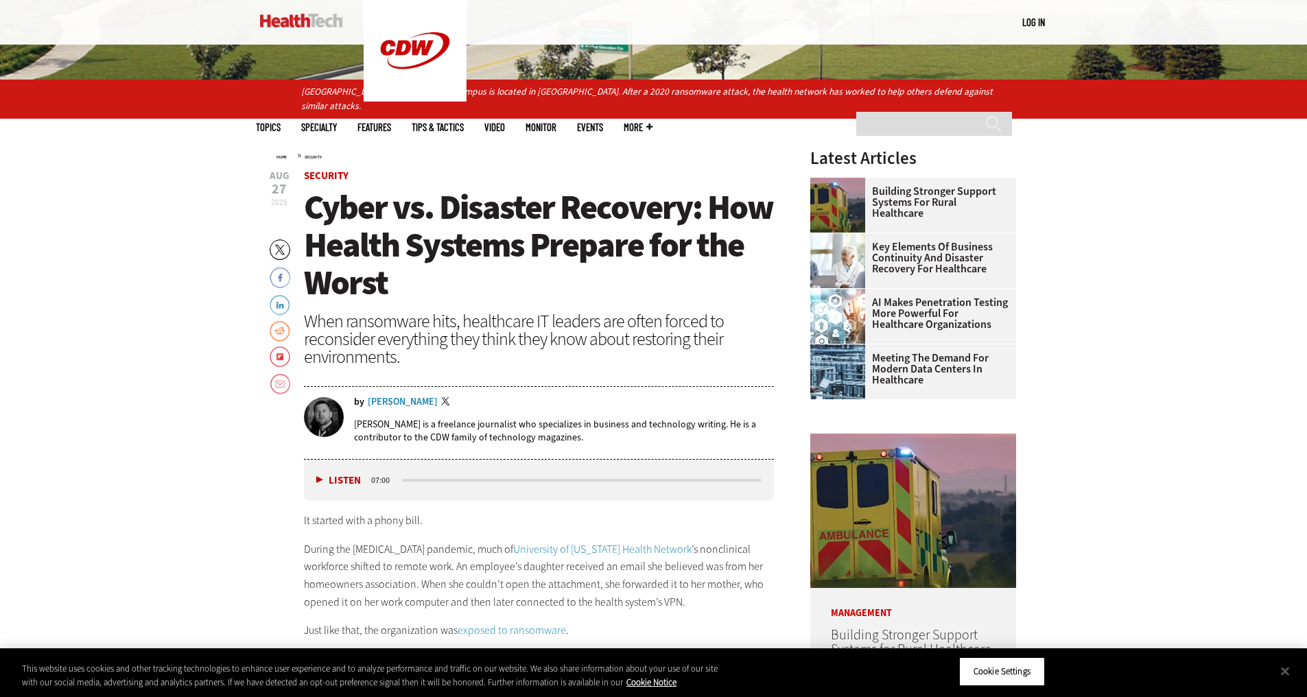
scroll to position [480, 0]
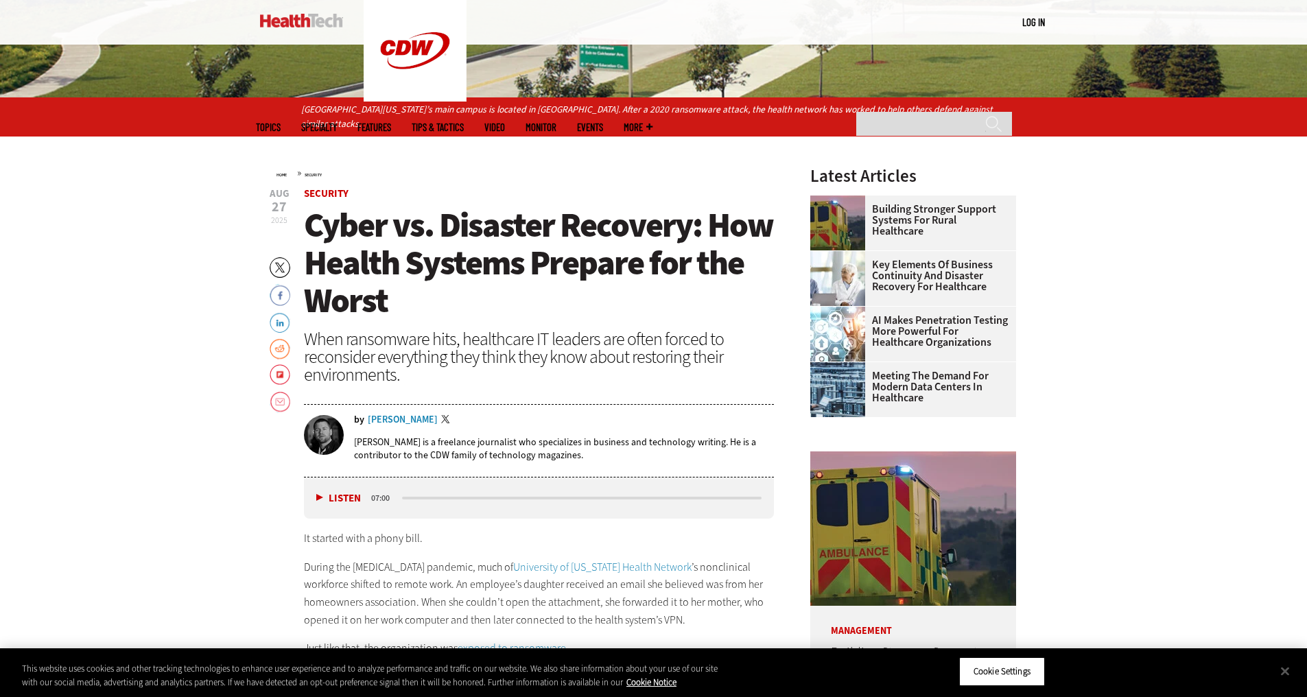
click at [534, 363] on div "When ransomware hits, healthcare IT leaders are often forced to reconsider ever…" at bounding box center [539, 356] width 471 height 53
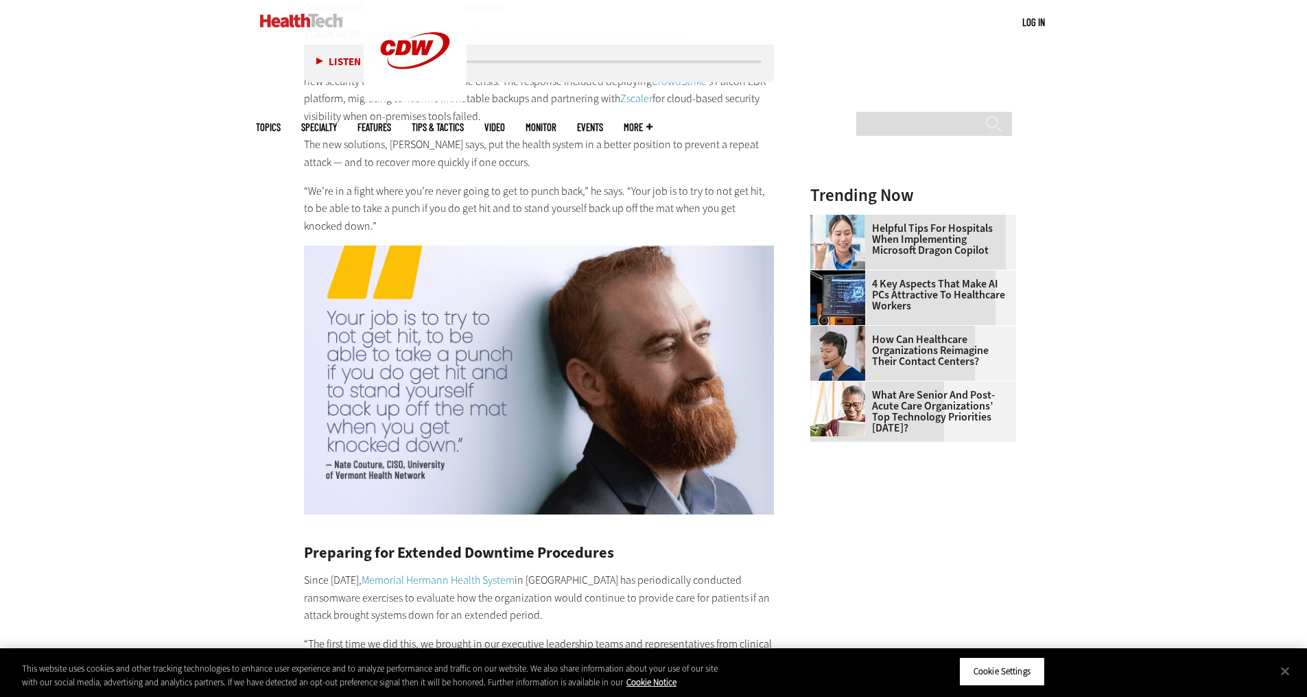
scroll to position [2263, 0]
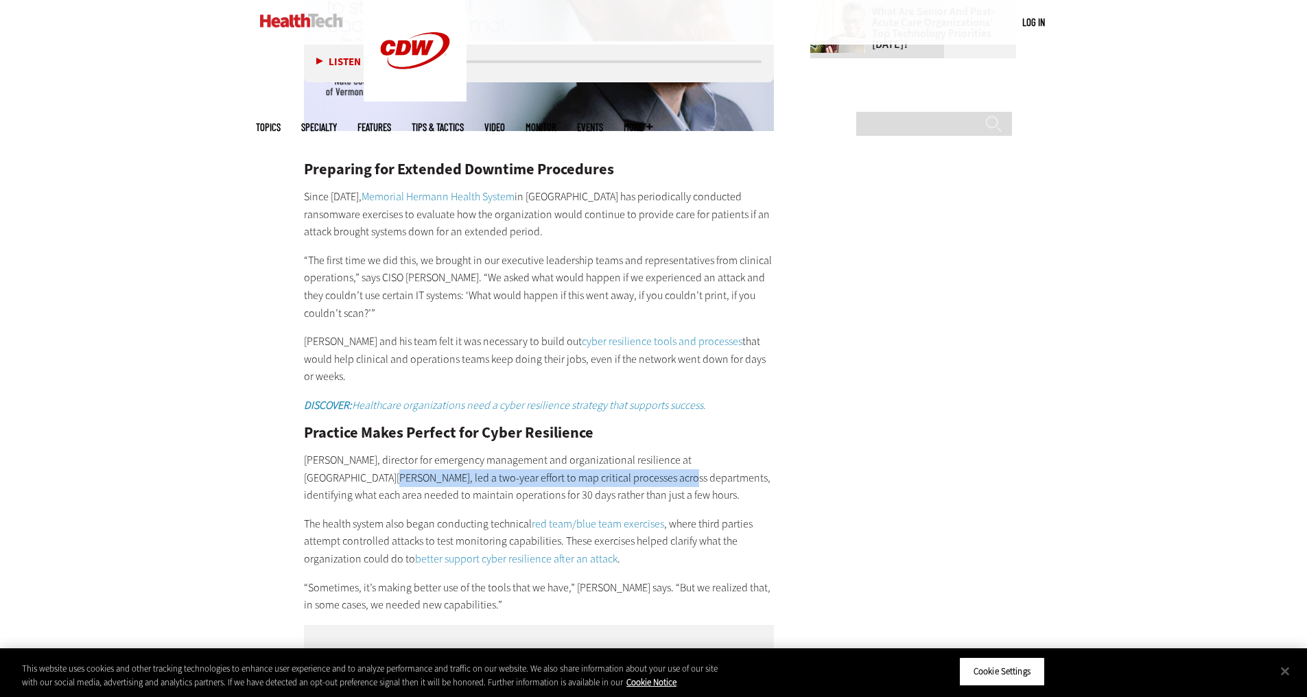
drag, startPoint x: 783, startPoint y: 450, endPoint x: 588, endPoint y: 468, distance: 195.6
click at [588, 468] on p "[PERSON_NAME], director for emergency management and organizational resilience …" at bounding box center [539, 477] width 471 height 53
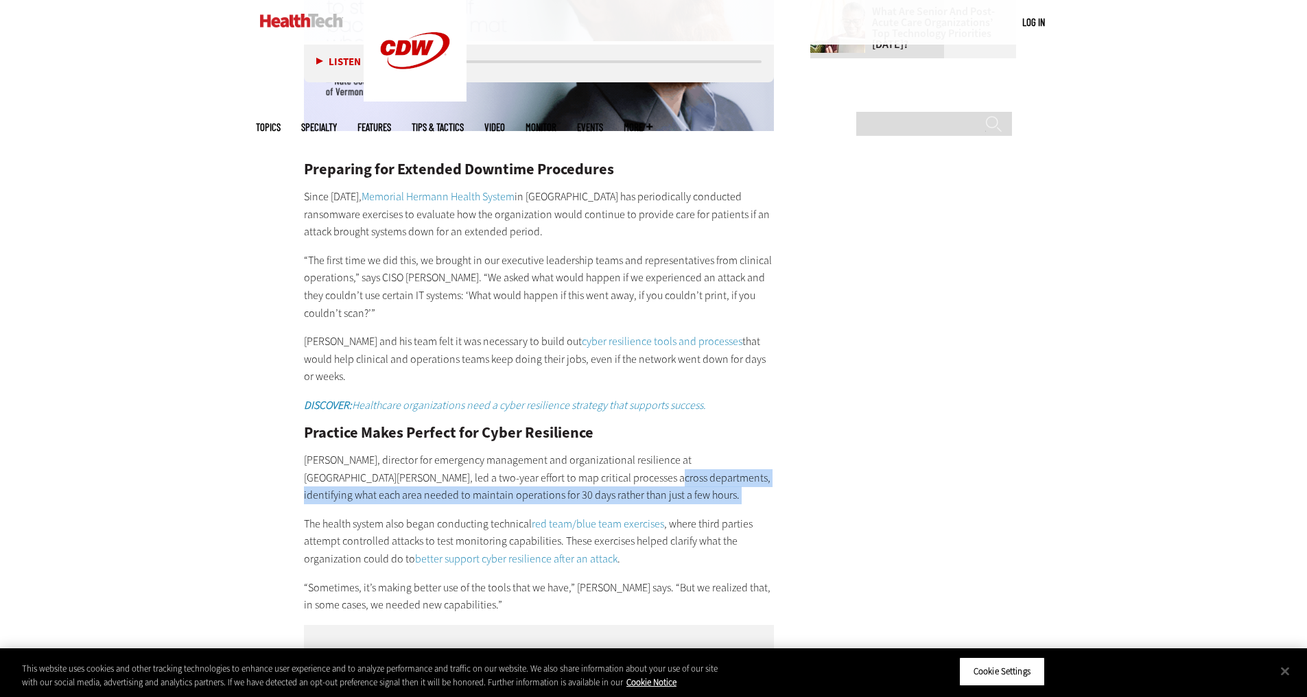
drag, startPoint x: 588, startPoint y: 468, endPoint x: 731, endPoint y: 471, distance: 143.4
click at [731, 471] on p "[PERSON_NAME], director for emergency management and organizational resilience …" at bounding box center [539, 477] width 471 height 53
drag, startPoint x: 731, startPoint y: 471, endPoint x: 521, endPoint y: 455, distance: 211.1
click at [521, 455] on p "[PERSON_NAME], director for emergency management and organizational resilience …" at bounding box center [539, 477] width 471 height 53
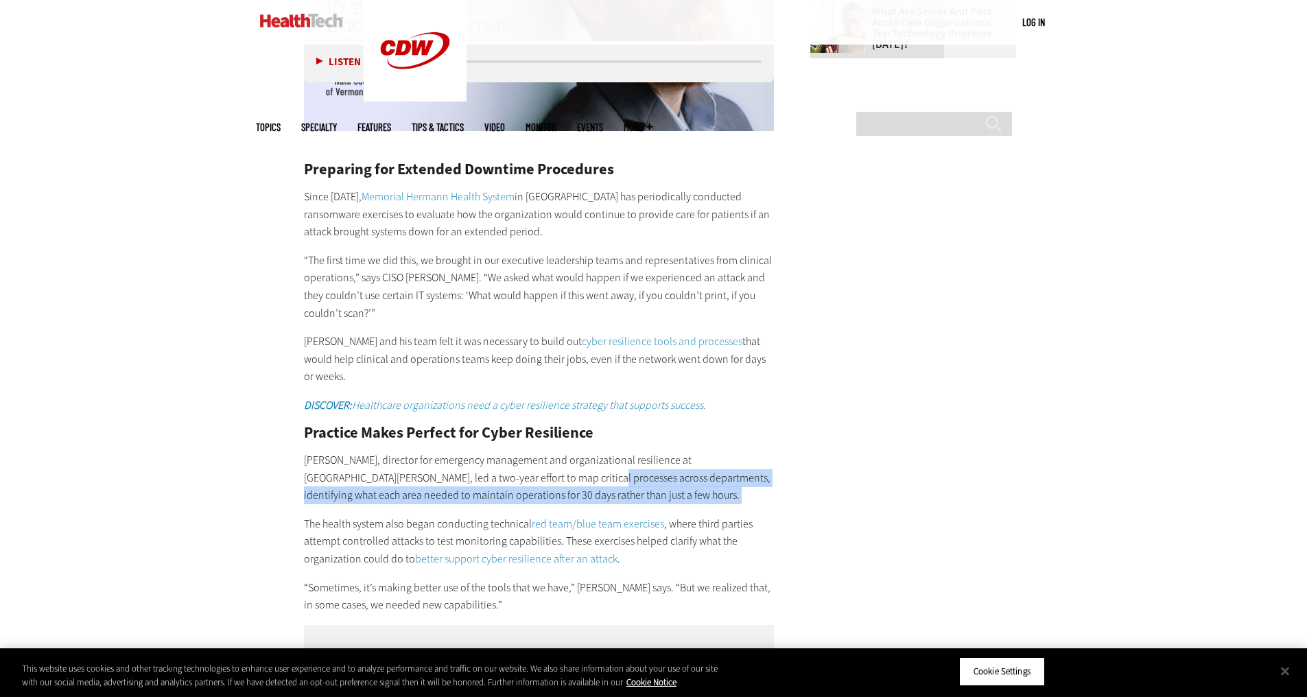
click at [521, 455] on p "[PERSON_NAME], director for emergency management and organizational resilience …" at bounding box center [539, 477] width 471 height 53
drag, startPoint x: 521, startPoint y: 455, endPoint x: 626, endPoint y: 471, distance: 106.8
click at [626, 471] on p "[PERSON_NAME], director for emergency management and organizational resilience …" at bounding box center [539, 477] width 471 height 53
drag, startPoint x: 626, startPoint y: 471, endPoint x: 493, endPoint y: 461, distance: 133.5
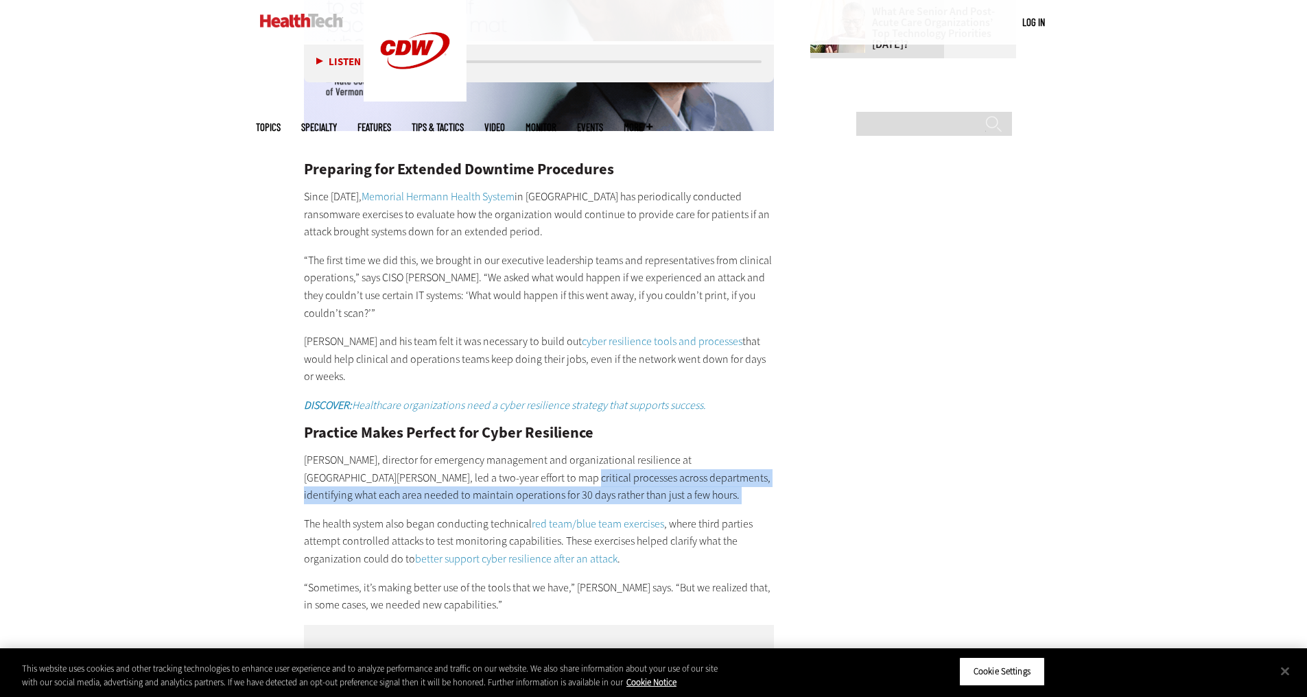
click at [493, 461] on p "[PERSON_NAME], director for emergency management and organizational resilience …" at bounding box center [539, 477] width 471 height 53
drag, startPoint x: 493, startPoint y: 461, endPoint x: 593, endPoint y: 468, distance: 100.4
click at [593, 468] on p "[PERSON_NAME], director for emergency management and organizational resilience …" at bounding box center [539, 477] width 471 height 53
click at [594, 468] on p "[PERSON_NAME], director for emergency management and organizational resilience …" at bounding box center [539, 477] width 471 height 53
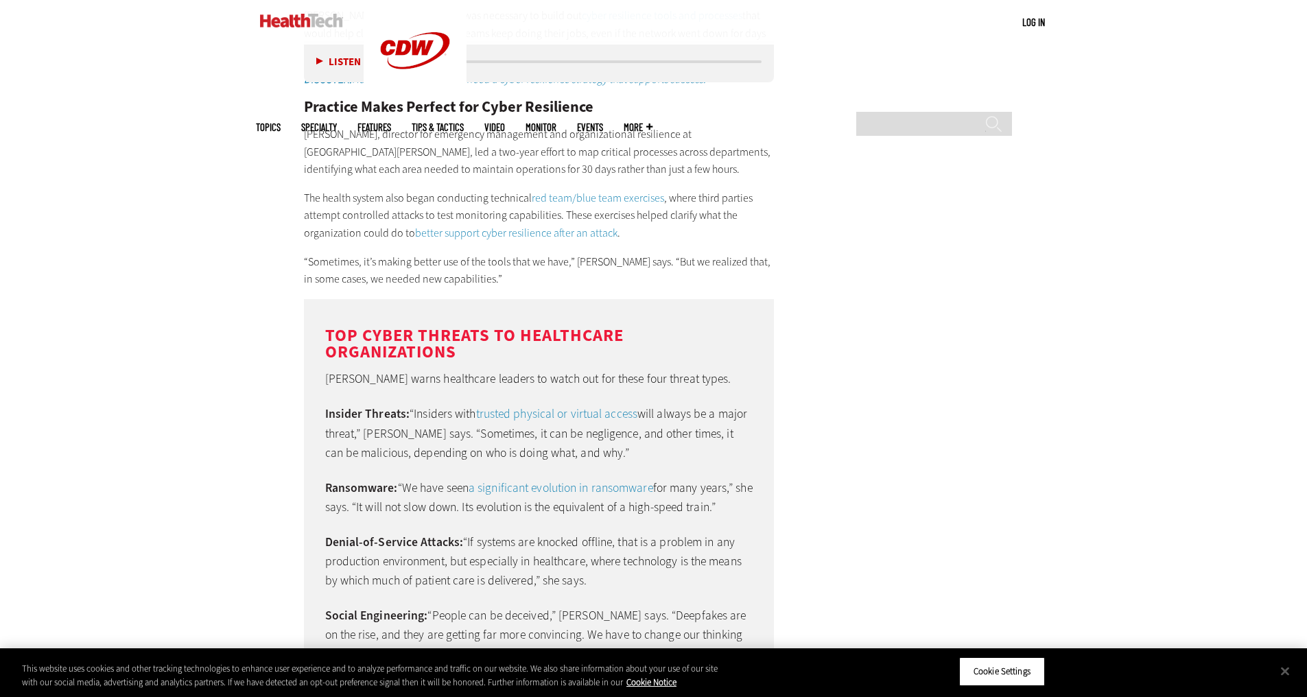
scroll to position [2744, 0]
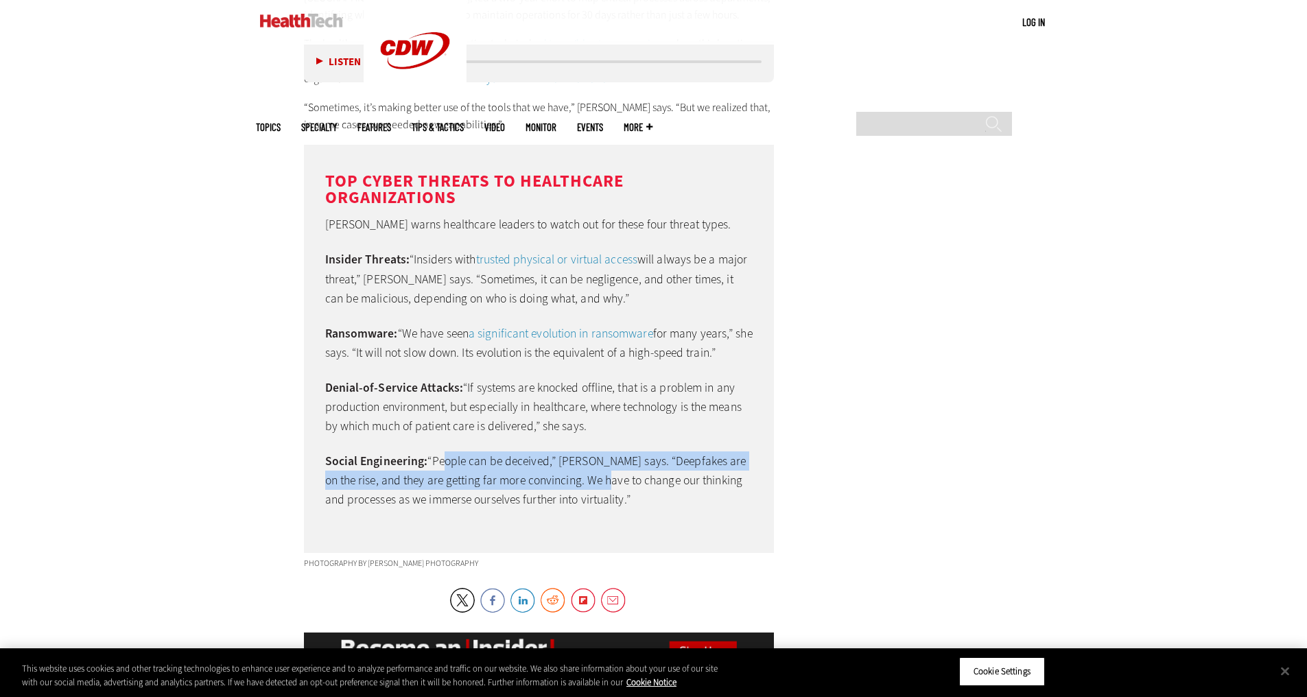
drag, startPoint x: 594, startPoint y: 468, endPoint x: 439, endPoint y: 447, distance: 156.4
click at [439, 451] on p "Social Engineering: “People can be deceived,” [PERSON_NAME] says. “Deepfakes ar…" at bounding box center [539, 480] width 428 height 58
drag, startPoint x: 439, startPoint y: 447, endPoint x: 613, endPoint y: 468, distance: 174.8
click at [613, 468] on p "Social Engineering: “People can be deceived,” [PERSON_NAME] says. “Deepfakes ar…" at bounding box center [539, 480] width 428 height 58
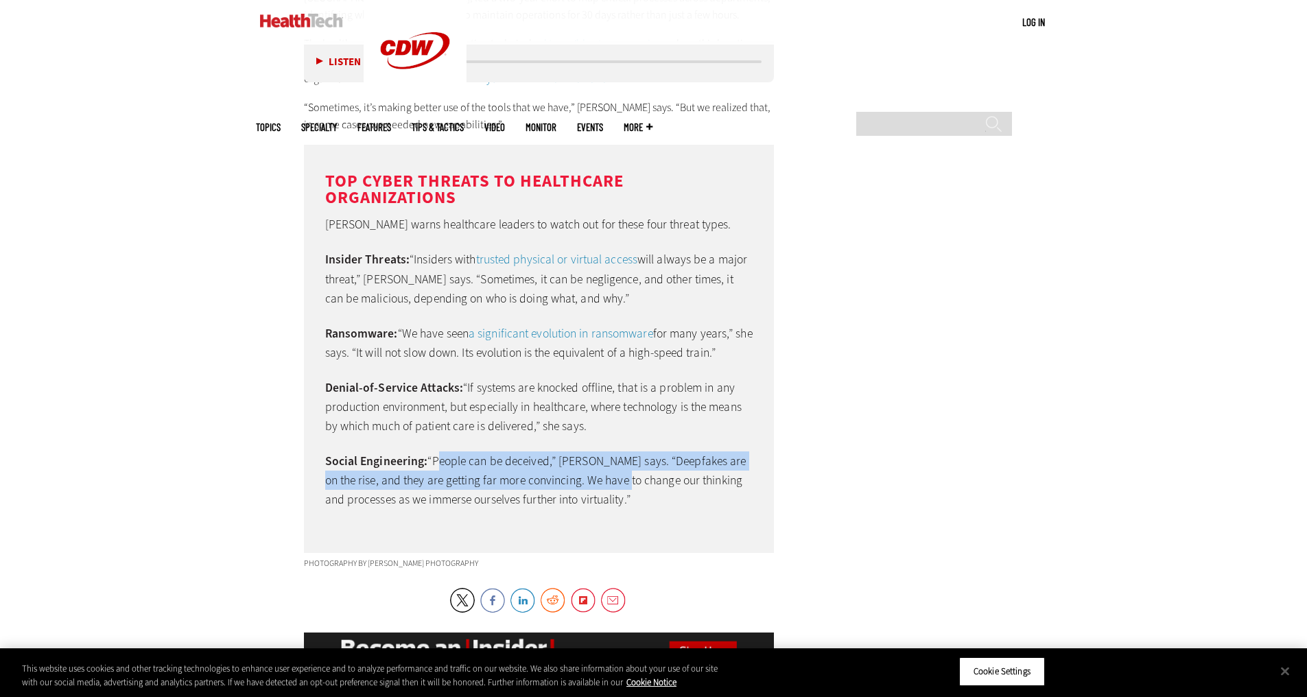
click at [613, 468] on p "Social Engineering: “People can be deceived,” [PERSON_NAME] says. “Deepfakes ar…" at bounding box center [539, 480] width 428 height 58
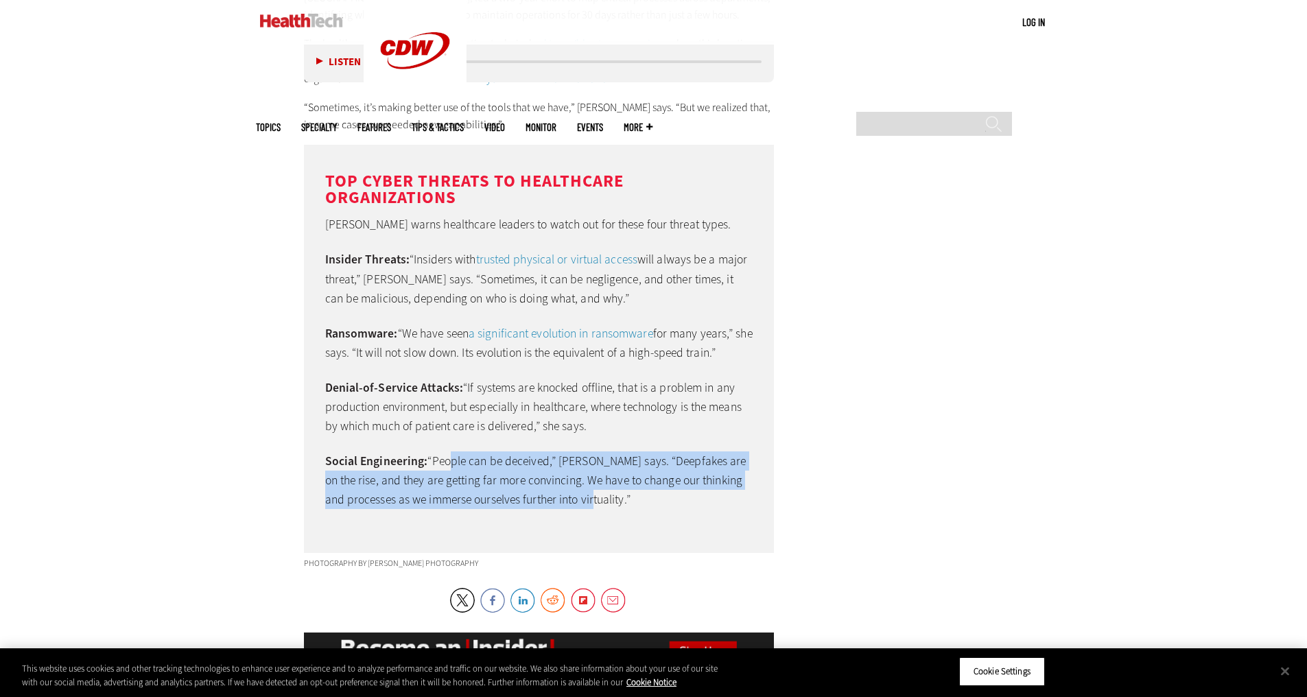
drag, startPoint x: 628, startPoint y: 473, endPoint x: 444, endPoint y: 451, distance: 185.1
click at [444, 451] on p "Social Engineering: “People can be deceived,” [PERSON_NAME] says. “Deepfakes ar…" at bounding box center [539, 480] width 428 height 58
drag, startPoint x: 444, startPoint y: 451, endPoint x: 583, endPoint y: 479, distance: 141.5
click at [583, 479] on p "Social Engineering: “People can be deceived,” [PERSON_NAME] says. “Deepfakes ar…" at bounding box center [539, 480] width 428 height 58
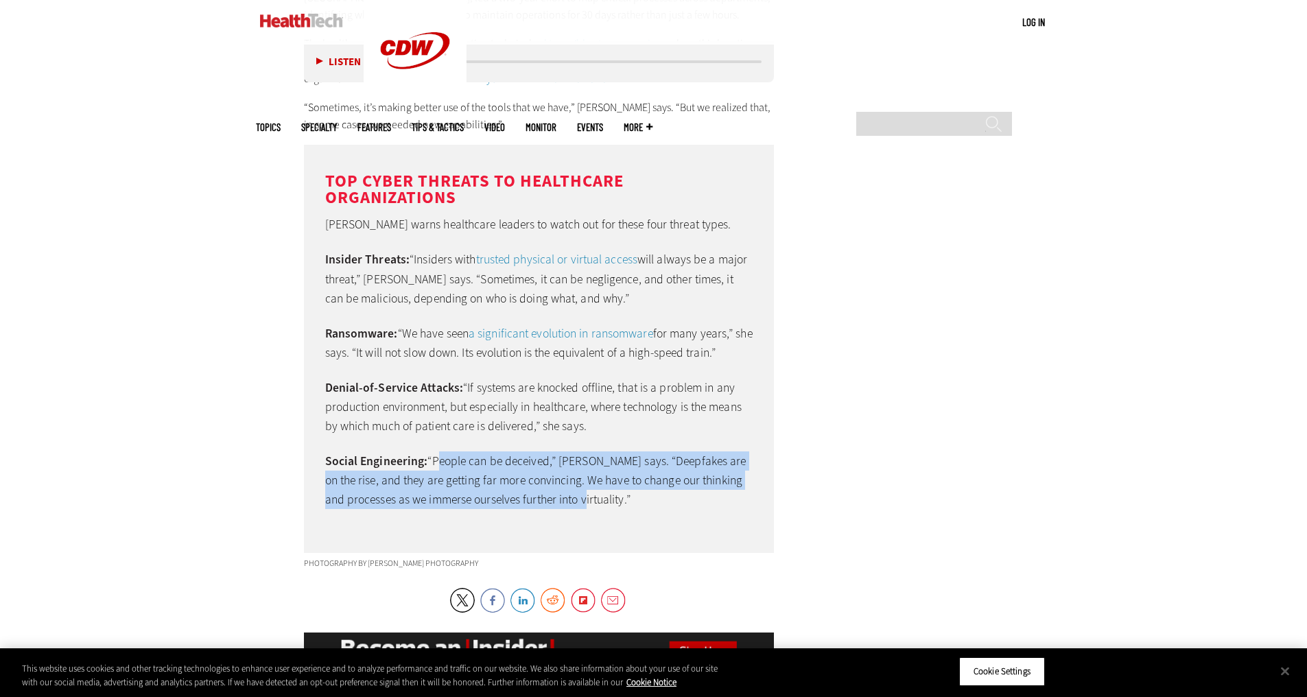
click at [585, 479] on p "Social Engineering: “People can be deceived,” [PERSON_NAME] says. “Deepfakes ar…" at bounding box center [539, 480] width 428 height 58
drag, startPoint x: 585, startPoint y: 479, endPoint x: 471, endPoint y: 449, distance: 117.8
click at [471, 451] on p "Social Engineering: “People can be deceived,” [PERSON_NAME] says. “Deepfakes ar…" at bounding box center [539, 480] width 428 height 58
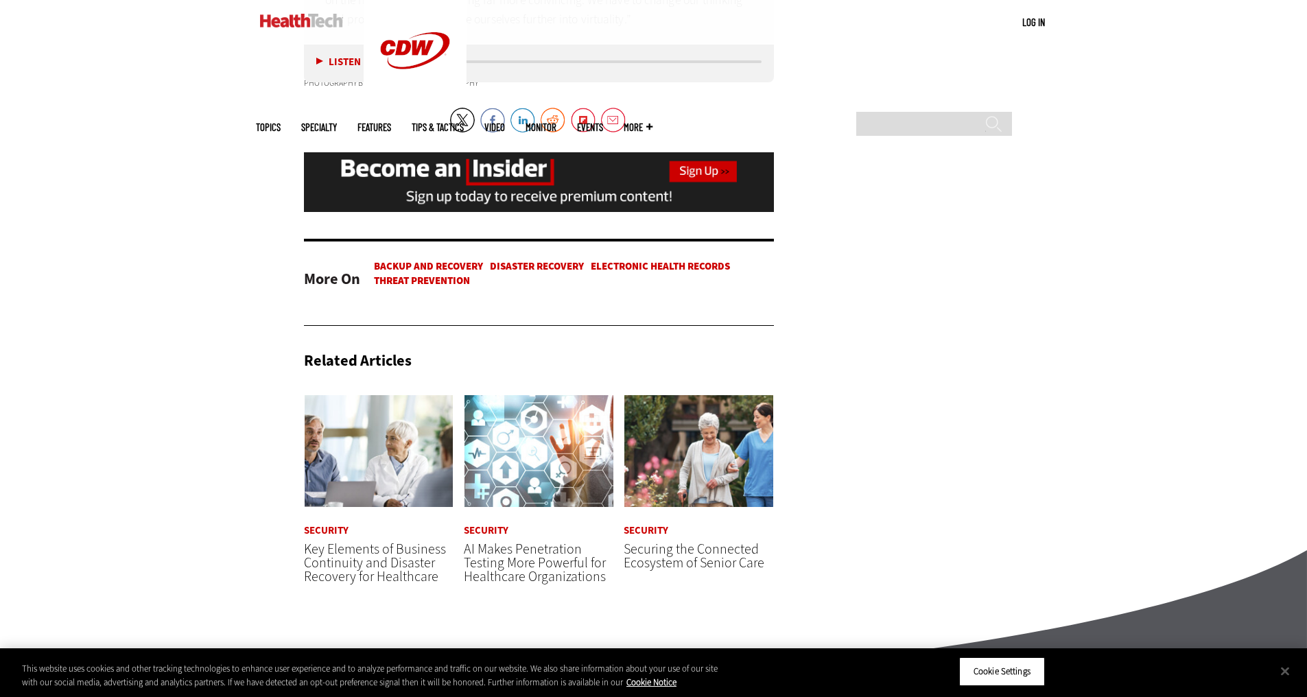
scroll to position [3553, 0]
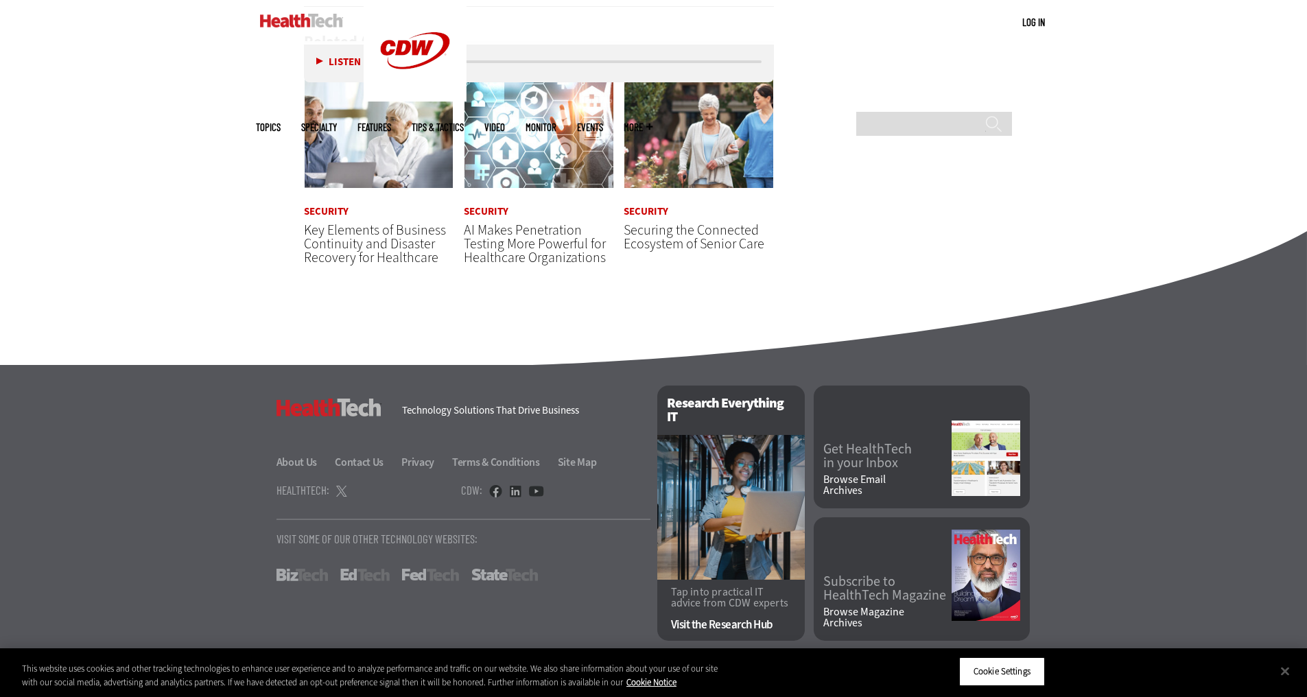
click at [471, 449] on div "HealthTech Technology Solutions That Drive Business About Us Contact Us Privacy…" at bounding box center [463, 427] width 374 height 85
